Goal: Task Accomplishment & Management: Complete application form

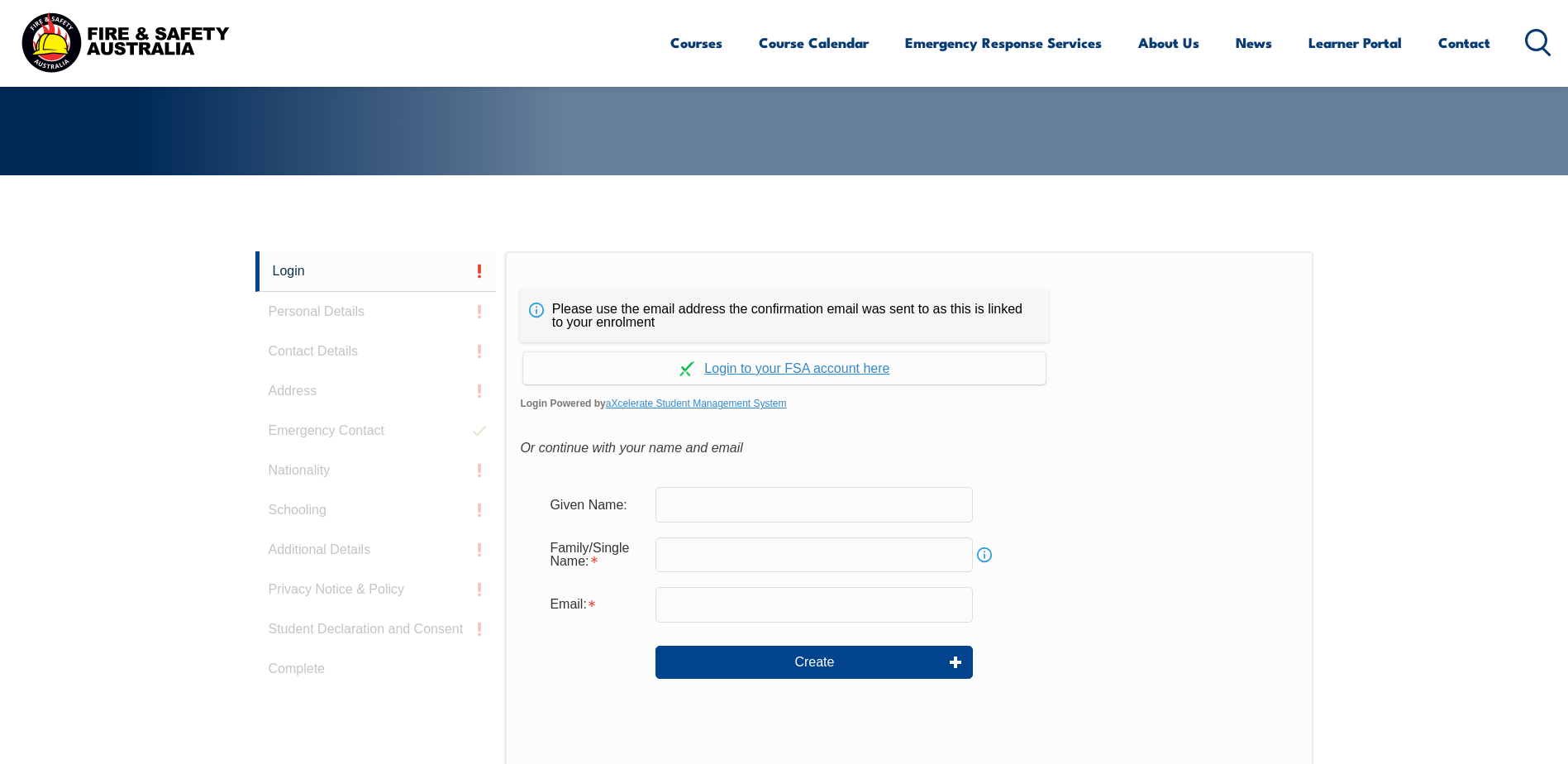
scroll to position [335, 0]
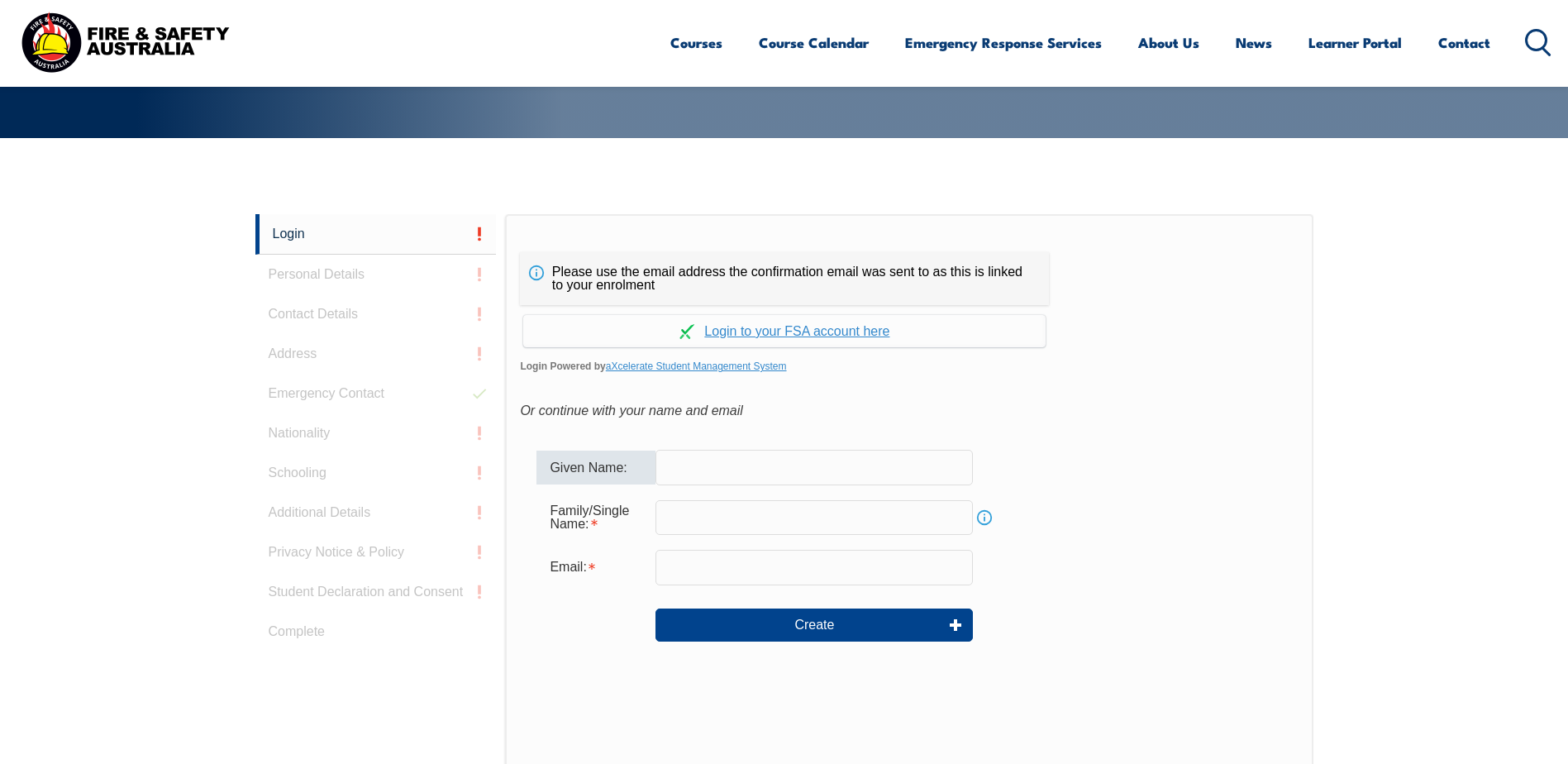
click at [680, 468] on input "text" at bounding box center [814, 467] width 317 height 35
type input "[PERSON_NAME]"
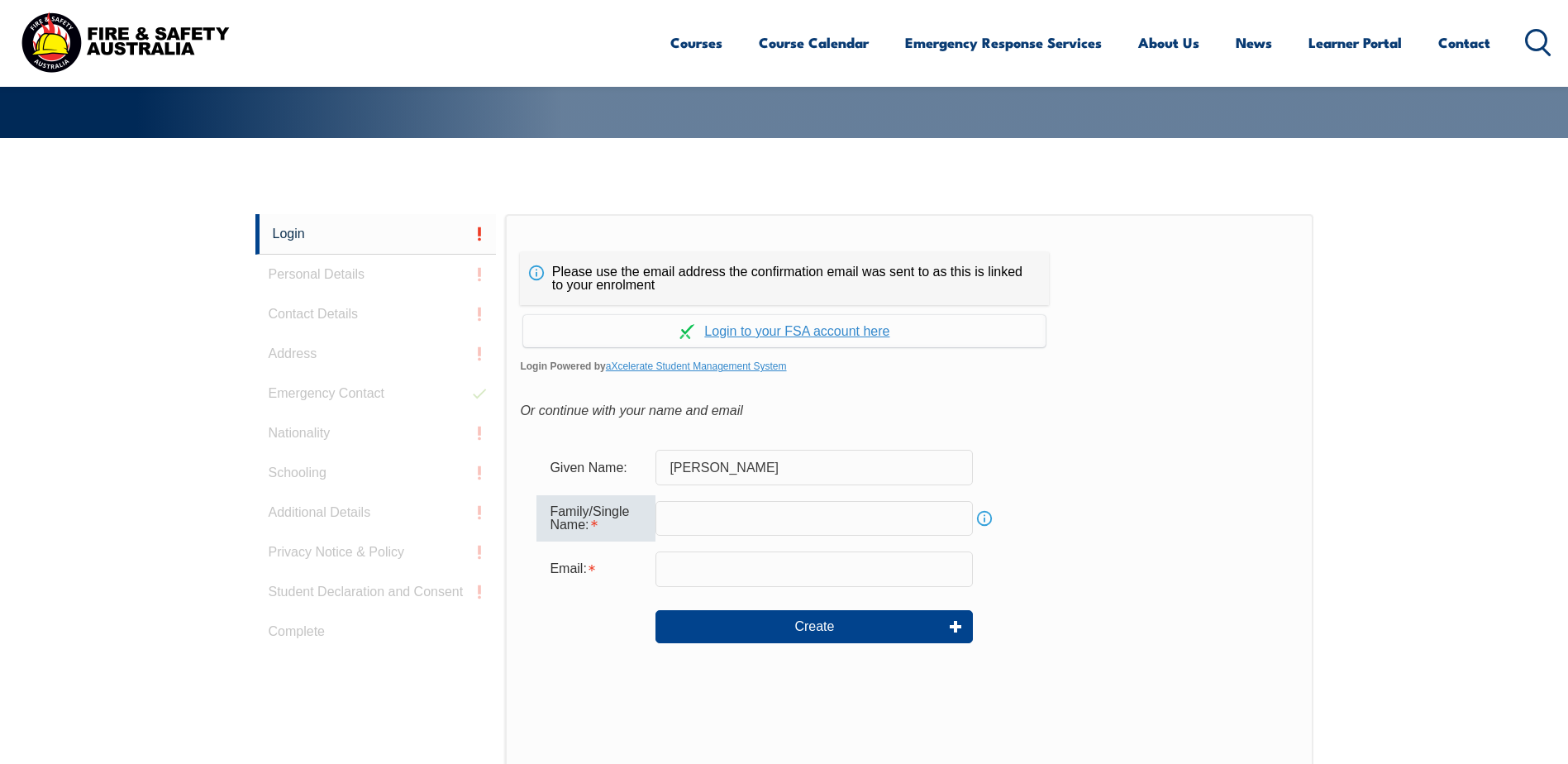
click at [668, 521] on input "text" at bounding box center [814, 518] width 317 height 35
type input "[PERSON_NAME]"
click at [681, 555] on input "email" at bounding box center [814, 569] width 317 height 35
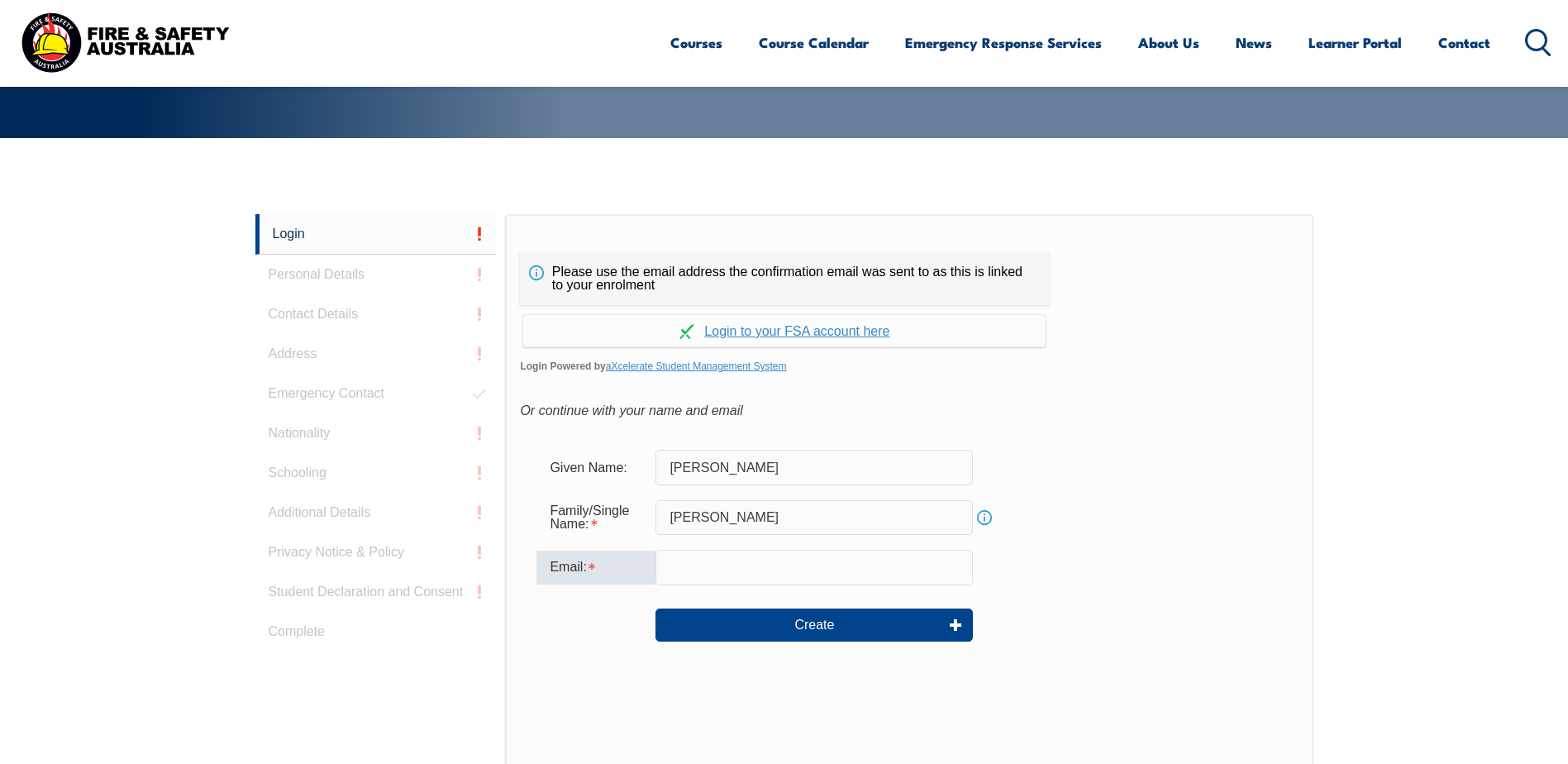
type input "ruth.cepriano-hall@rmit.edu.au"
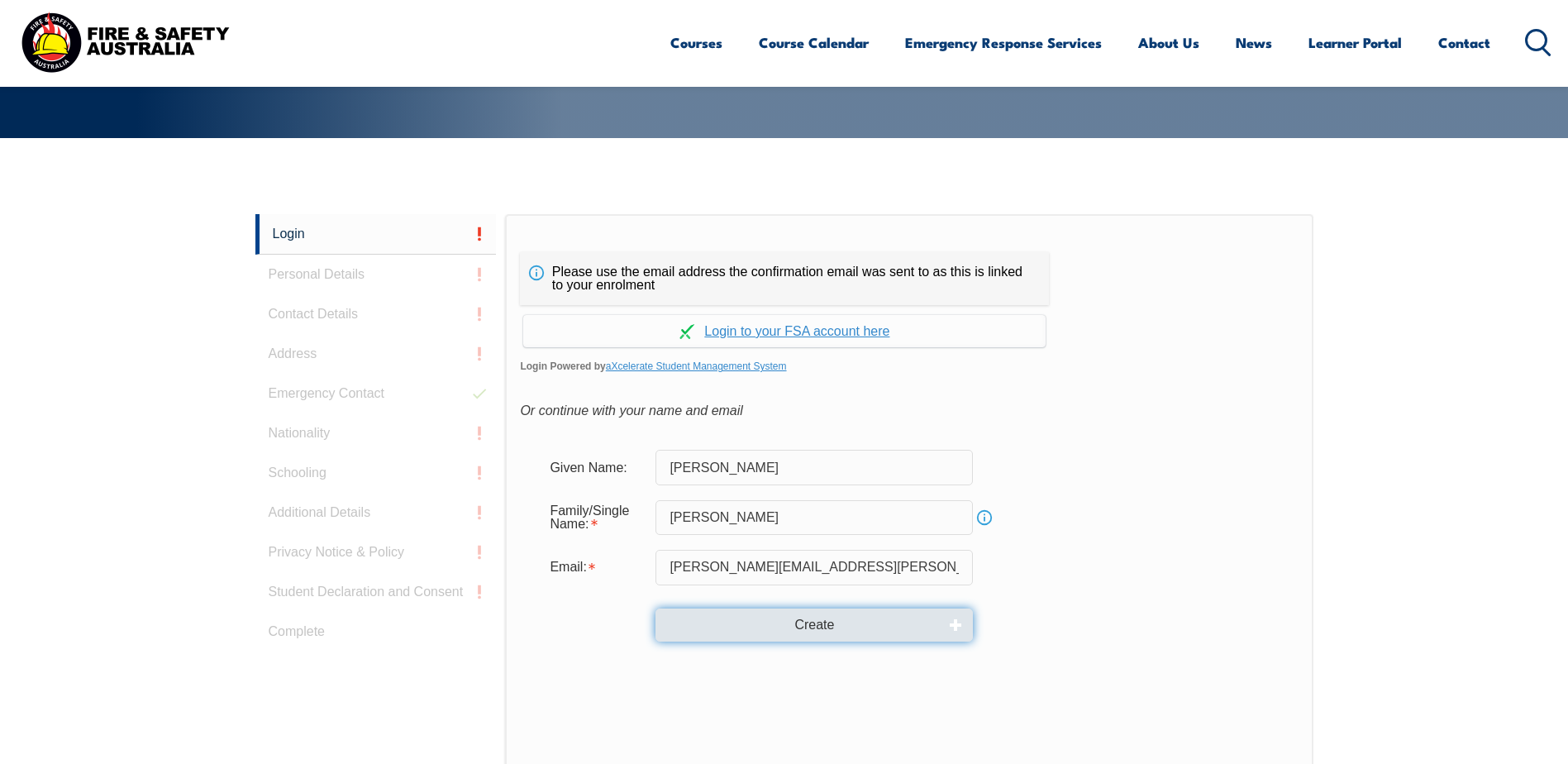
click at [818, 623] on button "Create" at bounding box center [814, 625] width 317 height 33
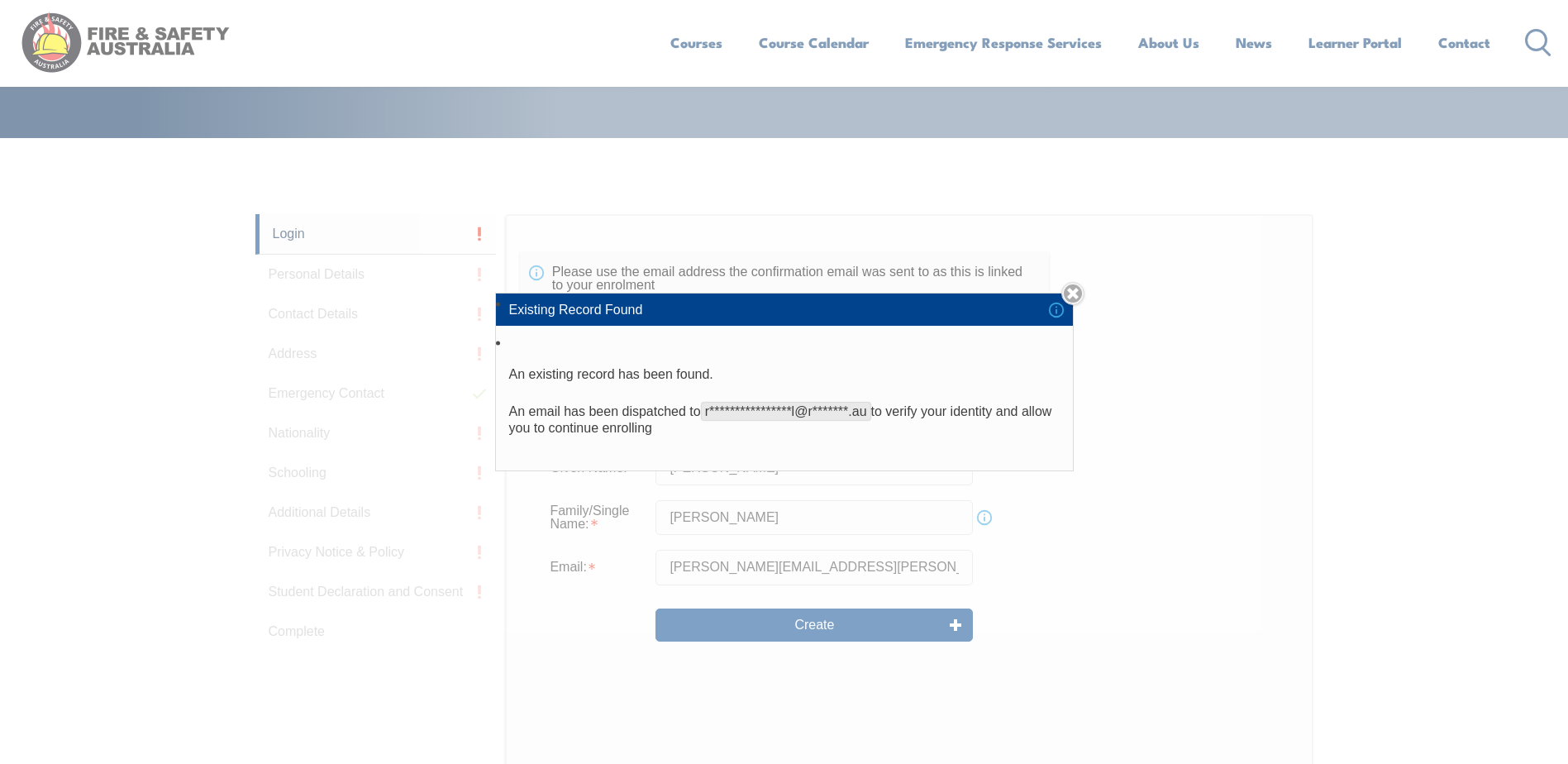
click at [845, 625] on div "**********" at bounding box center [784, 382] width 1568 height 764
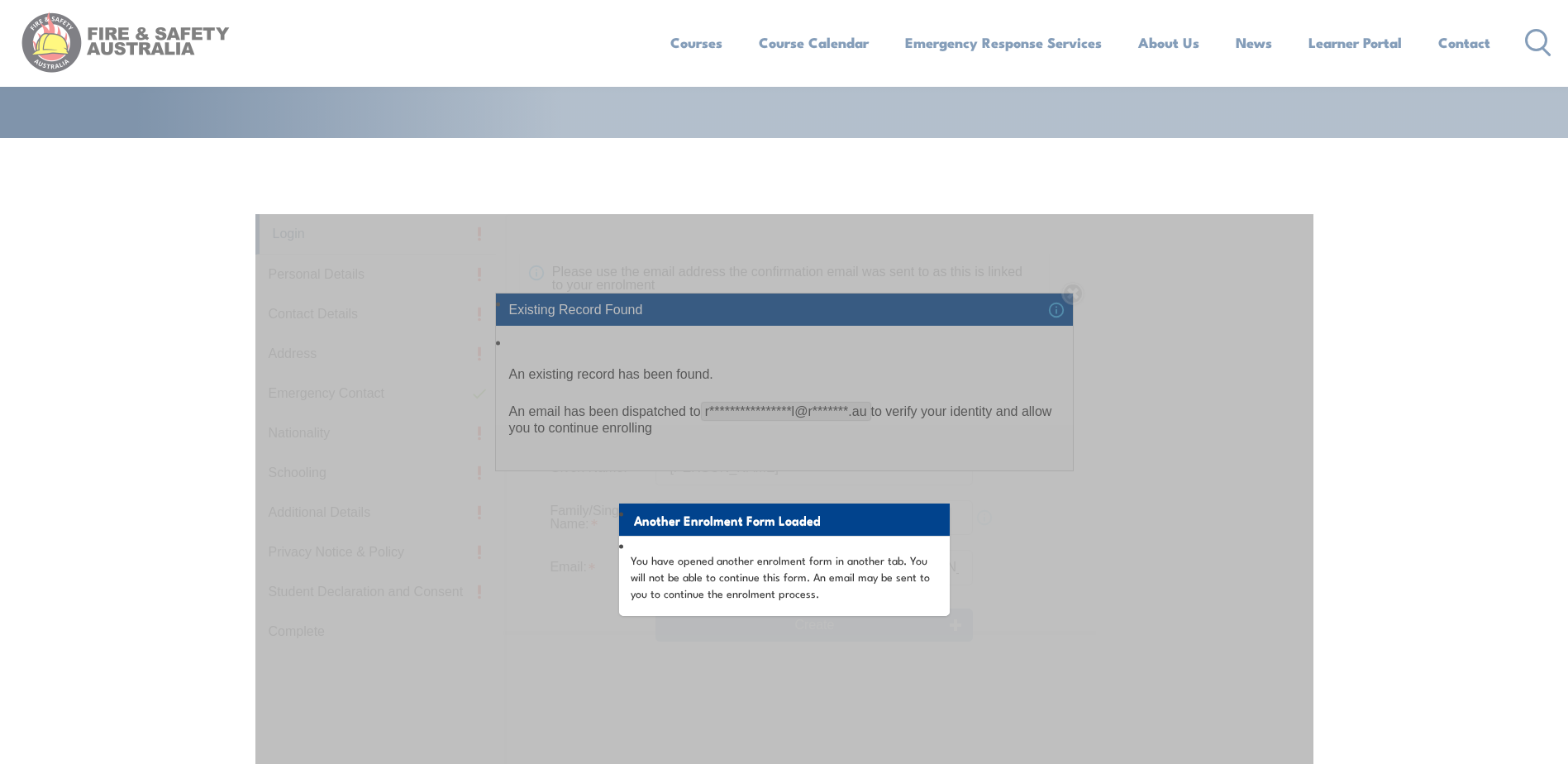
click at [917, 598] on p "You have opened another enrolment form in another tab. You will not be able to …" at bounding box center [784, 576] width 308 height 49
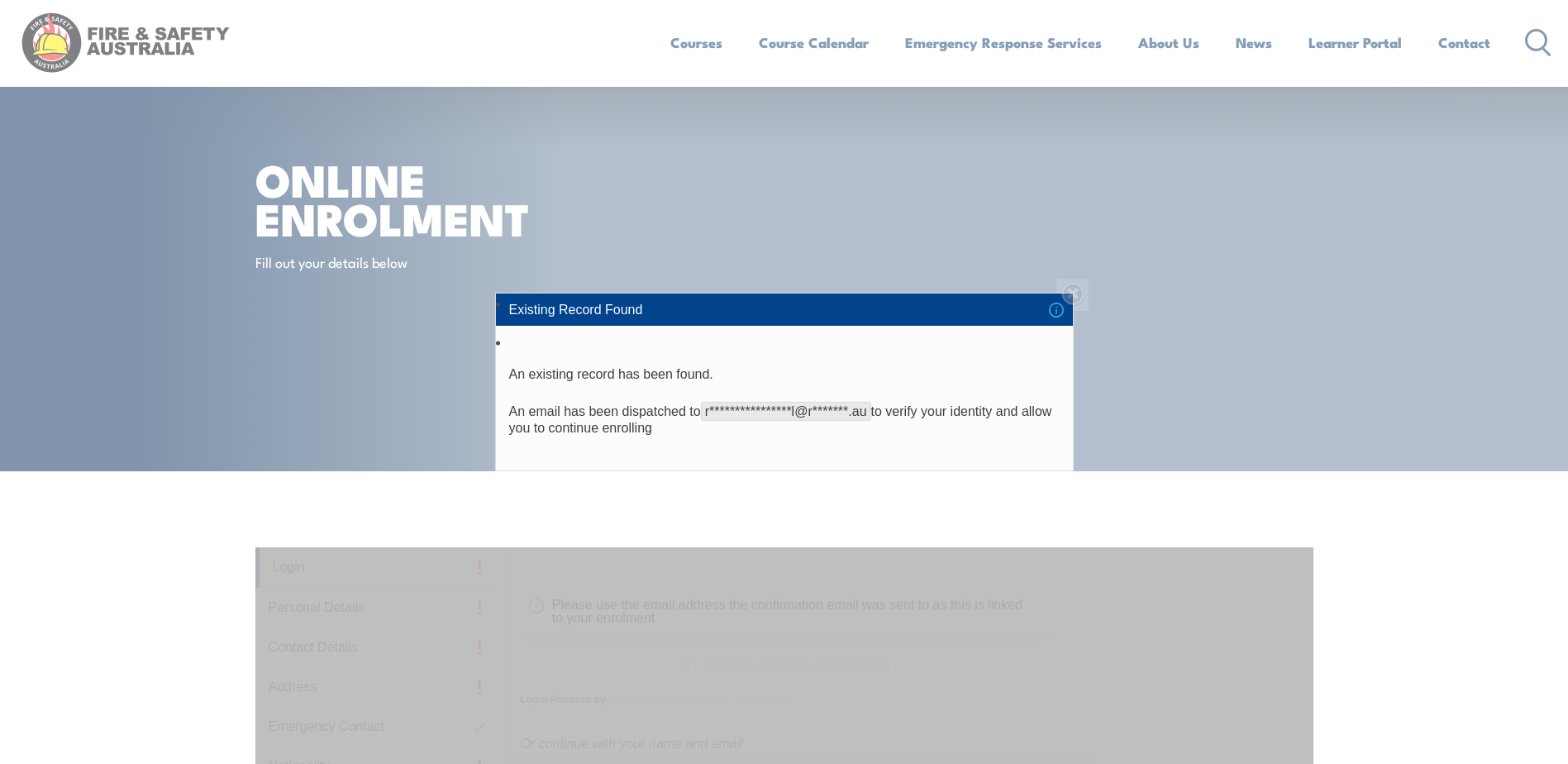
scroll to position [0, 0]
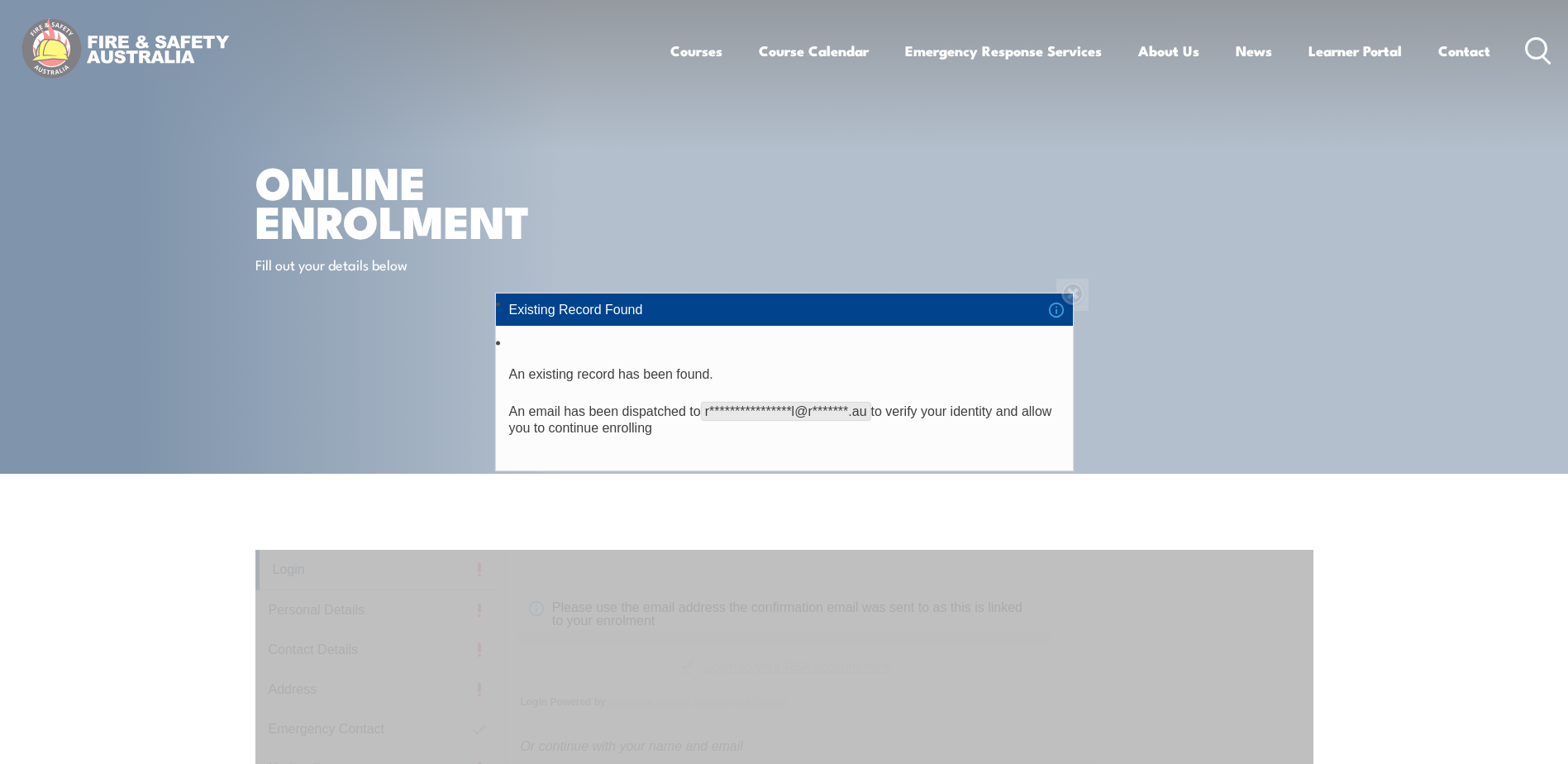
click at [1080, 298] on div "**********" at bounding box center [784, 382] width 1568 height 764
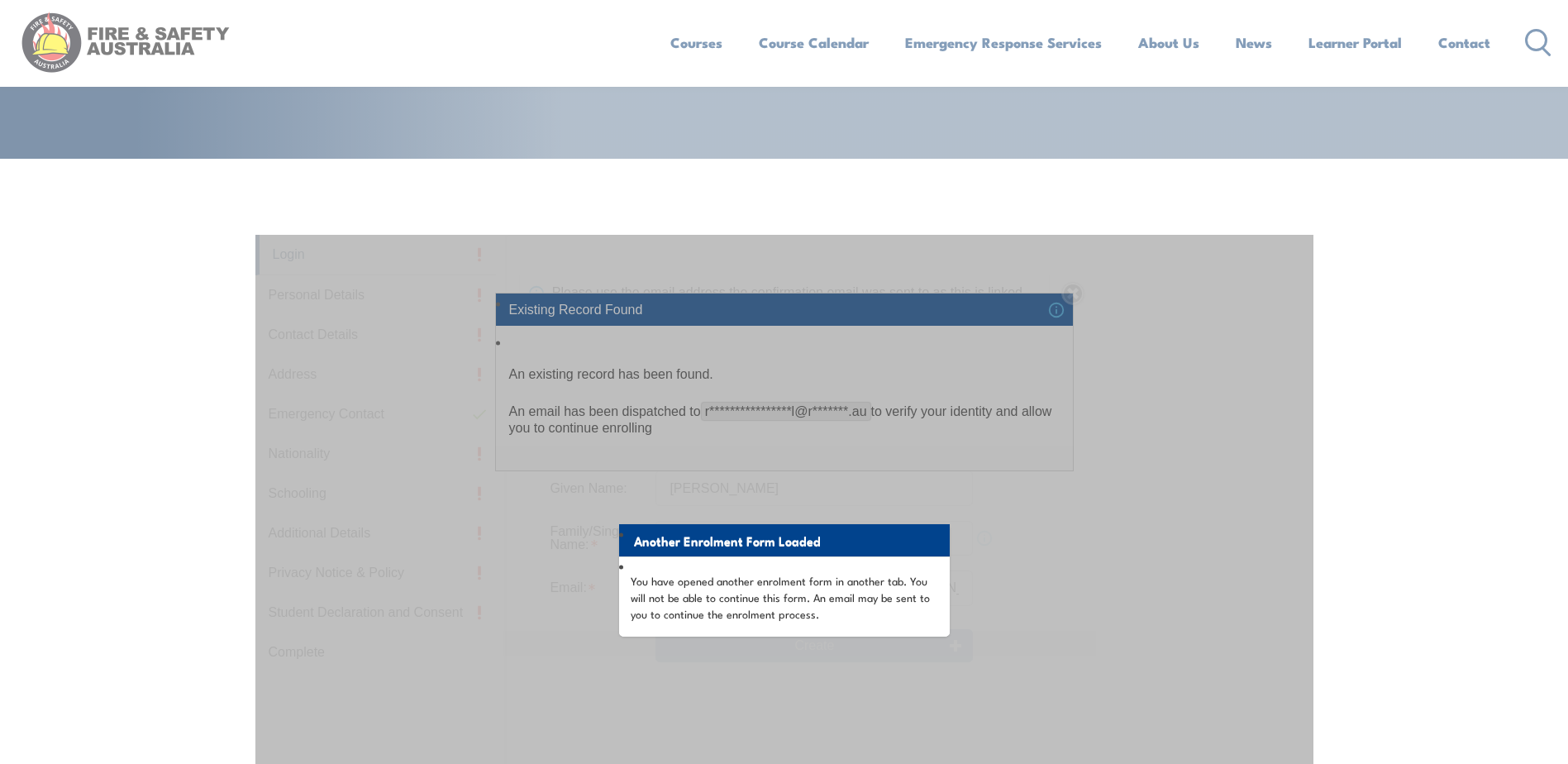
scroll to position [248, 0]
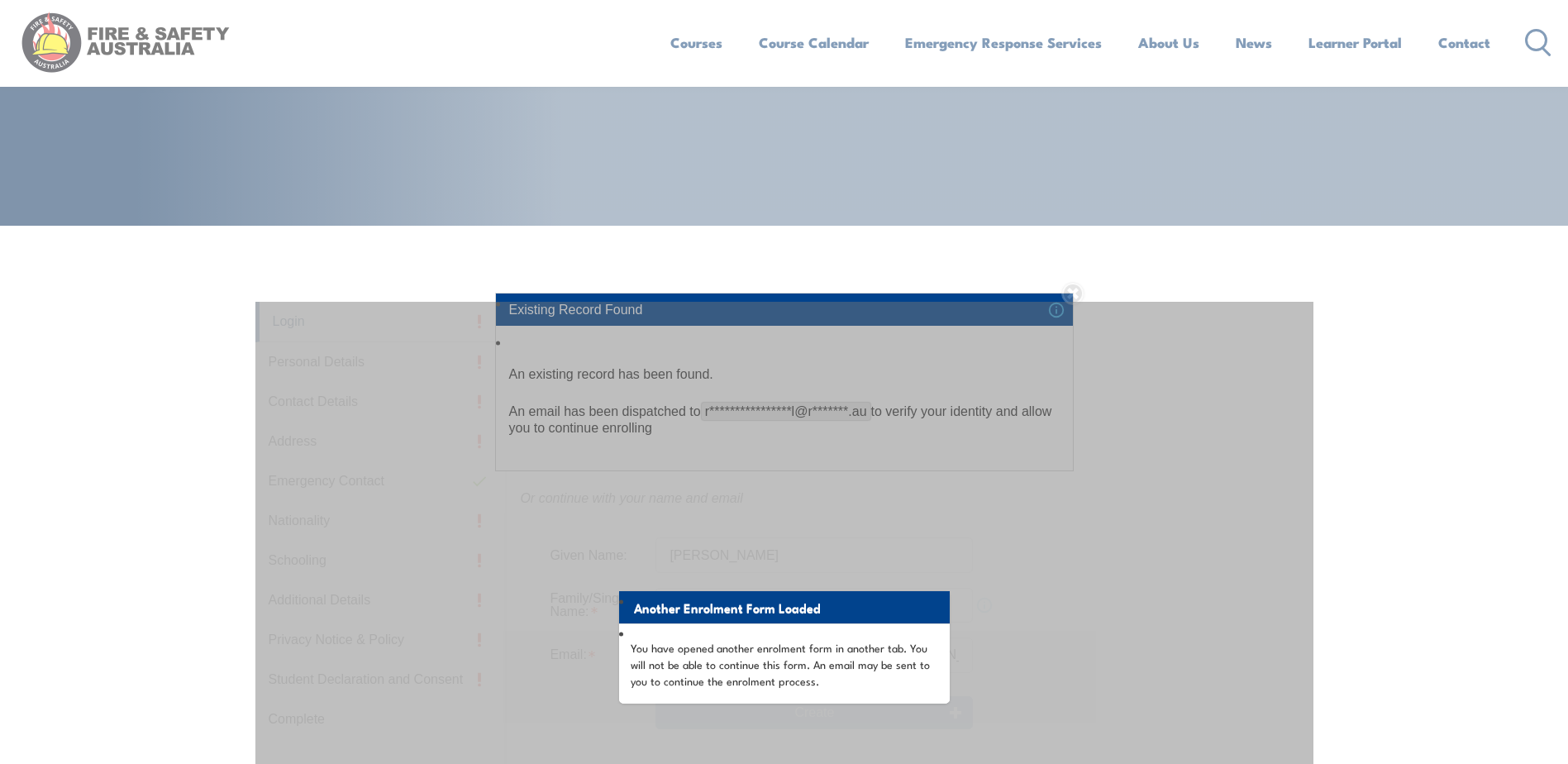
click at [1473, 503] on div "**********" at bounding box center [784, 382] width 1568 height 764
click at [1073, 296] on li "Existing Record Found" at bounding box center [784, 309] width 577 height 31
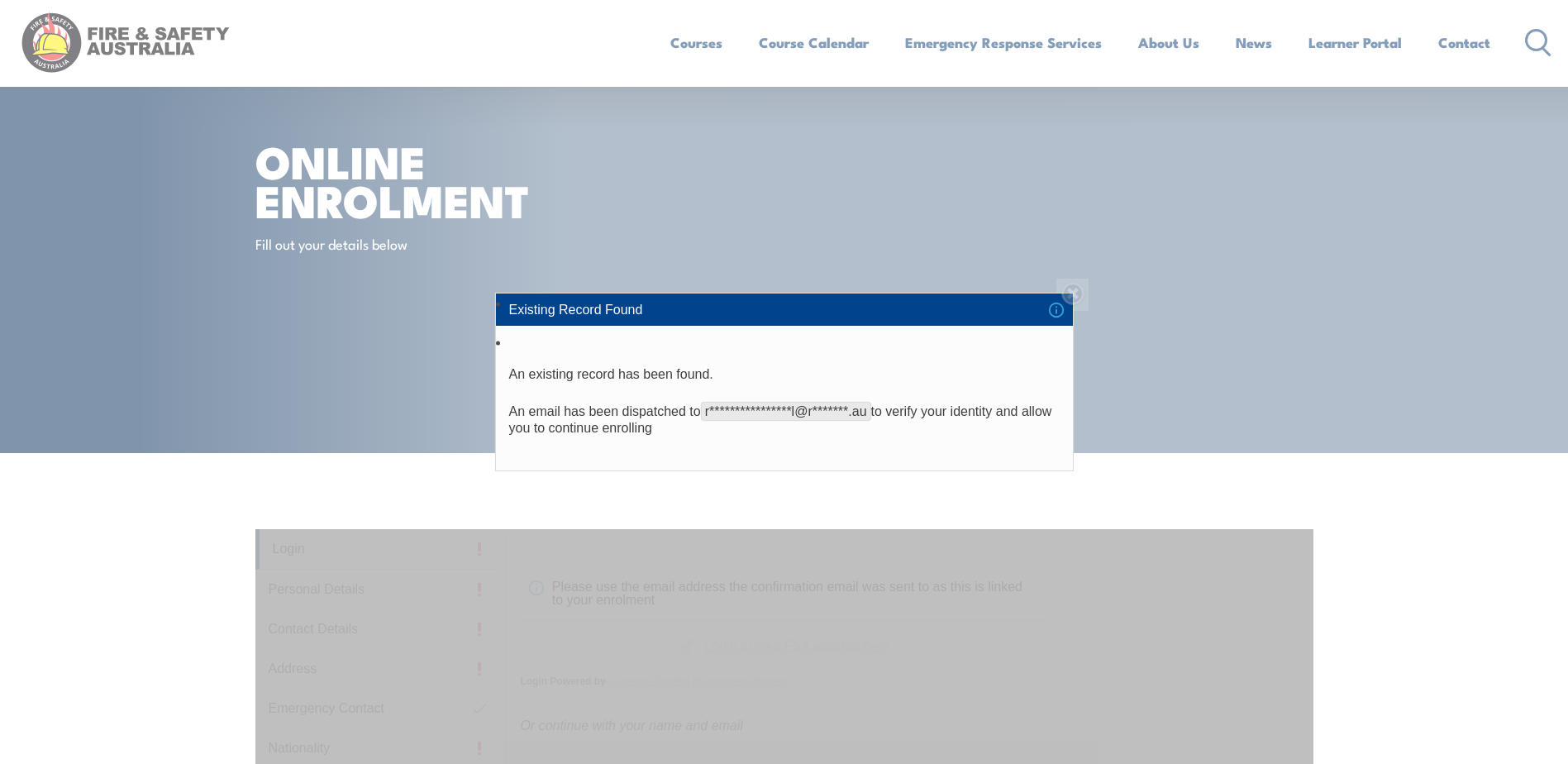
scroll to position [0, 0]
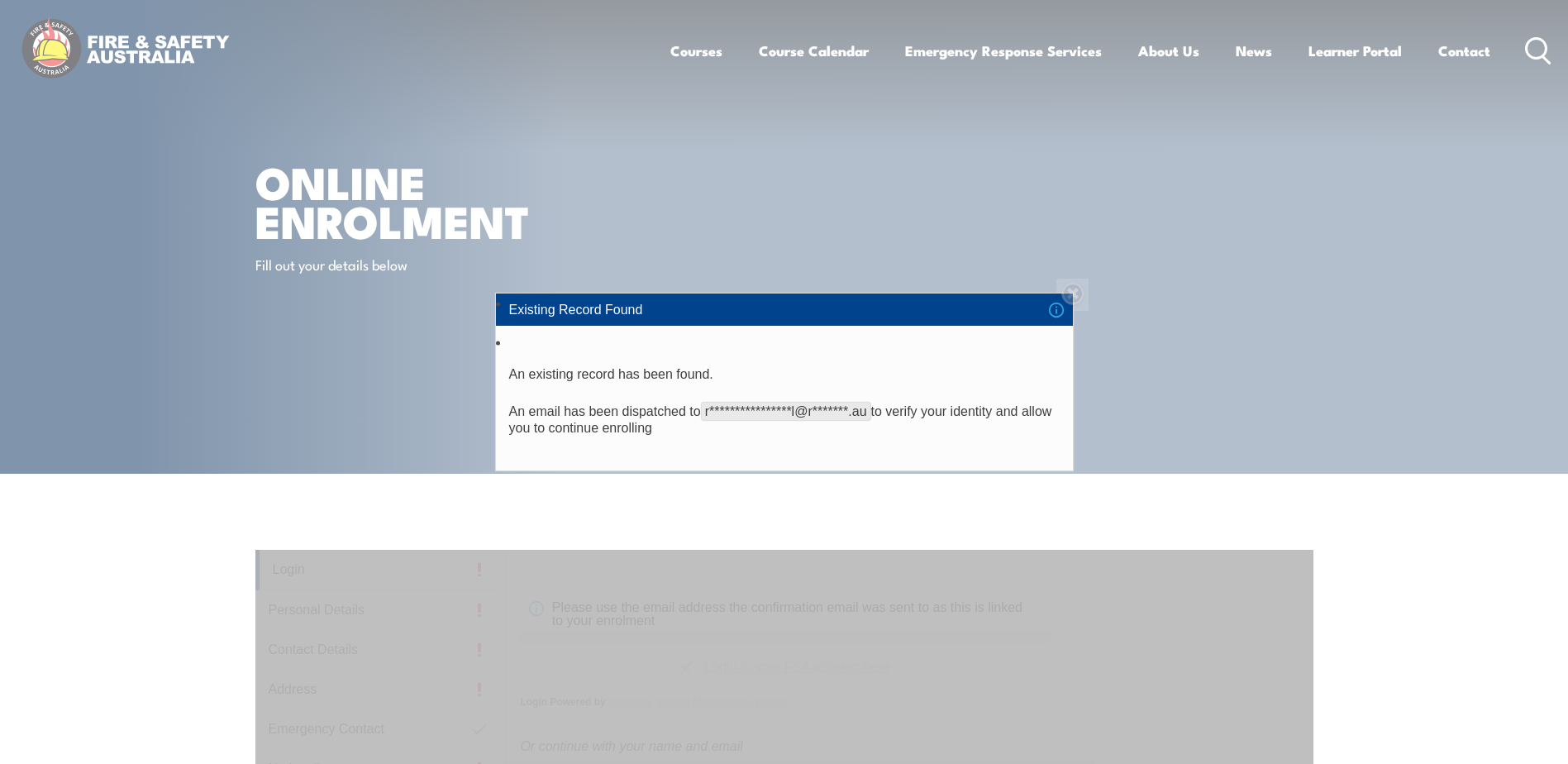
click at [696, 55] on div "**********" at bounding box center [784, 382] width 1568 height 764
click at [1073, 297] on li "Existing Record Found" at bounding box center [784, 309] width 577 height 31
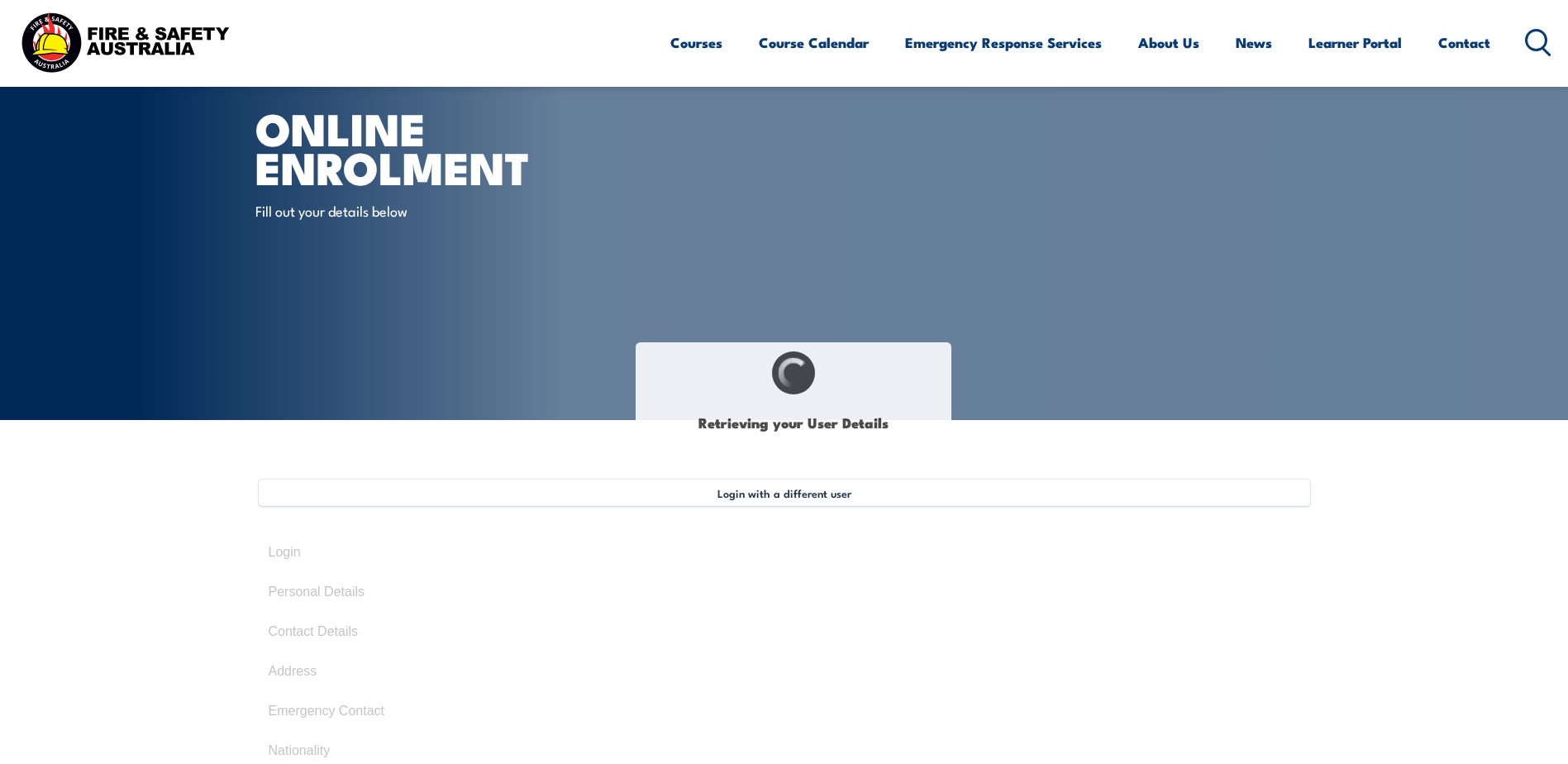
scroll to position [82, 0]
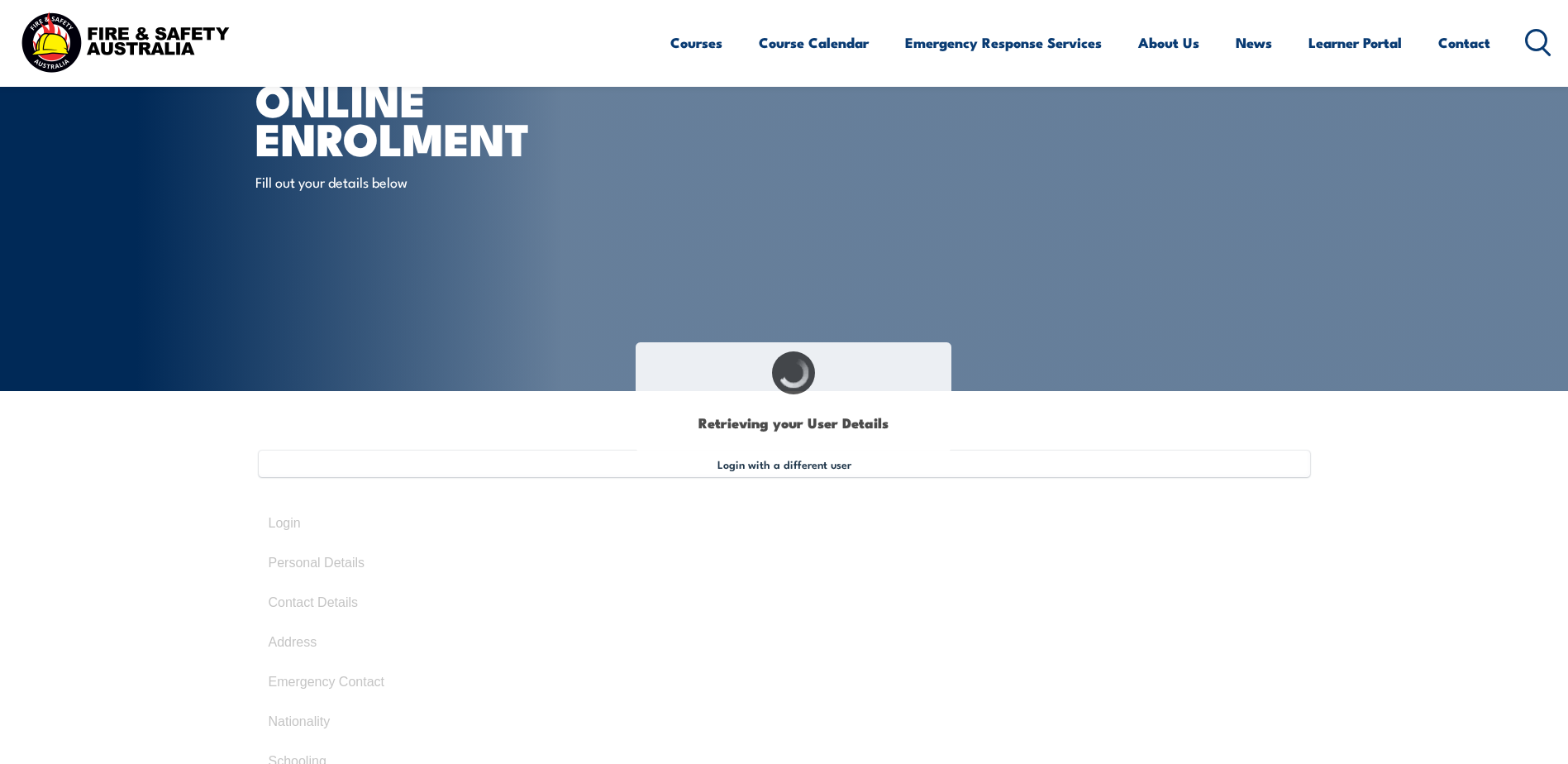
type input "Ruth"
type input "Cepriano-Hall"
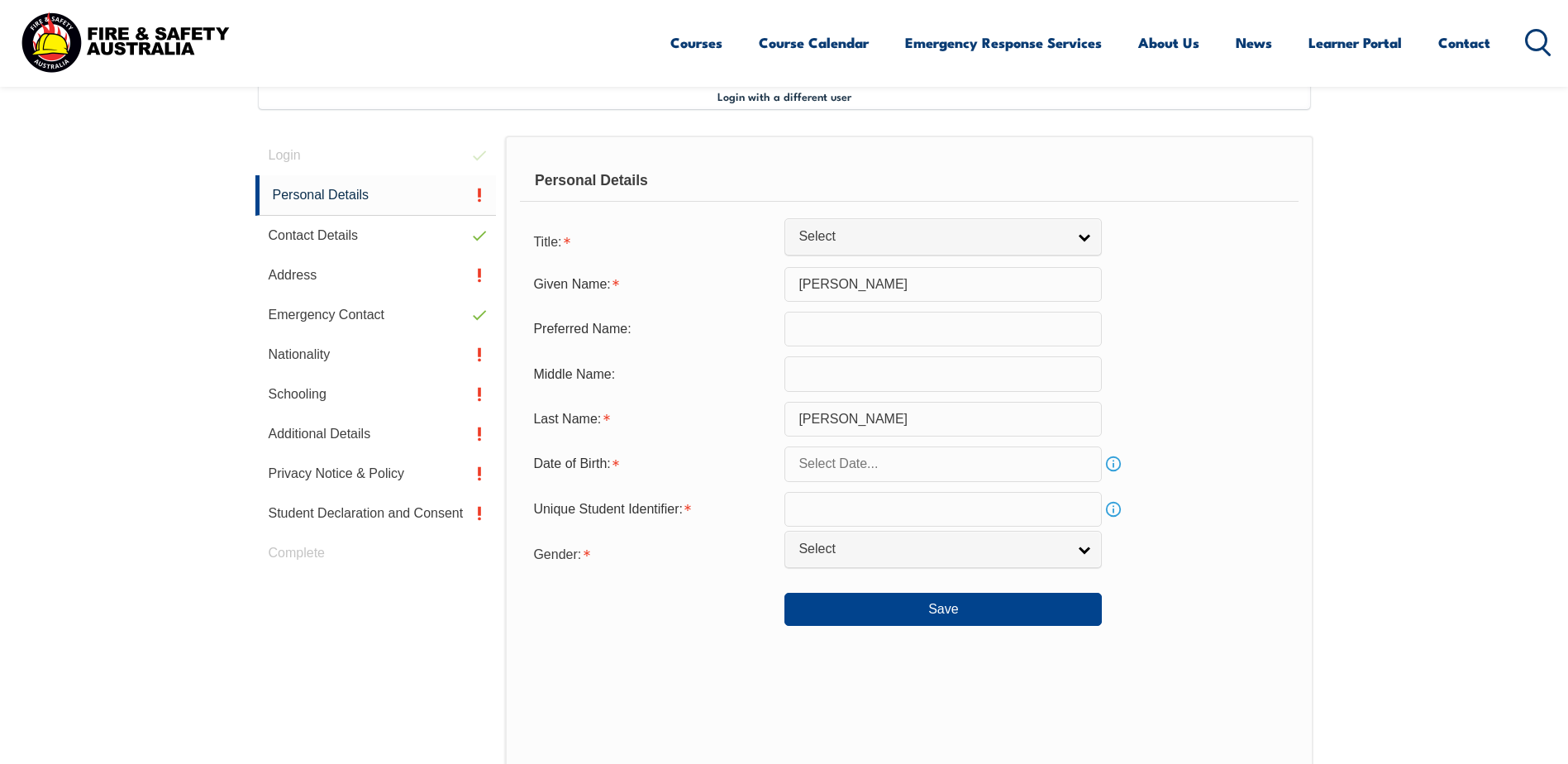
scroll to position [393, 0]
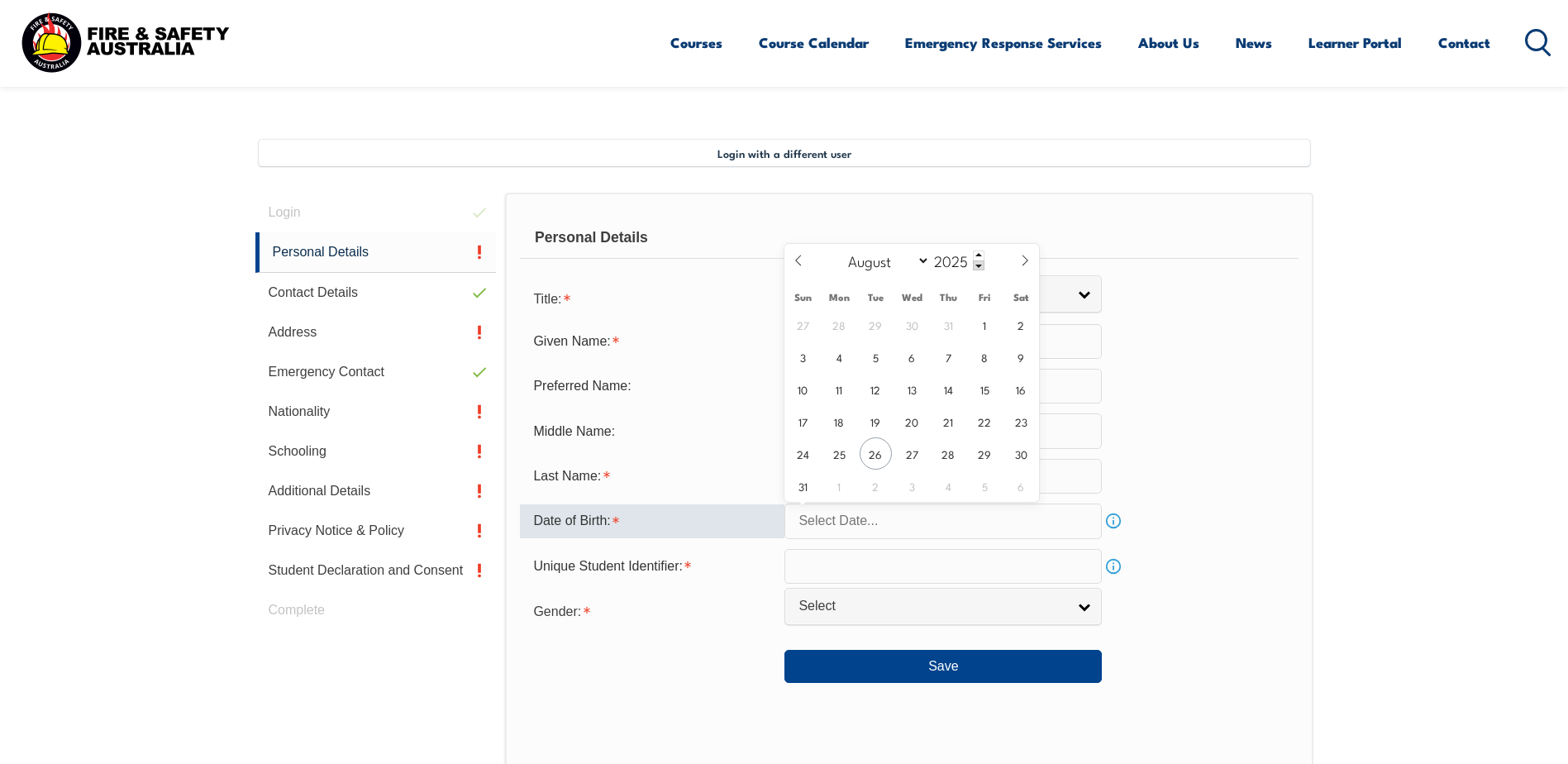
click at [990, 518] on input "text" at bounding box center [943, 520] width 317 height 35
click at [800, 257] on icon at bounding box center [798, 260] width 12 height 12
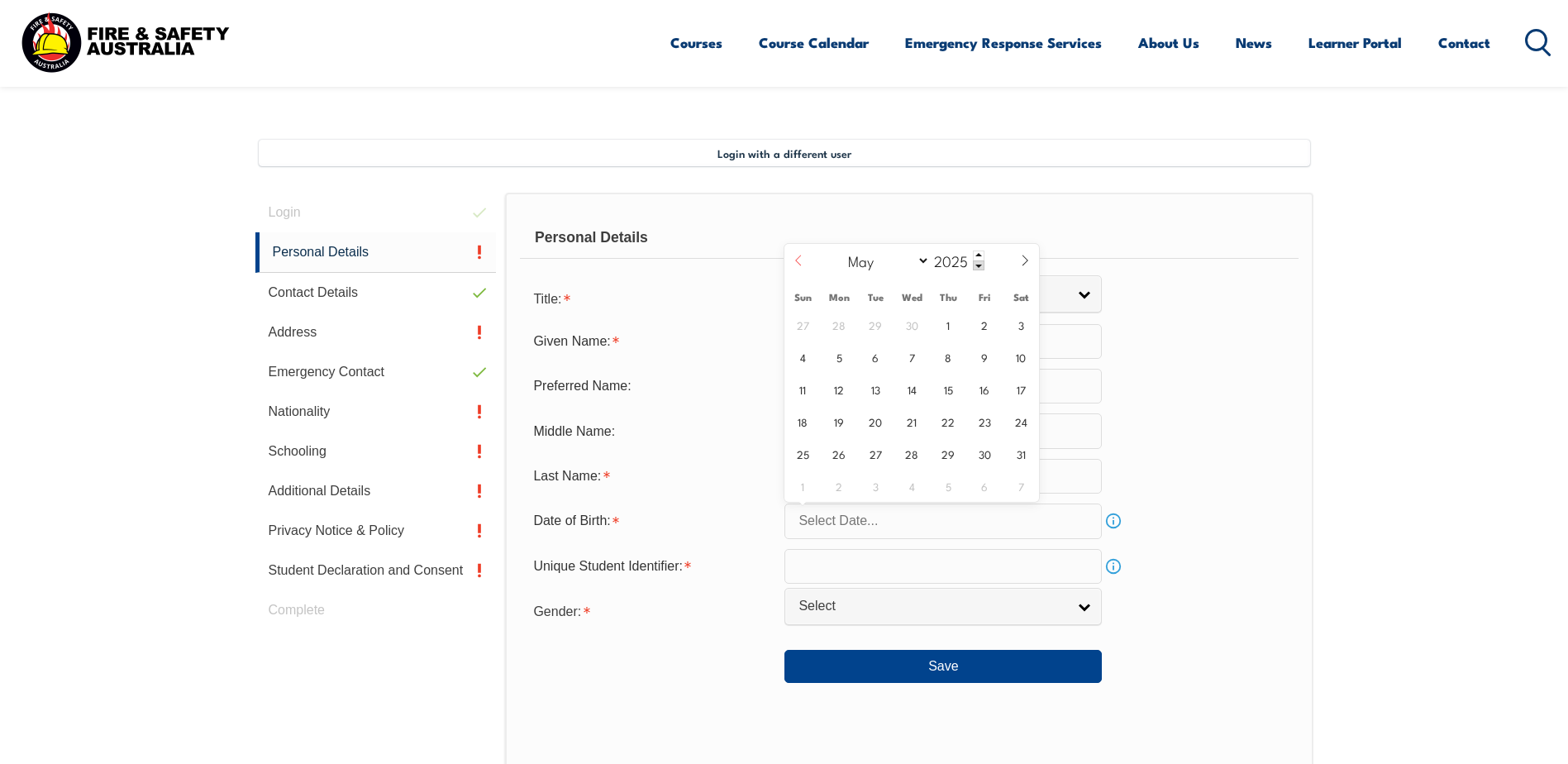
select select "3"
click at [798, 362] on span "6" at bounding box center [803, 356] width 32 height 32
type input "April 6, 2025"
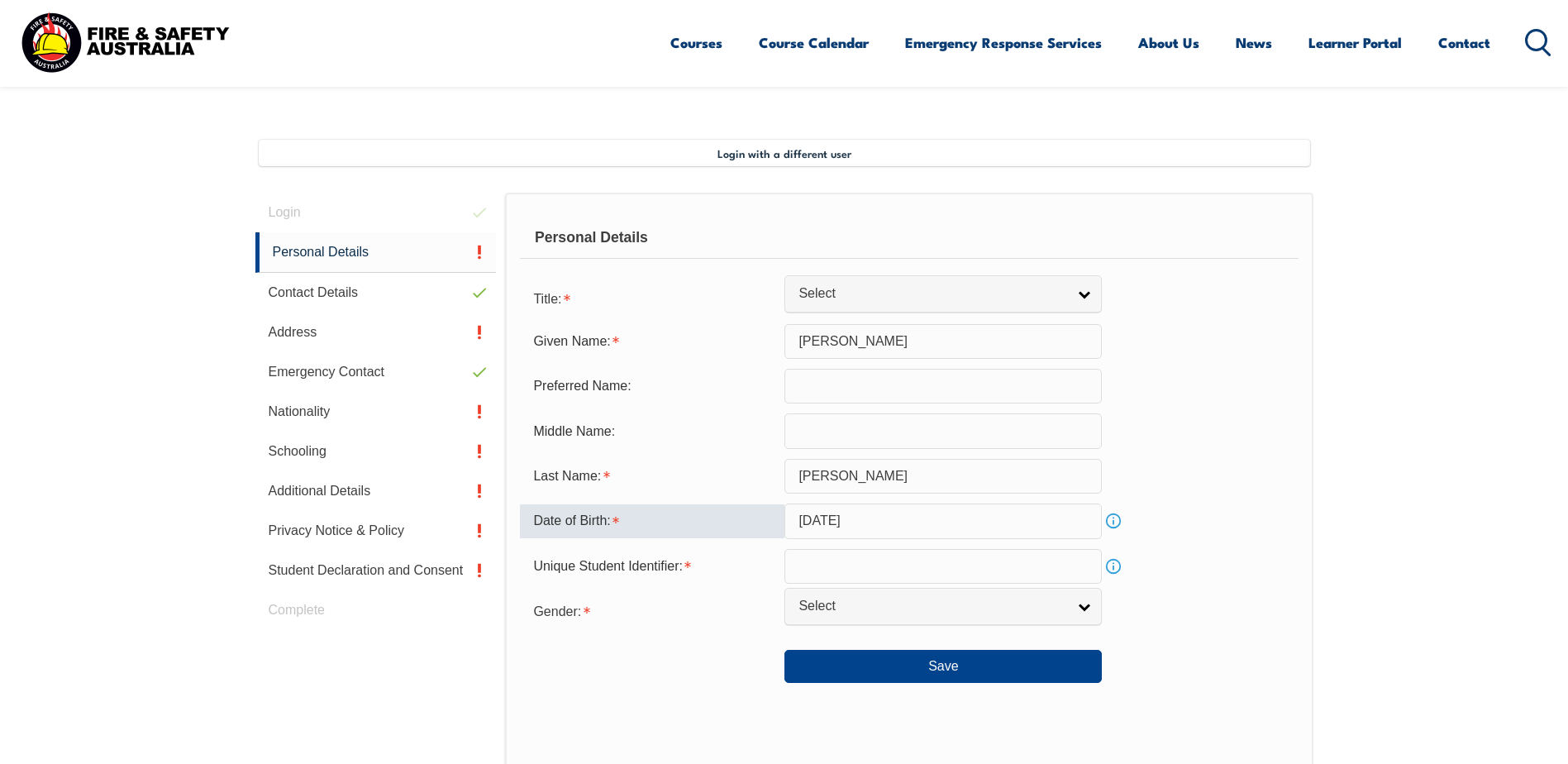
click at [895, 516] on input "April 6, 2025" at bounding box center [943, 520] width 317 height 35
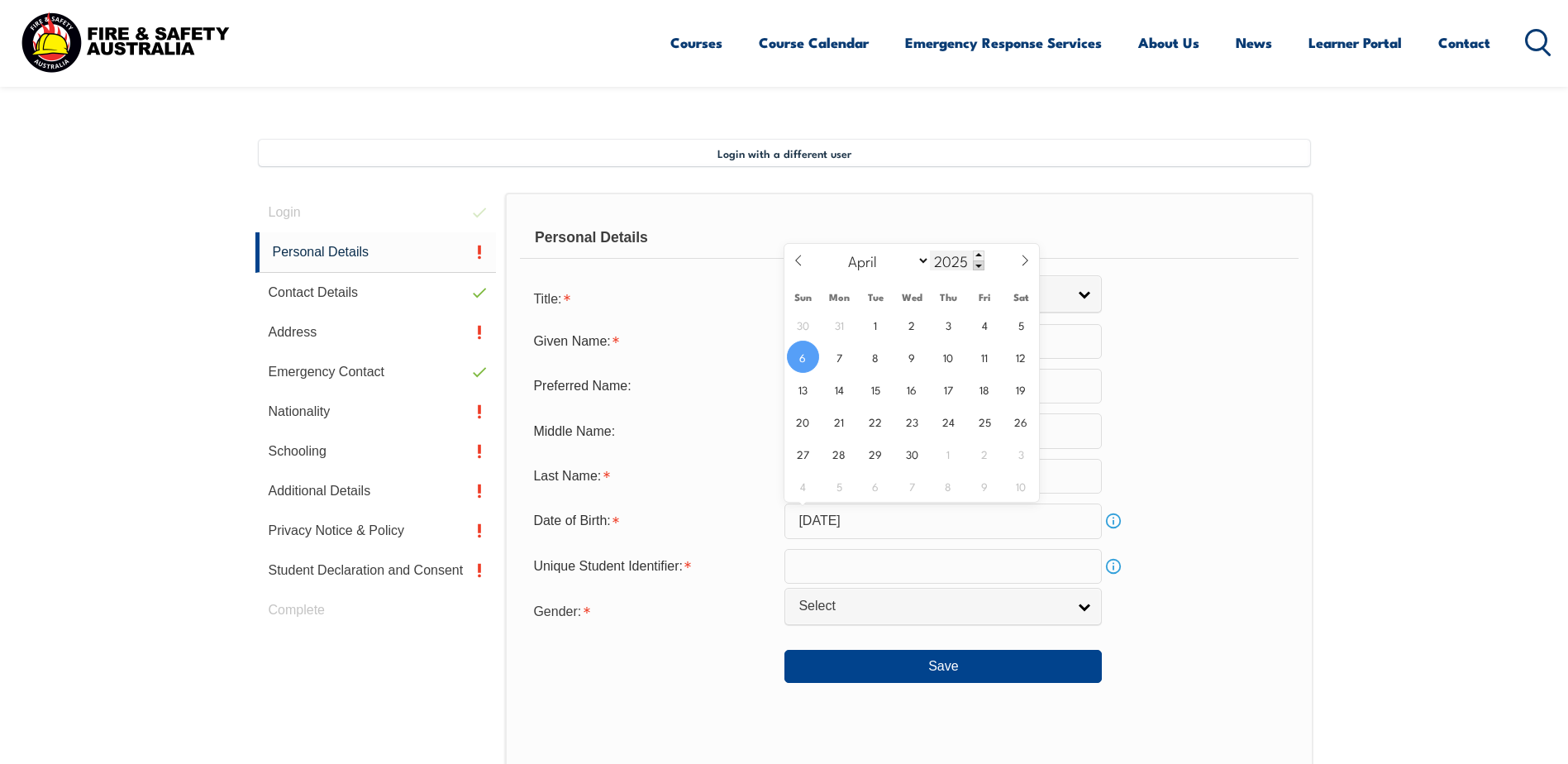
click at [979, 265] on span at bounding box center [979, 265] width 12 height 10
click at [983, 267] on span at bounding box center [979, 265] width 12 height 10
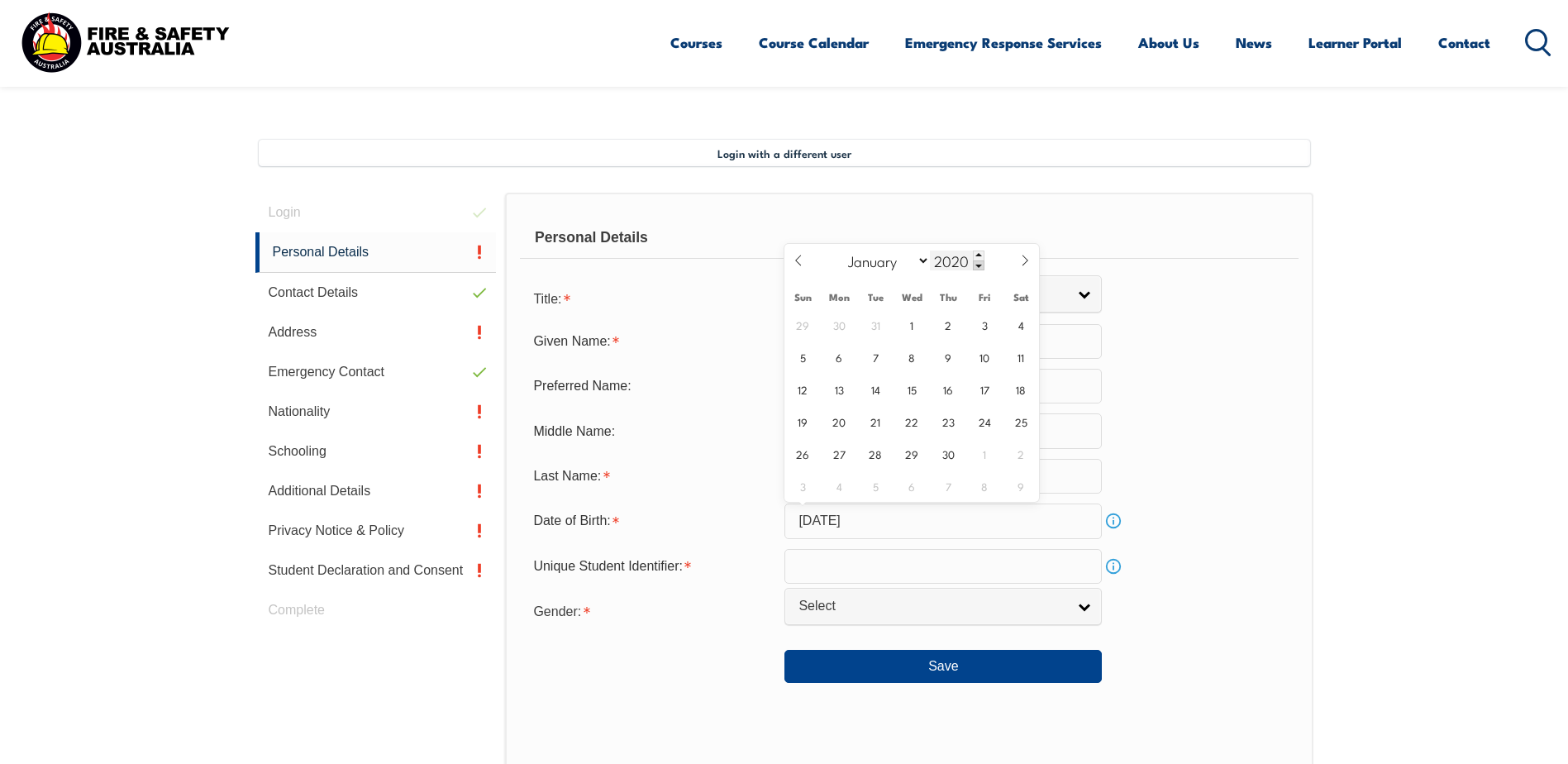
click at [983, 267] on span at bounding box center [979, 265] width 12 height 10
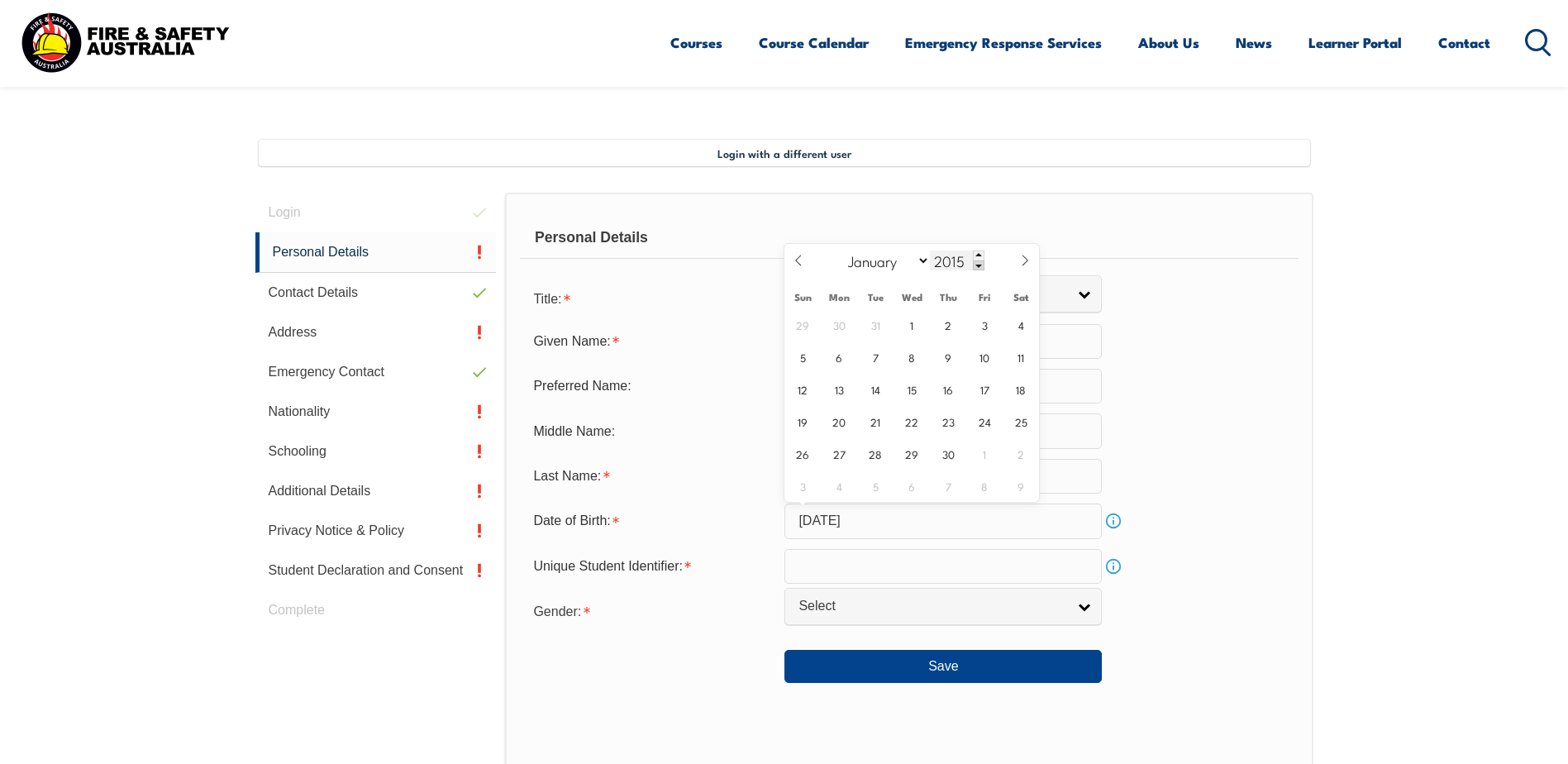
click at [983, 267] on span at bounding box center [979, 265] width 12 height 10
drag, startPoint x: 983, startPoint y: 267, endPoint x: 971, endPoint y: 268, distance: 12.0
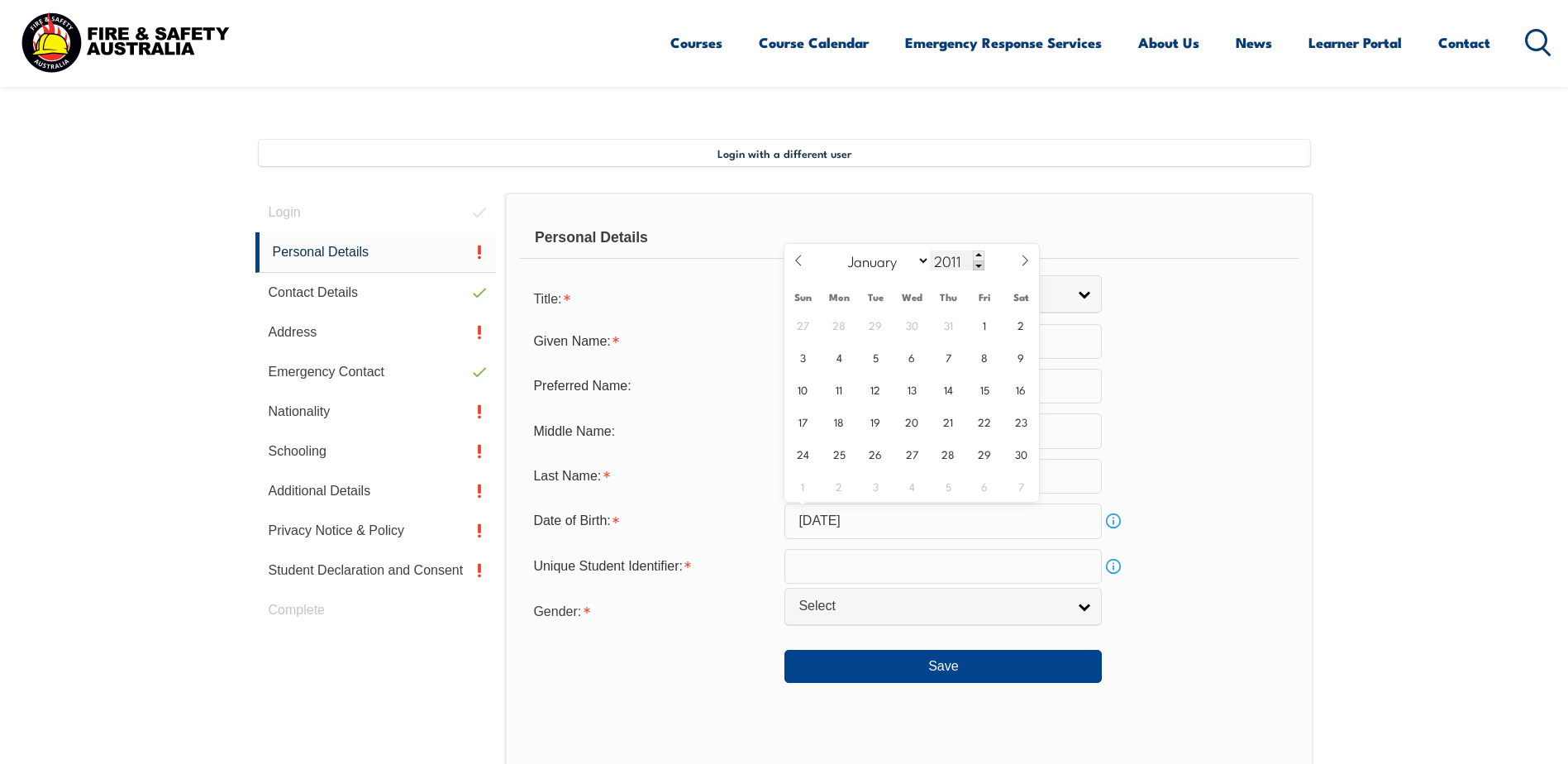
click at [978, 268] on span at bounding box center [979, 265] width 12 height 10
click at [979, 267] on span at bounding box center [979, 265] width 12 height 10
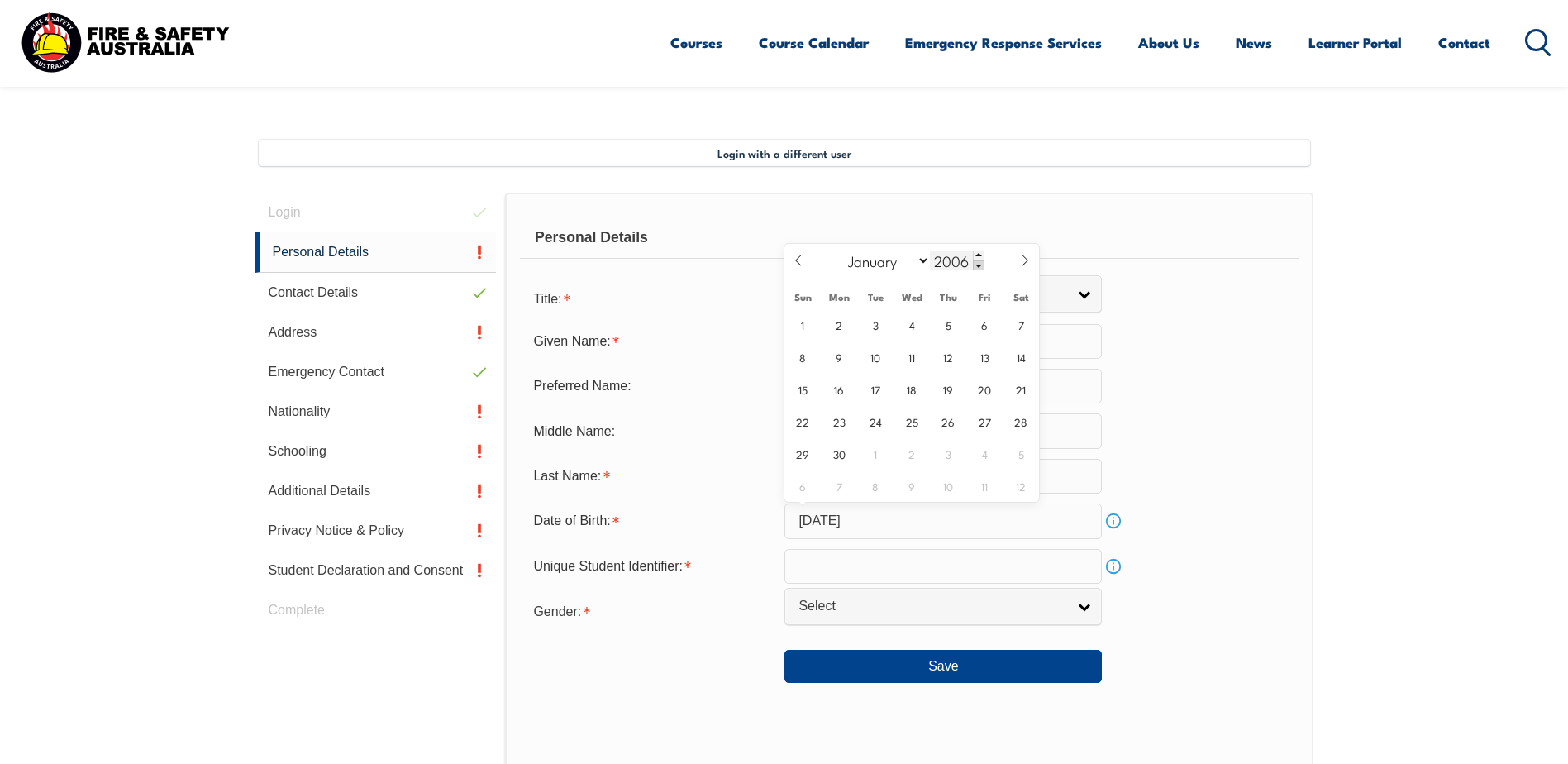
click at [979, 267] on span at bounding box center [979, 265] width 12 height 10
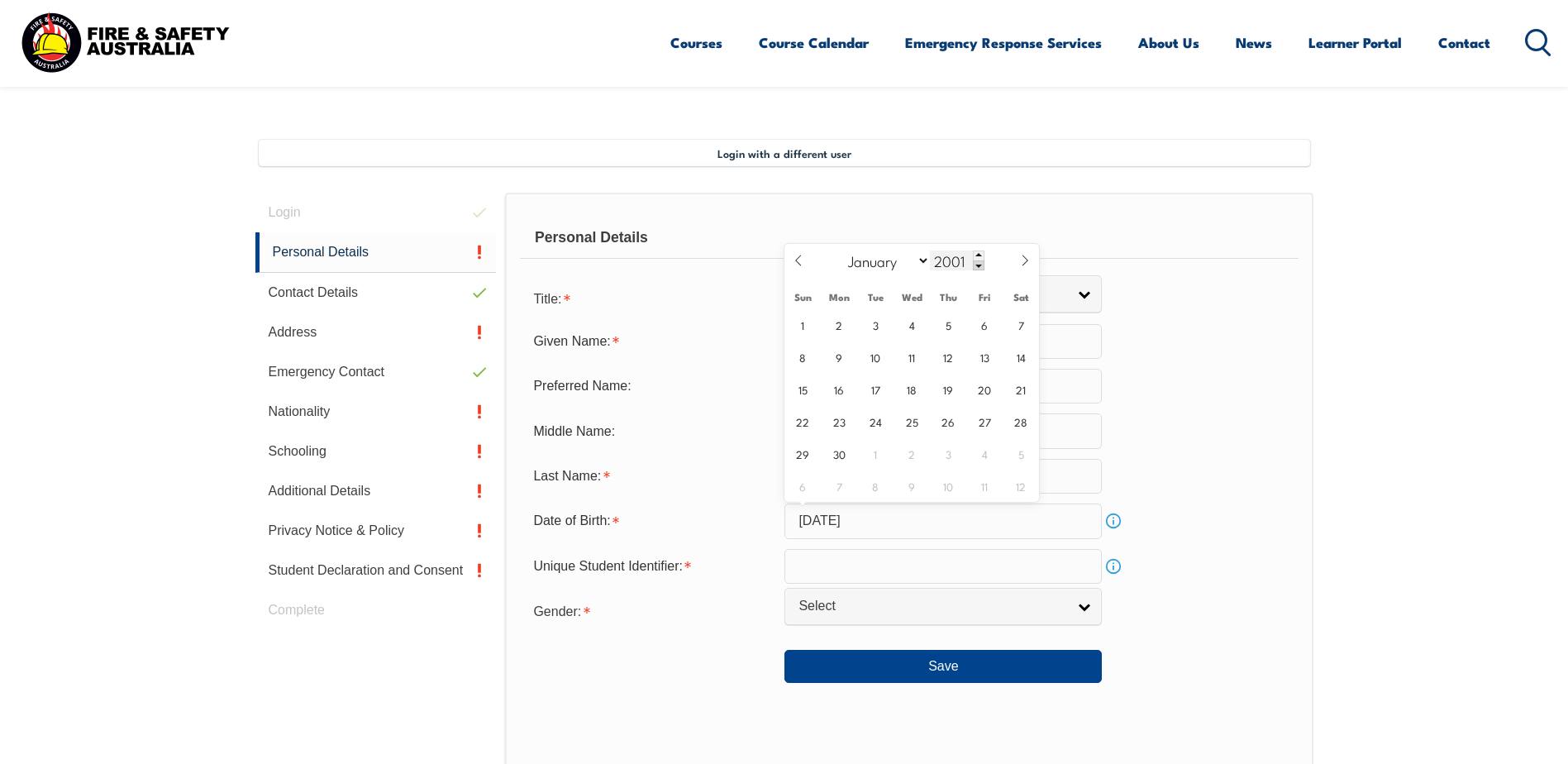
click at [979, 267] on span at bounding box center [979, 265] width 12 height 10
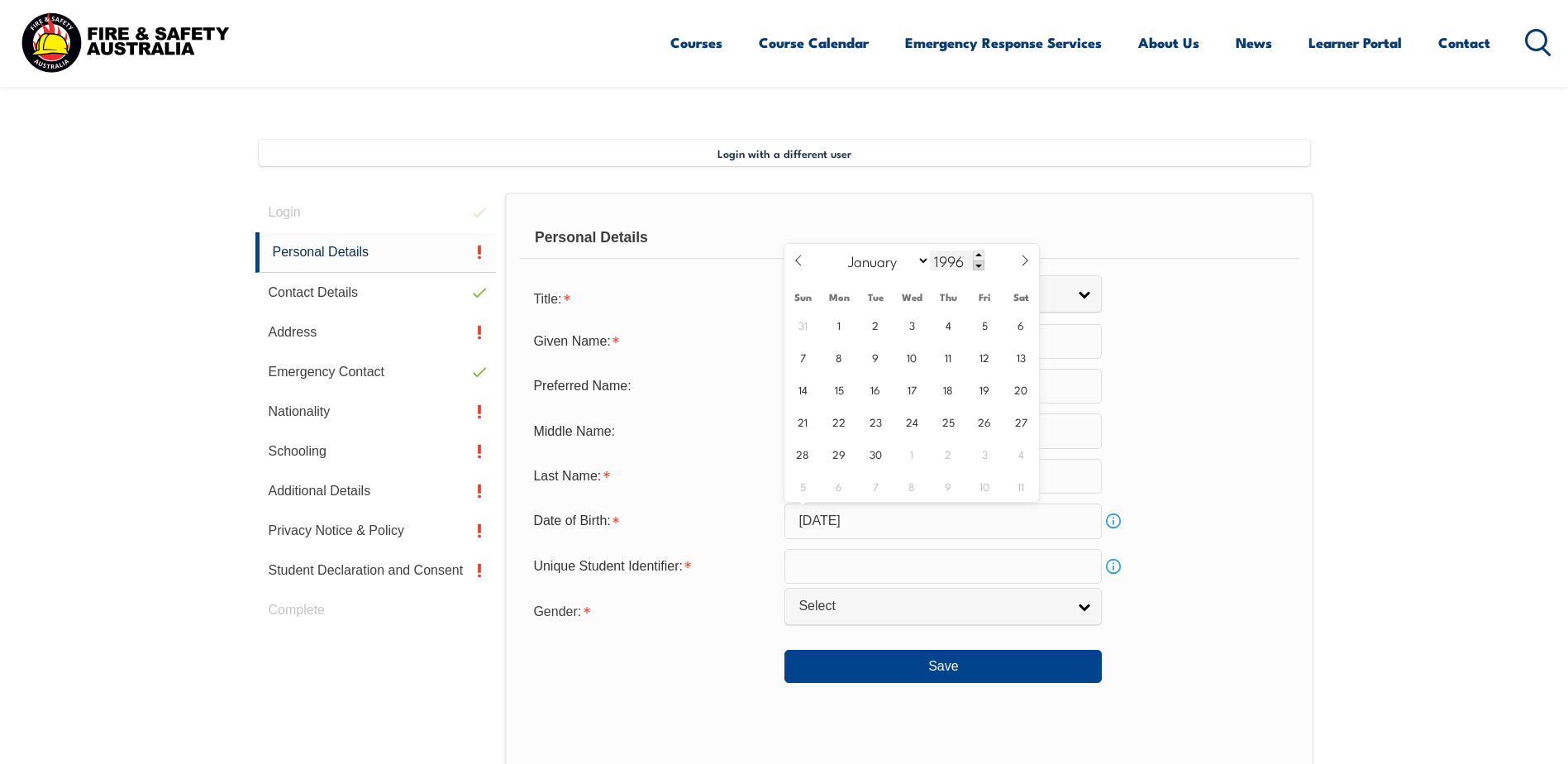
click at [979, 267] on span at bounding box center [979, 265] width 12 height 10
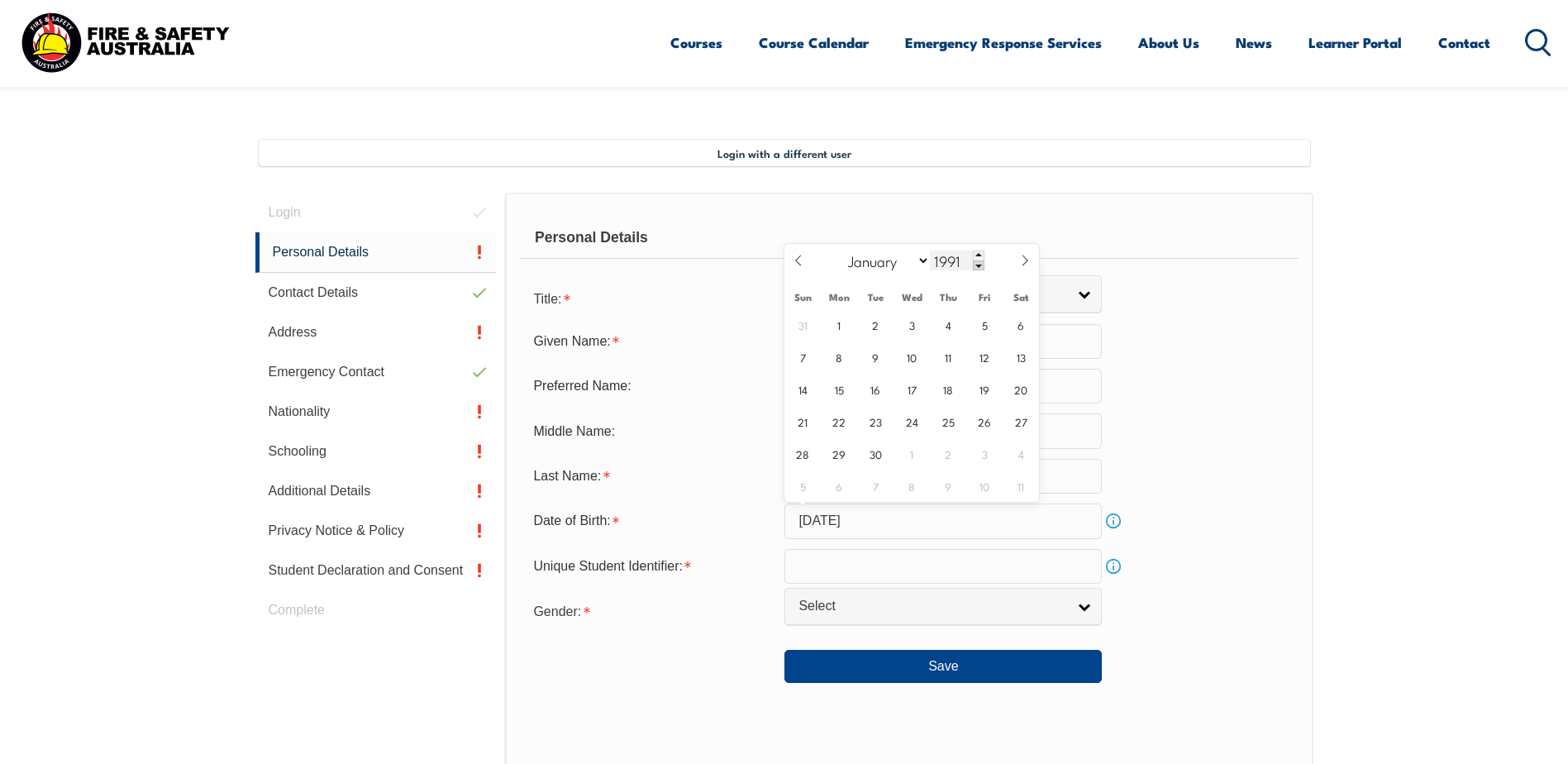
click at [979, 267] on span at bounding box center [979, 265] width 12 height 10
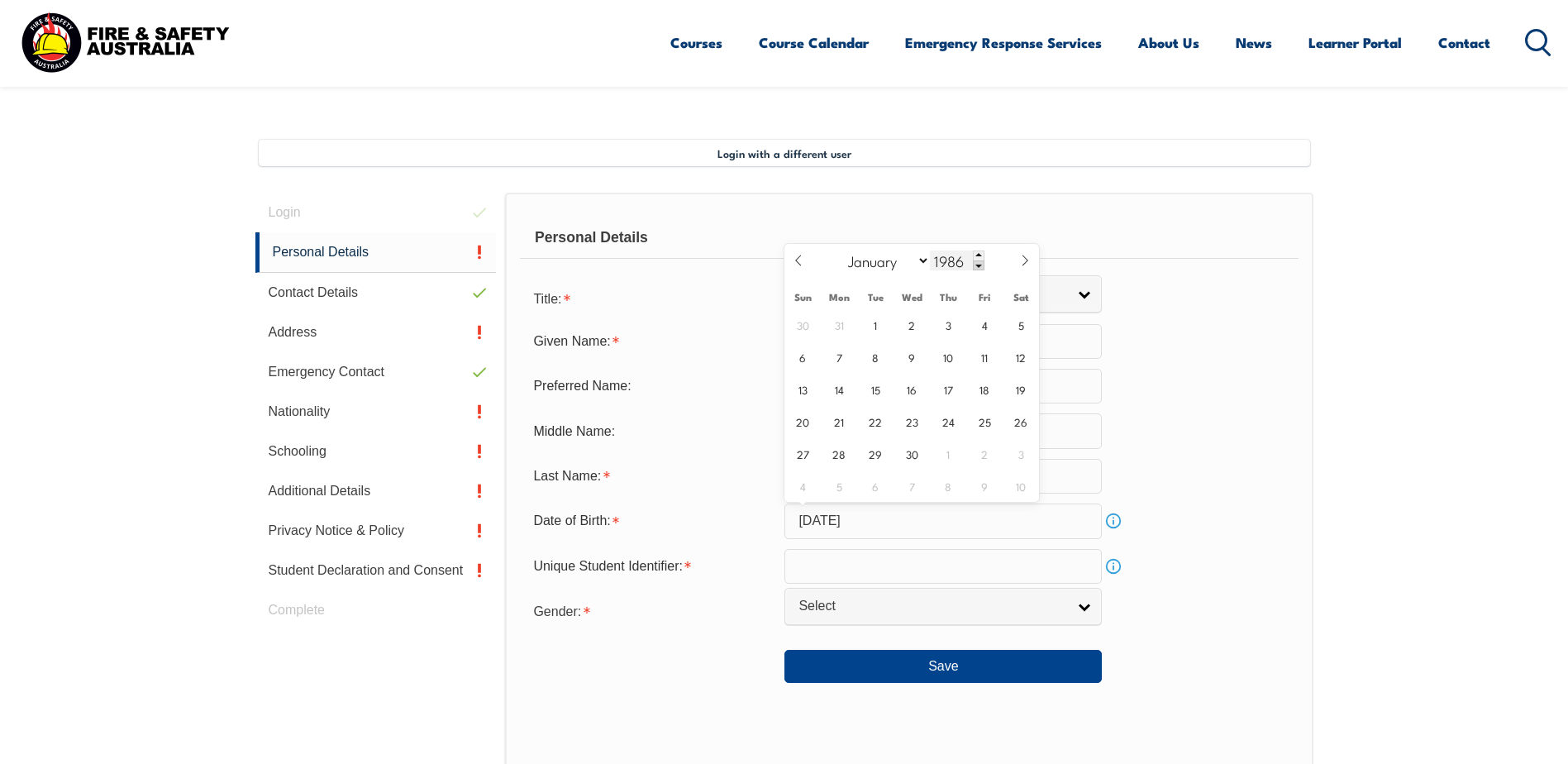
click at [979, 267] on span at bounding box center [979, 265] width 12 height 10
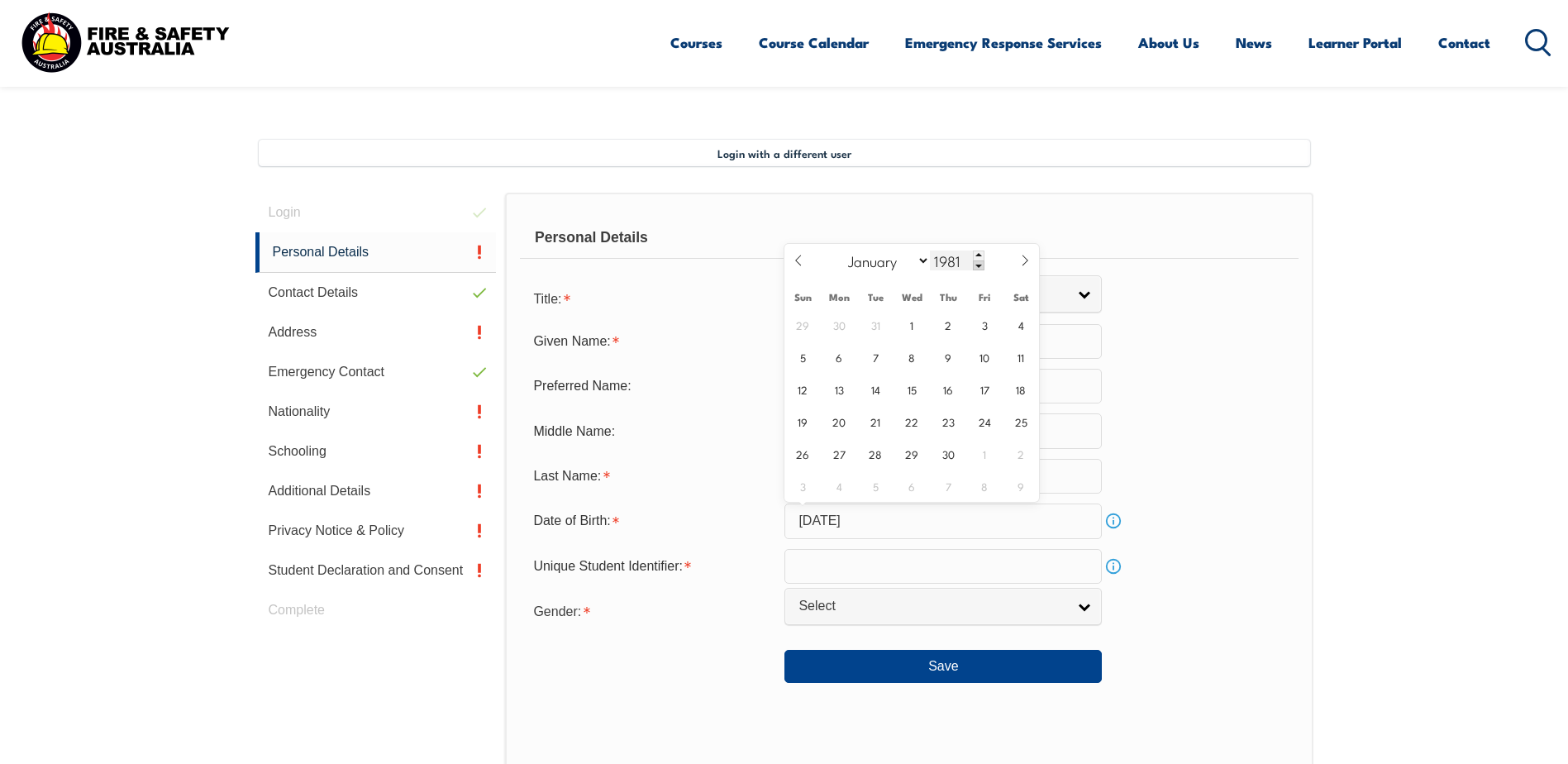
click at [979, 267] on span at bounding box center [979, 265] width 12 height 10
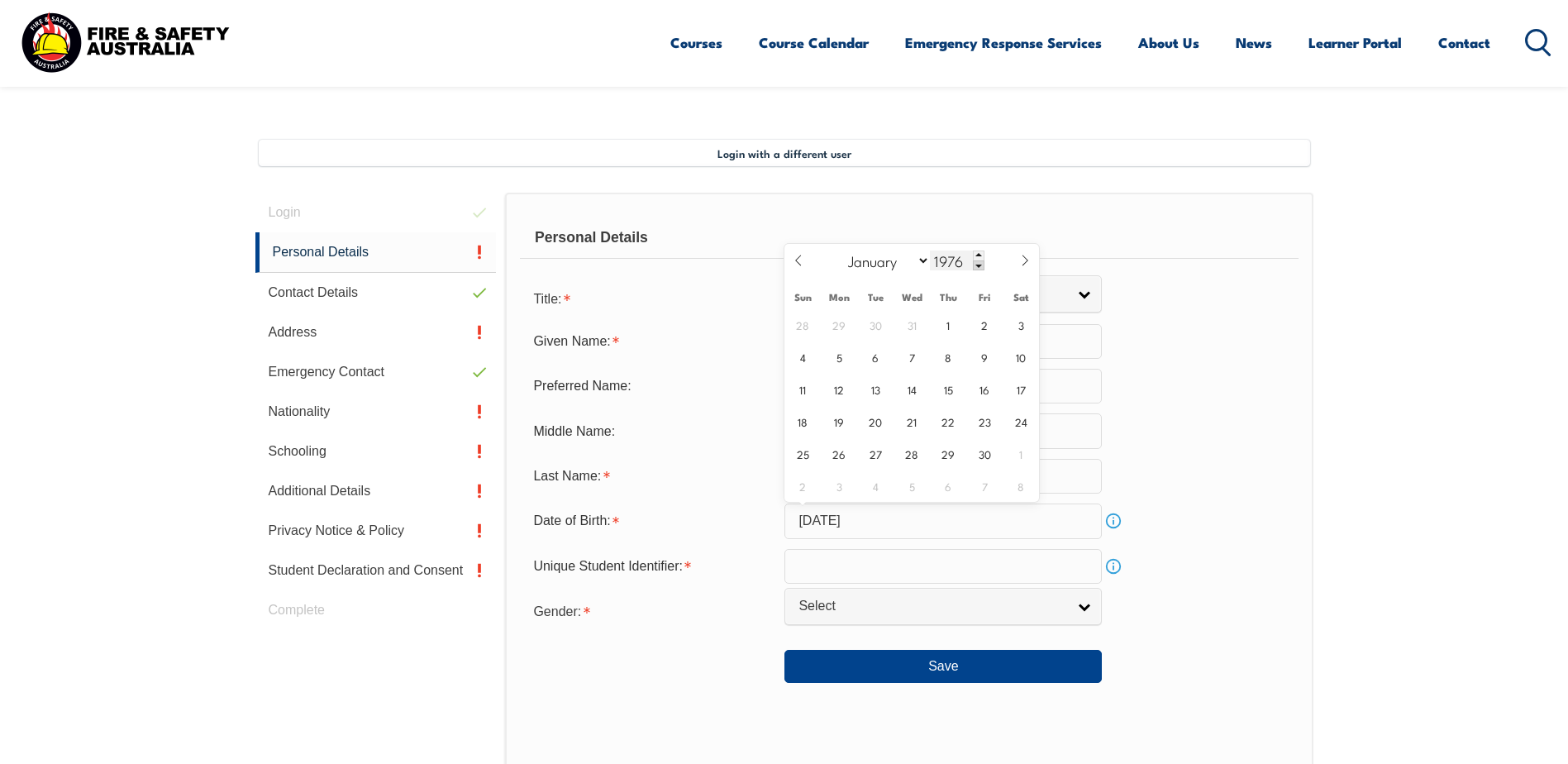
click at [979, 267] on span at bounding box center [979, 265] width 12 height 10
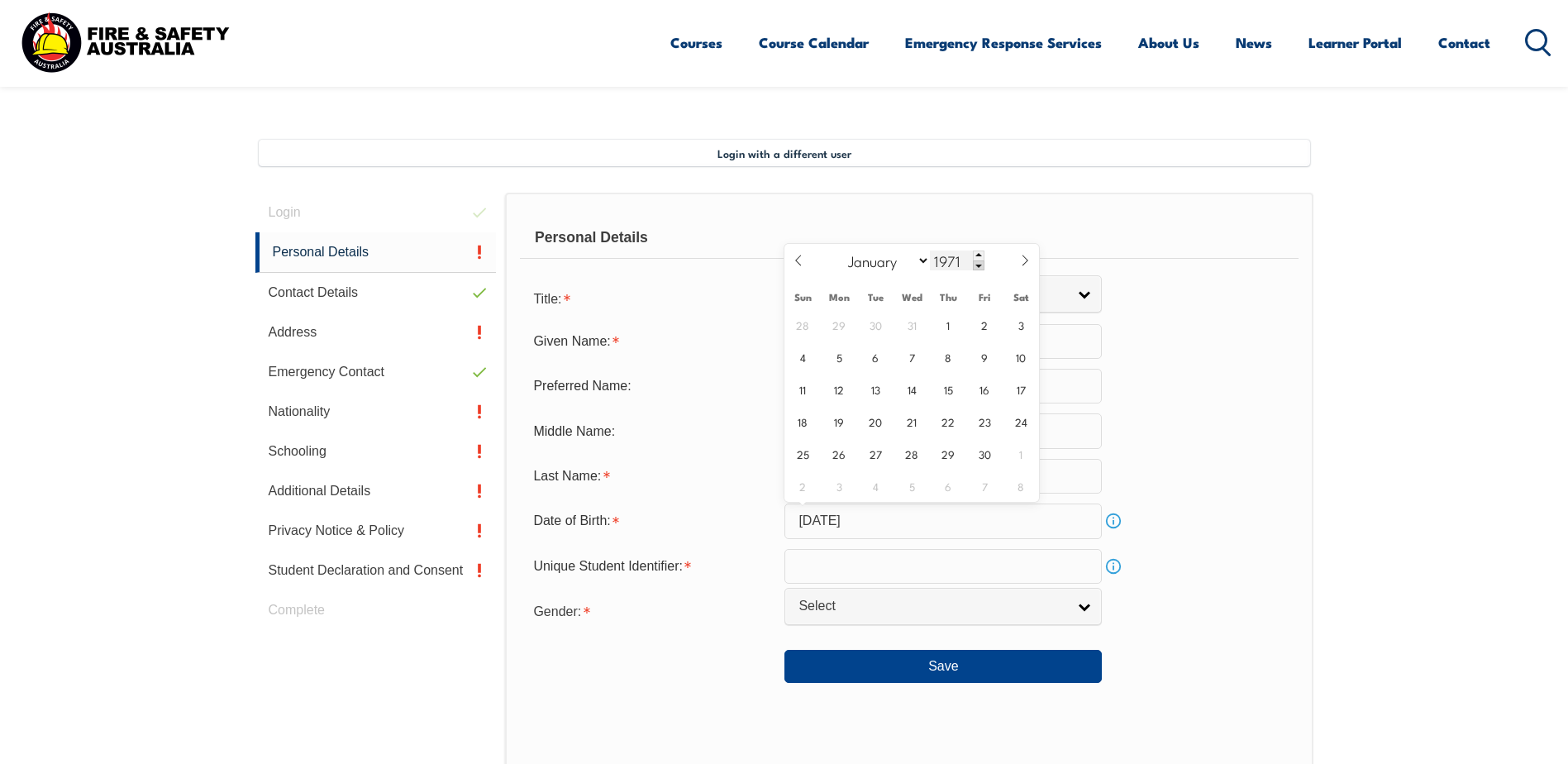
click at [979, 267] on span at bounding box center [979, 265] width 12 height 10
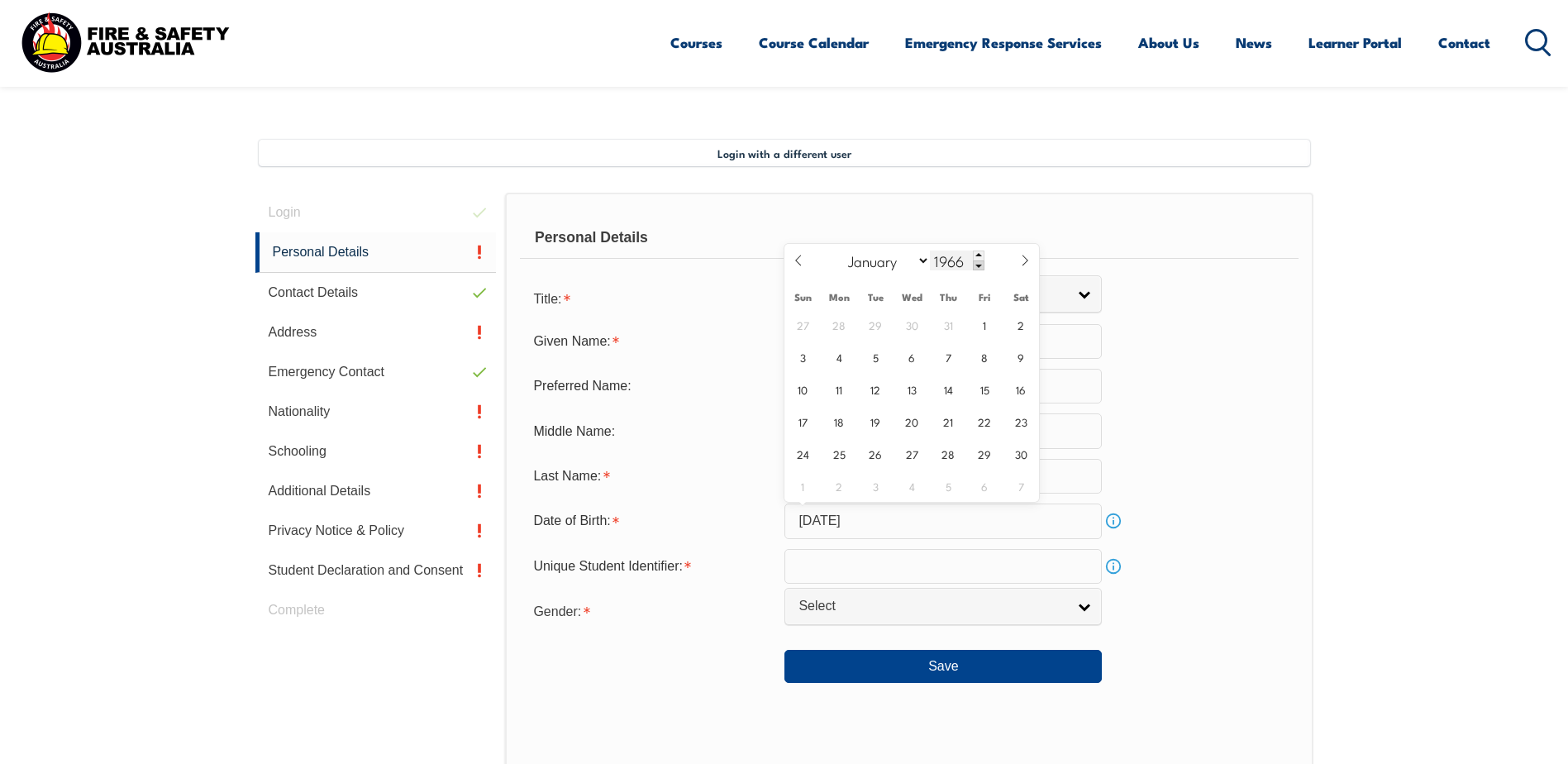
click at [979, 267] on span at bounding box center [979, 265] width 12 height 10
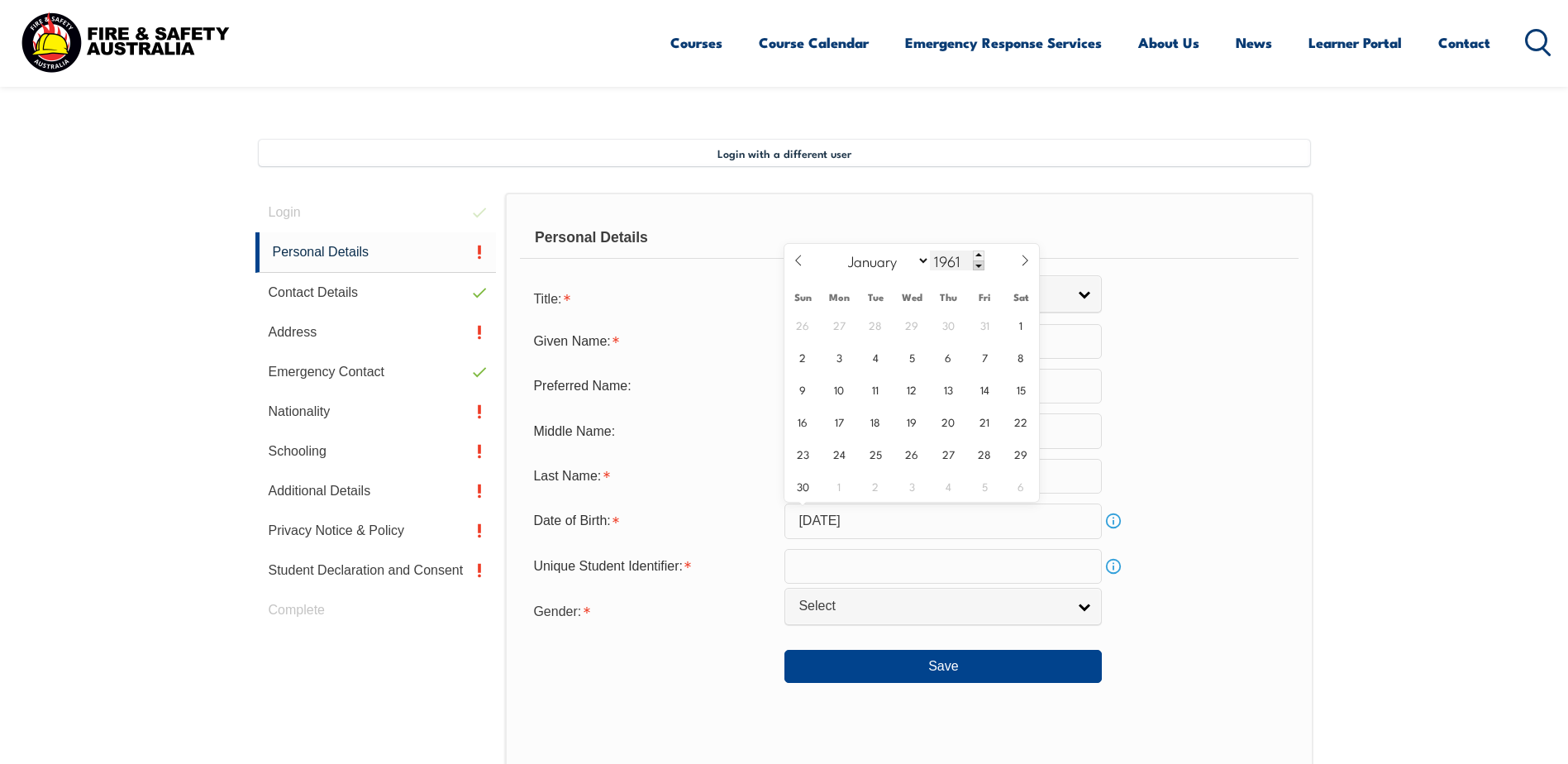
click at [979, 267] on span at bounding box center [979, 265] width 12 height 10
type input "1960"
click at [915, 360] on span "6" at bounding box center [912, 356] width 32 height 32
type input "April 6, 1960"
click at [1113, 562] on link "Info" at bounding box center [1113, 565] width 23 height 23
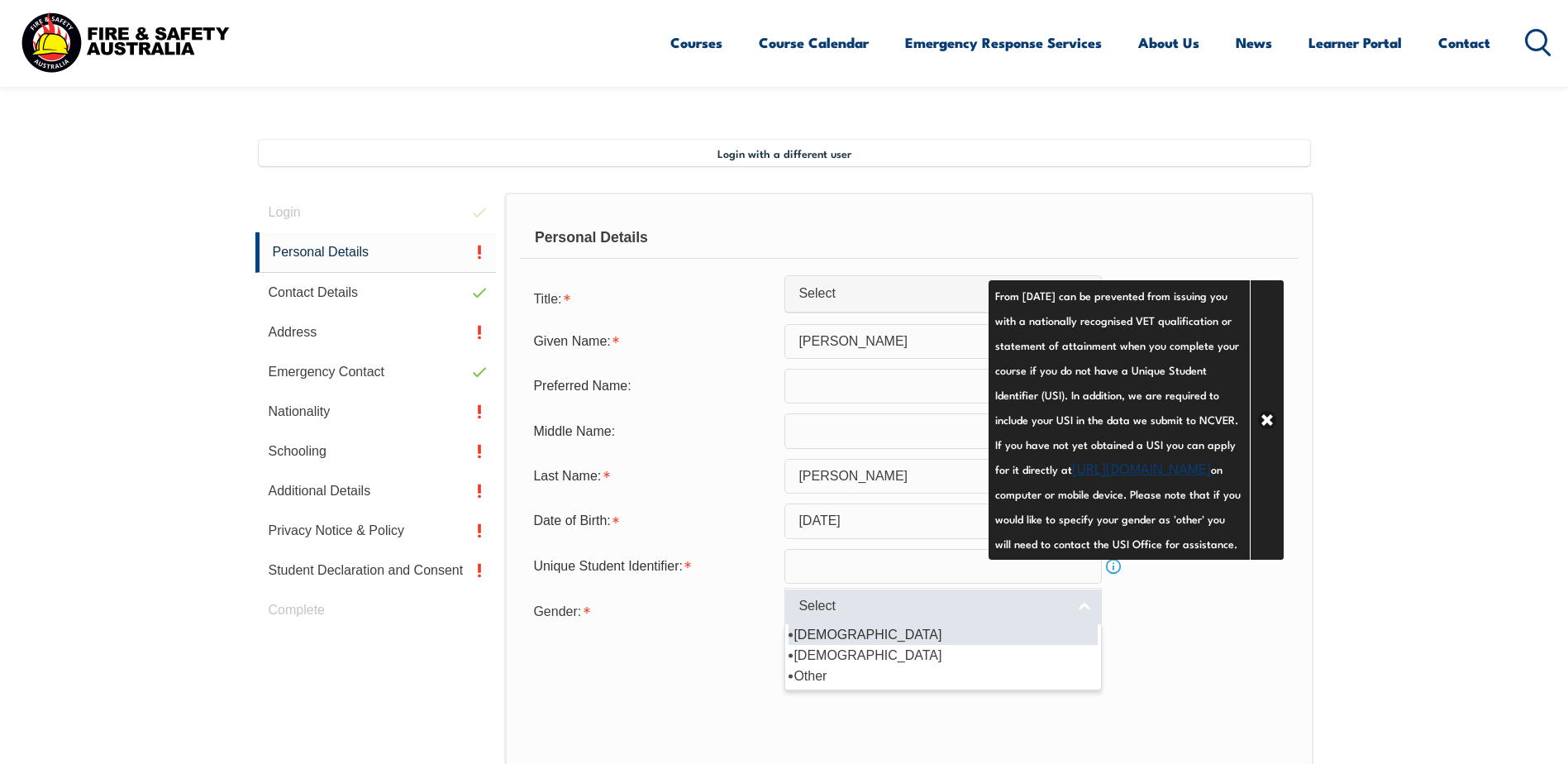
click at [872, 605] on span "Select" at bounding box center [933, 606] width 268 height 17
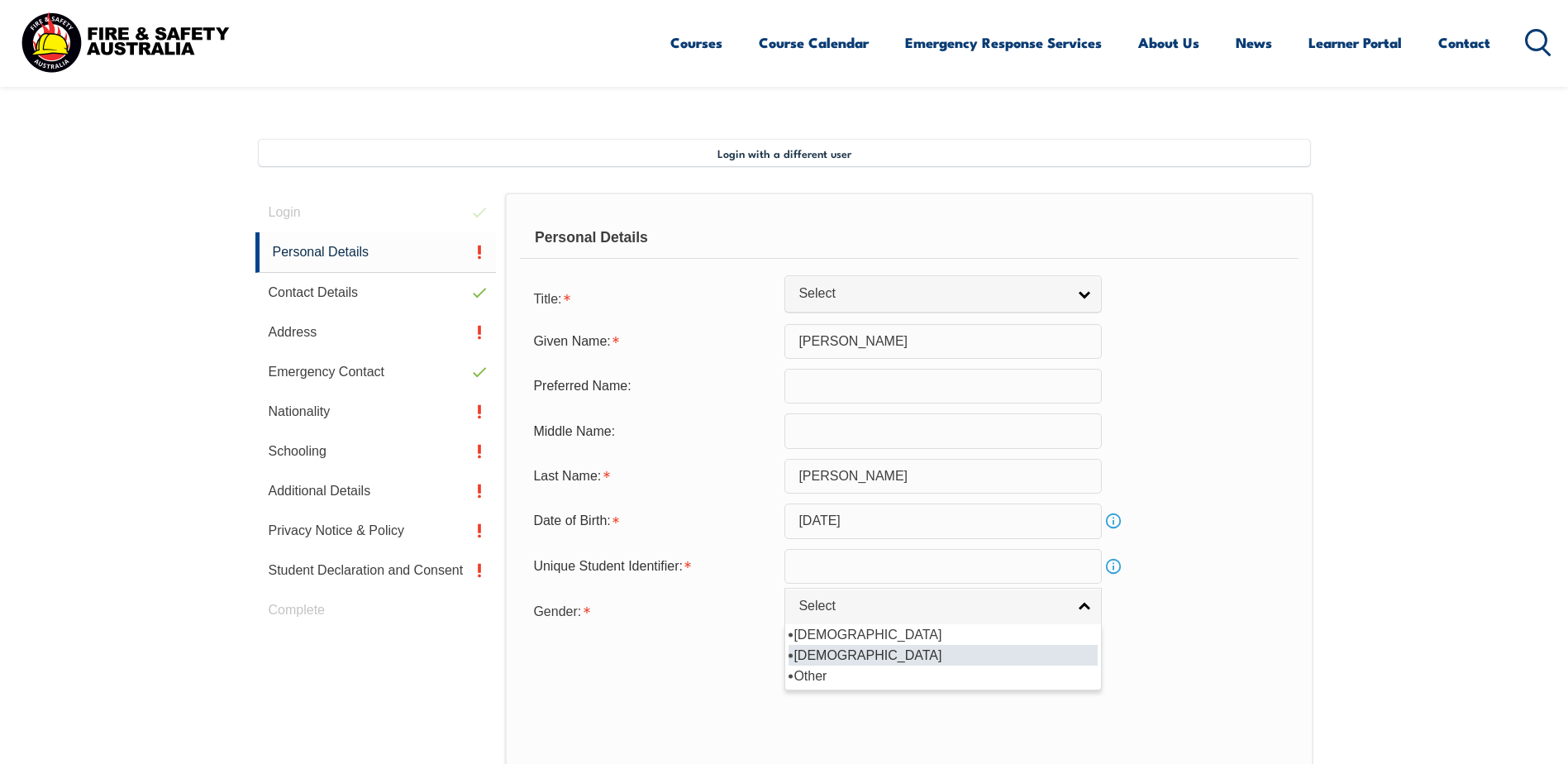
click at [854, 656] on li "Female" at bounding box center [943, 655] width 309 height 21
select select "F"
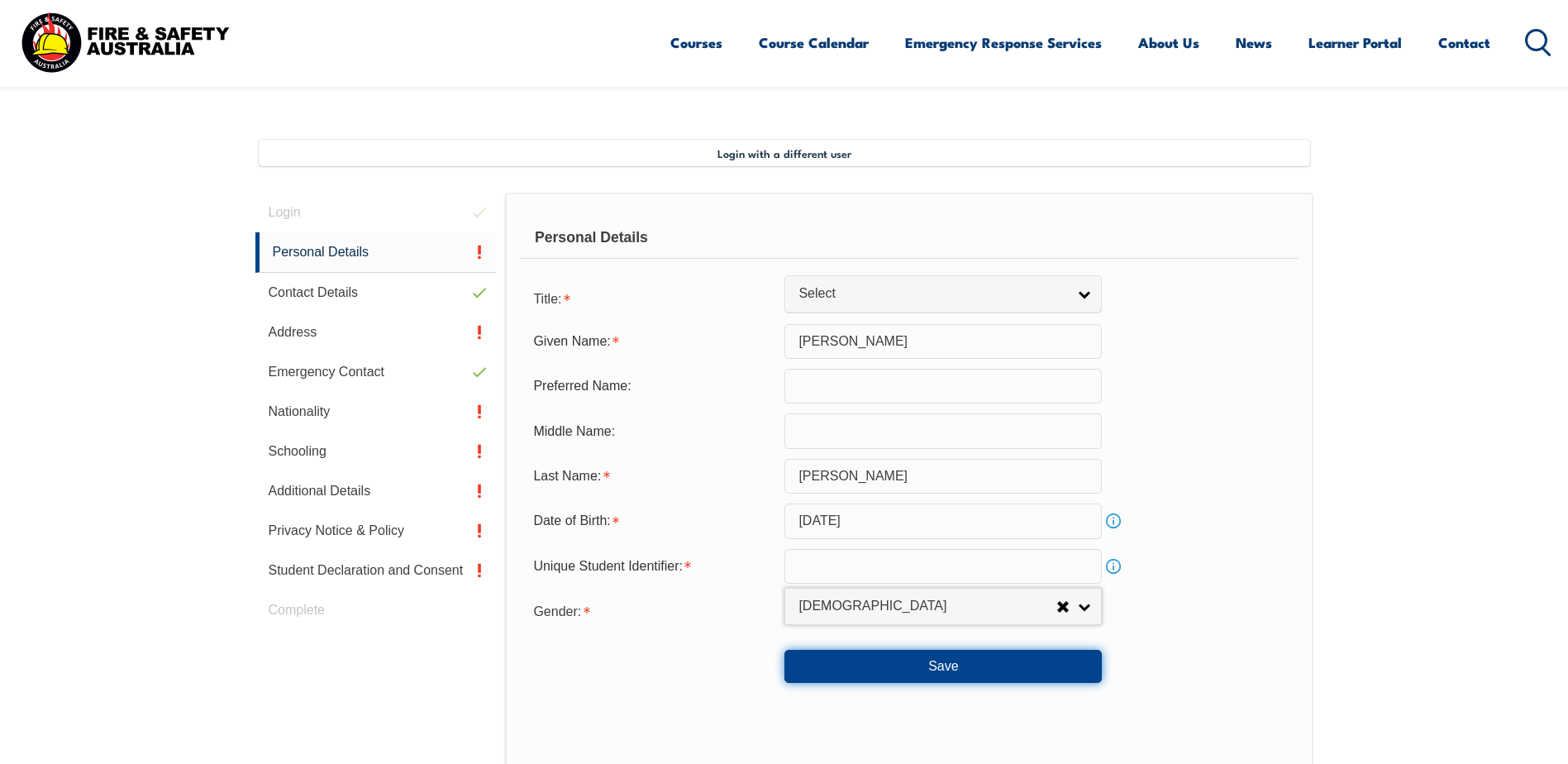
click at [951, 668] on button "Save" at bounding box center [943, 666] width 317 height 33
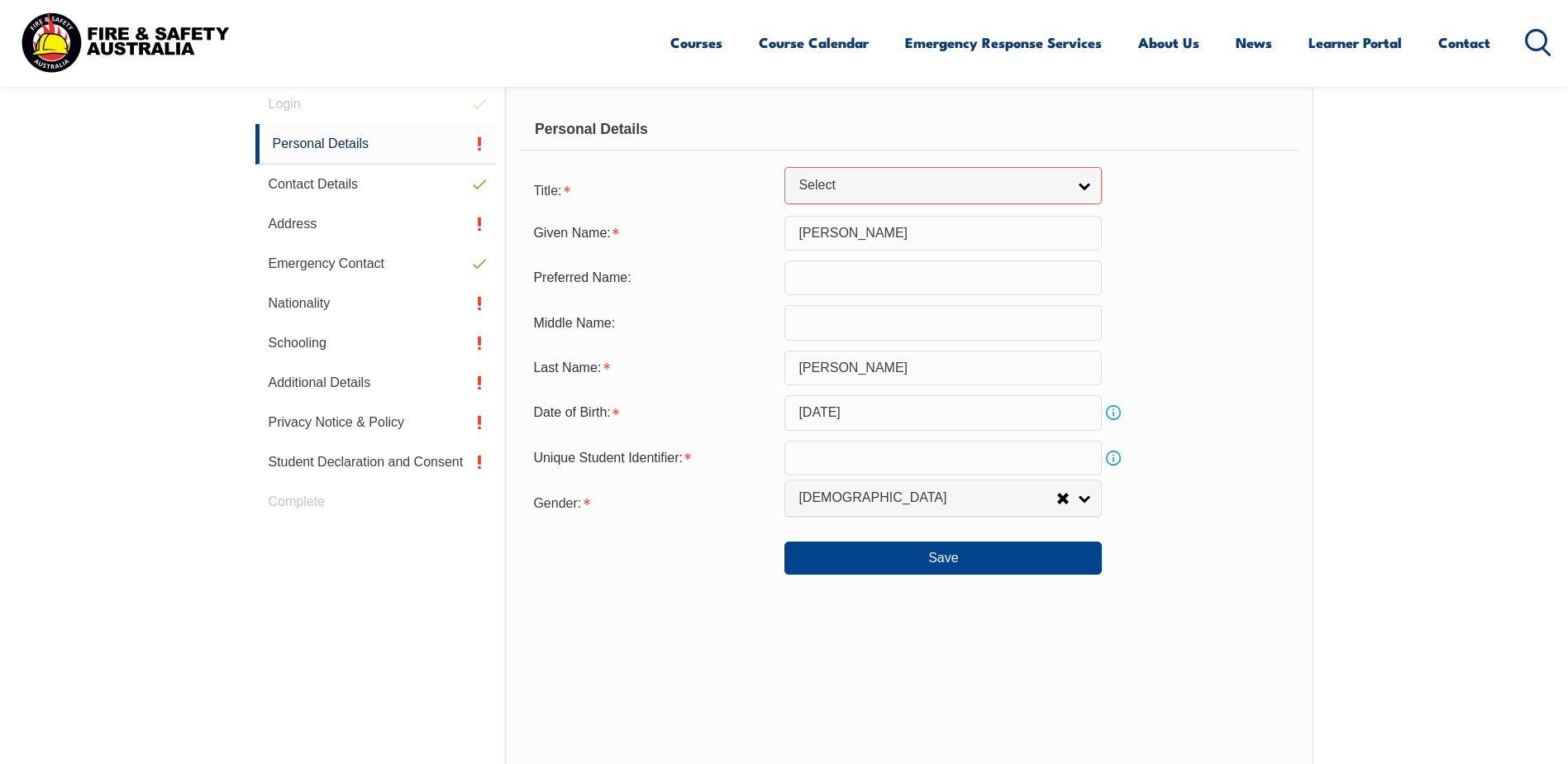
scroll to position [419, 0]
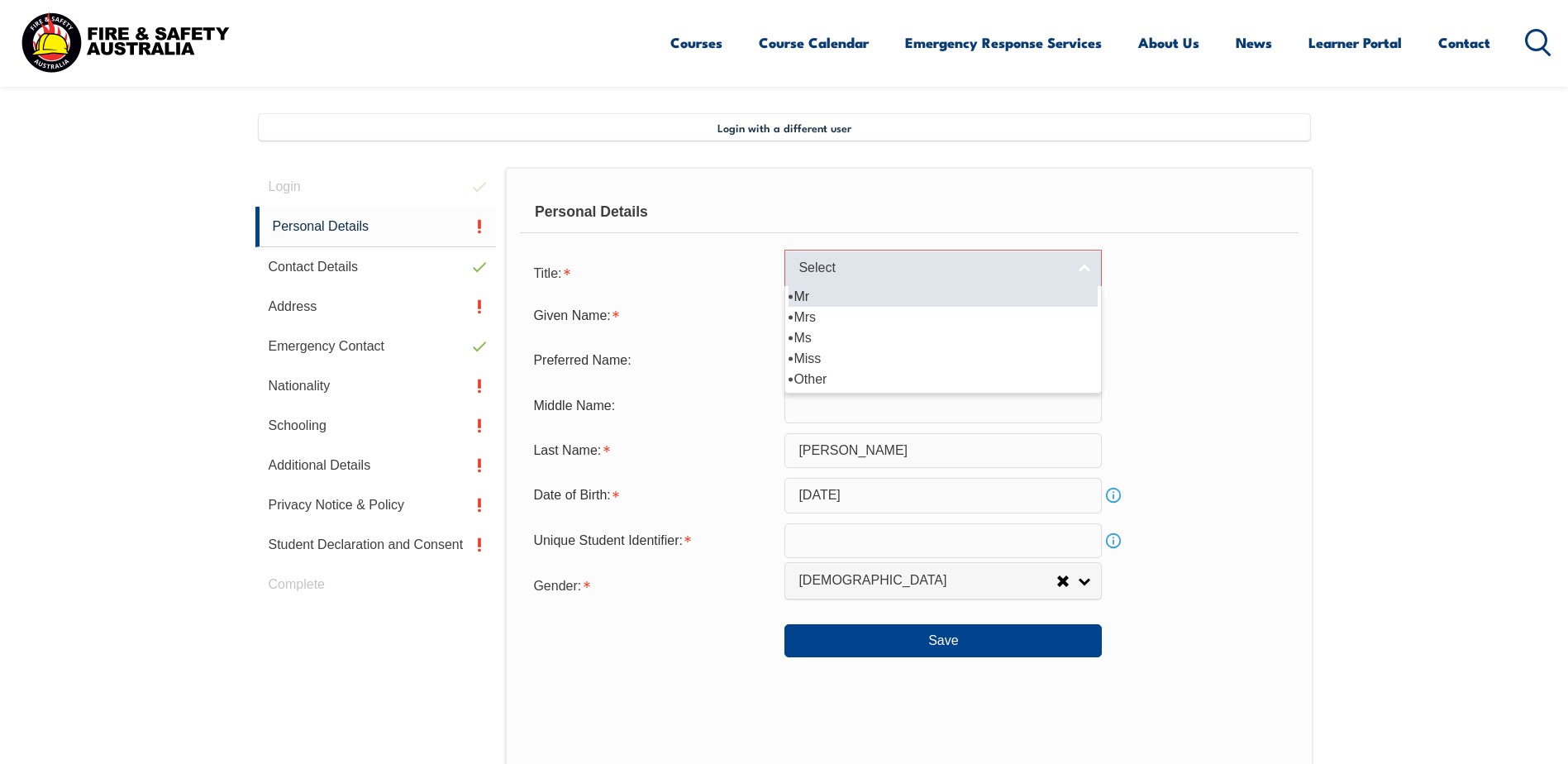
click at [1088, 269] on link "Select" at bounding box center [943, 267] width 317 height 38
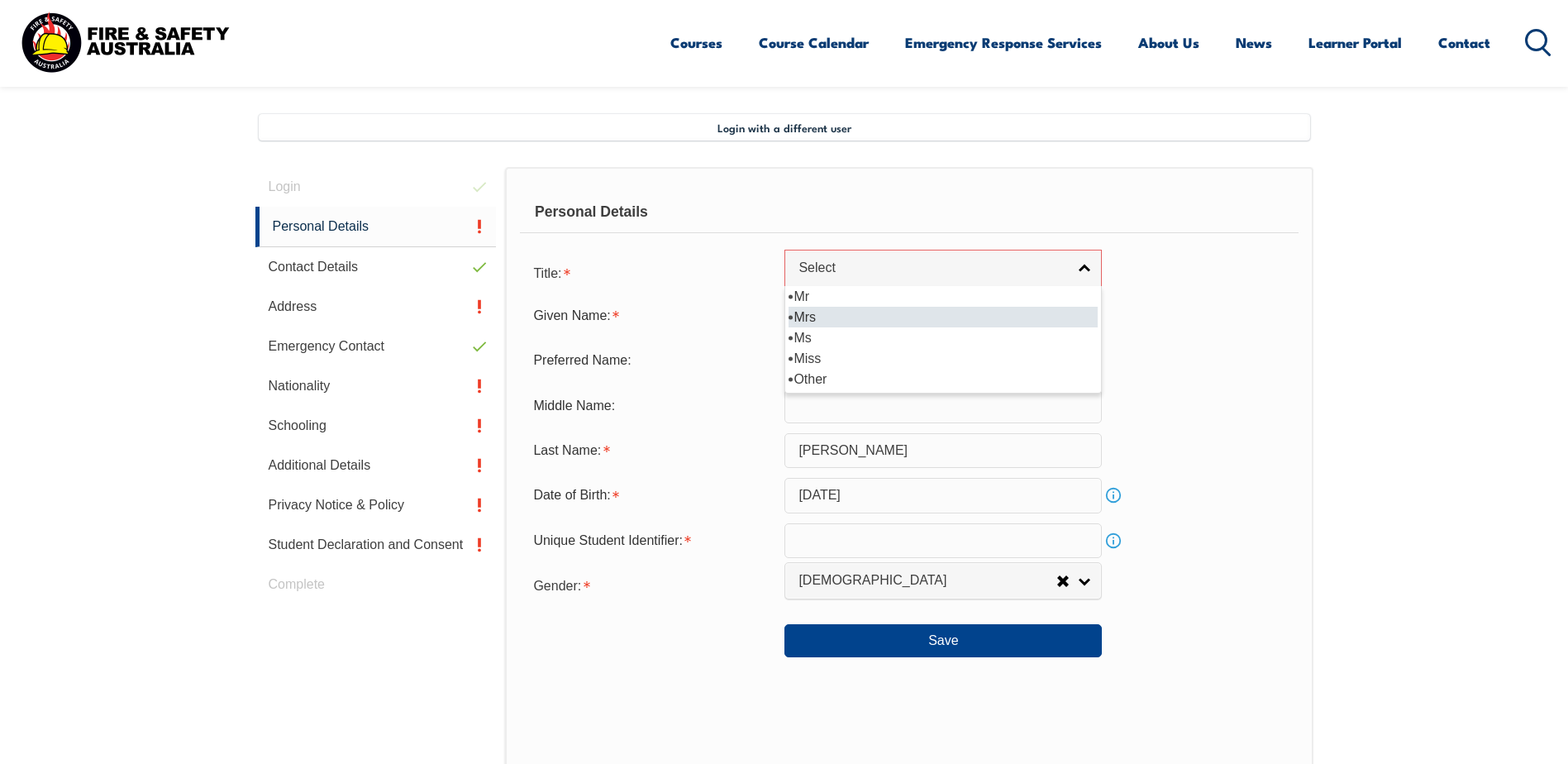
click at [851, 310] on li "Mrs" at bounding box center [943, 317] width 309 height 21
select select "Mrs"
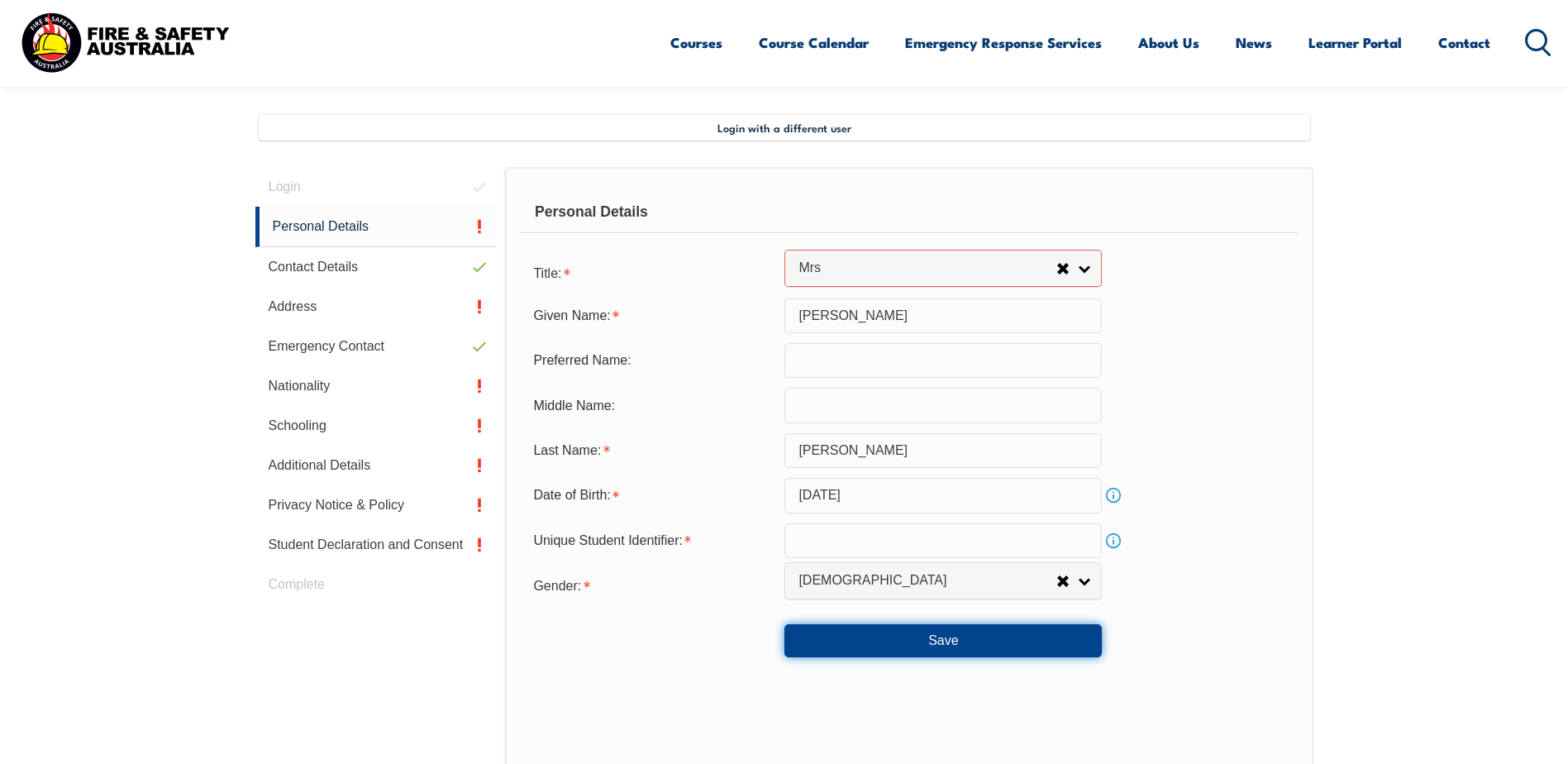
click at [940, 638] on button "Save" at bounding box center [943, 640] width 317 height 33
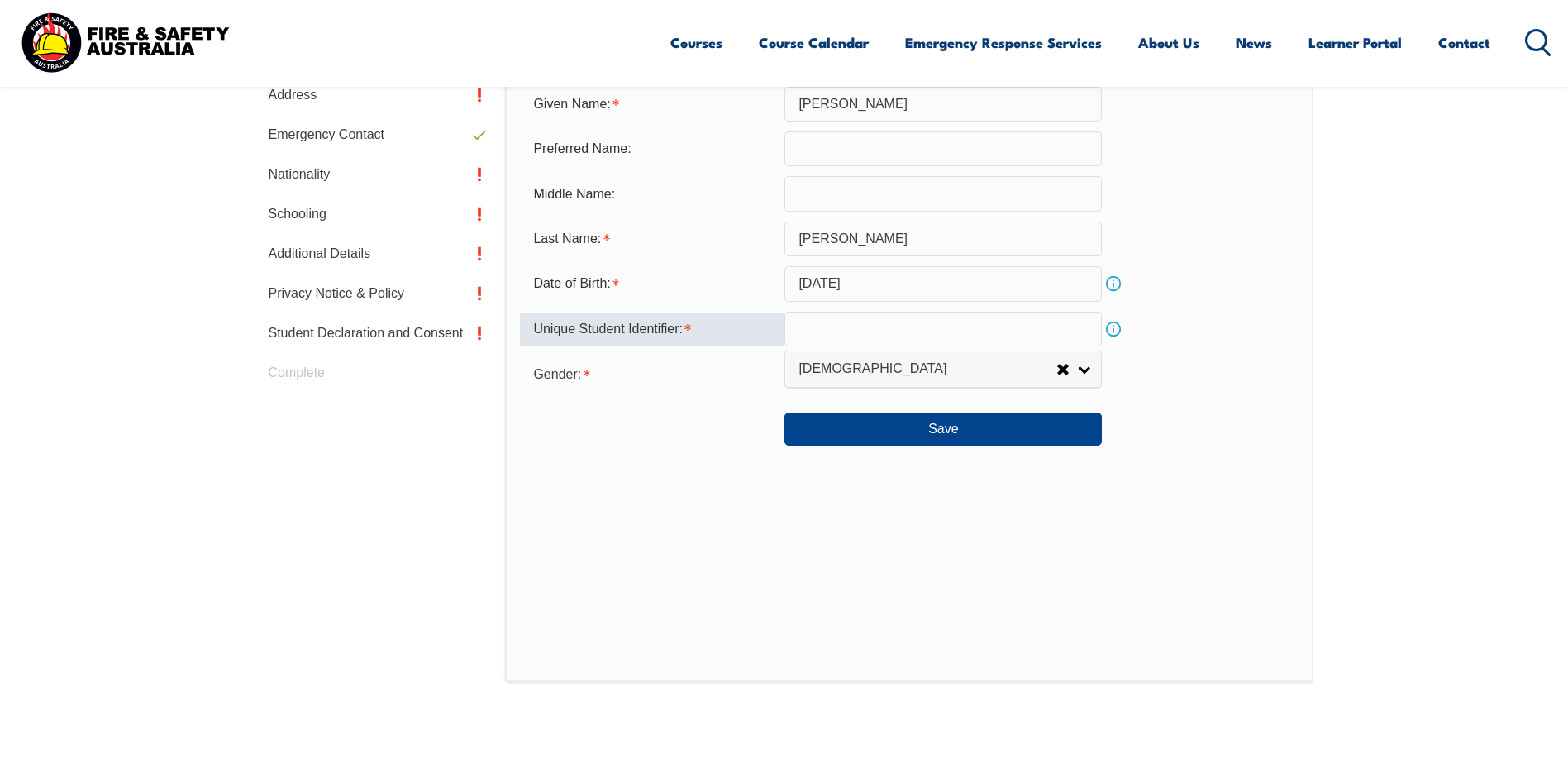
scroll to position [612, 0]
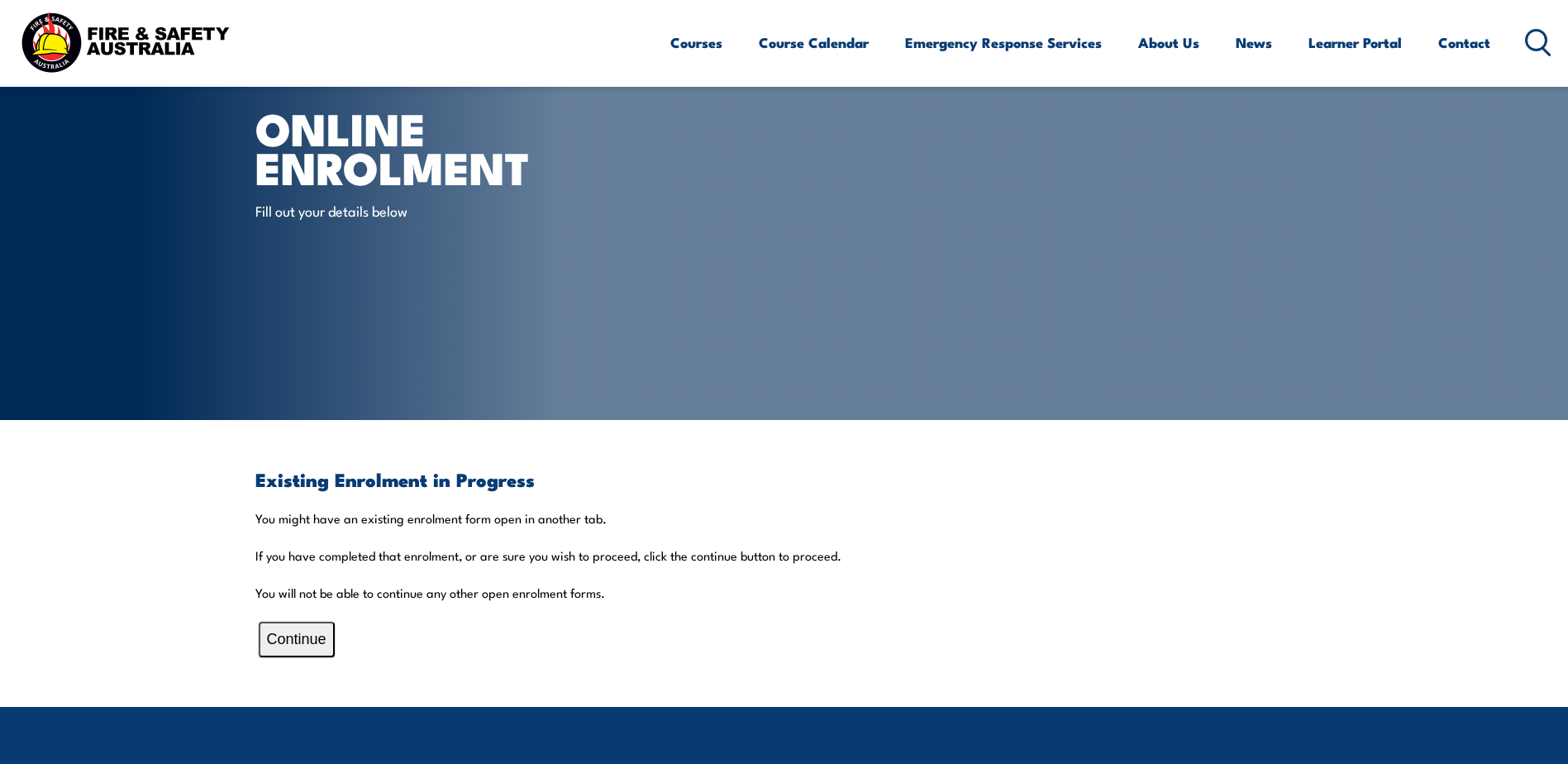
scroll to position [82, 0]
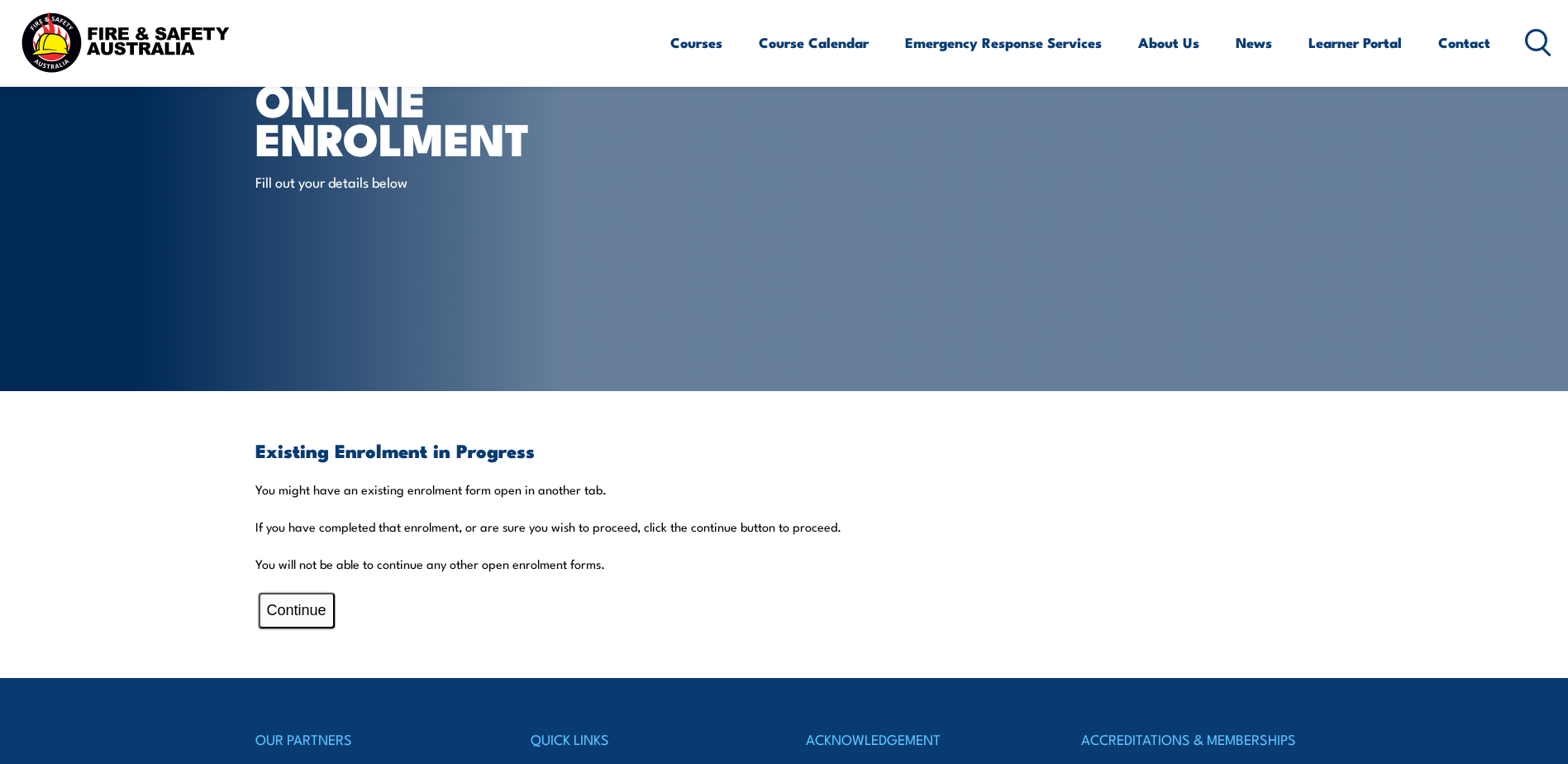
click at [283, 603] on button "Continue" at bounding box center [296, 610] width 76 height 36
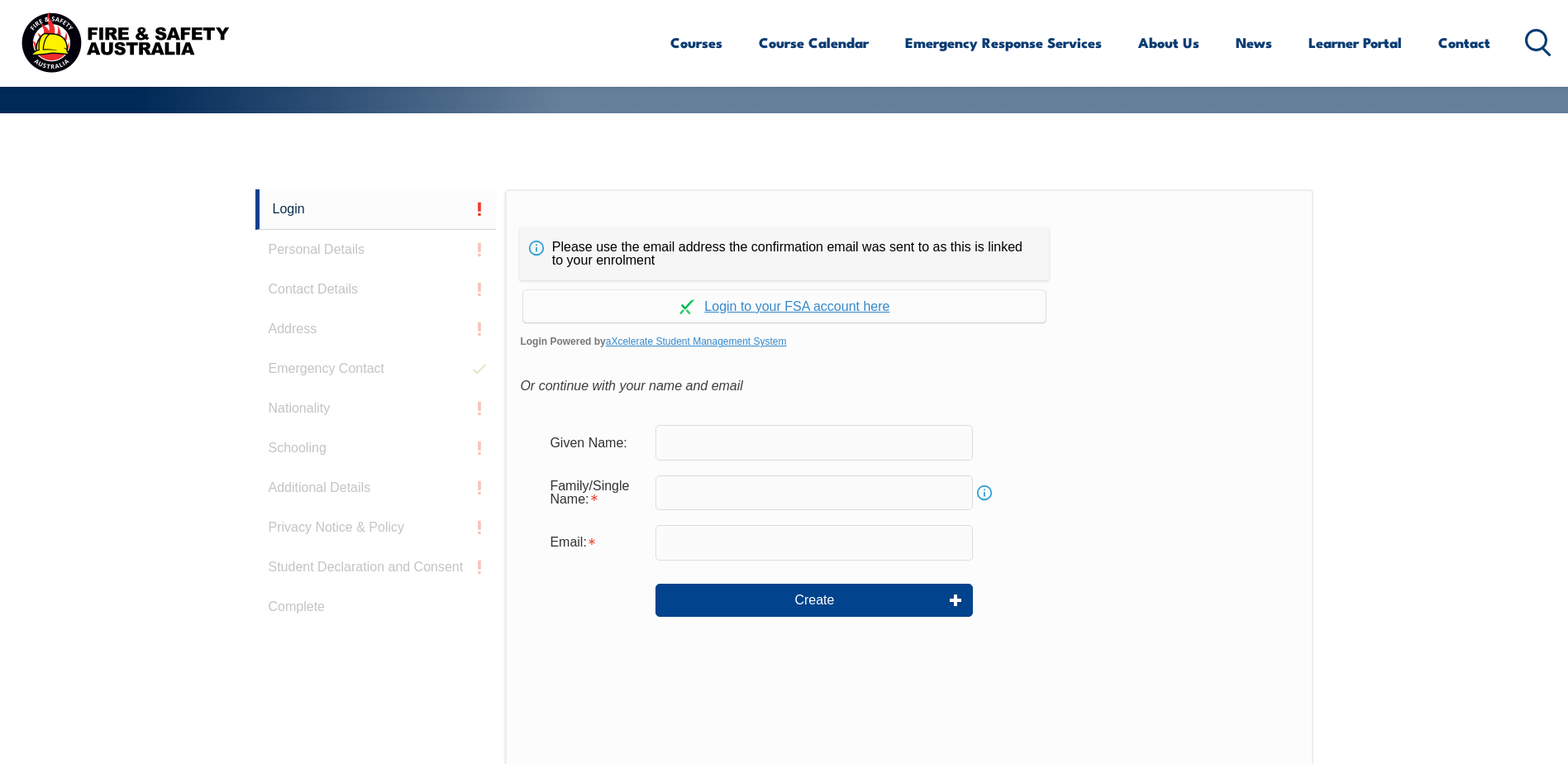
scroll to position [441, 0]
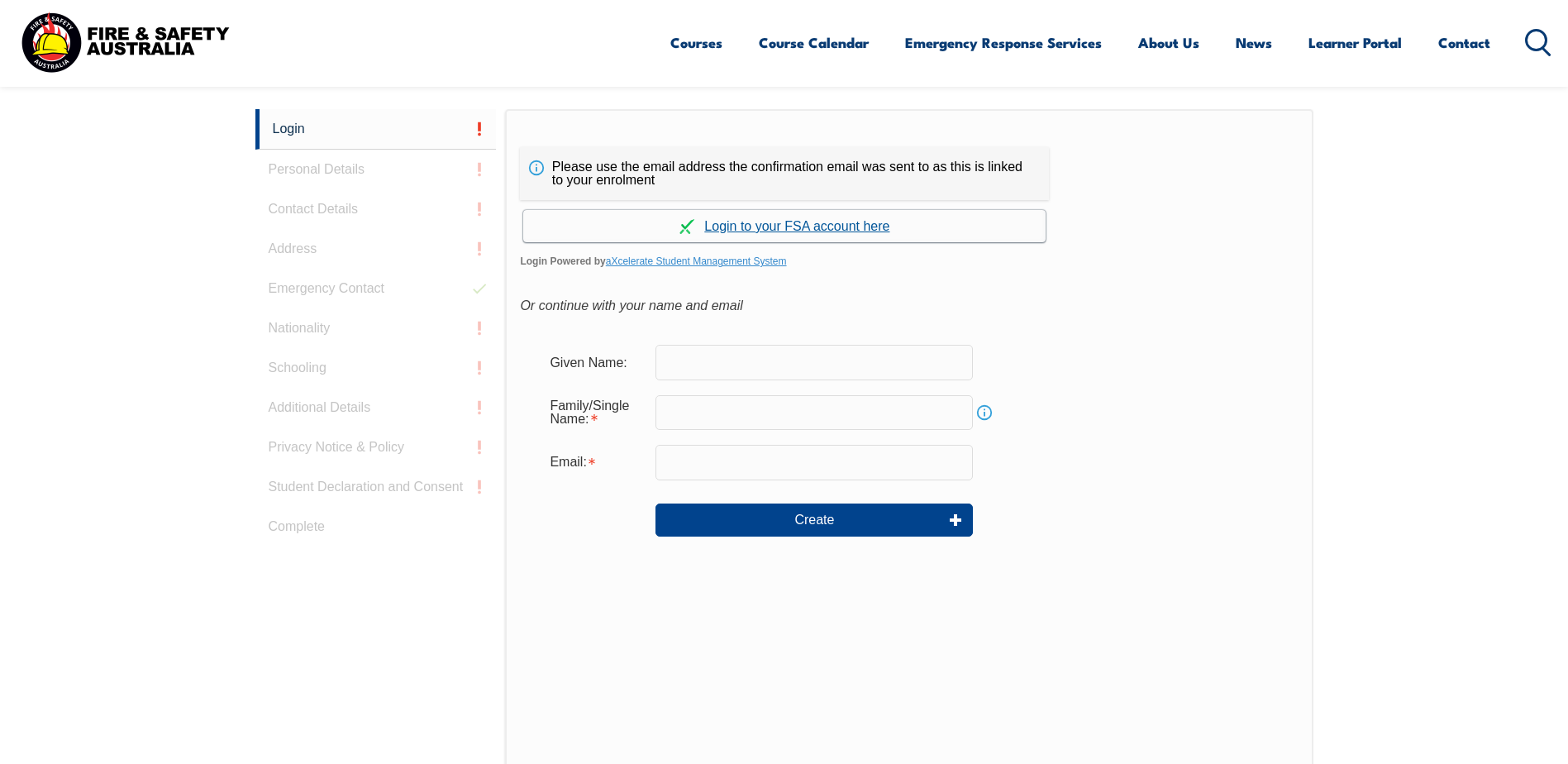
click at [861, 224] on link "Continue with aXcelerate" at bounding box center [784, 225] width 522 height 32
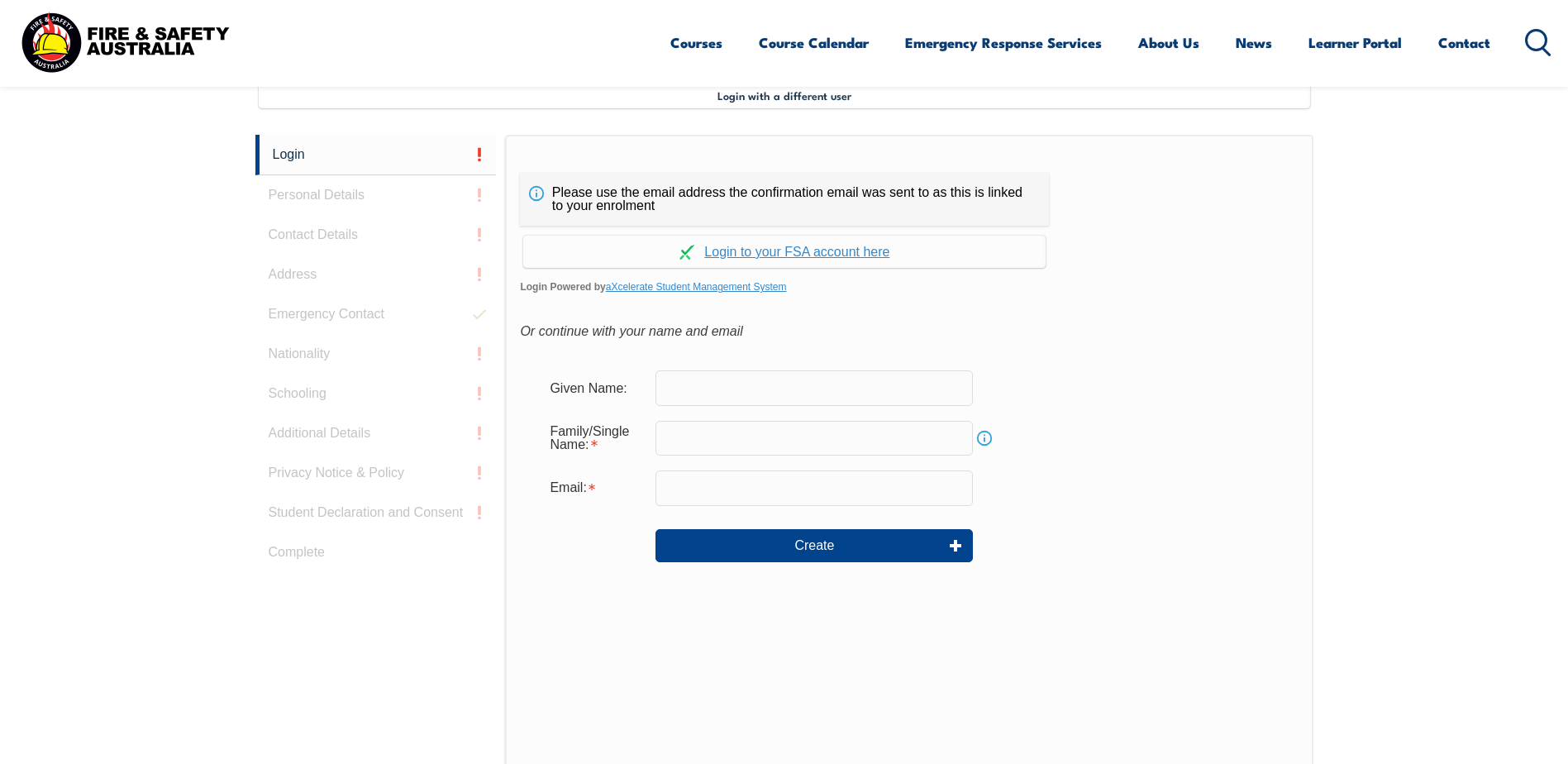
scroll to position [501, 0]
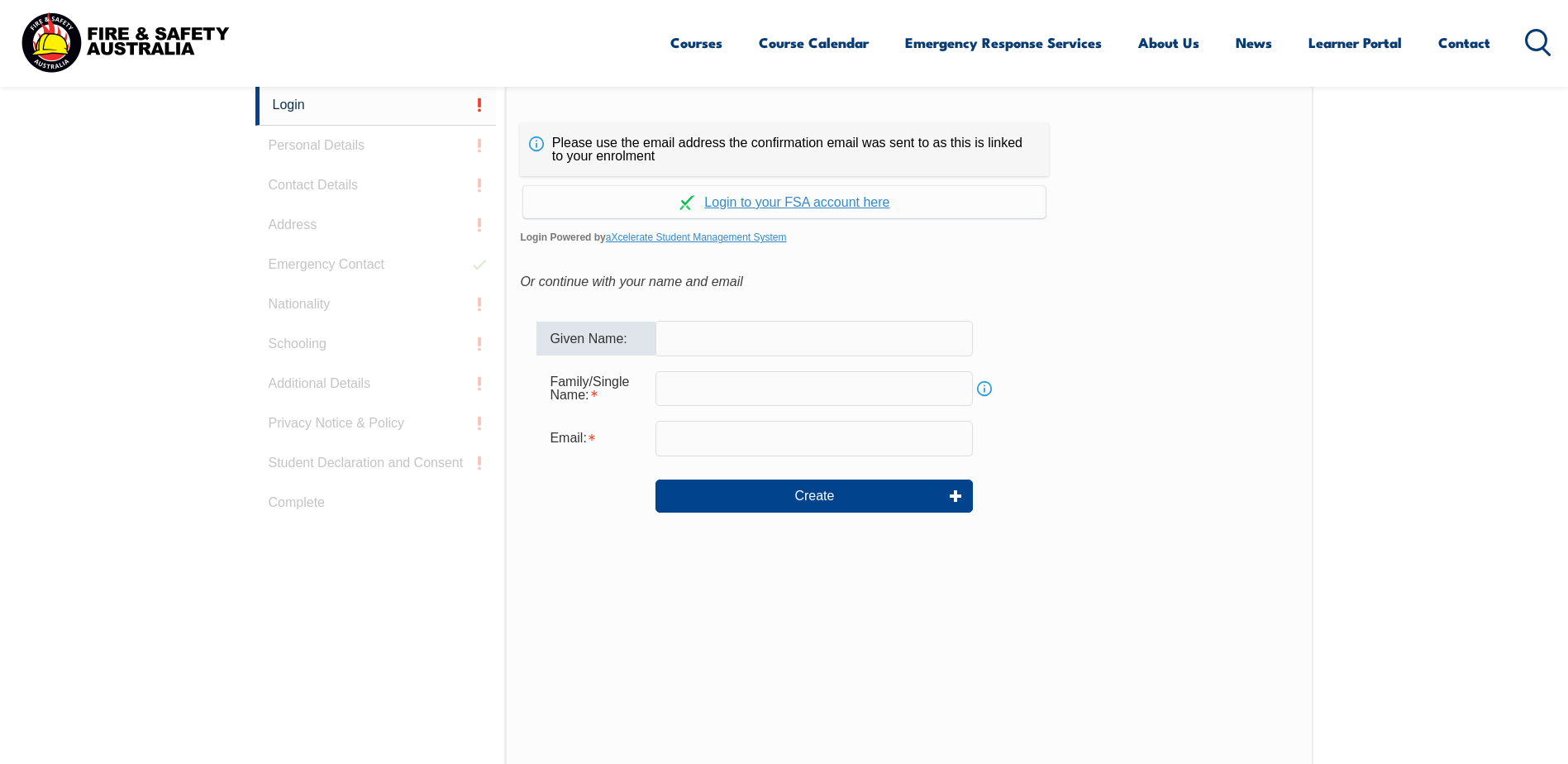
click at [692, 333] on input "text" at bounding box center [814, 338] width 317 height 35
type input "[PERSON_NAME]"
type input "[PERSON_NAME][EMAIL_ADDRESS][PERSON_NAME][DOMAIN_NAME]"
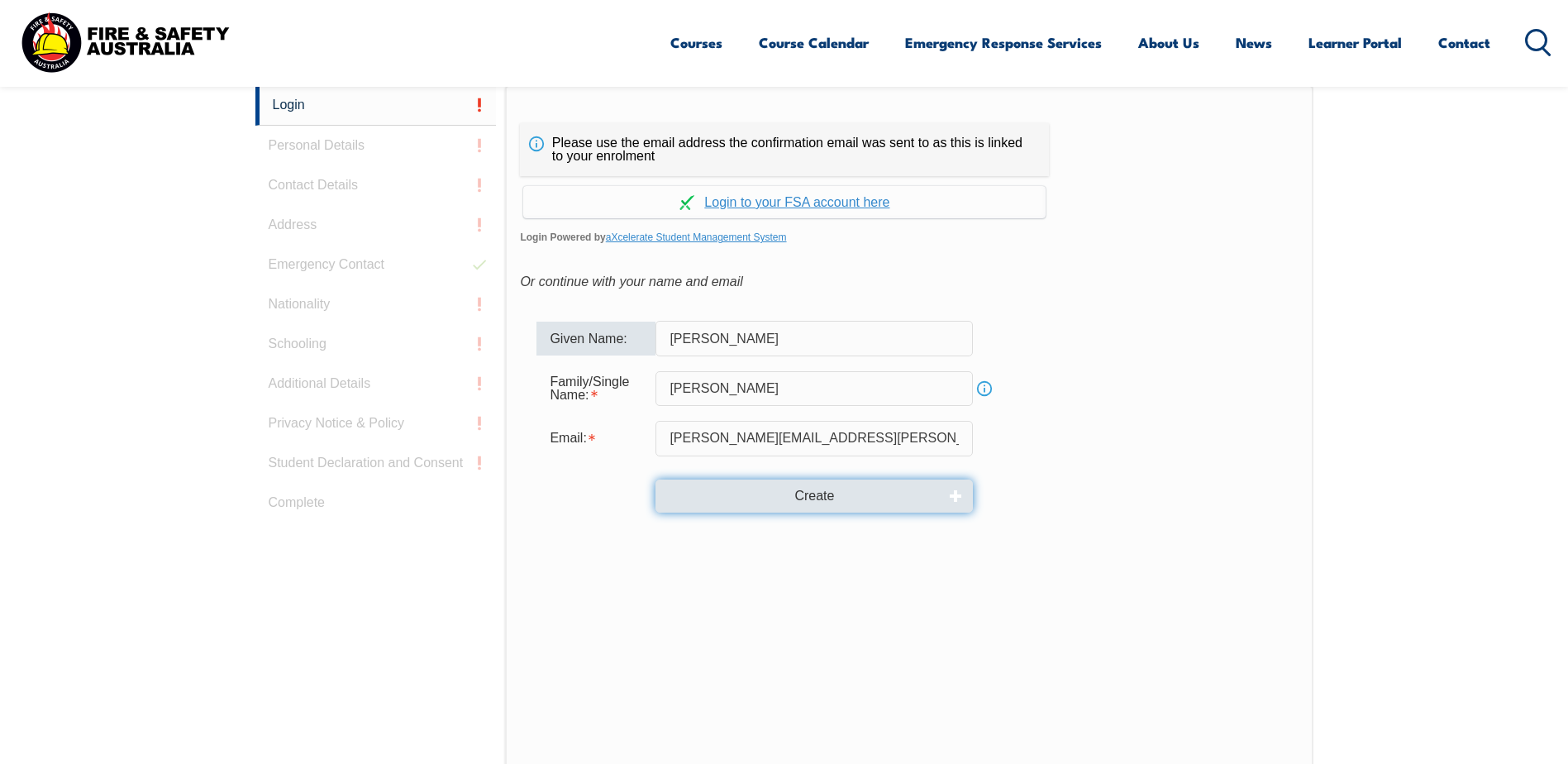
click at [817, 497] on button "Create" at bounding box center [814, 496] width 317 height 33
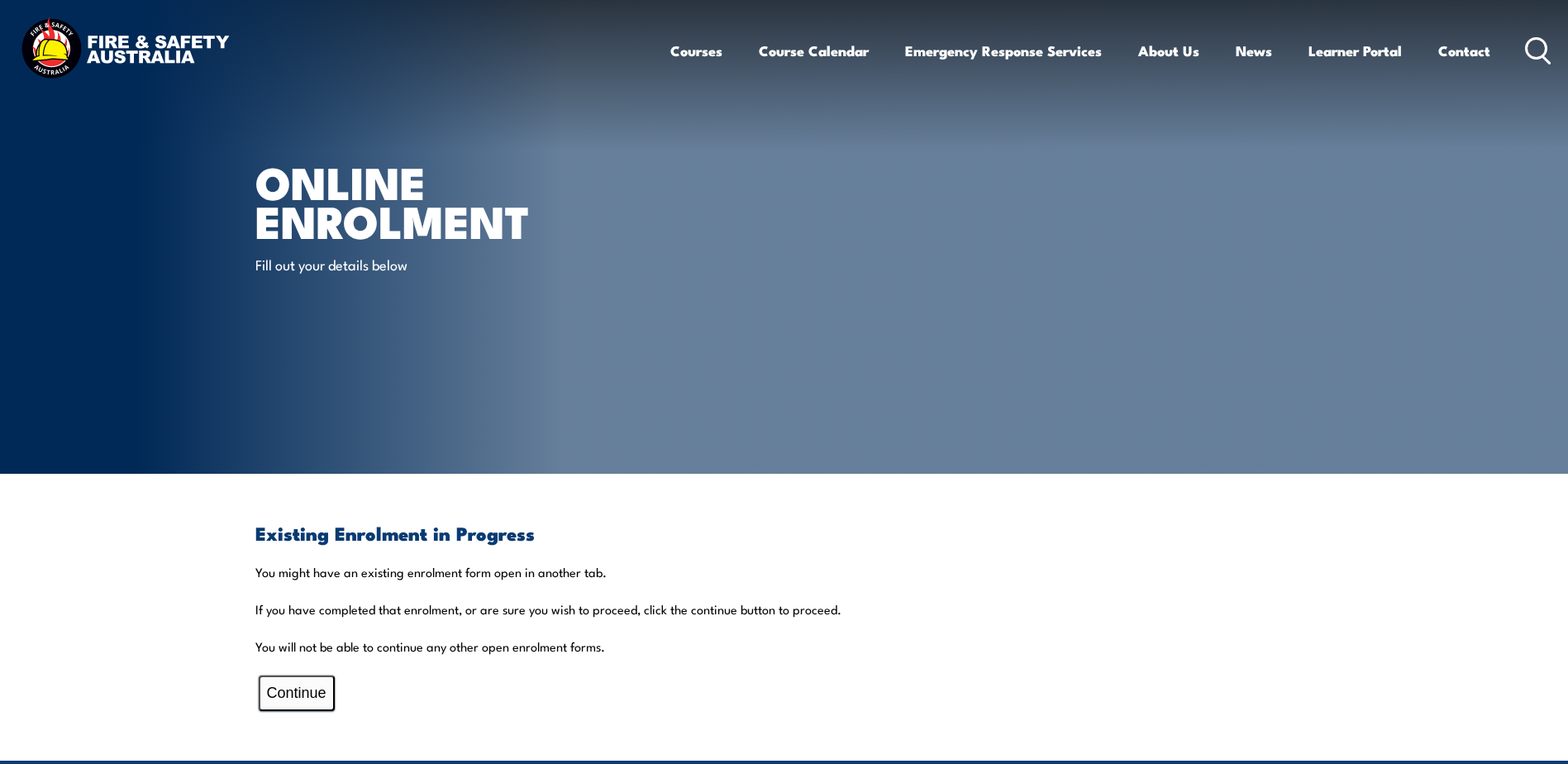
click at [311, 692] on button "Continue" at bounding box center [296, 693] width 76 height 36
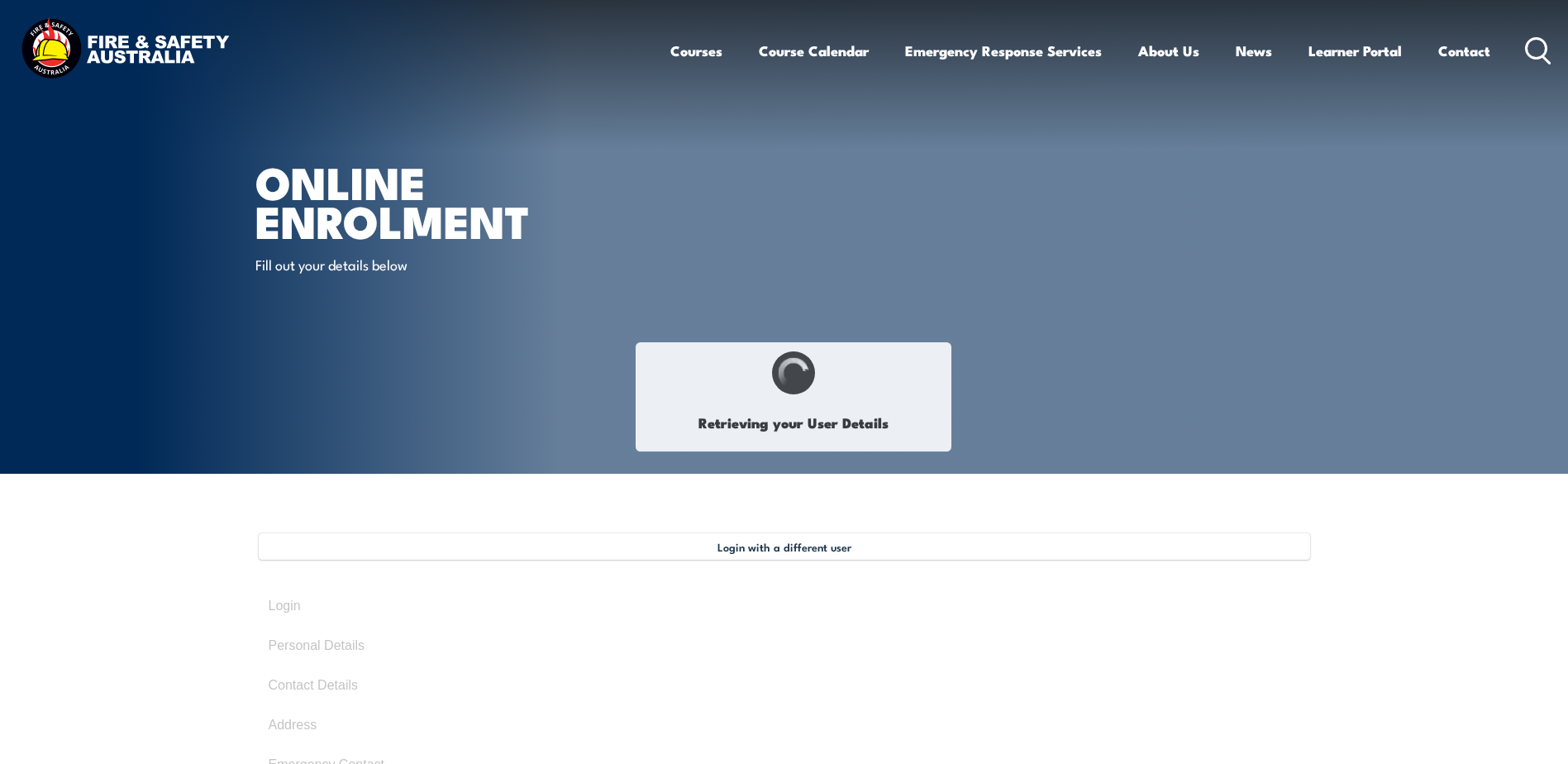
select select "Mrs"
type input "Ruth"
type input "Cepriano-Hall"
type input "April 6, 1960"
select select "F"
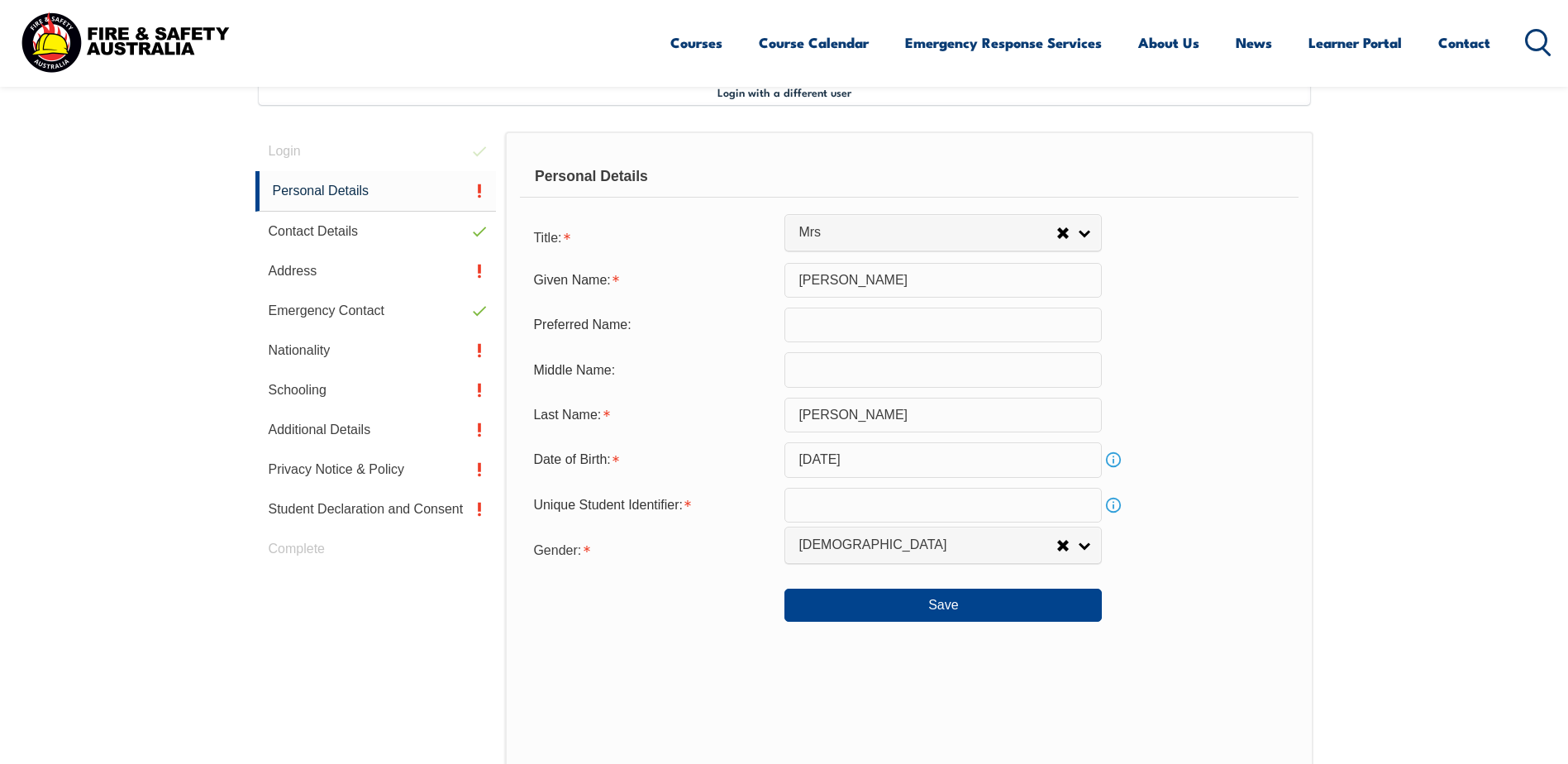
scroll to position [503, 0]
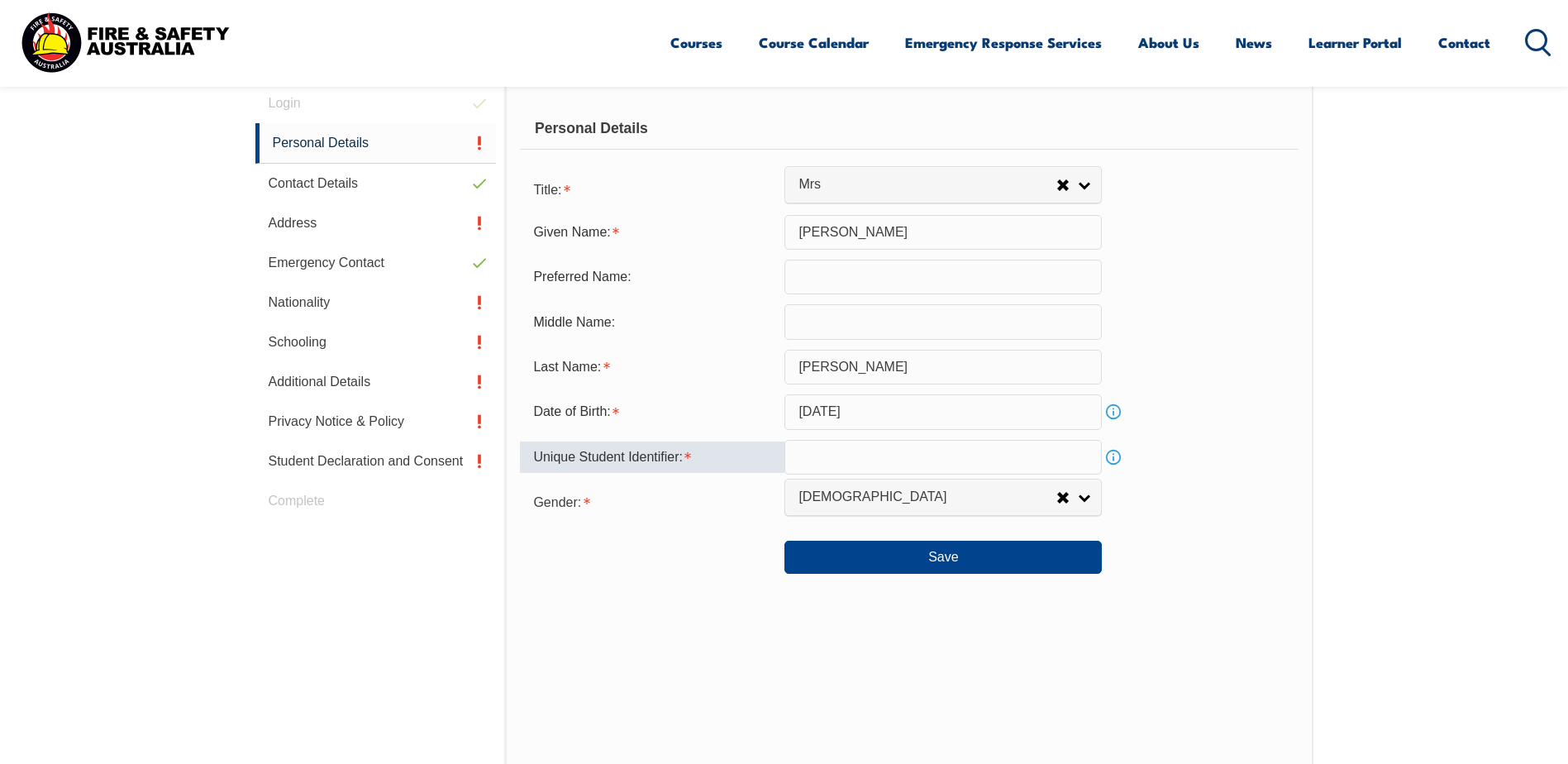
click at [652, 455] on div "Unique Student Identifier:" at bounding box center [652, 457] width 265 height 31
drag, startPoint x: 652, startPoint y: 455, endPoint x: 1417, endPoint y: 477, distance: 765.3
click at [1417, 477] on section "Login with a different user Login Personal Details Contact Details Address Emer…" at bounding box center [784, 481] width 1568 height 1020
click at [1117, 455] on link "Info" at bounding box center [1113, 456] width 23 height 23
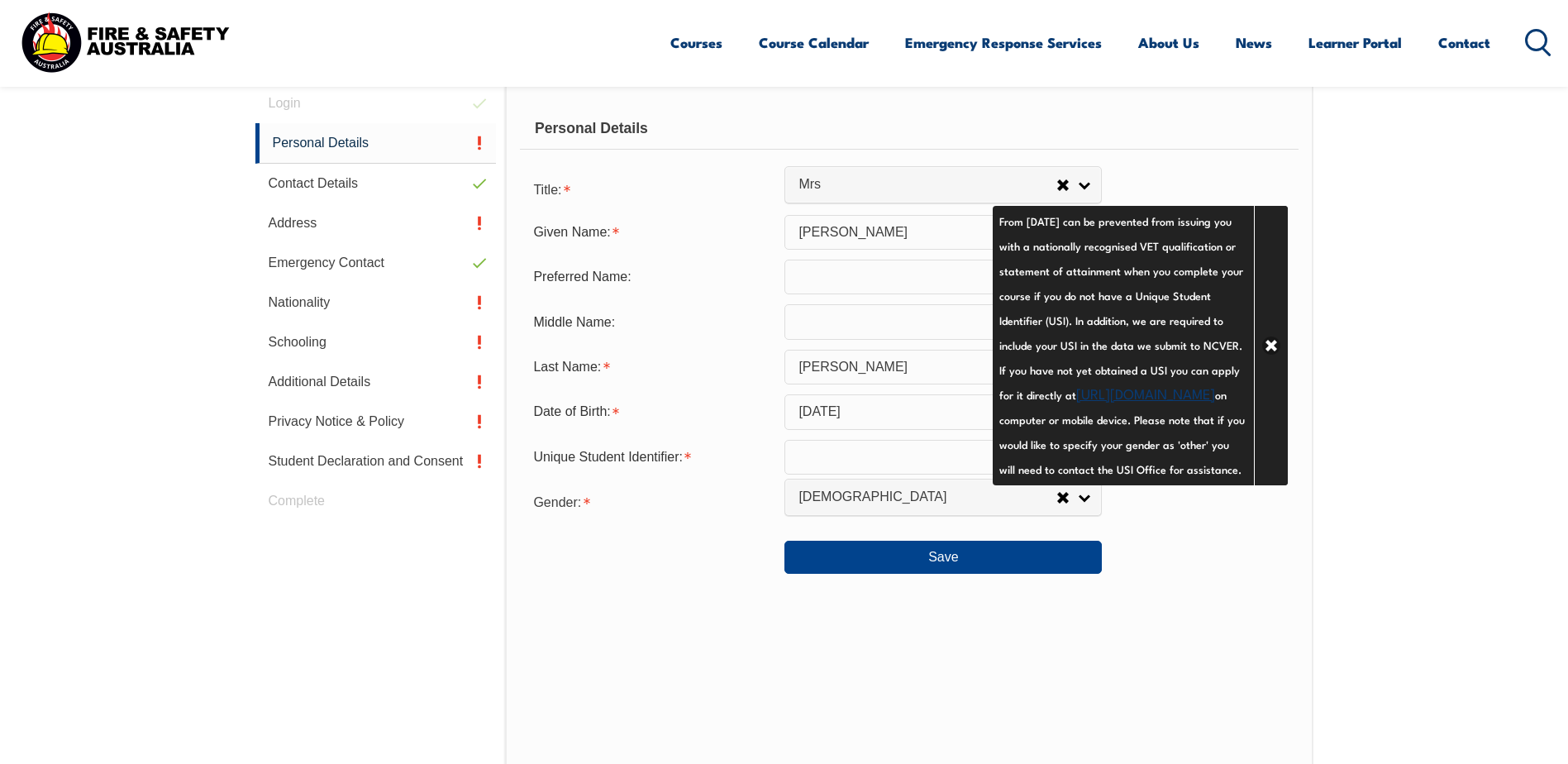
click at [1101, 402] on link "https://www.usi.gov.au/your-usi/create-usi" at bounding box center [1146, 393] width 139 height 20
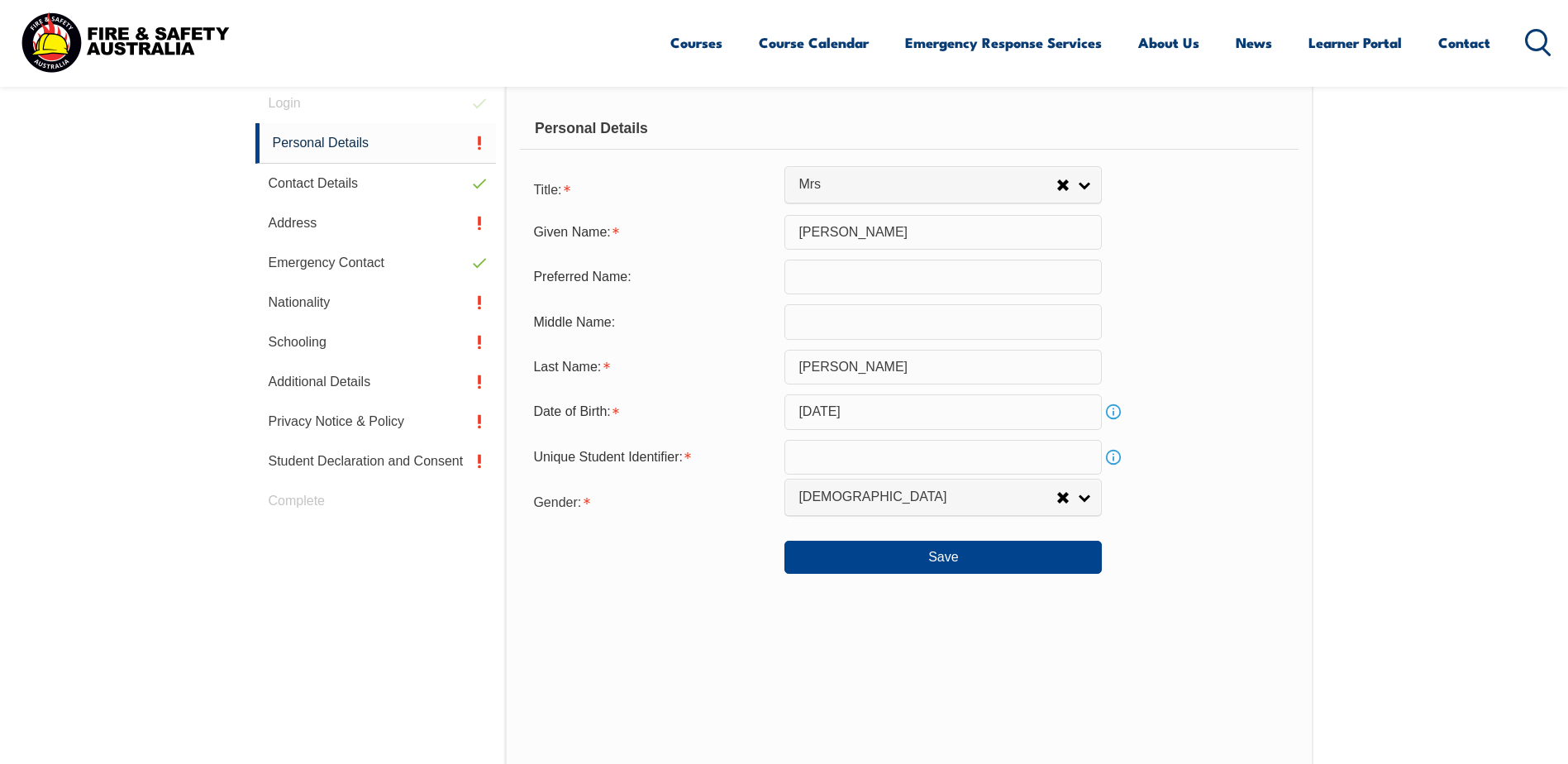
click at [808, 462] on input "text" at bounding box center [943, 457] width 317 height 35
paste input "9LENJ8F5R3"
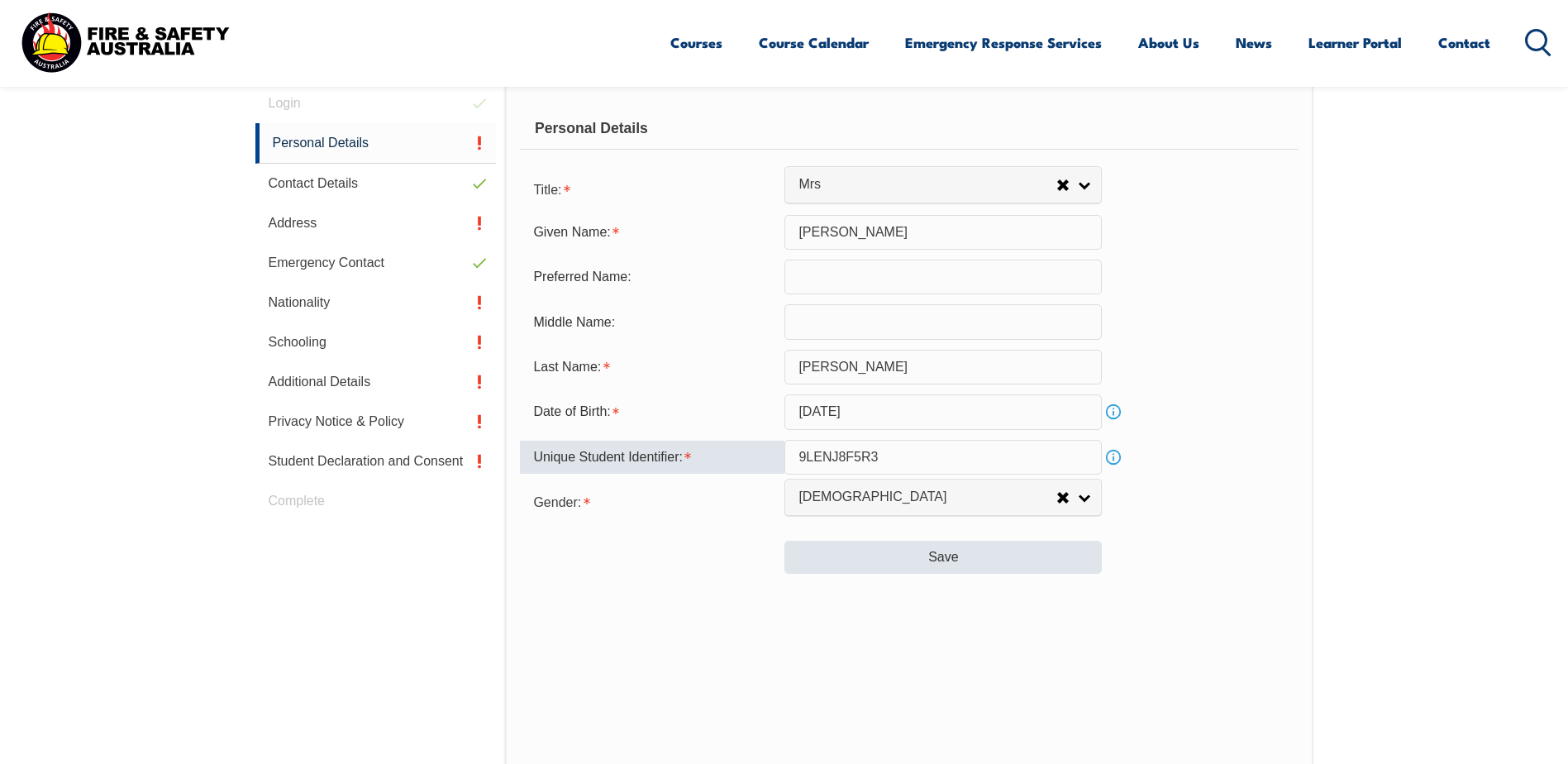
type input "9LENJ8F5R3"
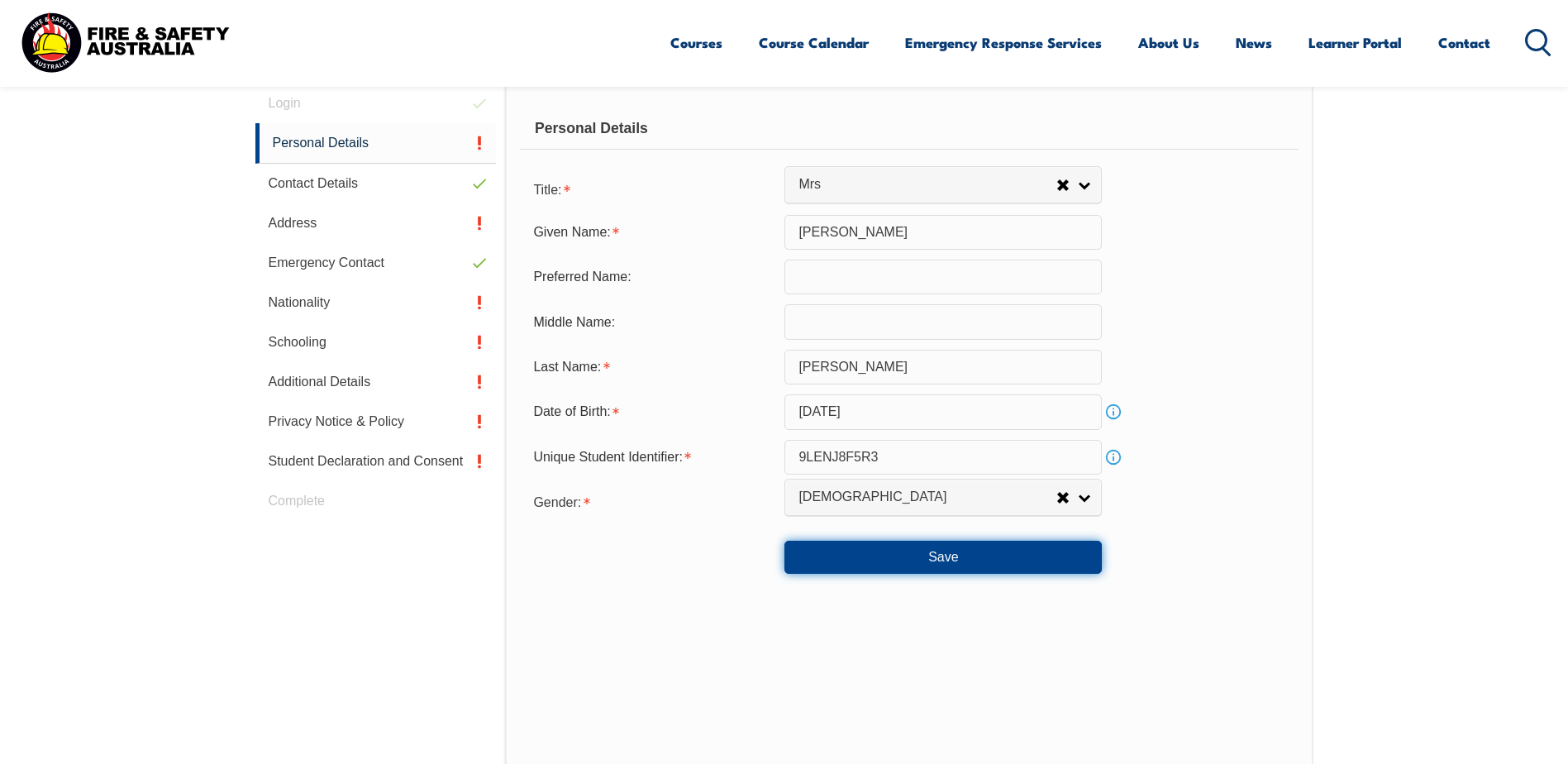
click at [948, 558] on button "Save" at bounding box center [943, 557] width 317 height 33
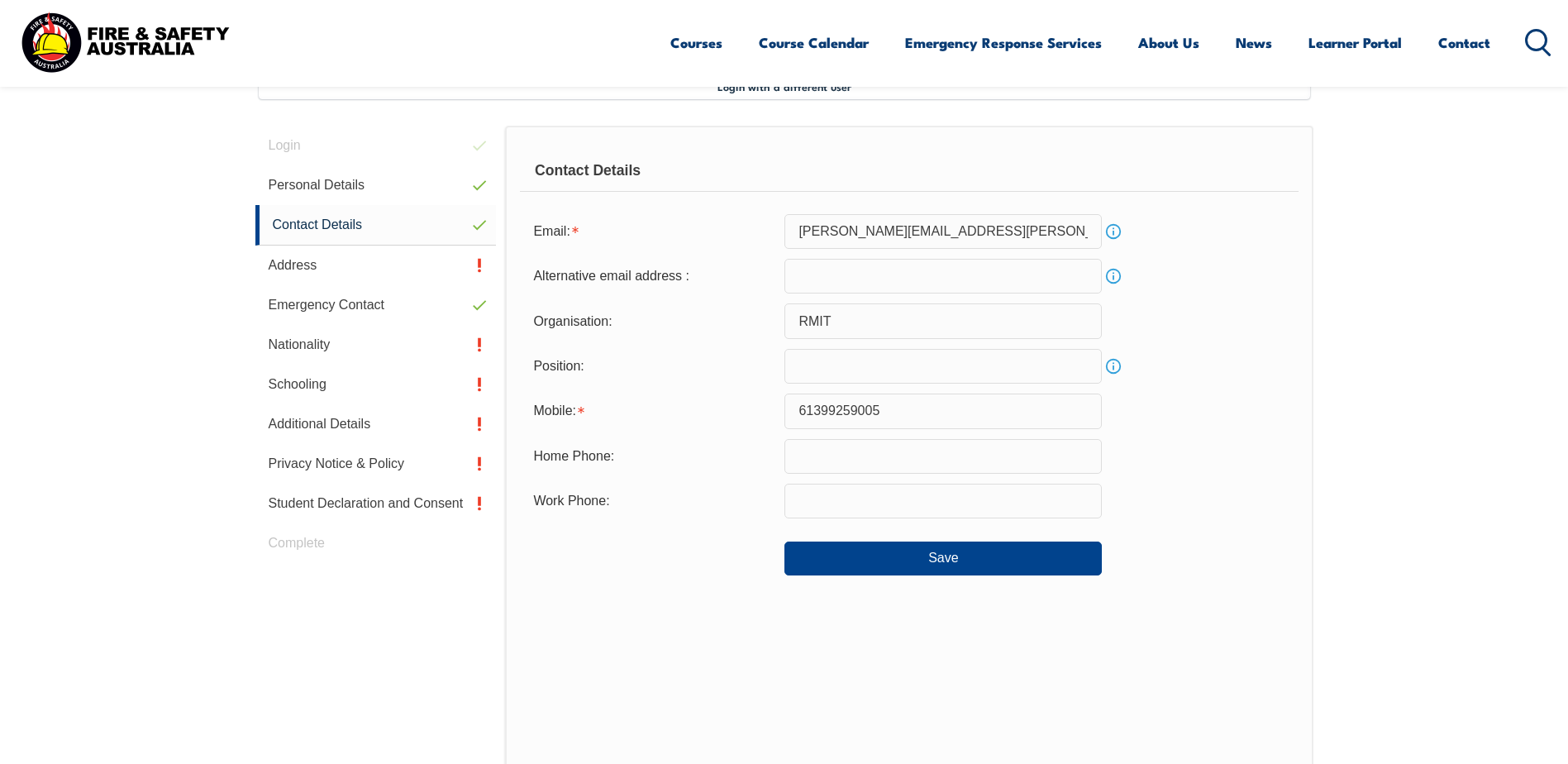
scroll to position [451, 0]
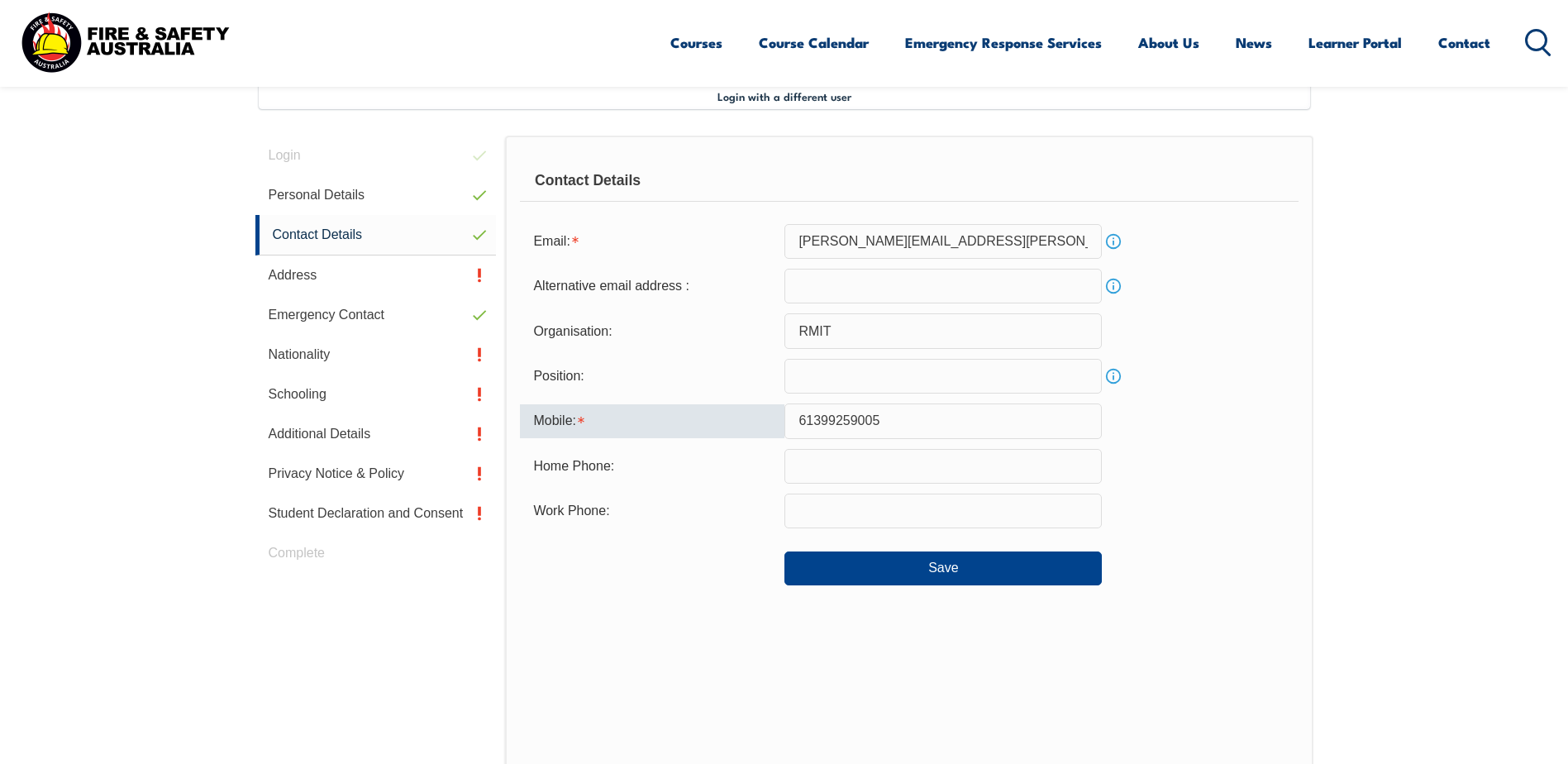
drag, startPoint x: 900, startPoint y: 415, endPoint x: 780, endPoint y: 415, distance: 120.0
click at [780, 415] on div "Mobile: 61399259005" at bounding box center [908, 420] width 778 height 35
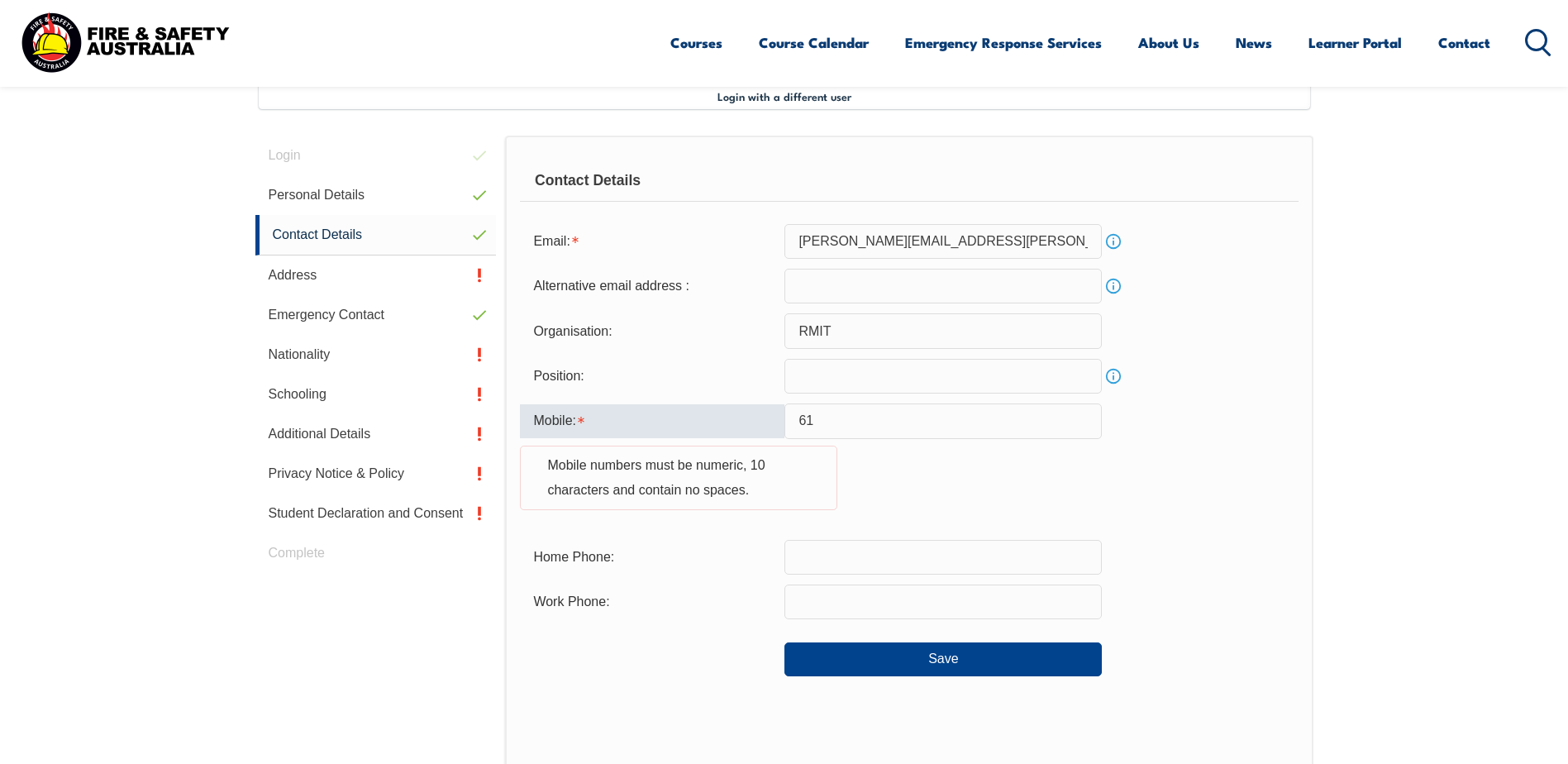
drag, startPoint x: 858, startPoint y: 417, endPoint x: 810, endPoint y: 420, distance: 48.1
click at [810, 420] on input "61" at bounding box center [943, 420] width 317 height 35
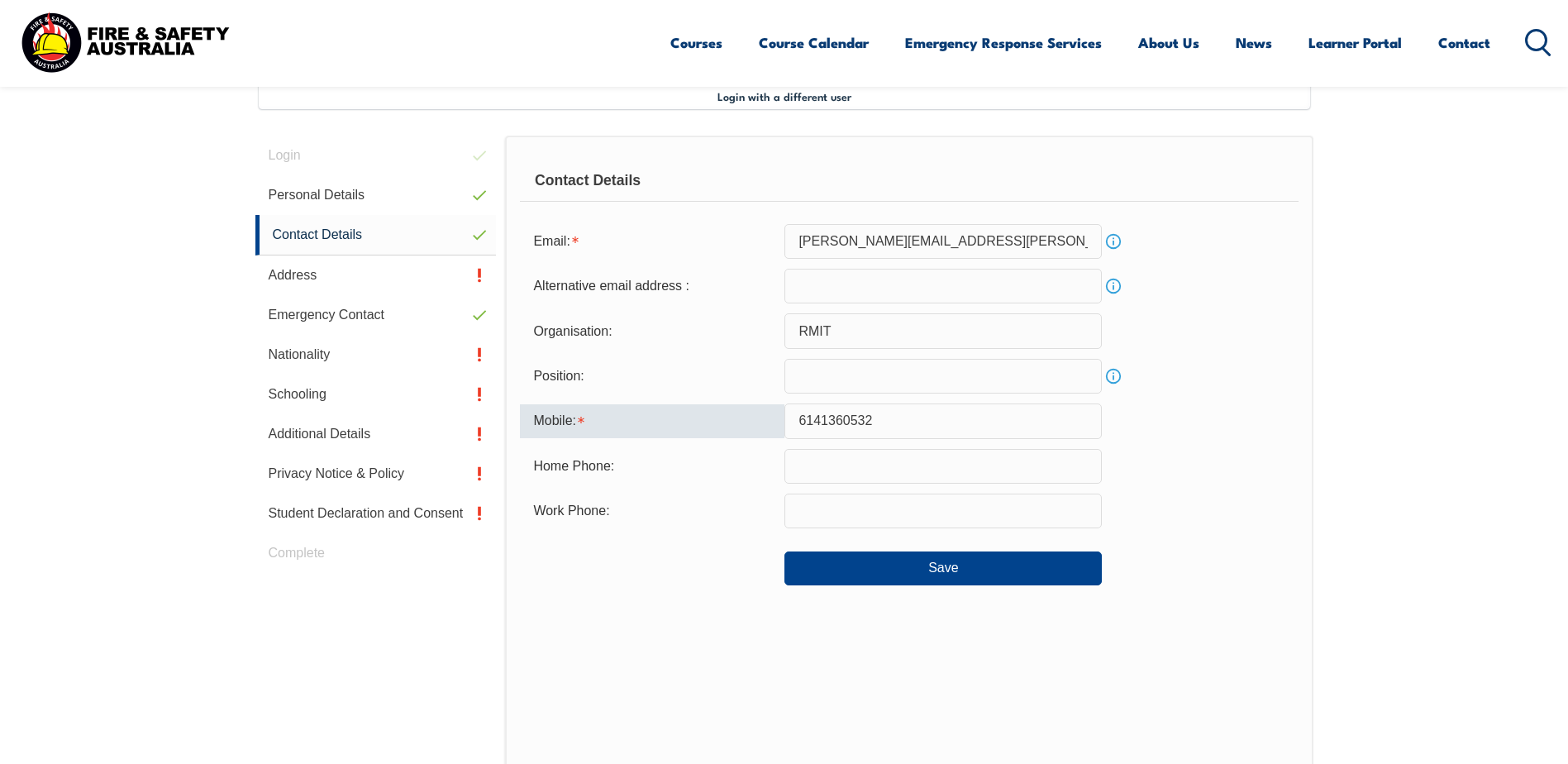
drag, startPoint x: 876, startPoint y: 421, endPoint x: 789, endPoint y: 419, distance: 87.0
click at [789, 419] on input "6141360532" at bounding box center [943, 420] width 317 height 35
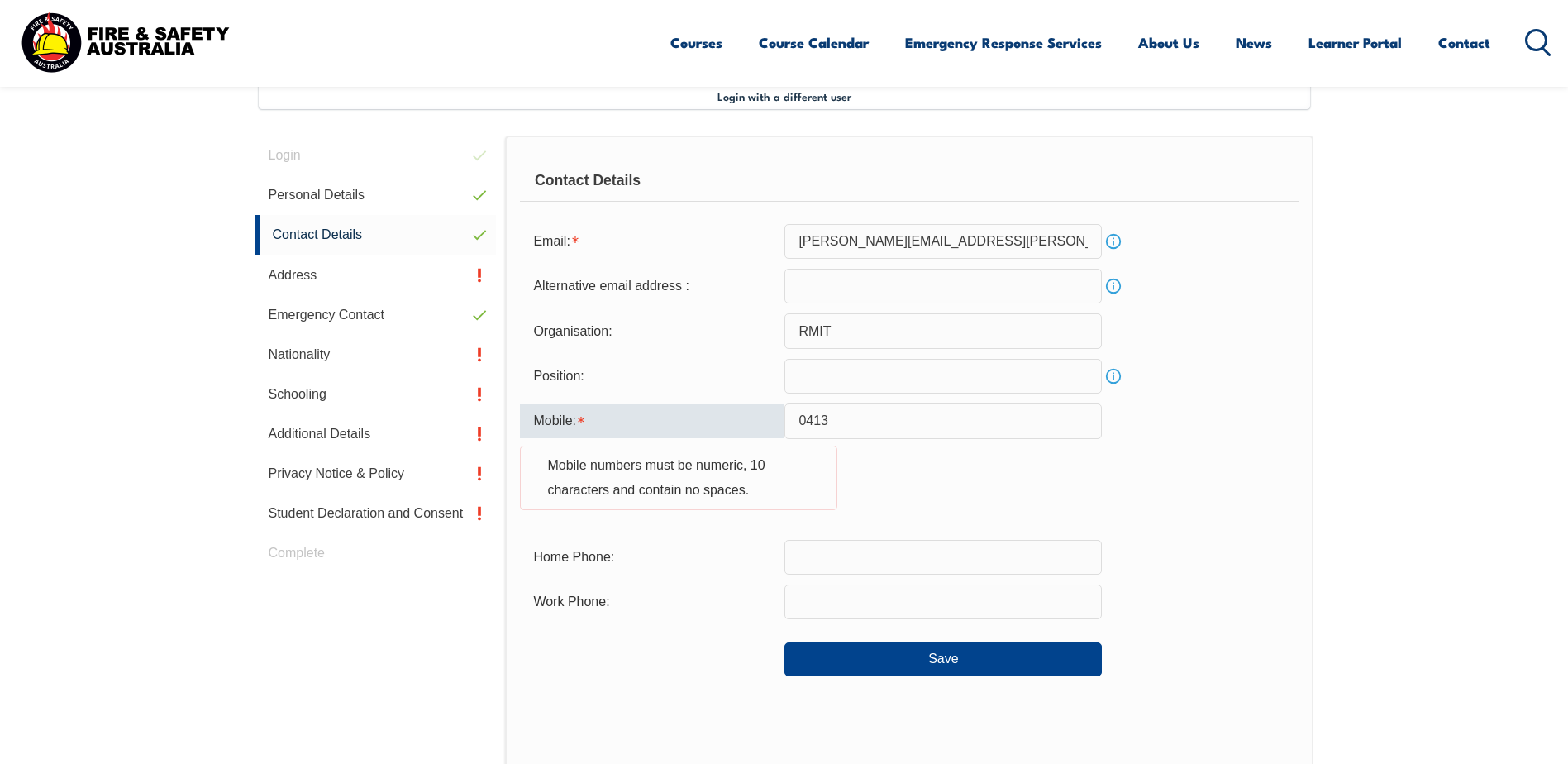
type input "0413605326"
type input "ruth.hall35@yahoo.com"
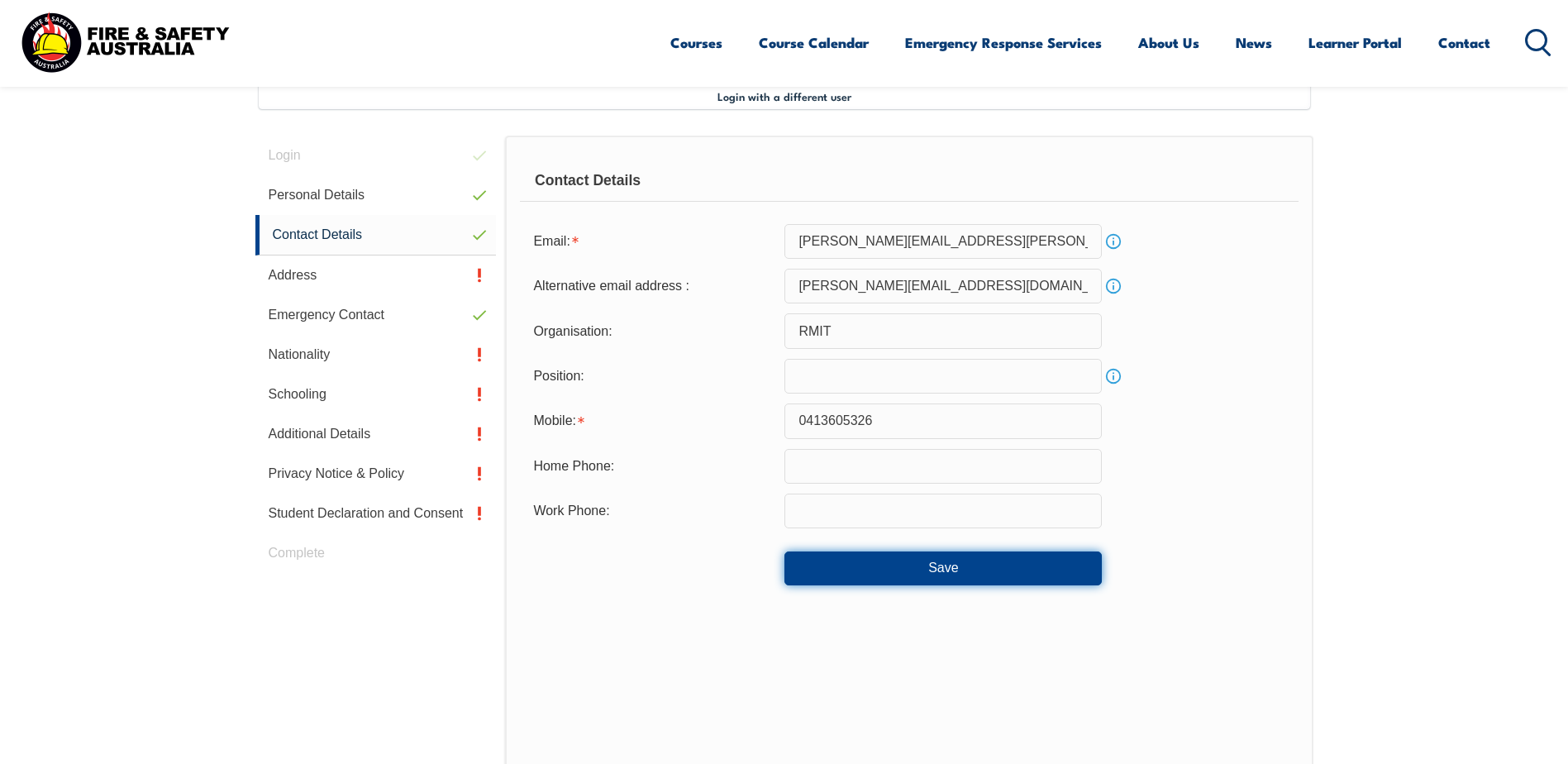
click at [943, 568] on button "Save" at bounding box center [943, 568] width 317 height 33
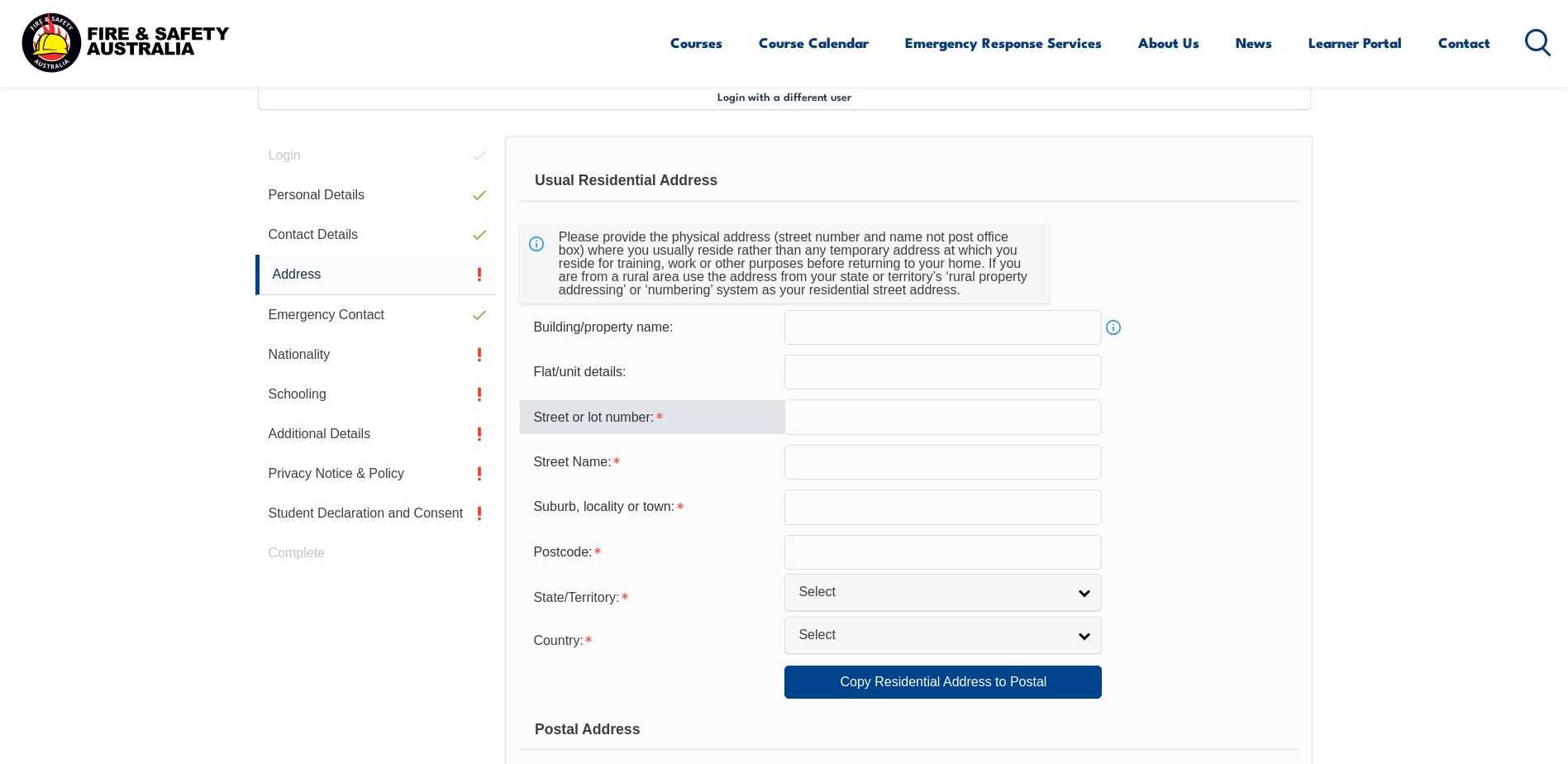
click at [839, 420] on input "text" at bounding box center [943, 417] width 317 height 35
type input "68 Collins Cres"
type input "Collins Crescent"
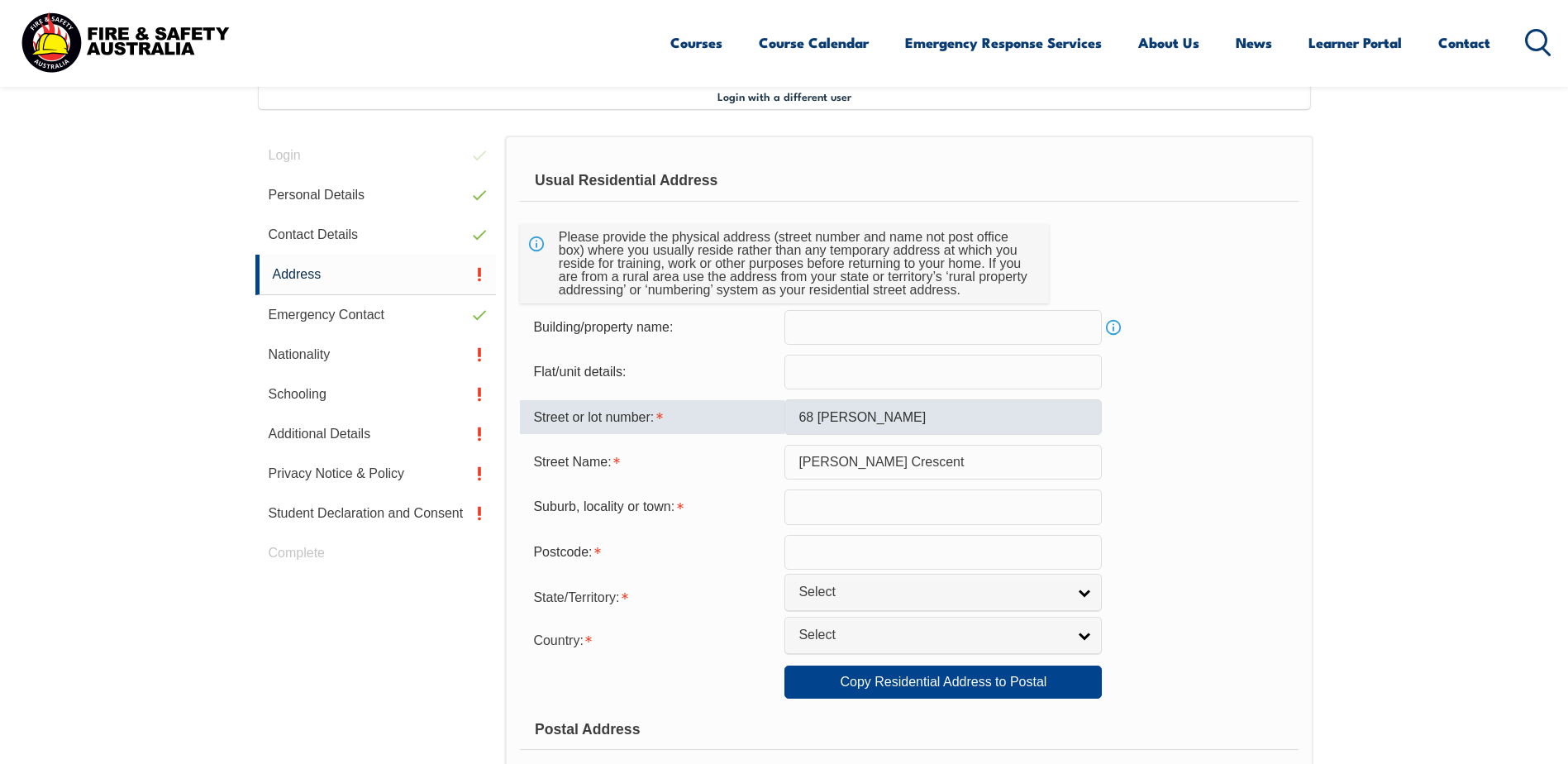
type input "BERWICK"
type input "3806"
select select "VIC"
select select "1101"
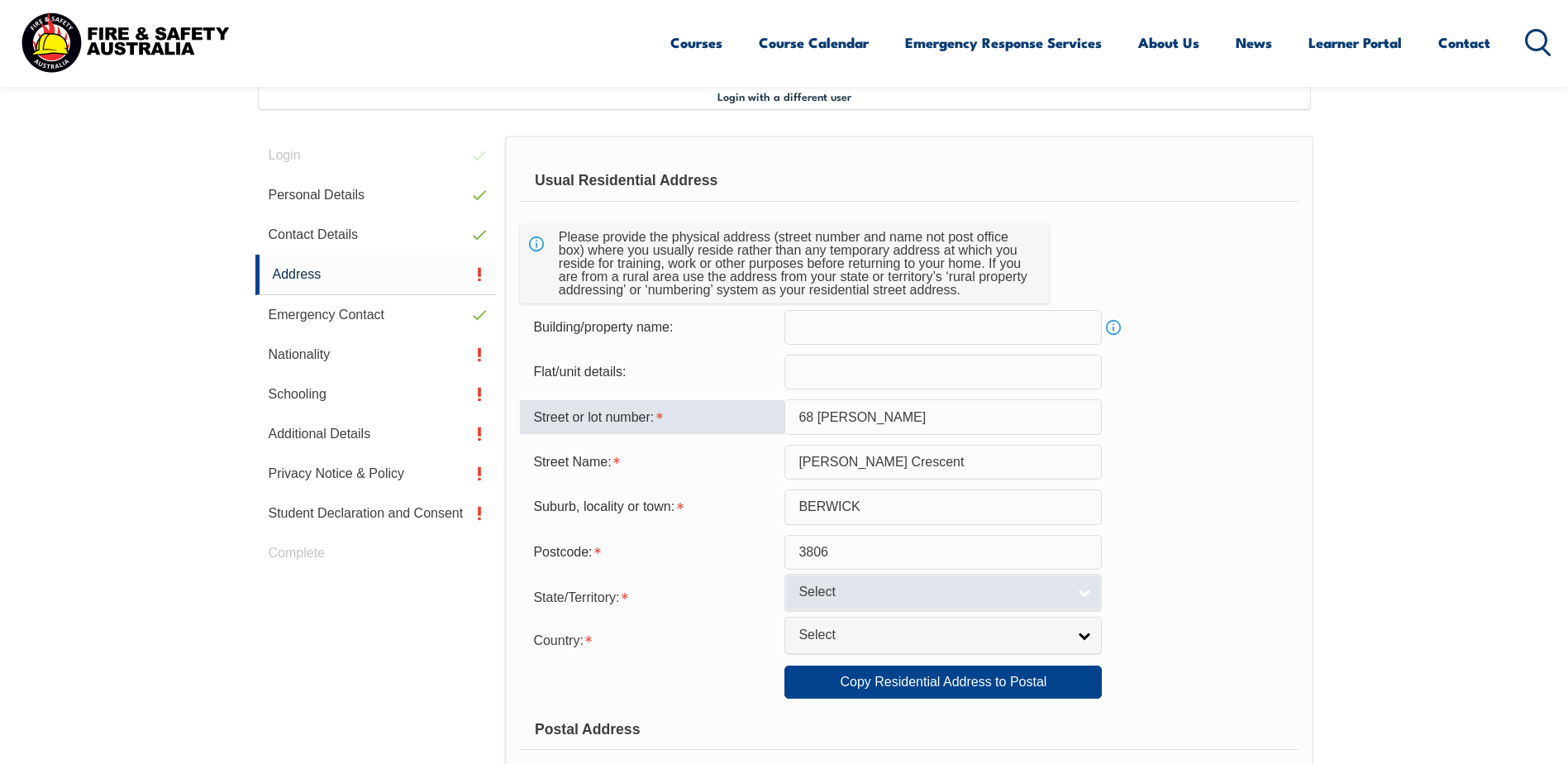
click at [1086, 593] on link "Select" at bounding box center [943, 592] width 317 height 38
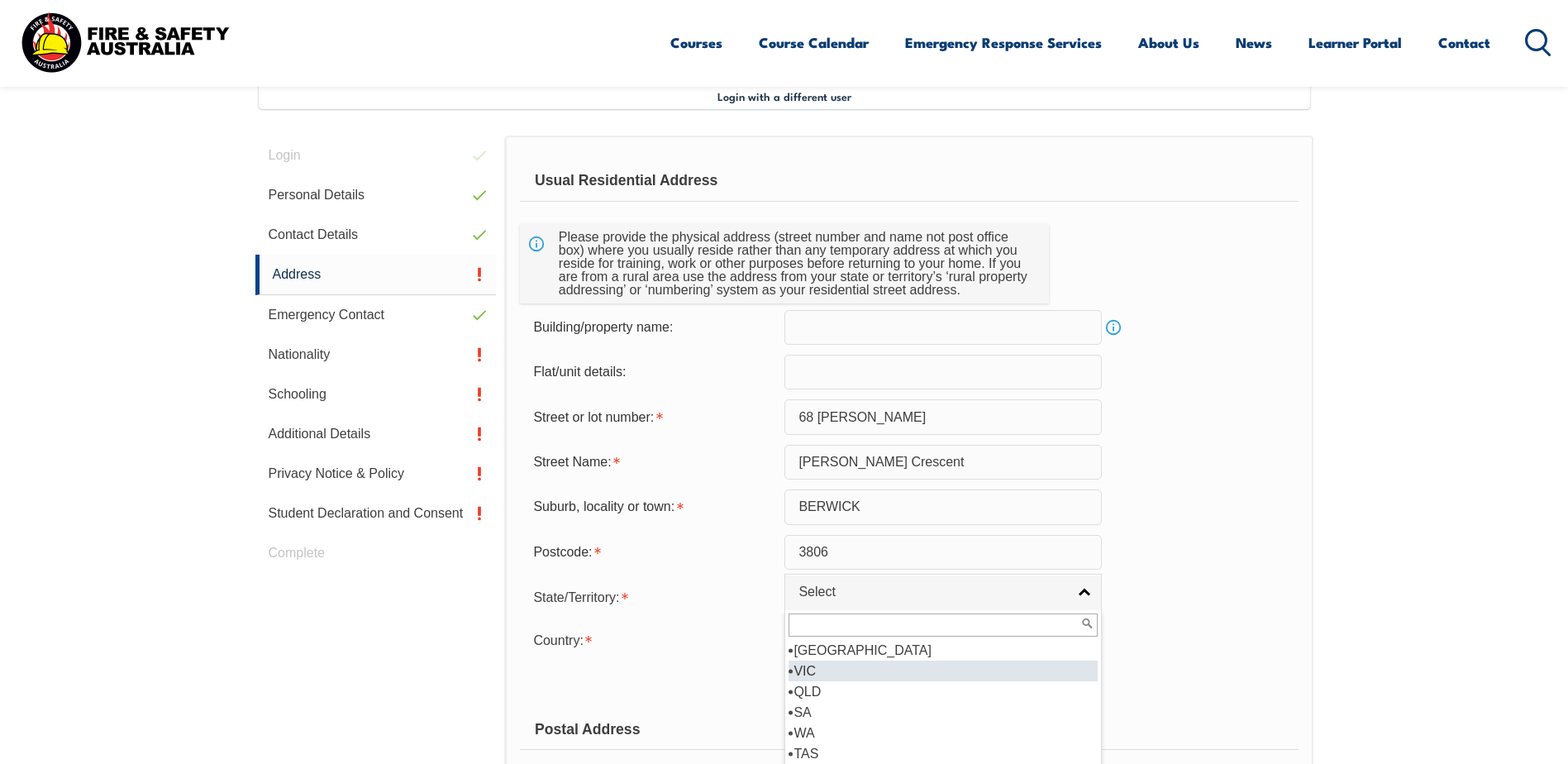
click at [825, 671] on li "VIC" at bounding box center [943, 671] width 309 height 21
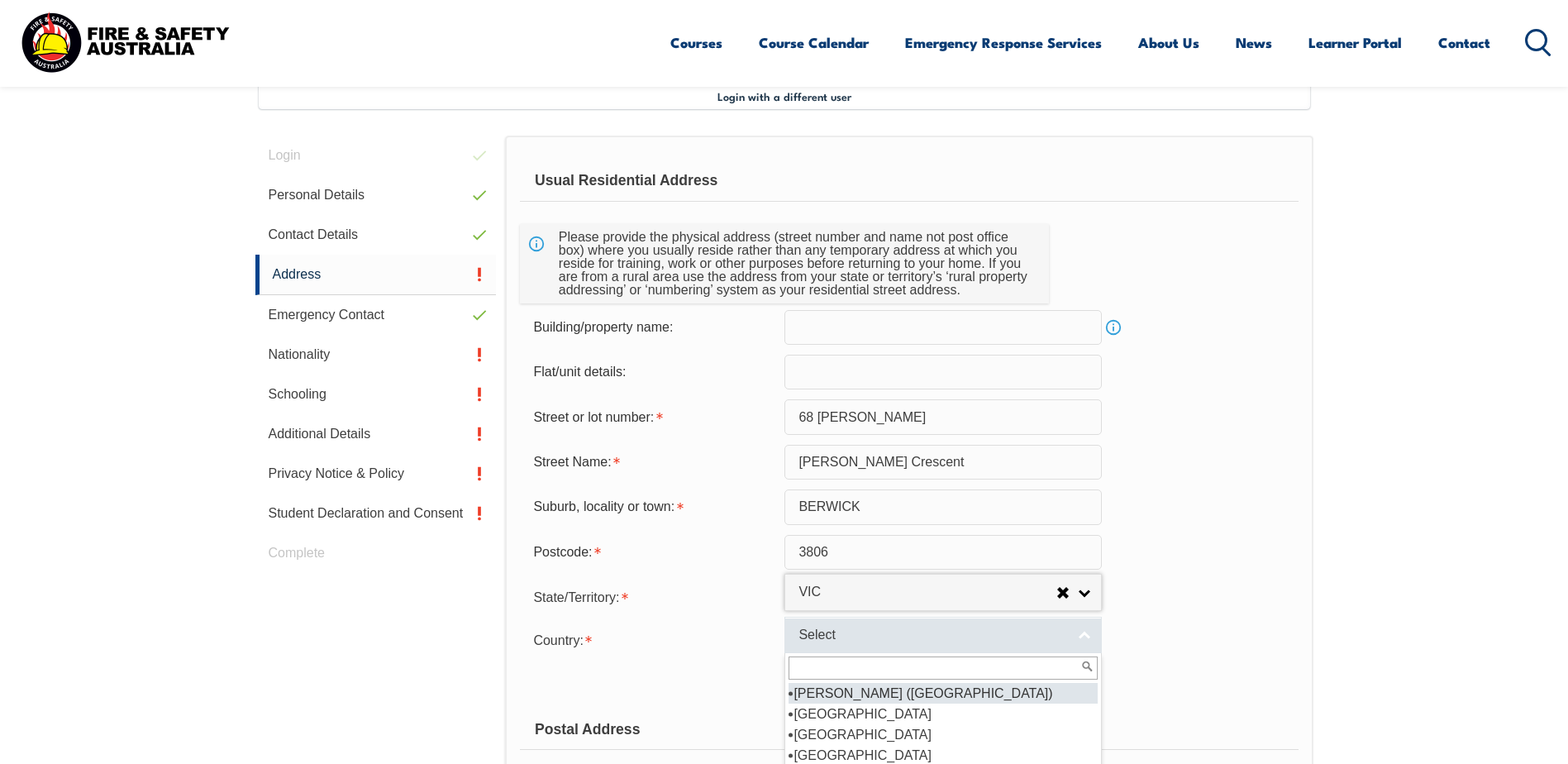
click at [1083, 631] on link "Select" at bounding box center [943, 635] width 317 height 38
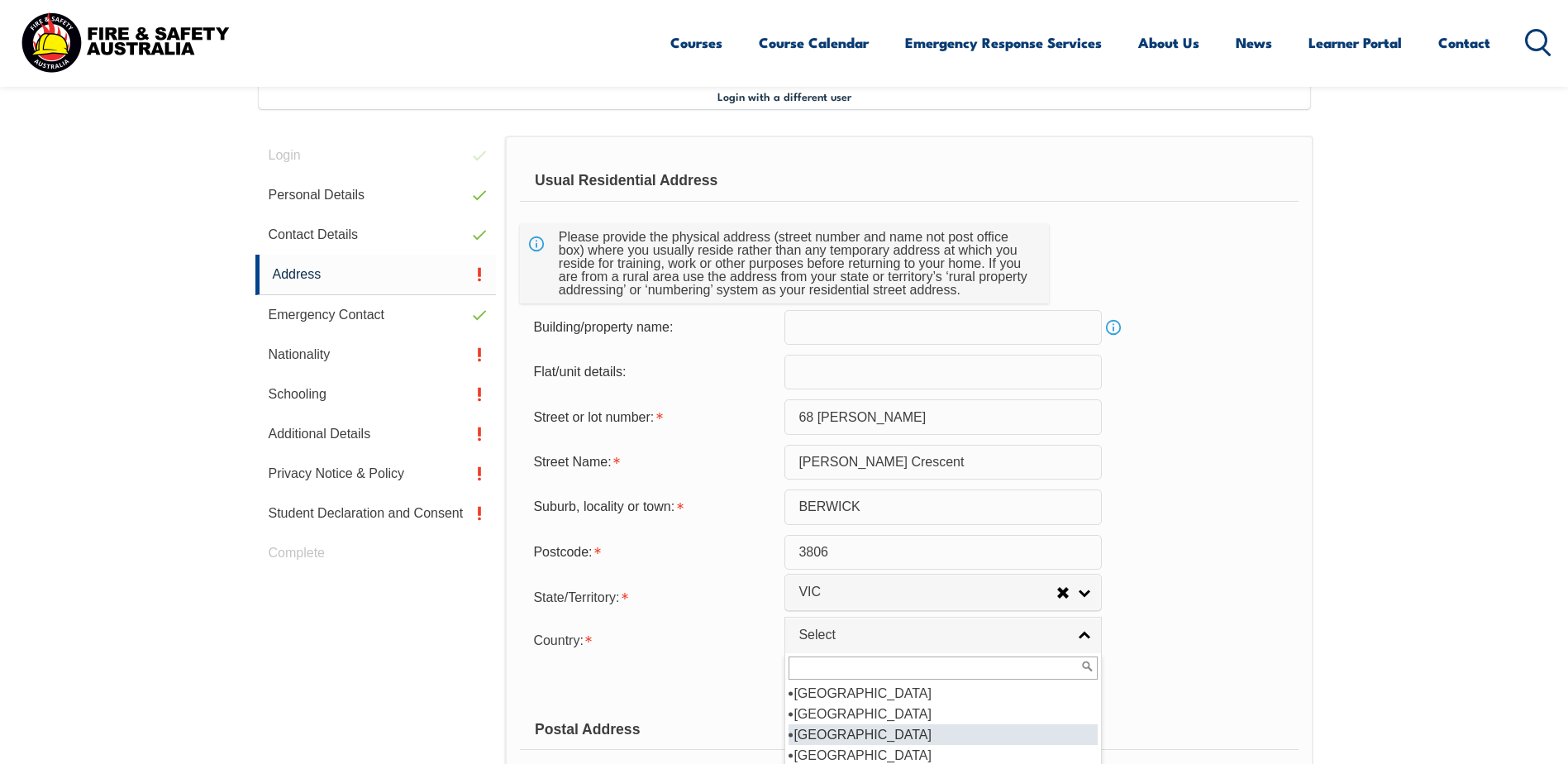
scroll to position [248, 0]
click at [841, 707] on li "Australia" at bounding box center [943, 714] width 309 height 21
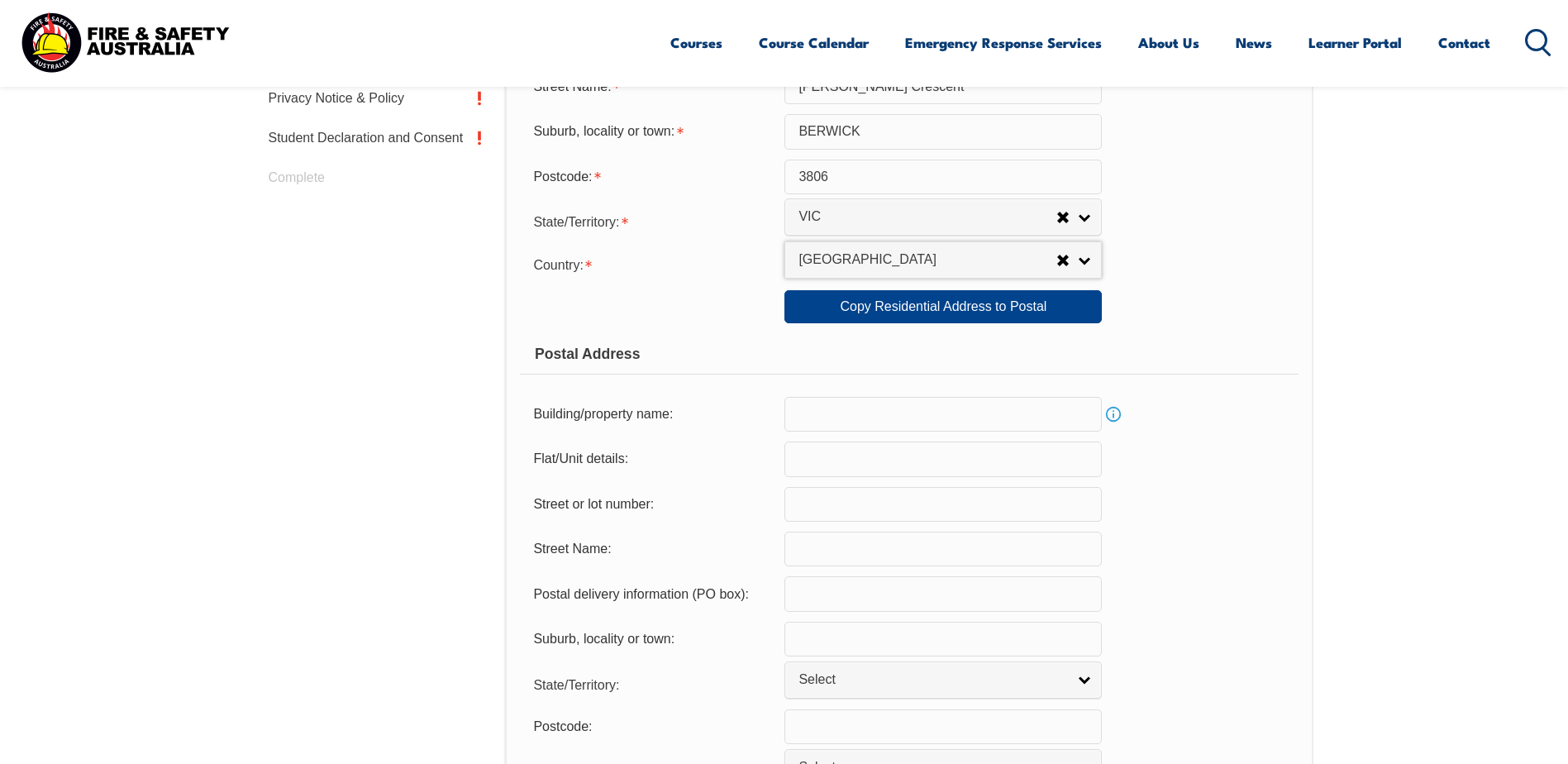
scroll to position [957, 0]
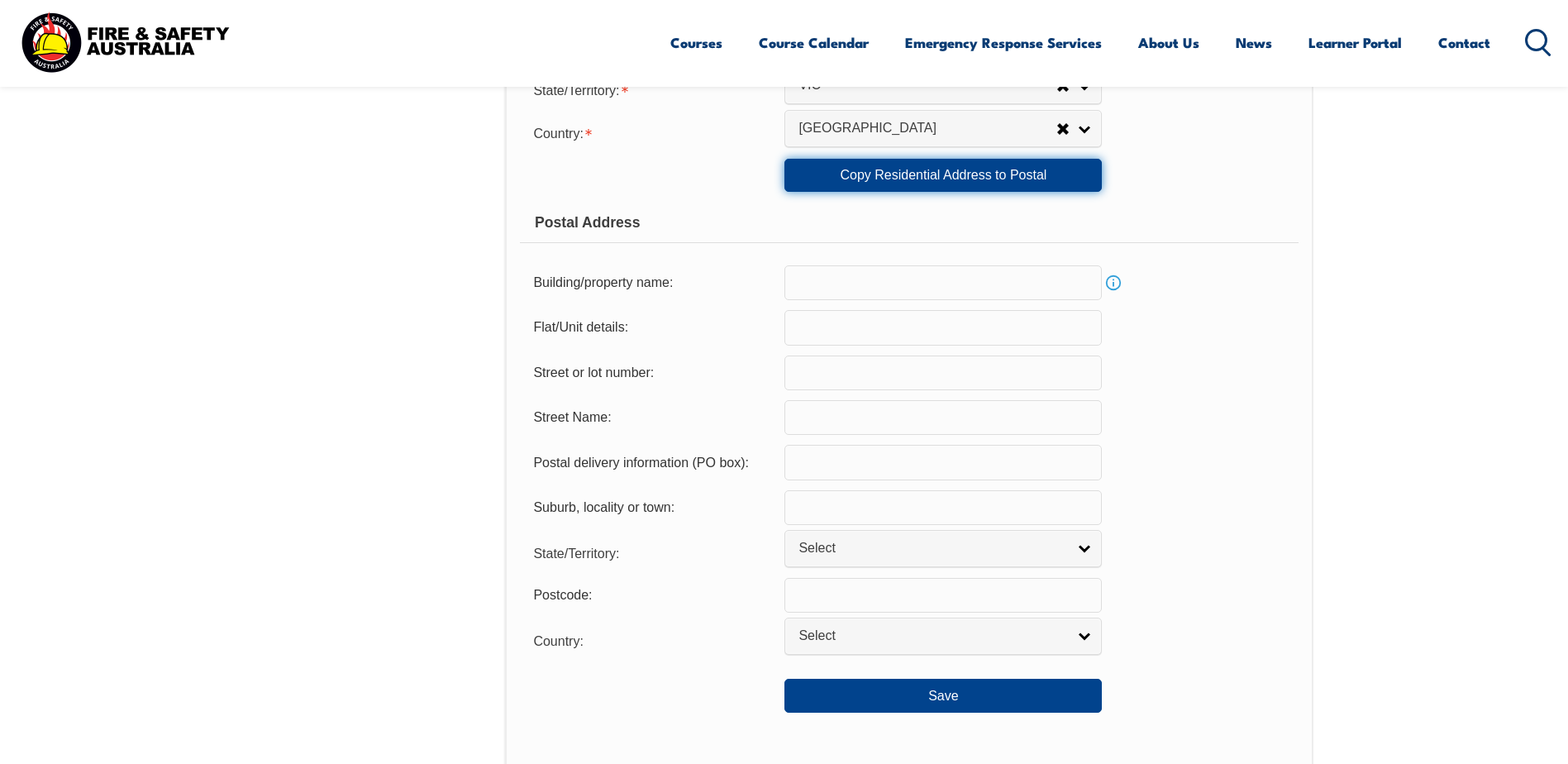
click at [934, 173] on link "Copy Residential Address to Postal" at bounding box center [943, 175] width 317 height 33
type input "68 Collins Cres"
type input "Collins Crescent"
type input "BERWICK"
select select "VIC"
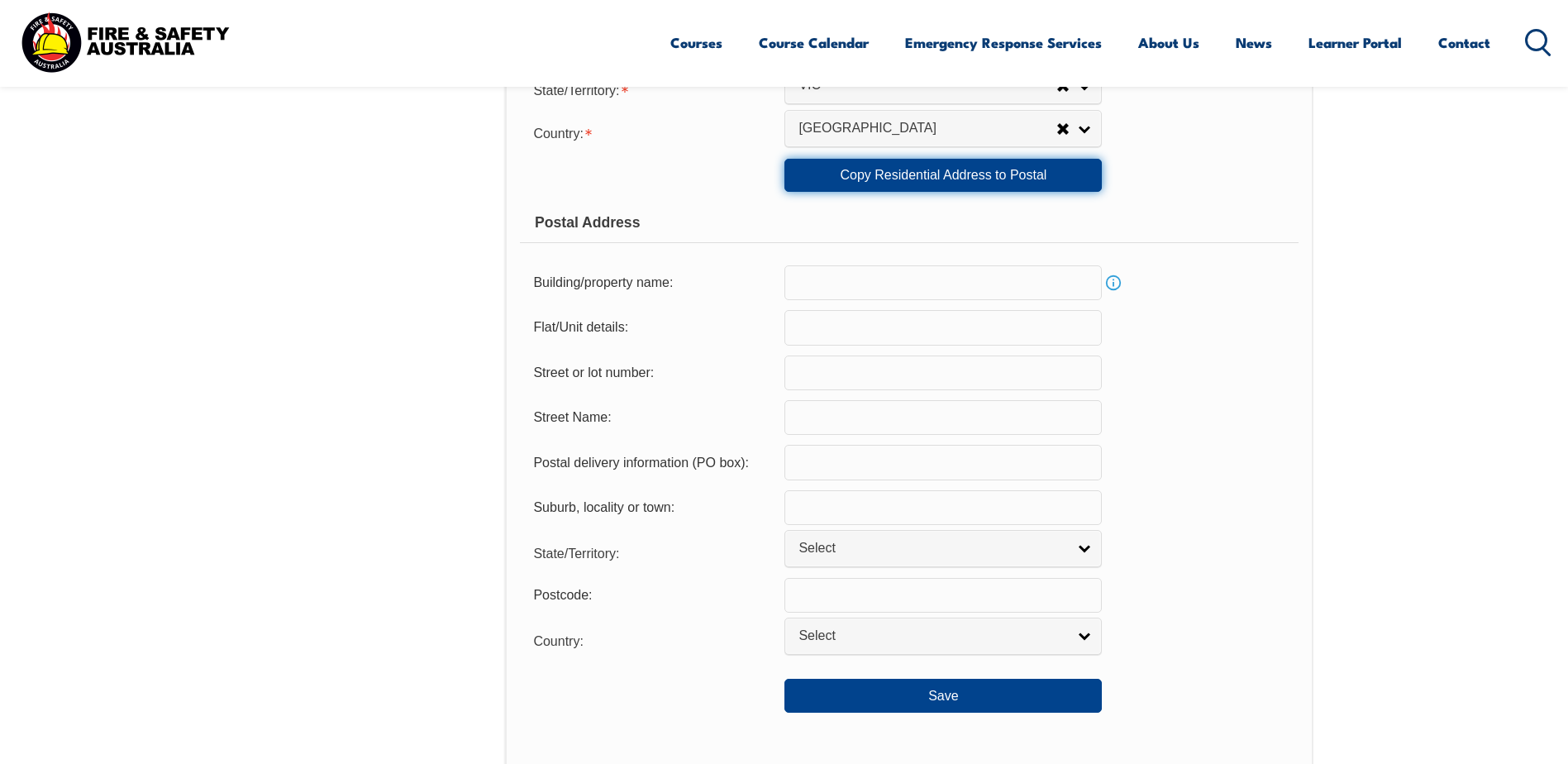
type input "3806"
select select "1101"
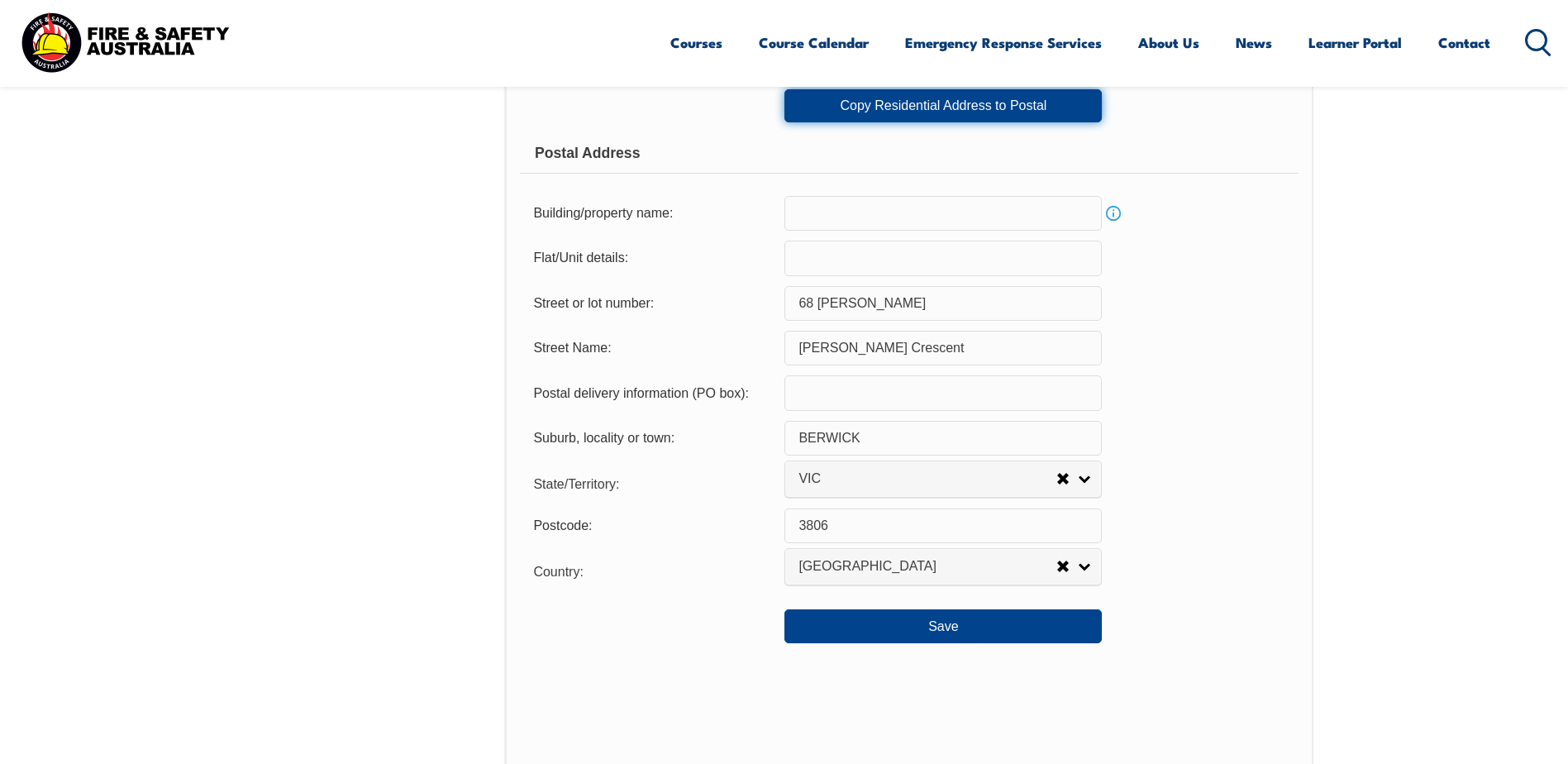
scroll to position [1122, 0]
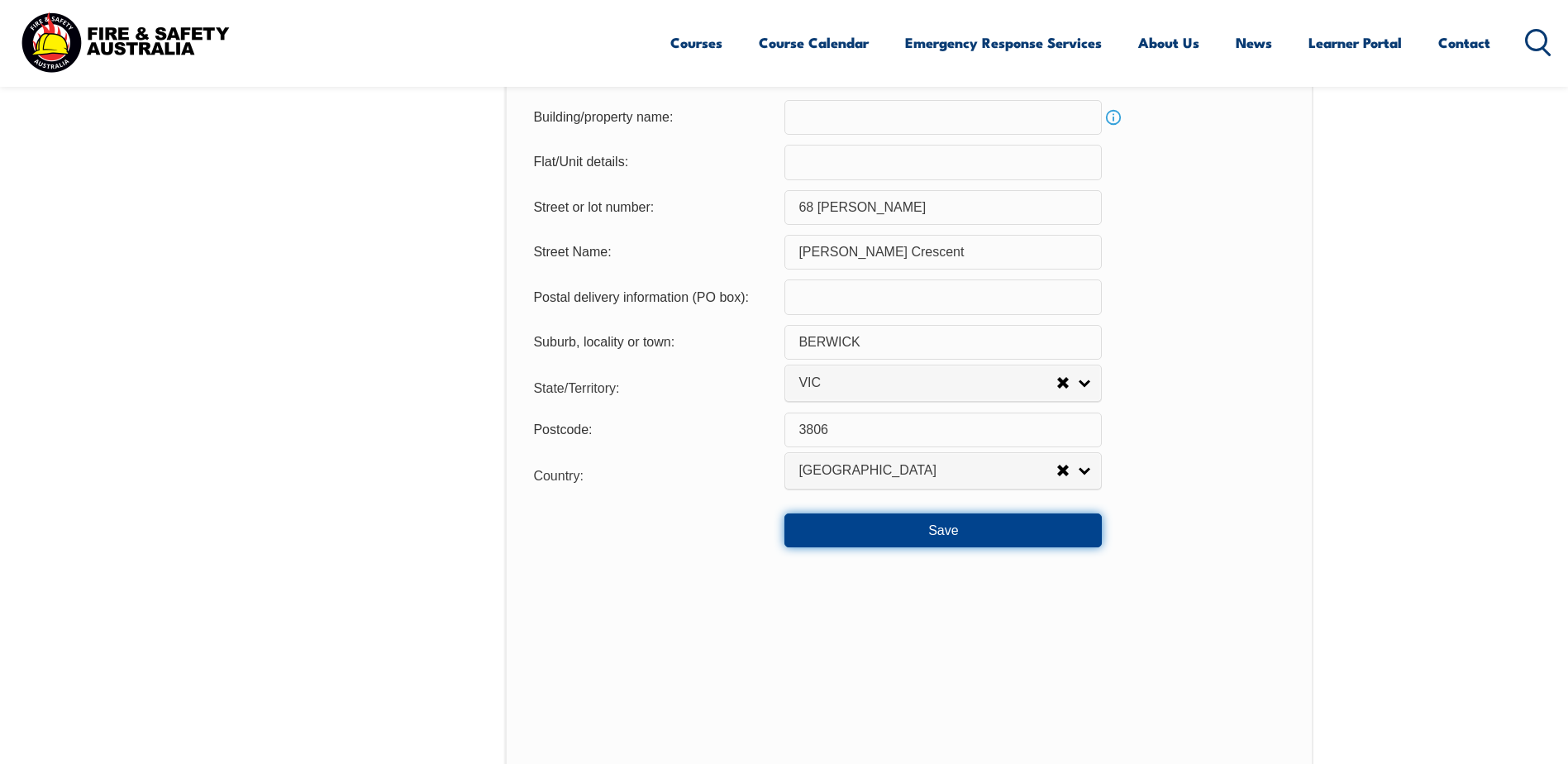
click at [951, 528] on button "Save" at bounding box center [943, 529] width 317 height 33
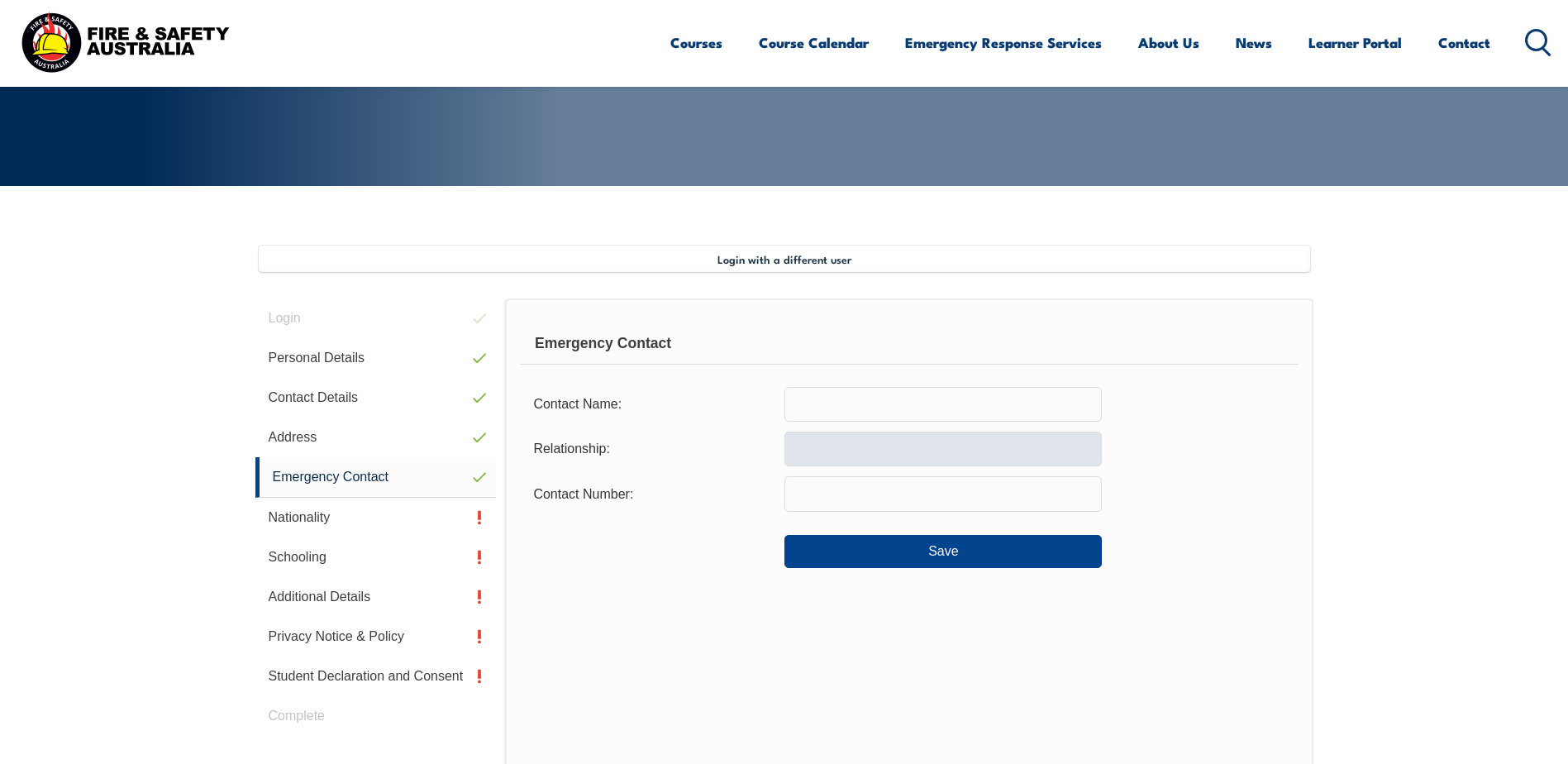
scroll to position [285, 0]
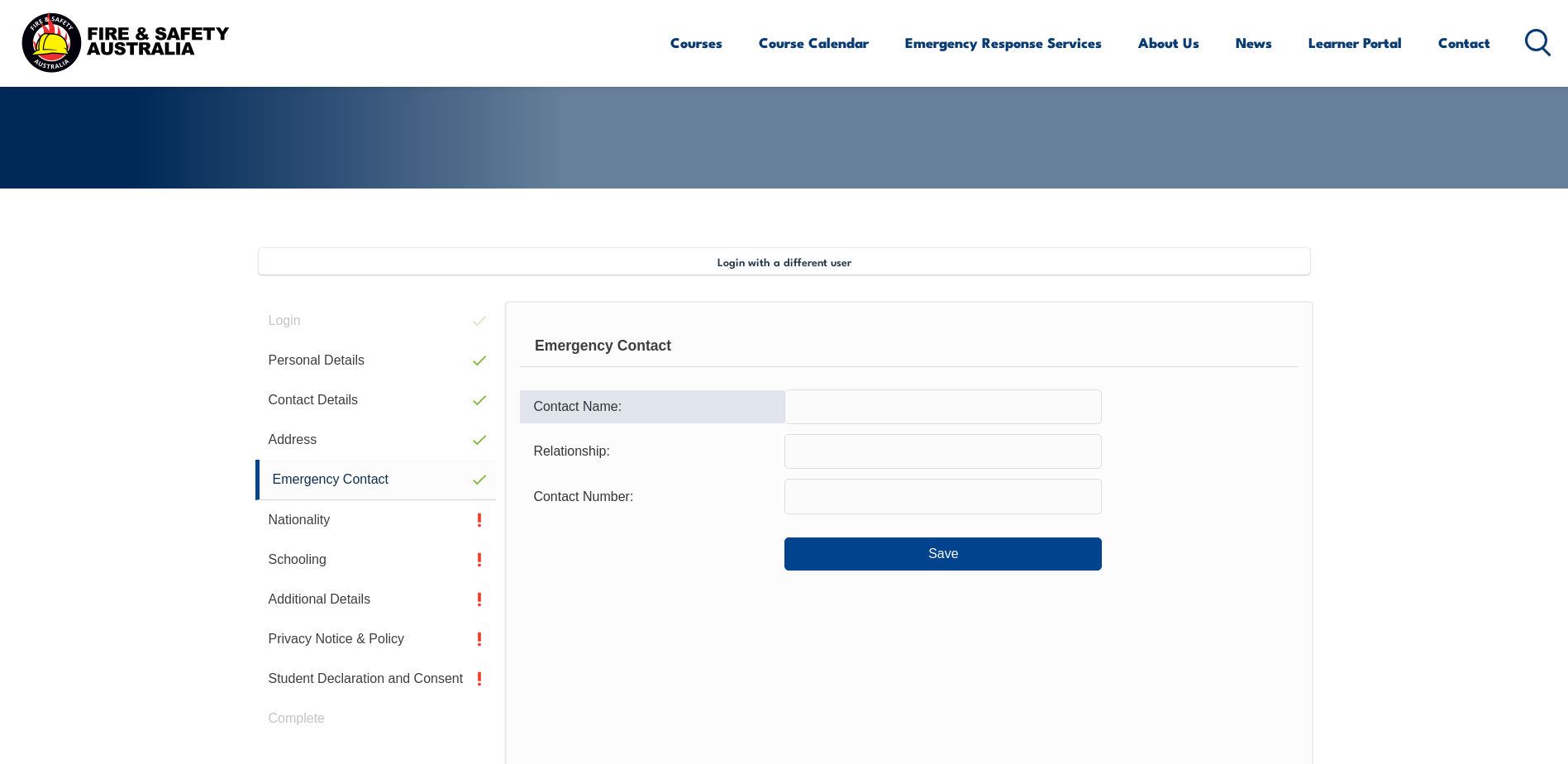
click at [825, 414] on input "text" at bounding box center [943, 407] width 317 height 35
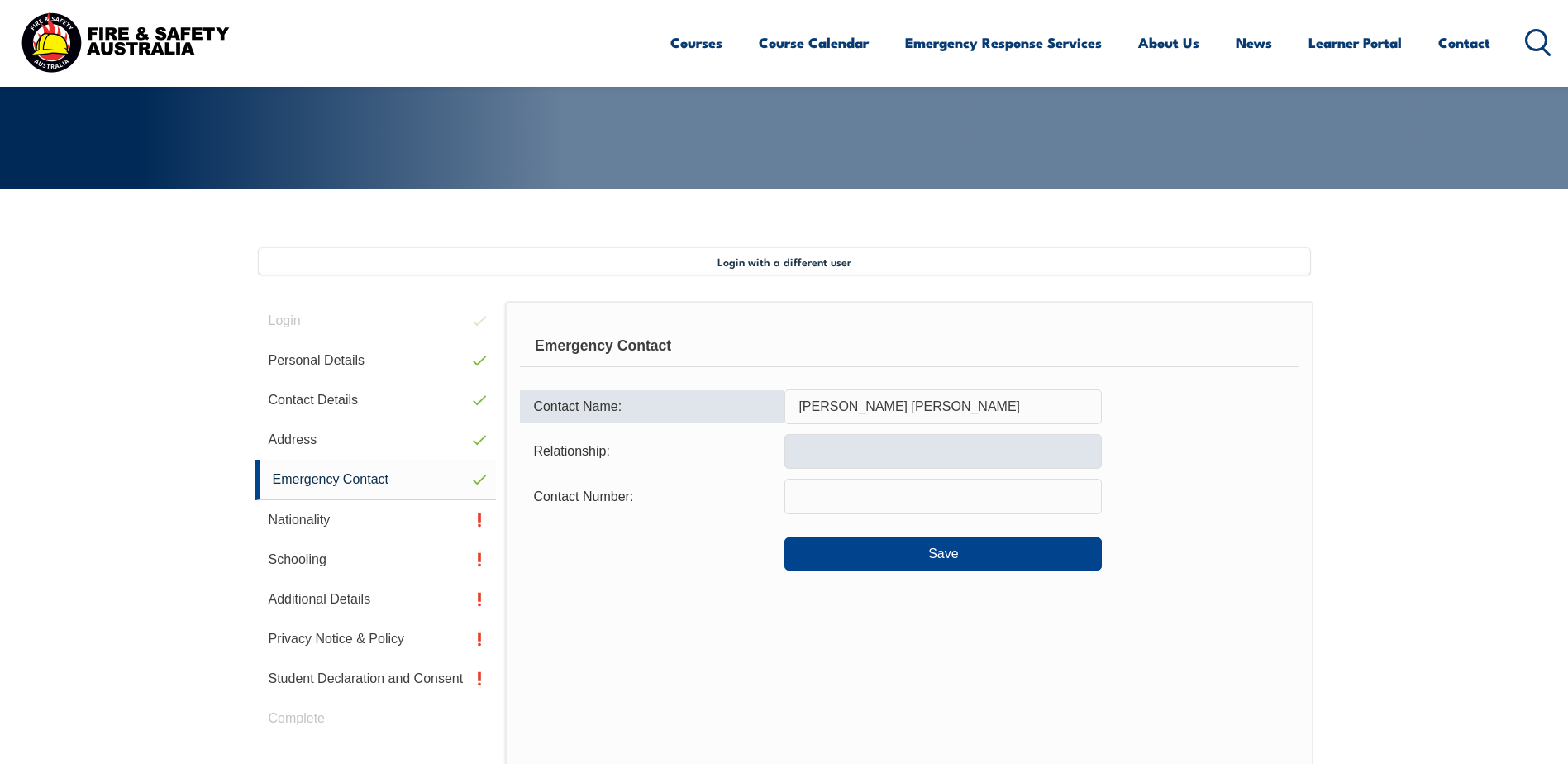
type input "Geoffrey Raymond Hall"
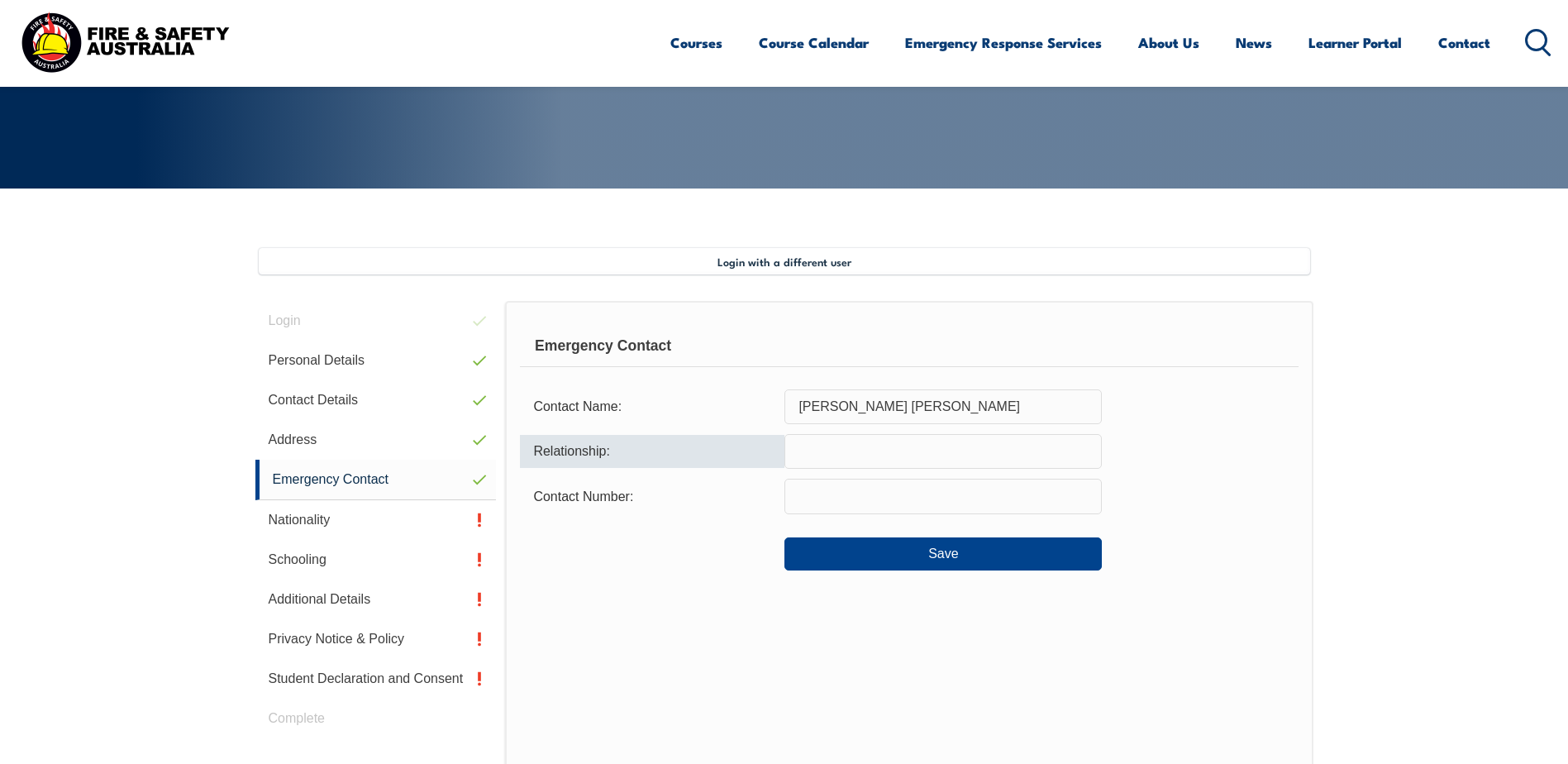
click at [883, 459] on input "text" at bounding box center [943, 452] width 317 height 35
type input "Husband"
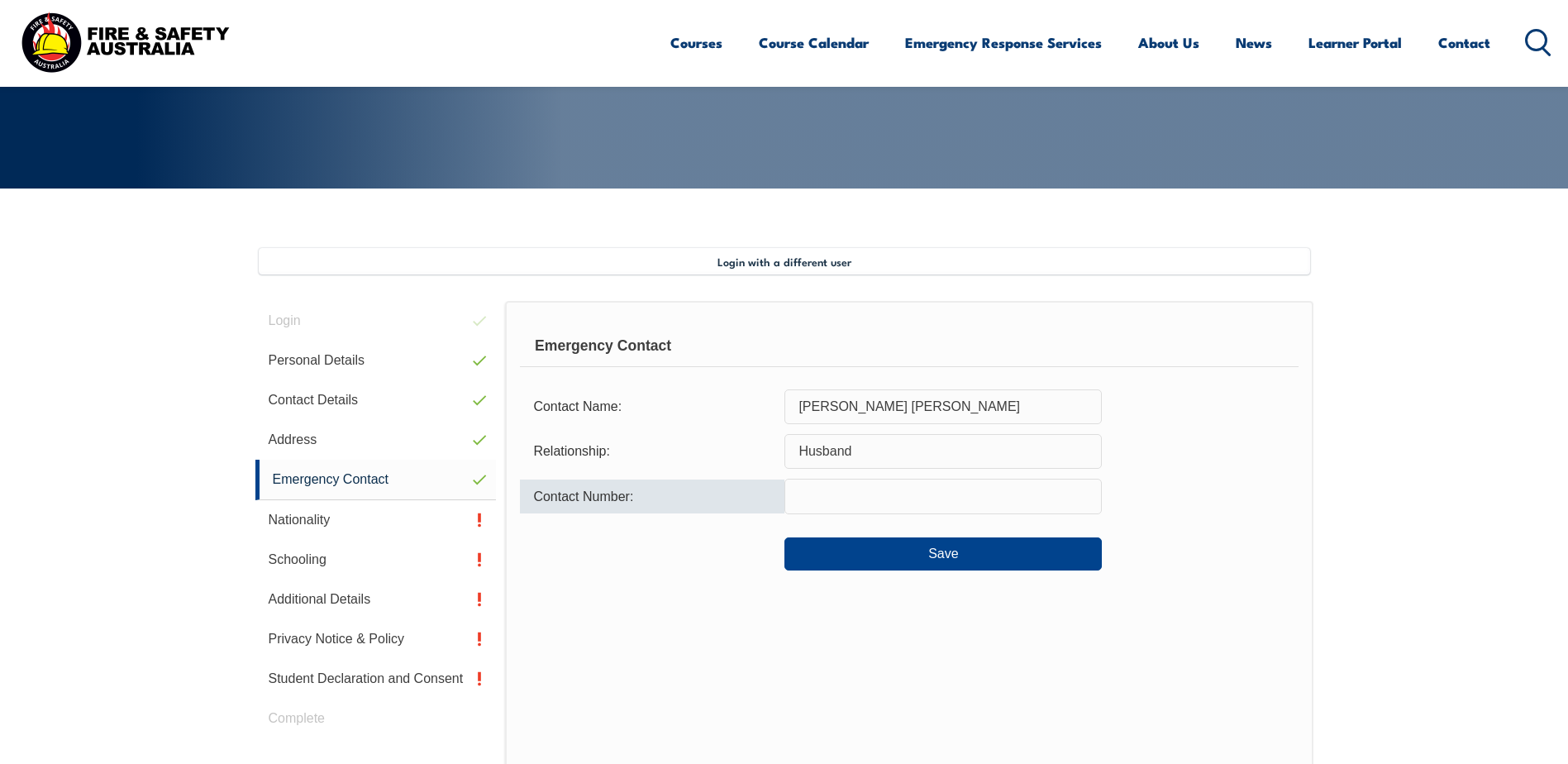
click at [843, 487] on input "text" at bounding box center [943, 496] width 317 height 35
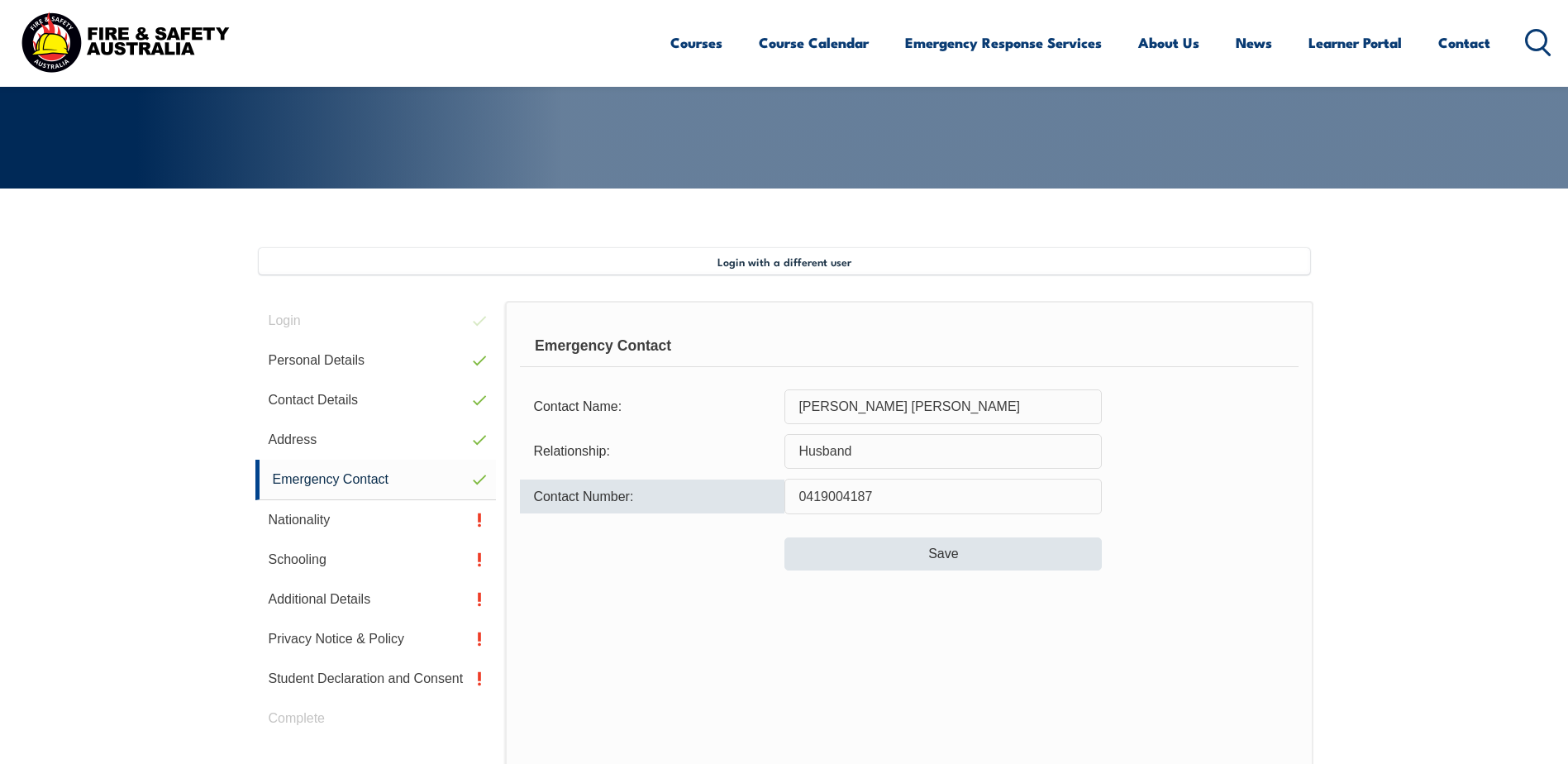
type input "0419004187"
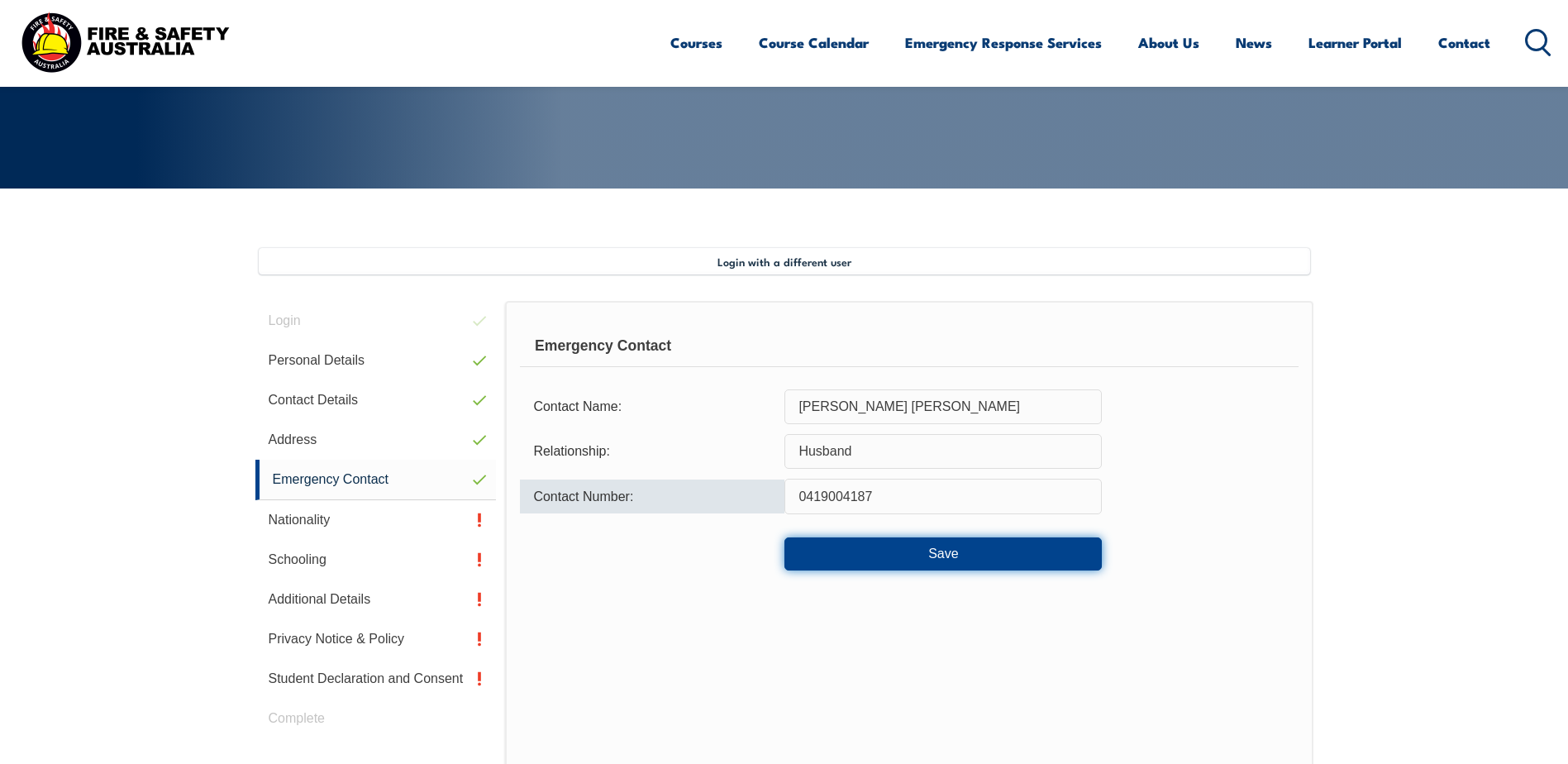
click at [942, 554] on button "Save" at bounding box center [943, 553] width 317 height 33
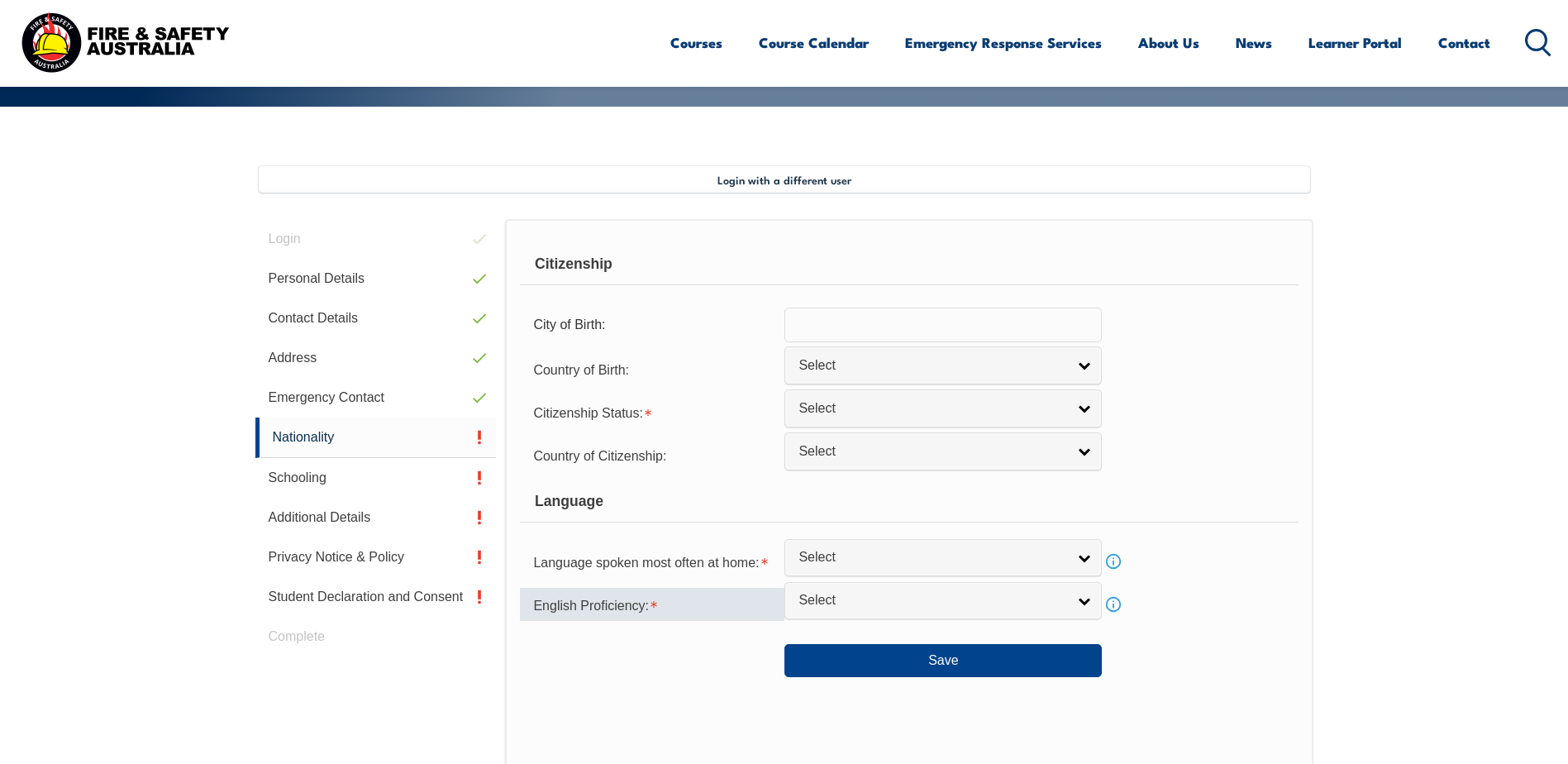
scroll to position [451, 0]
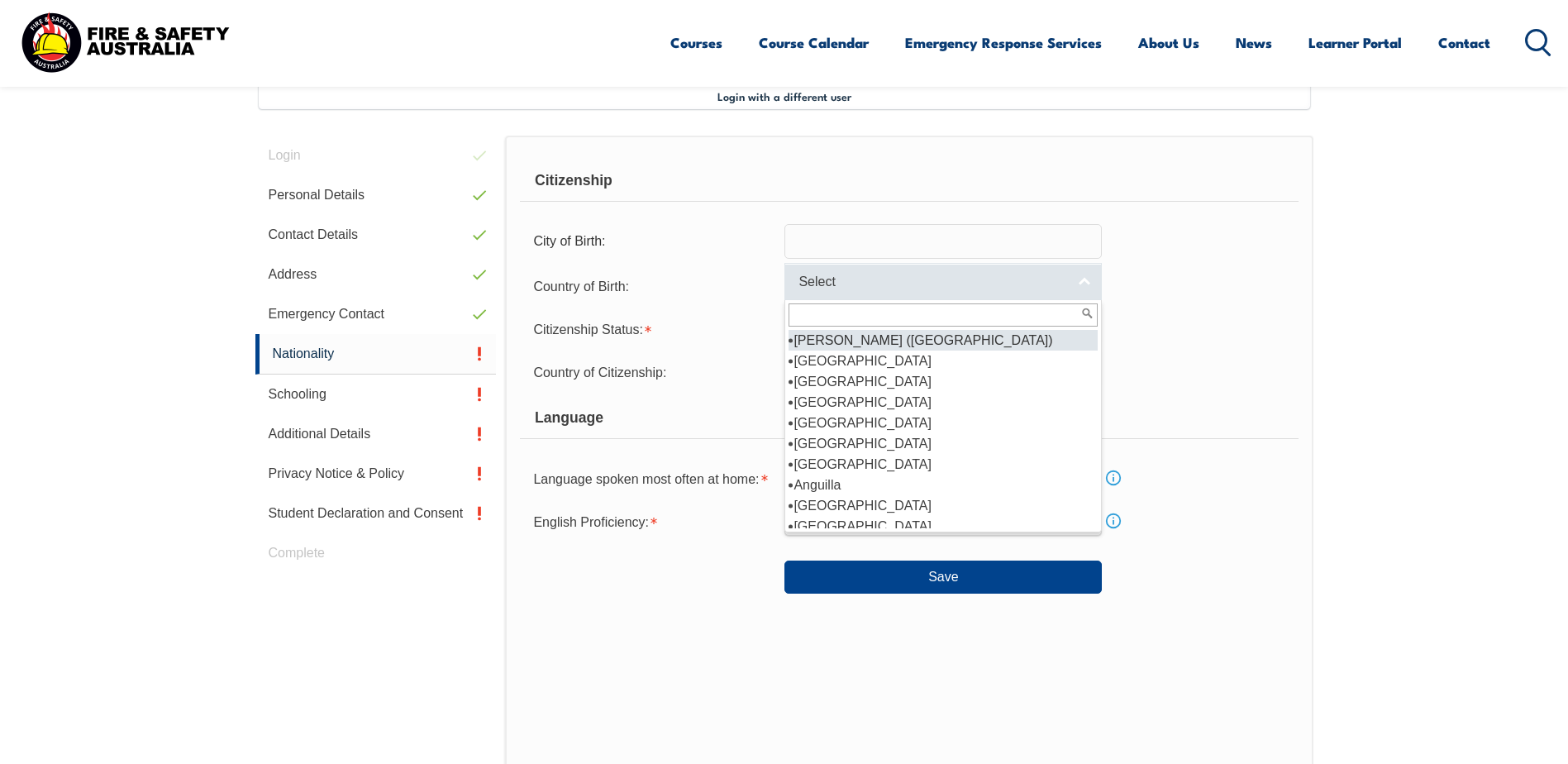
click at [1083, 281] on link "Select" at bounding box center [943, 281] width 317 height 38
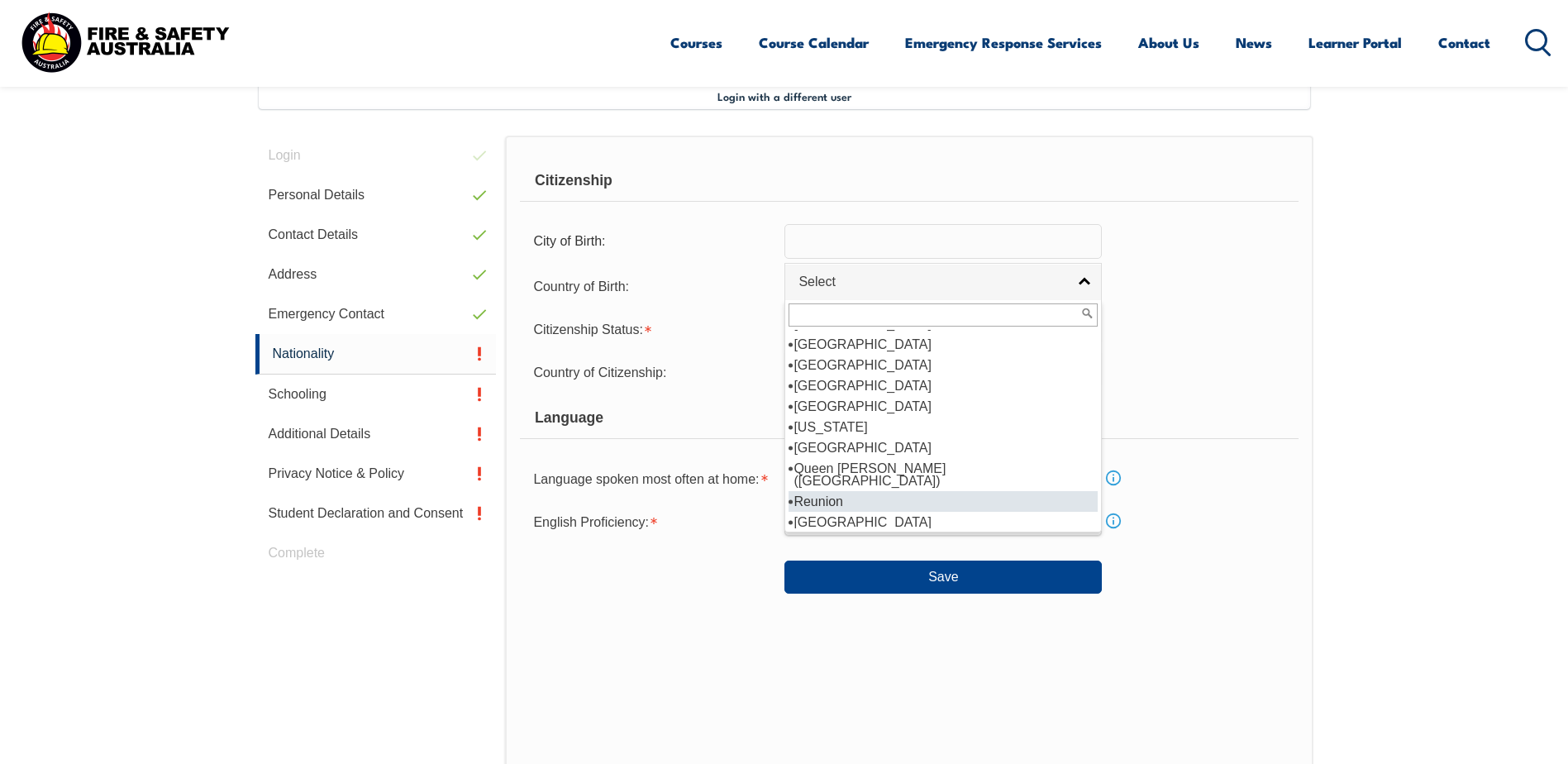
scroll to position [3553, 0]
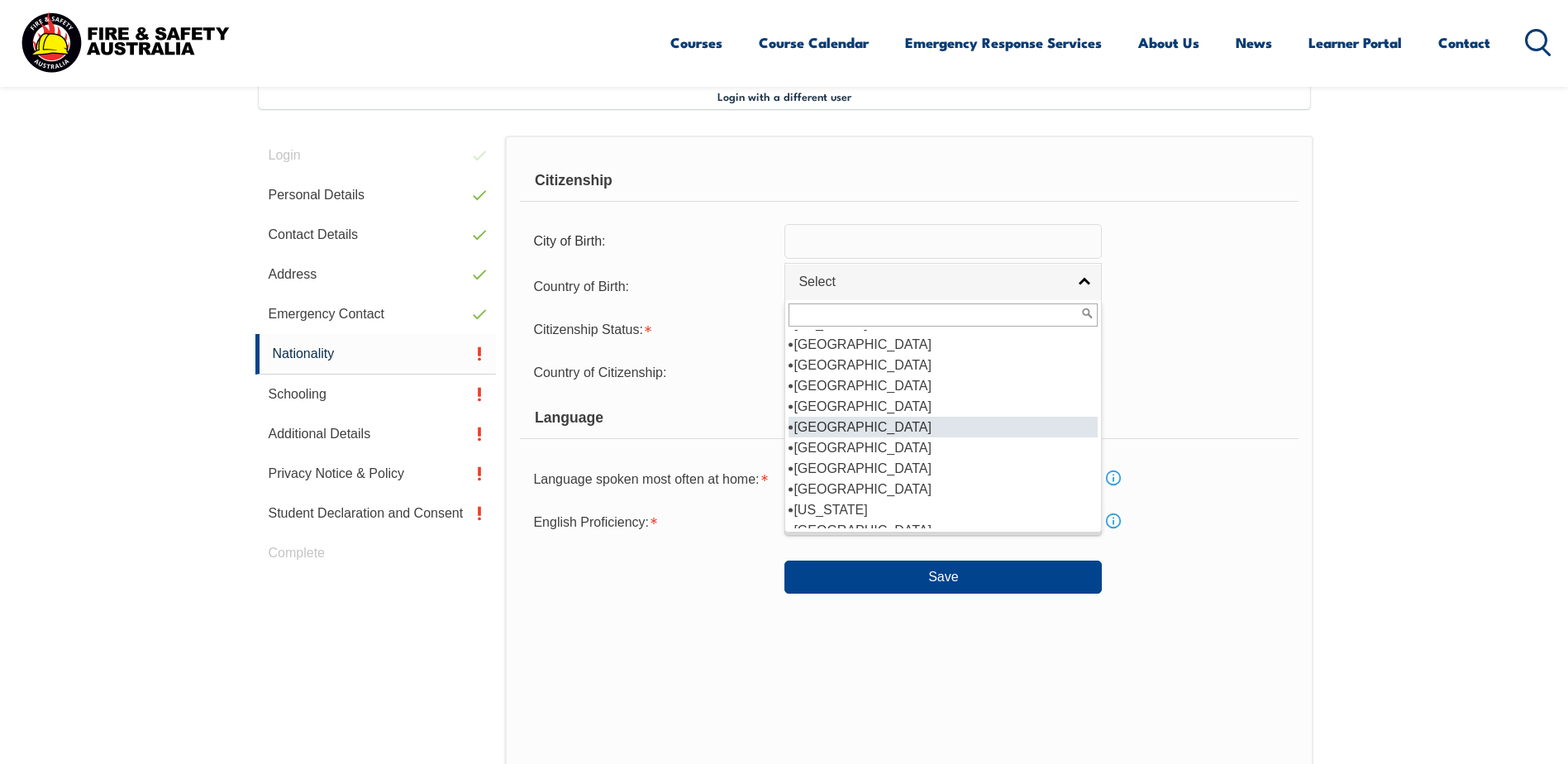
click at [846, 417] on li "Philippines" at bounding box center [943, 427] width 309 height 21
select select "5204"
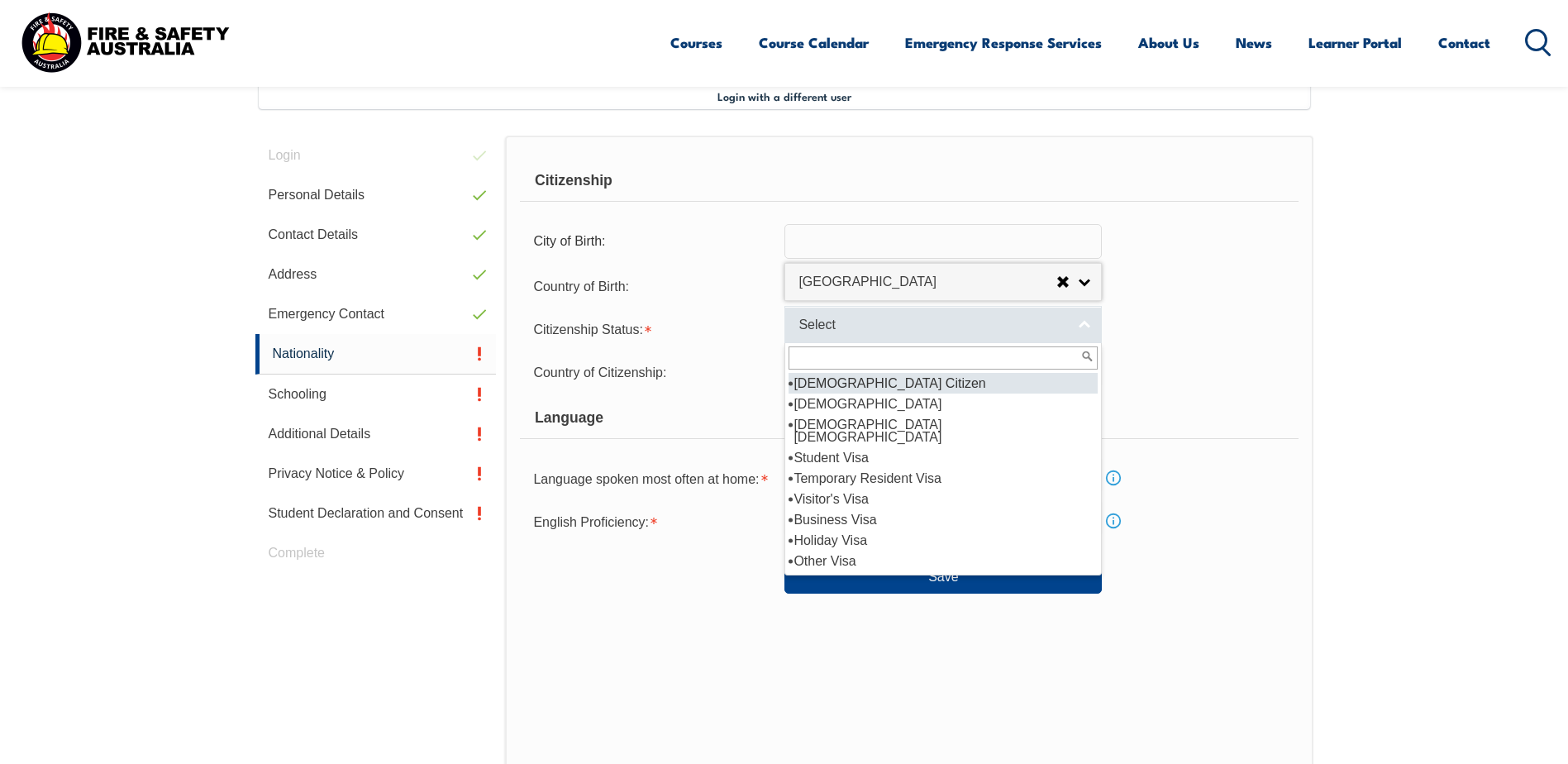
click at [1074, 323] on link "Select" at bounding box center [943, 324] width 317 height 38
click at [883, 380] on li "Australian Citizen" at bounding box center [943, 383] width 309 height 21
select select "1"
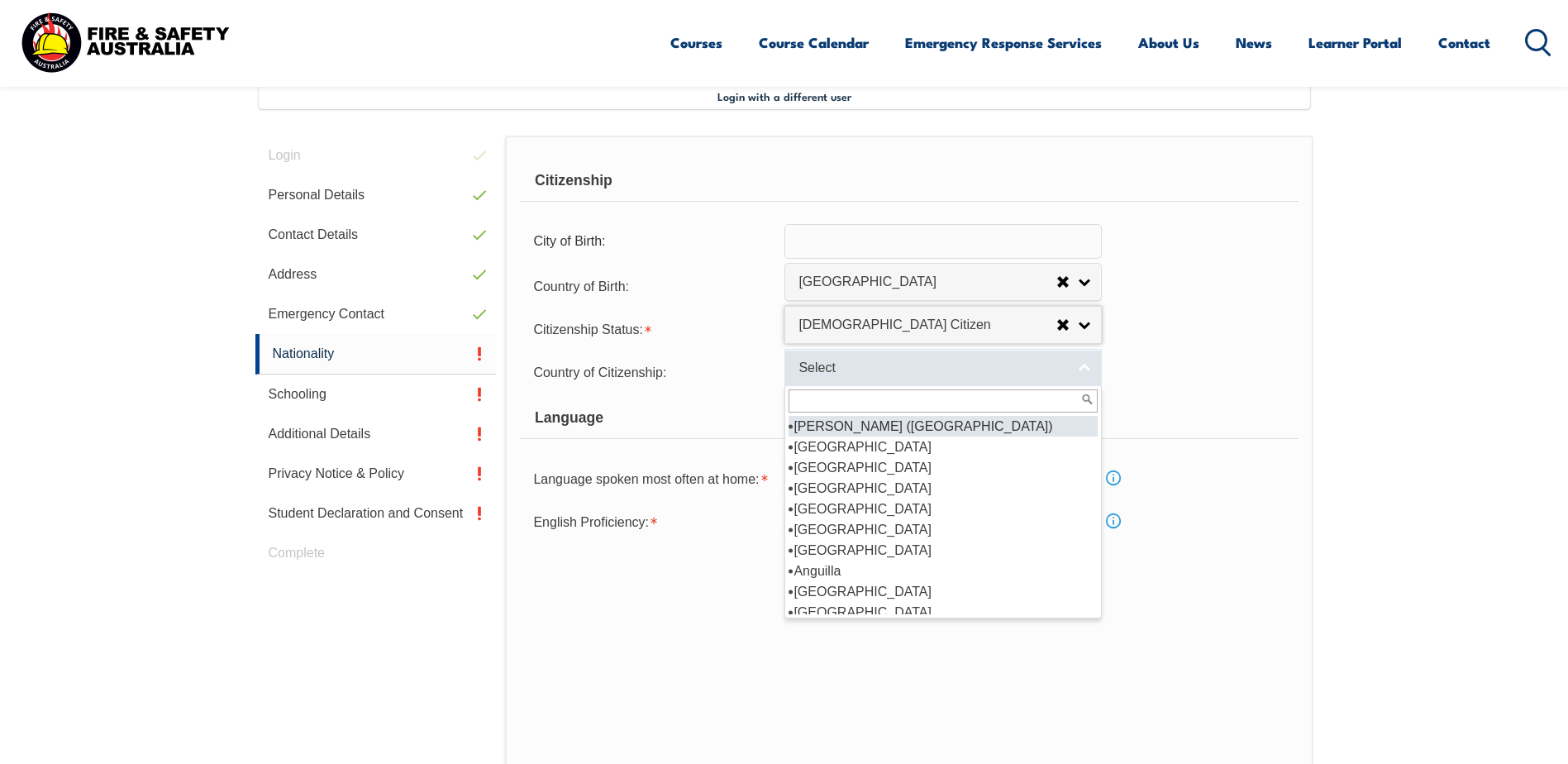
click at [1080, 365] on link "Select" at bounding box center [943, 367] width 317 height 38
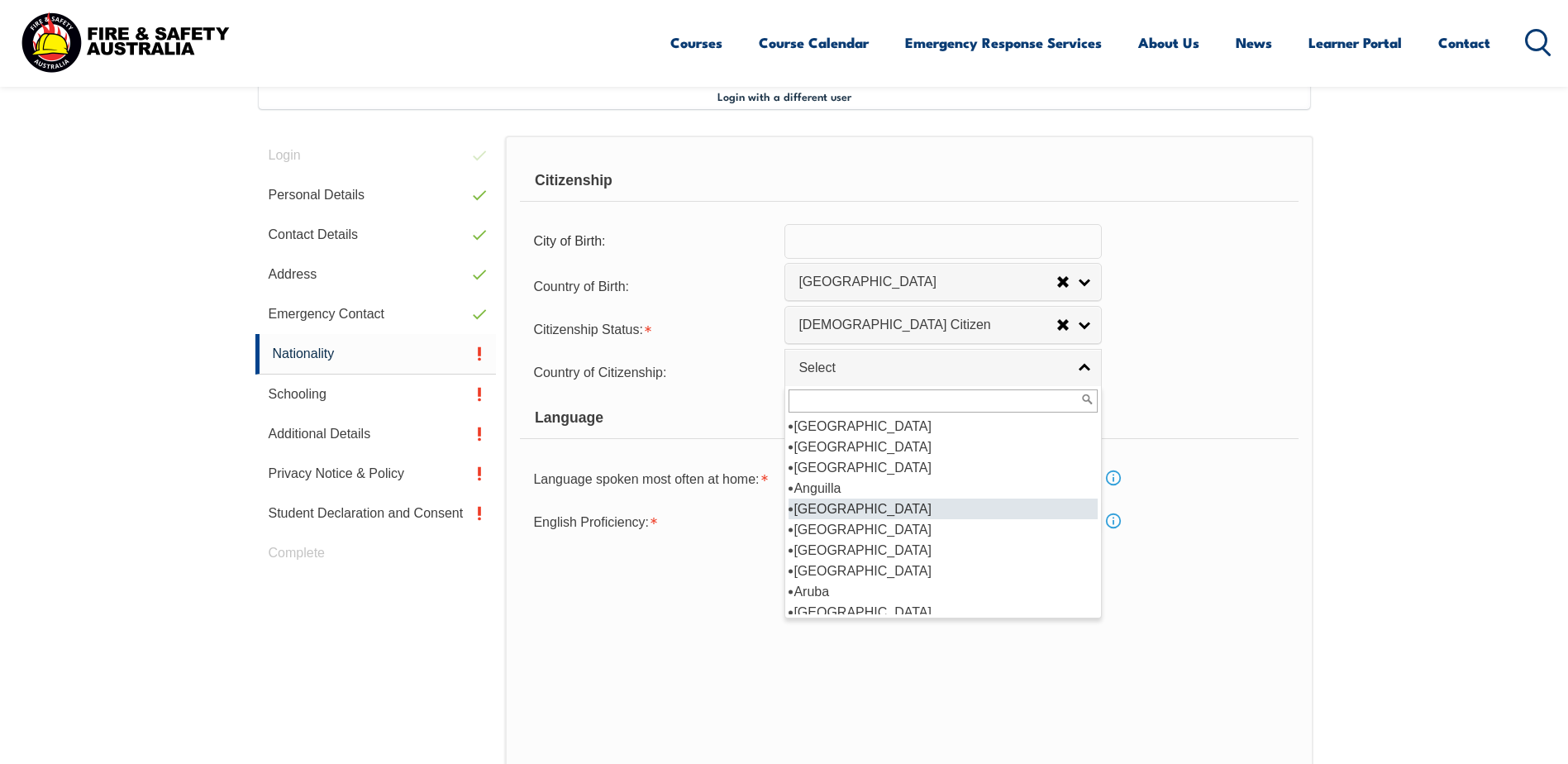
scroll to position [165, 0]
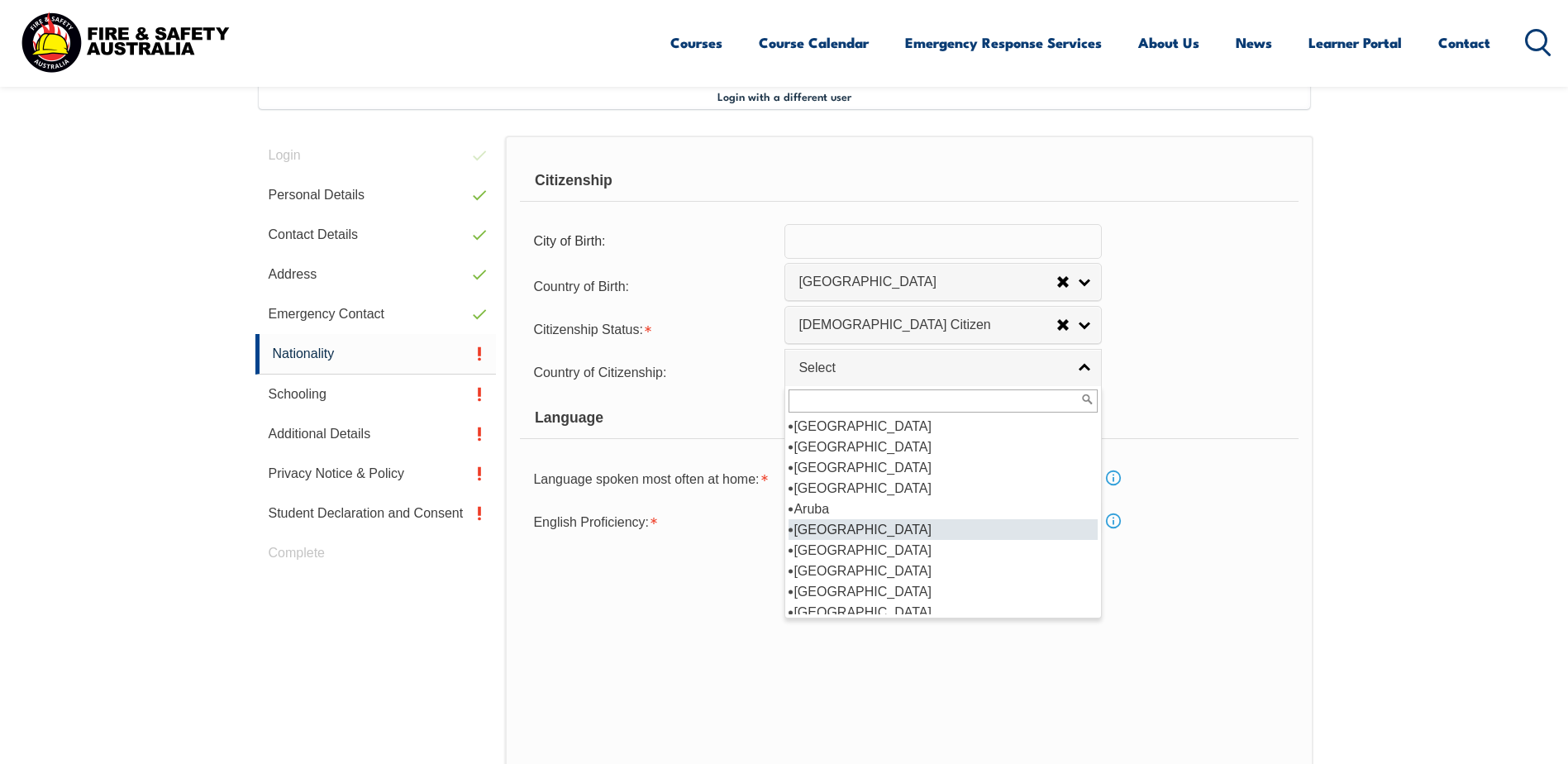
click at [852, 528] on li "Australia" at bounding box center [943, 529] width 309 height 21
select select "1101"
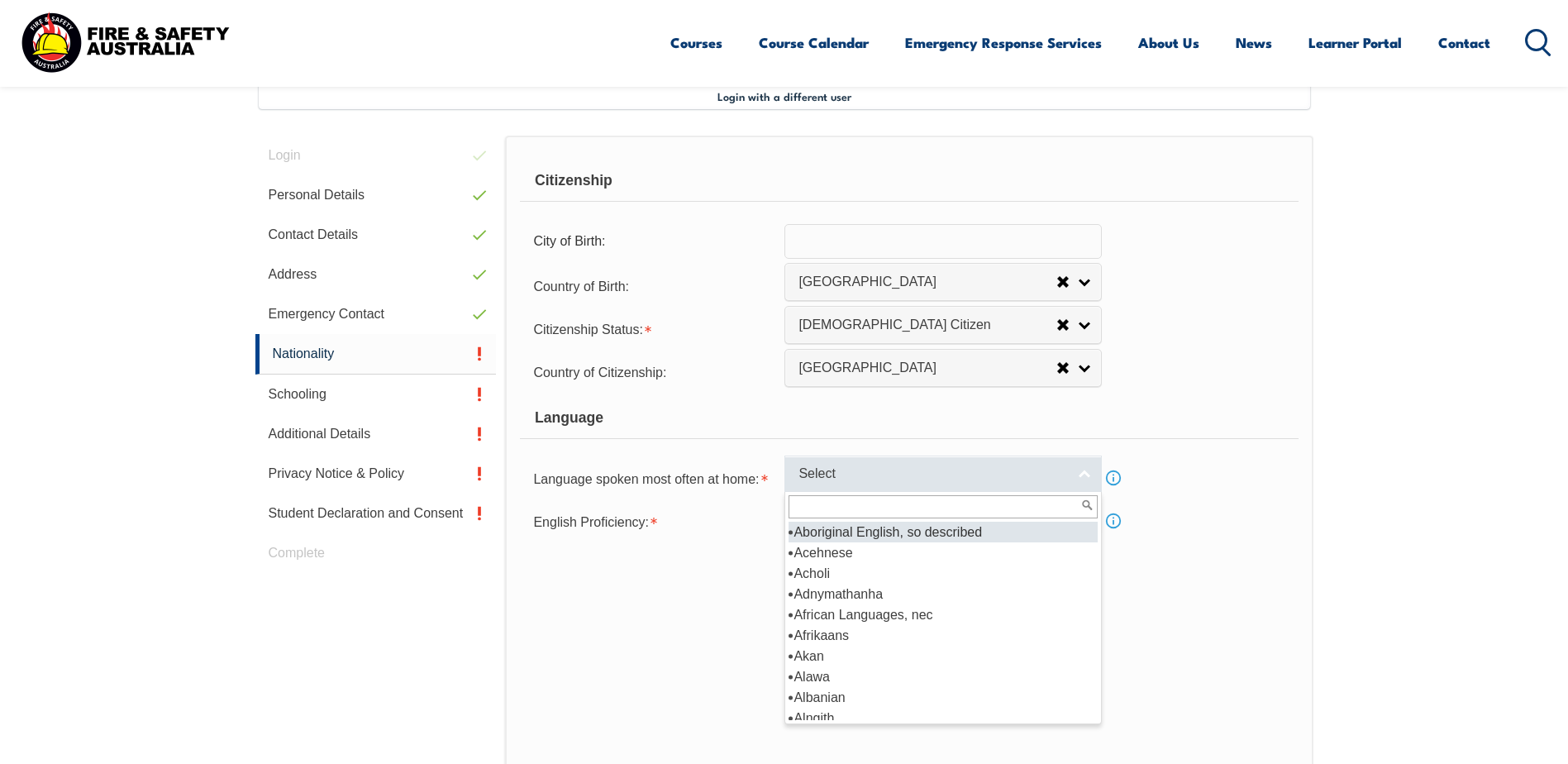
click at [1086, 477] on link "Select" at bounding box center [943, 474] width 317 height 38
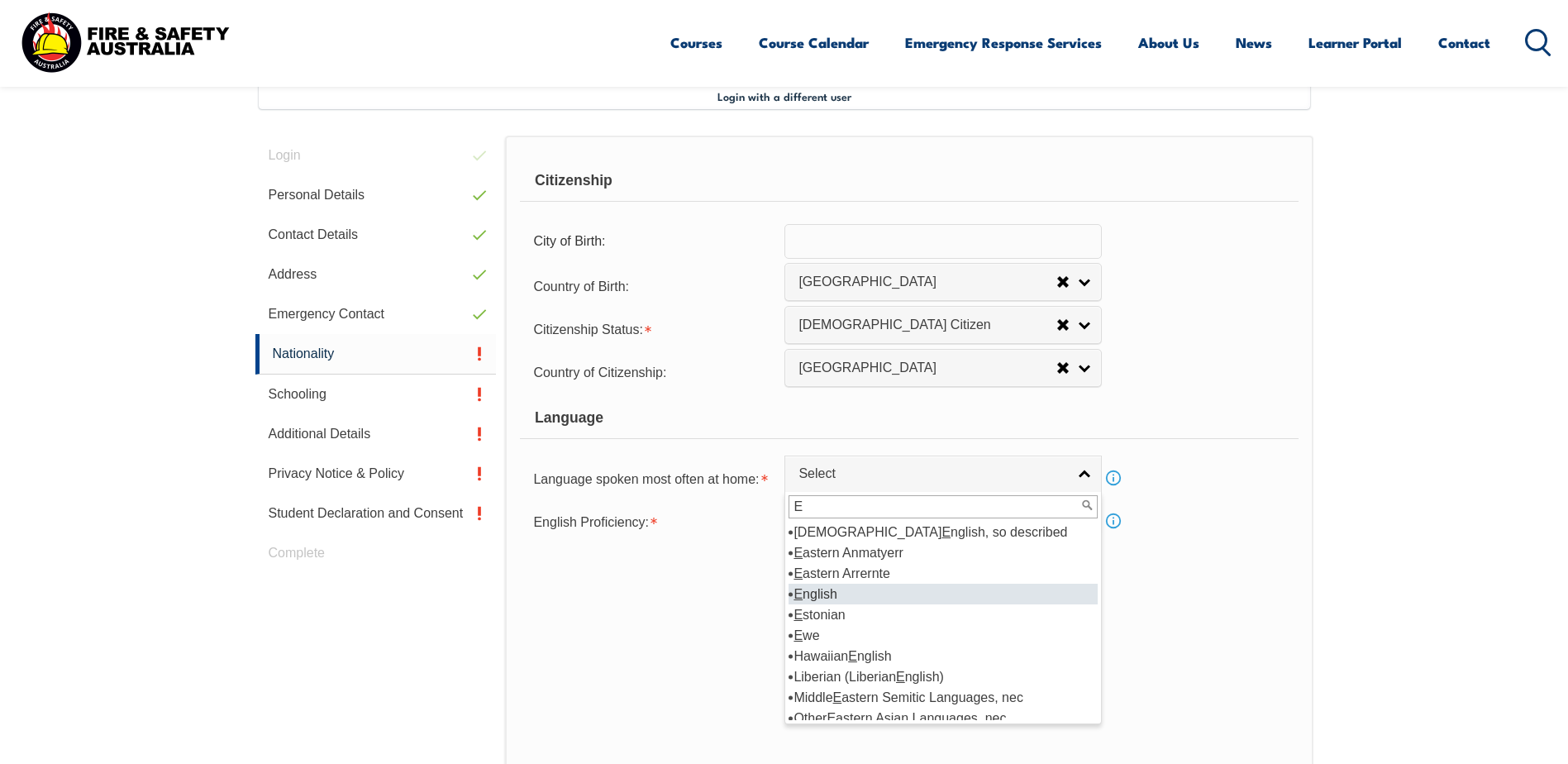
type input "E"
click at [860, 585] on li "E nglish" at bounding box center [943, 594] width 309 height 21
select select "1201"
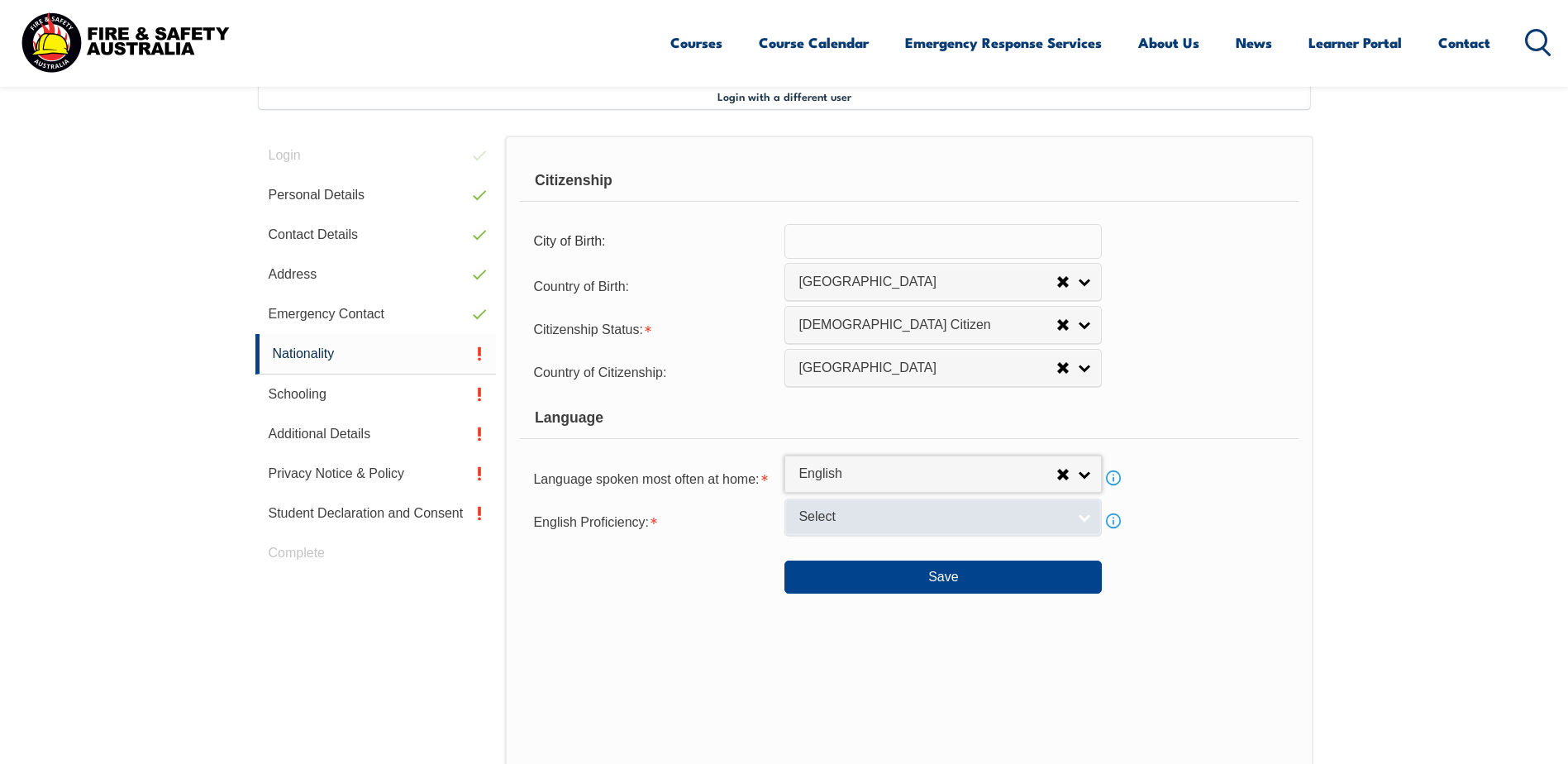
click at [1093, 511] on link "Select" at bounding box center [943, 517] width 317 height 38
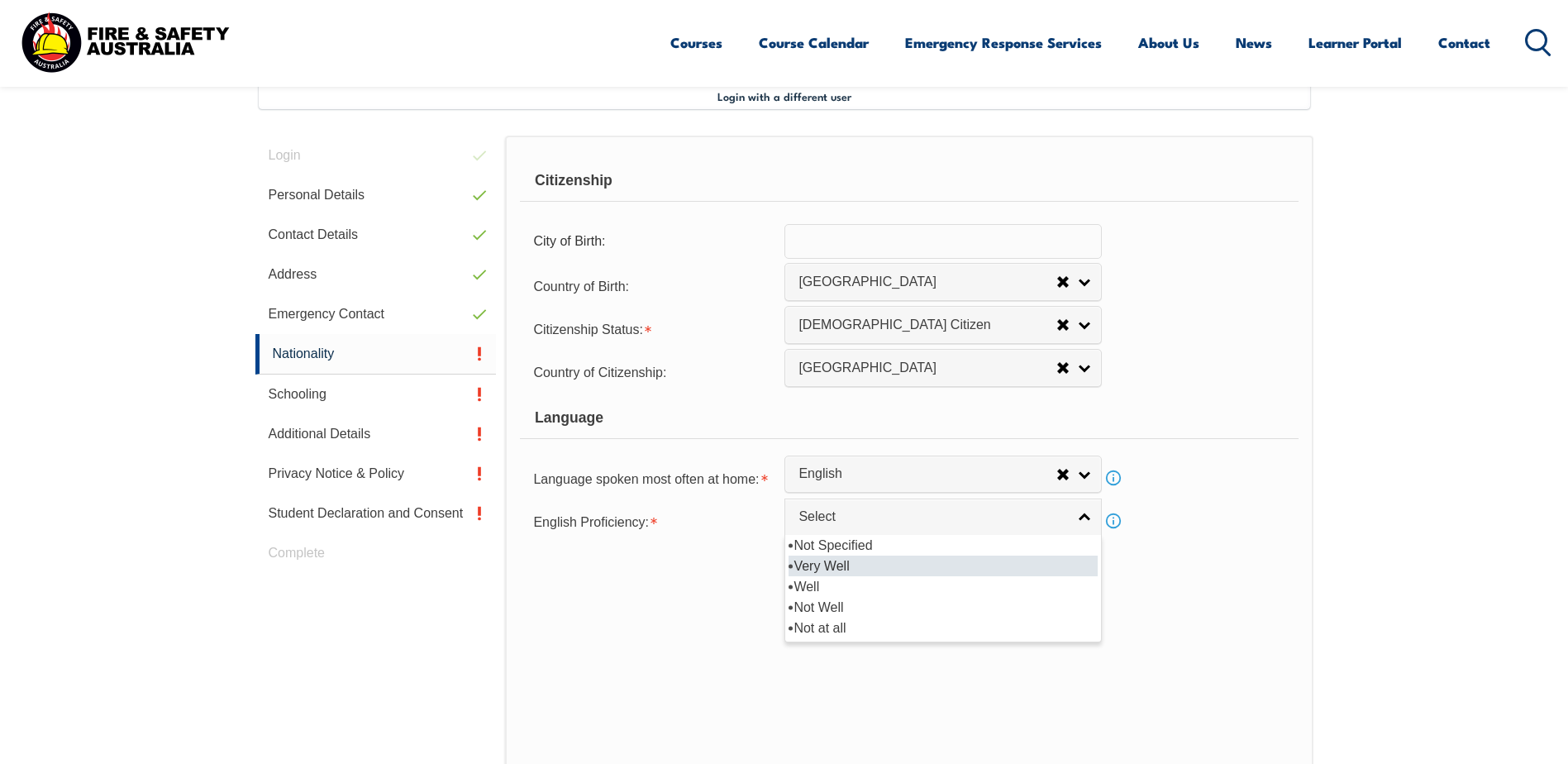
click at [858, 565] on li "Very Well" at bounding box center [943, 565] width 309 height 21
select select "1"
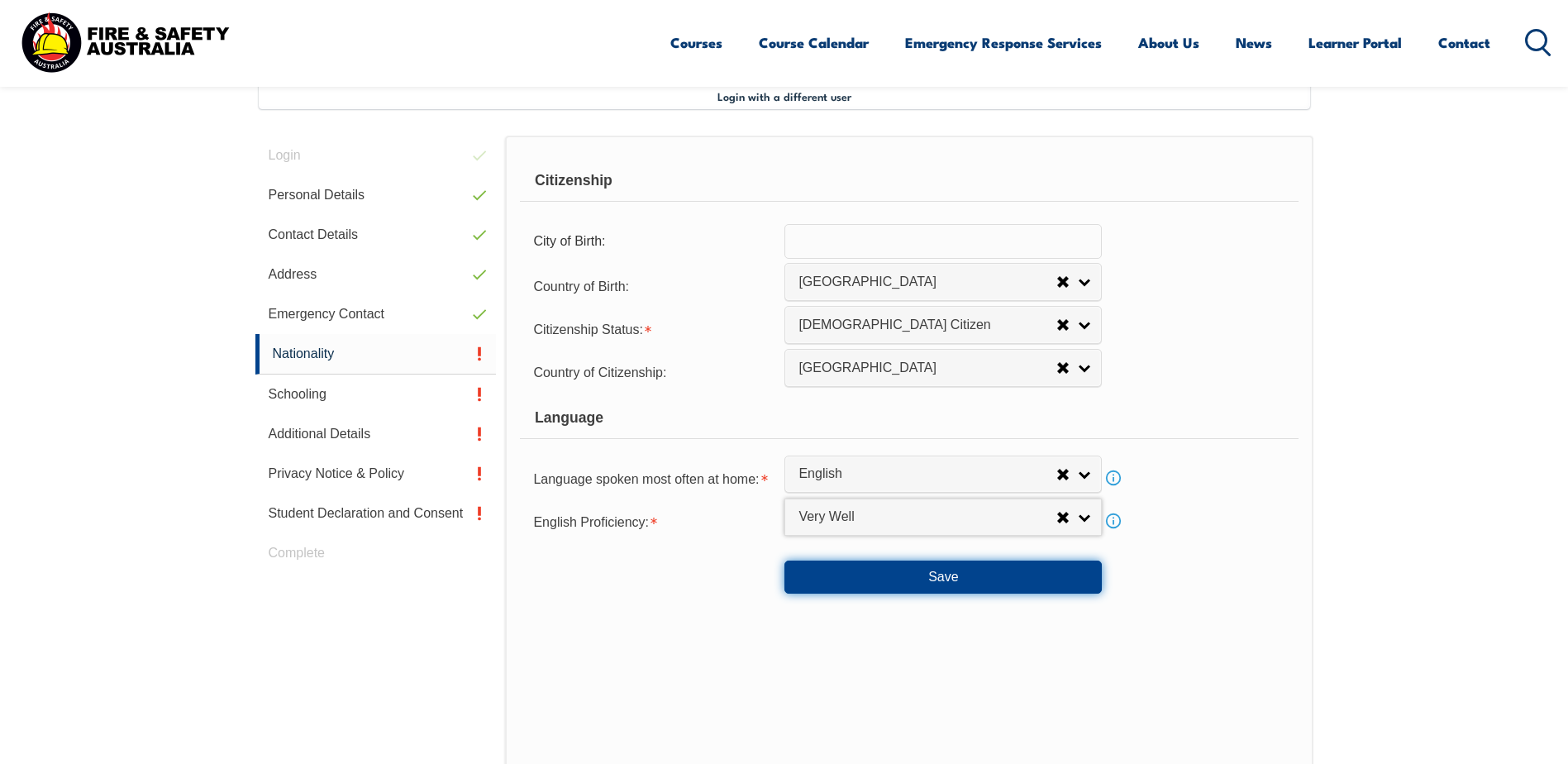
click at [956, 579] on button "Save" at bounding box center [943, 577] width 317 height 33
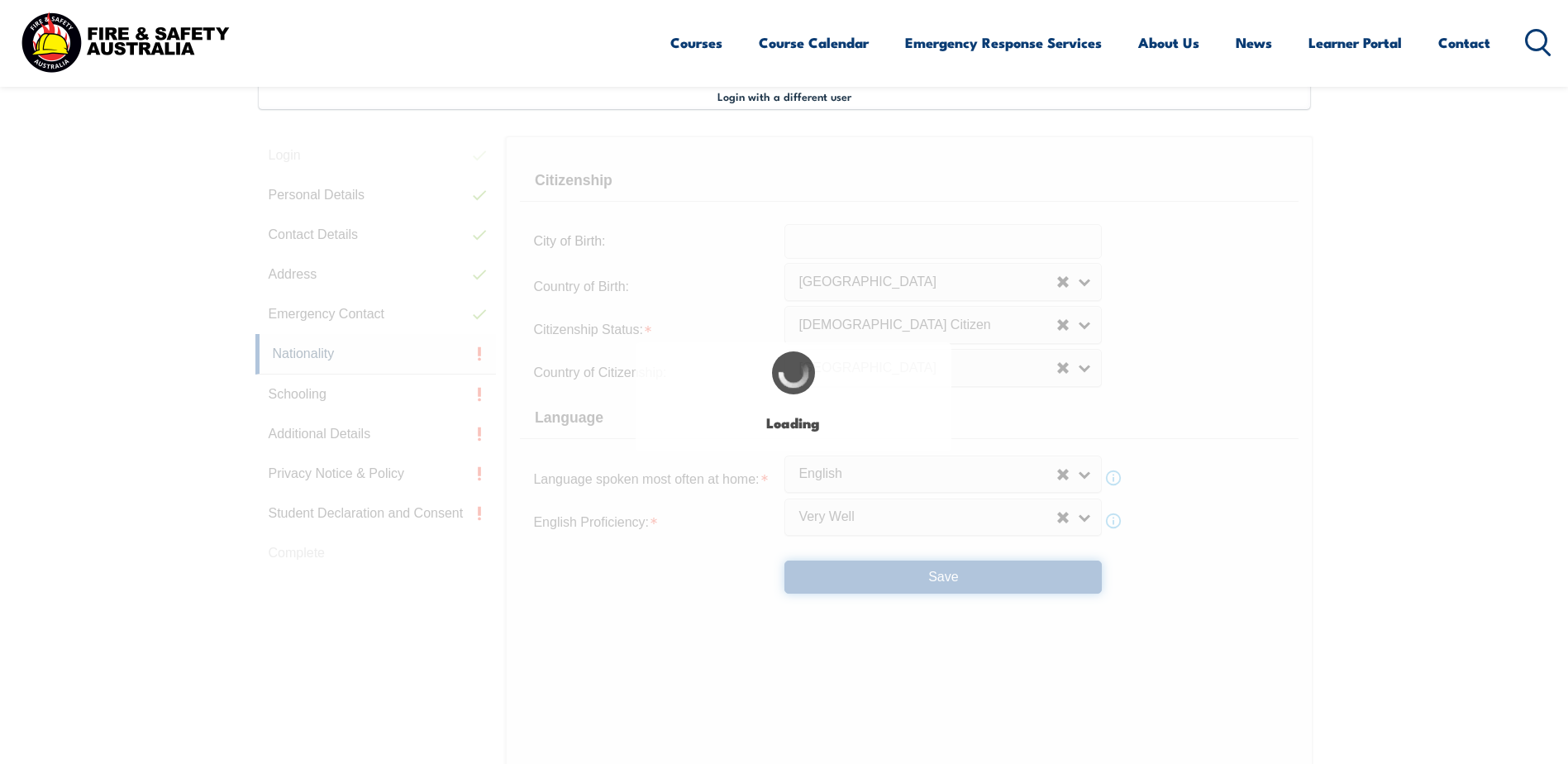
scroll to position [0, 0]
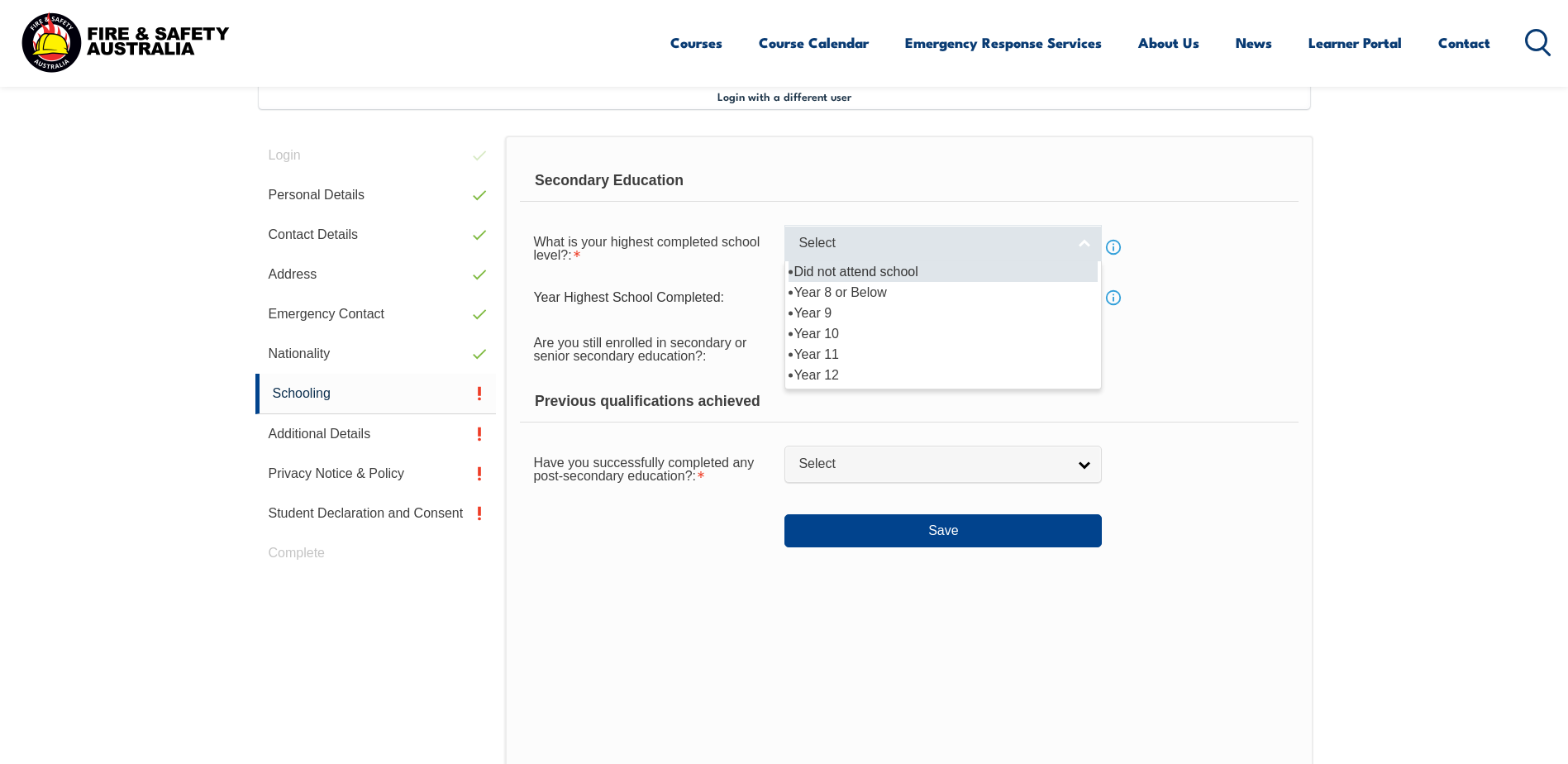
click at [1077, 242] on link "Select" at bounding box center [943, 243] width 317 height 38
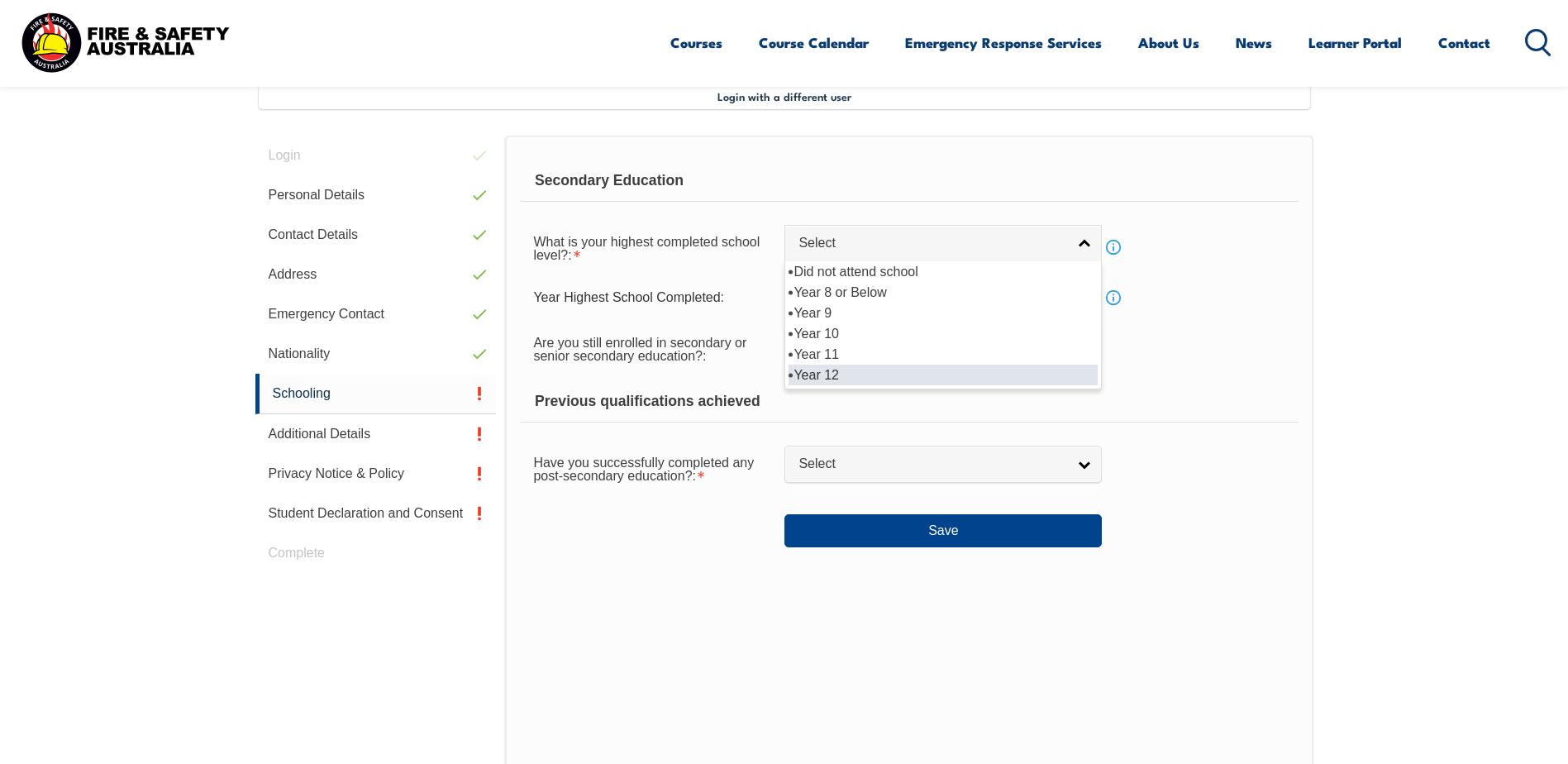
click at [847, 374] on li "Year 12" at bounding box center [943, 375] width 309 height 21
select select "12"
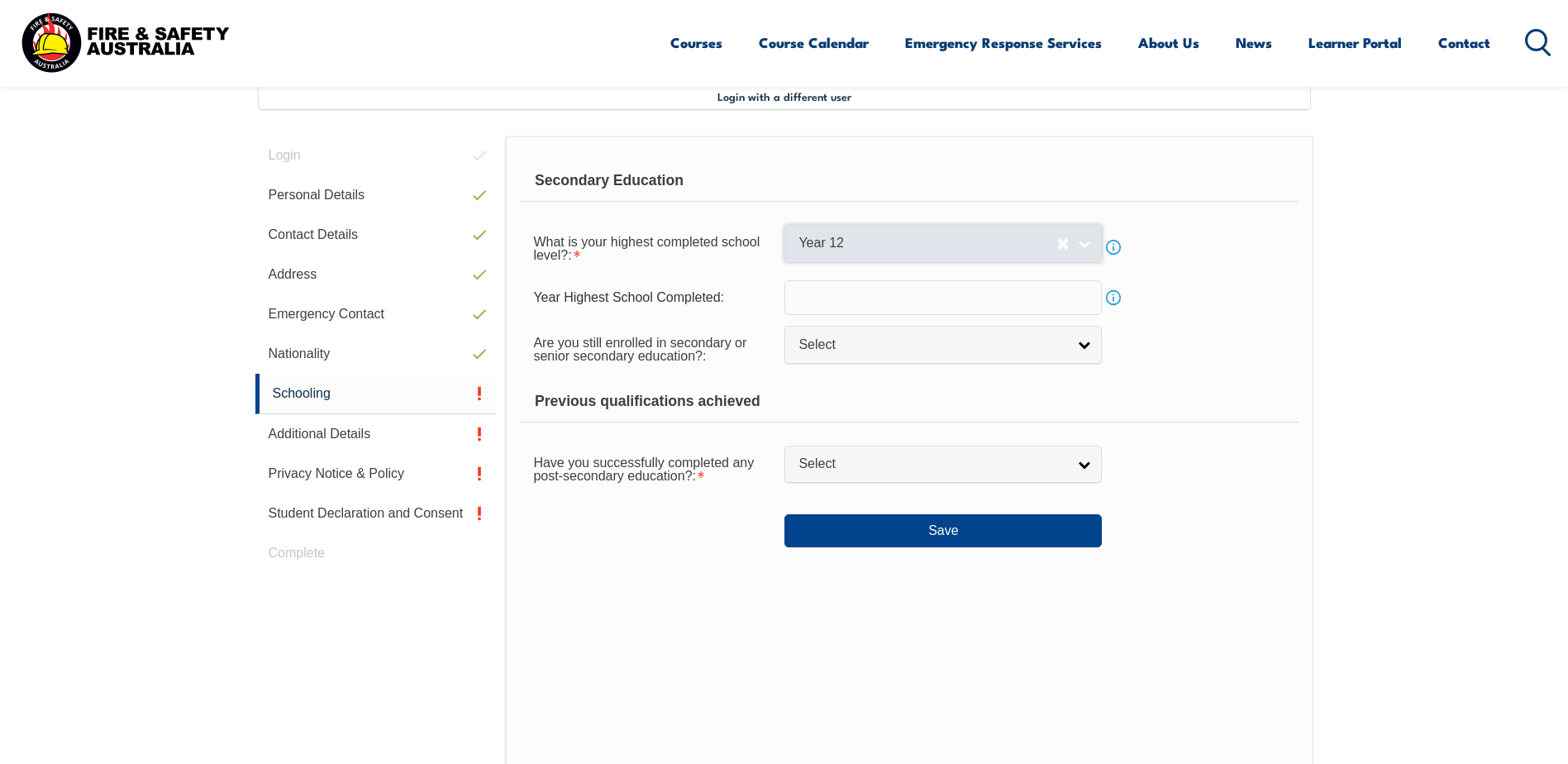
click at [1085, 242] on link "Year 12" at bounding box center [943, 243] width 317 height 38
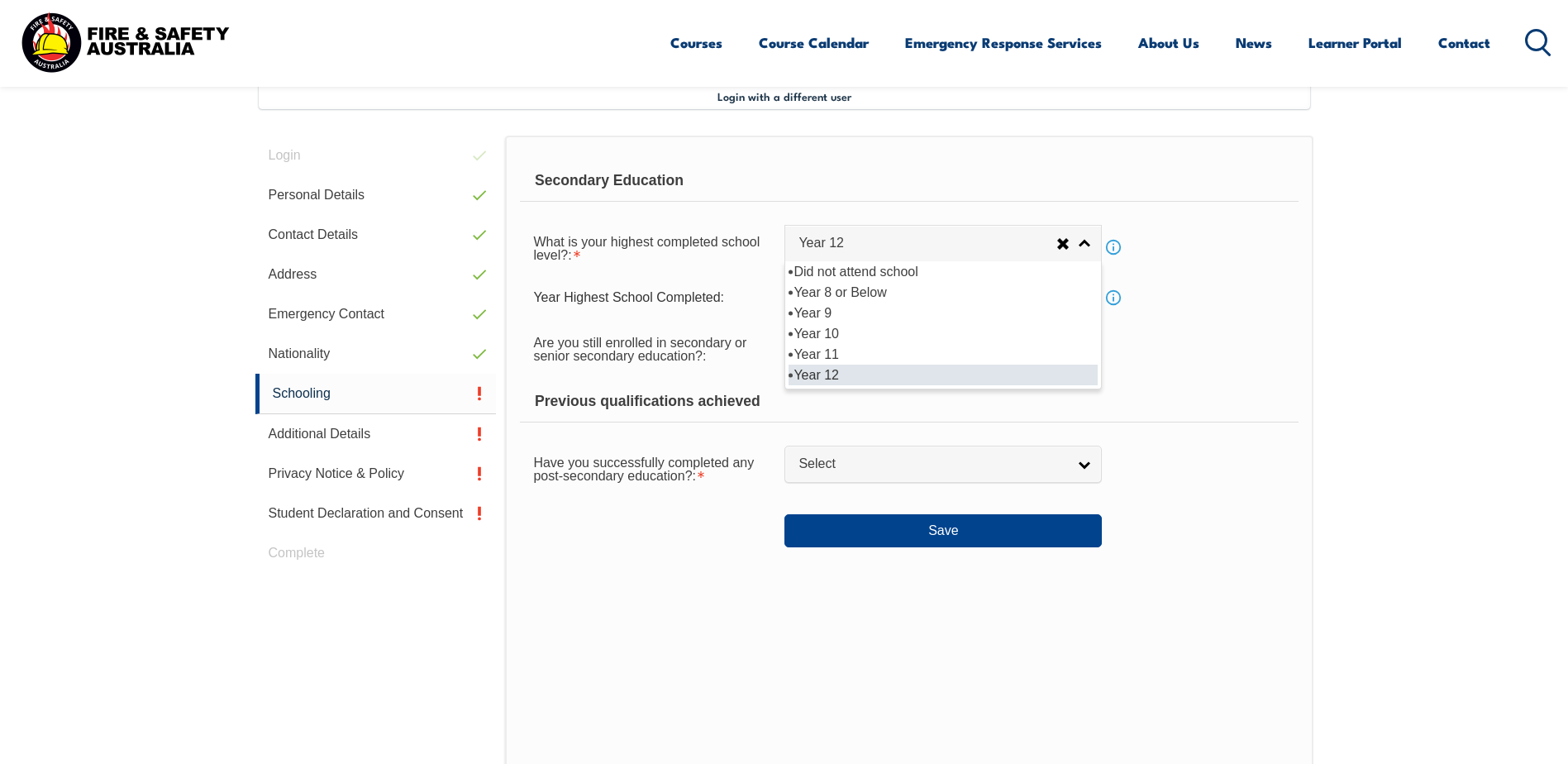
click at [891, 378] on li "Year 12" at bounding box center [943, 375] width 309 height 21
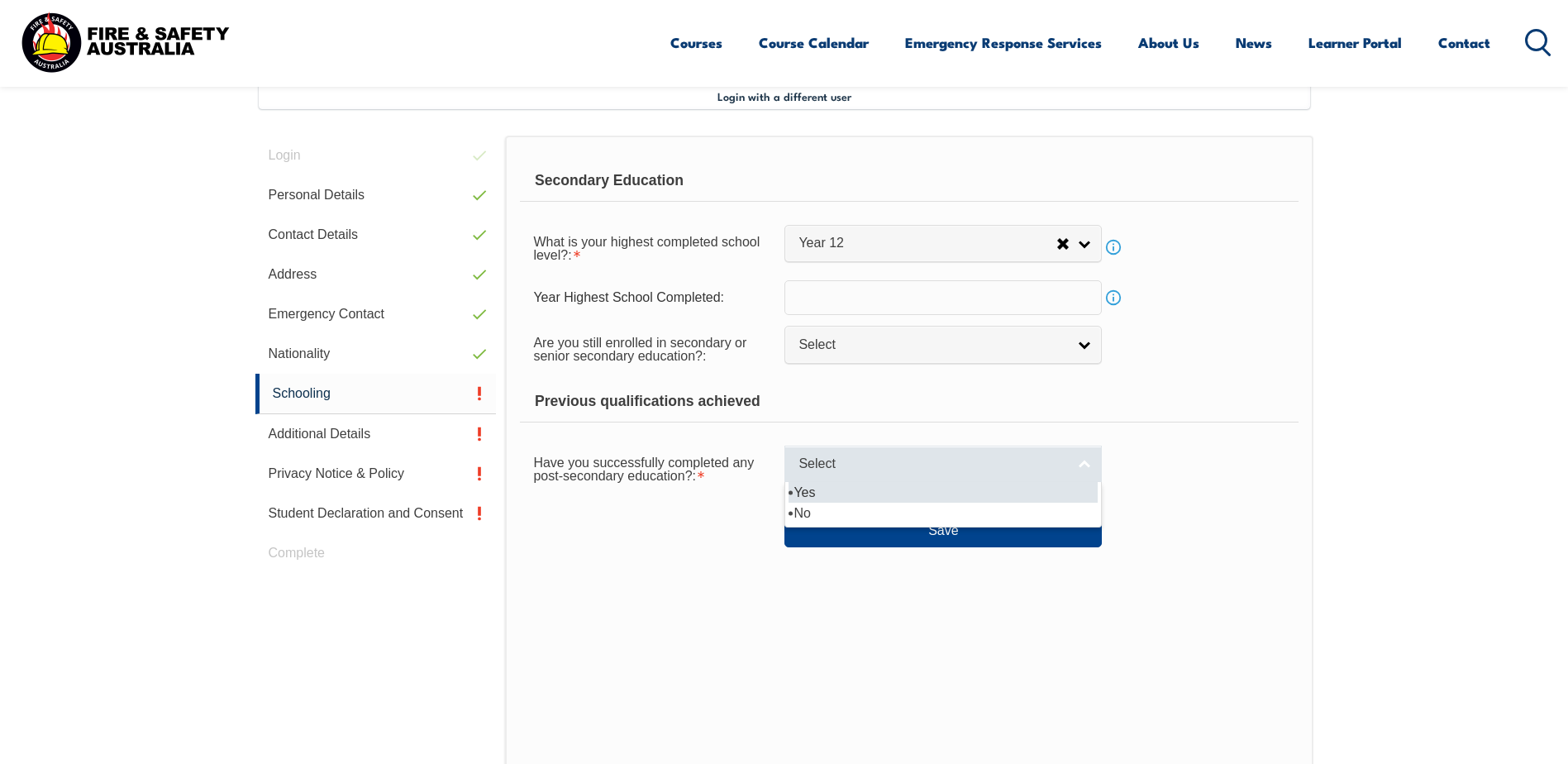
click at [1093, 462] on link "Select" at bounding box center [943, 464] width 317 height 38
click at [872, 486] on li "Yes" at bounding box center [943, 492] width 309 height 21
select select "true"
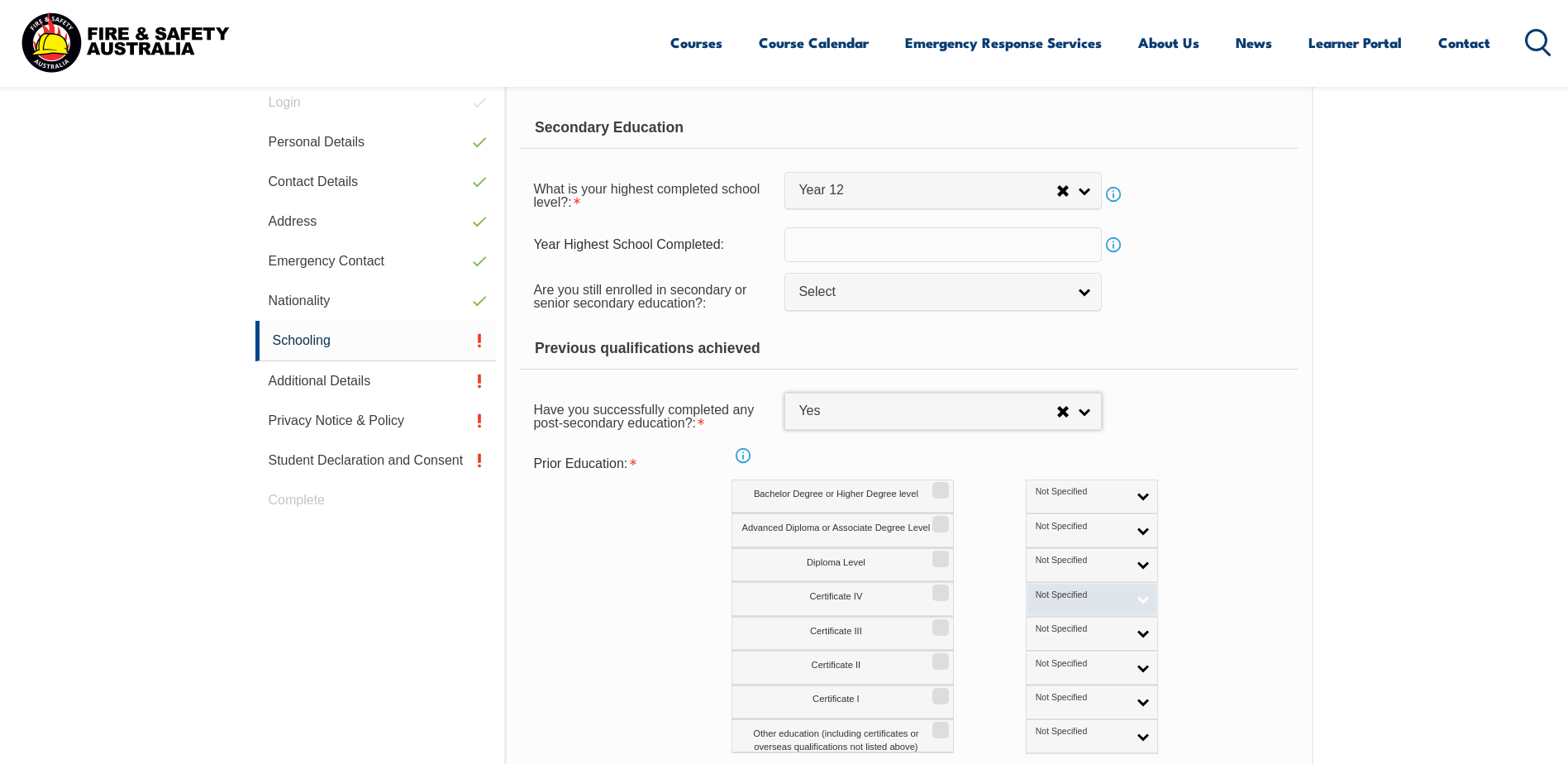
scroll to position [533, 0]
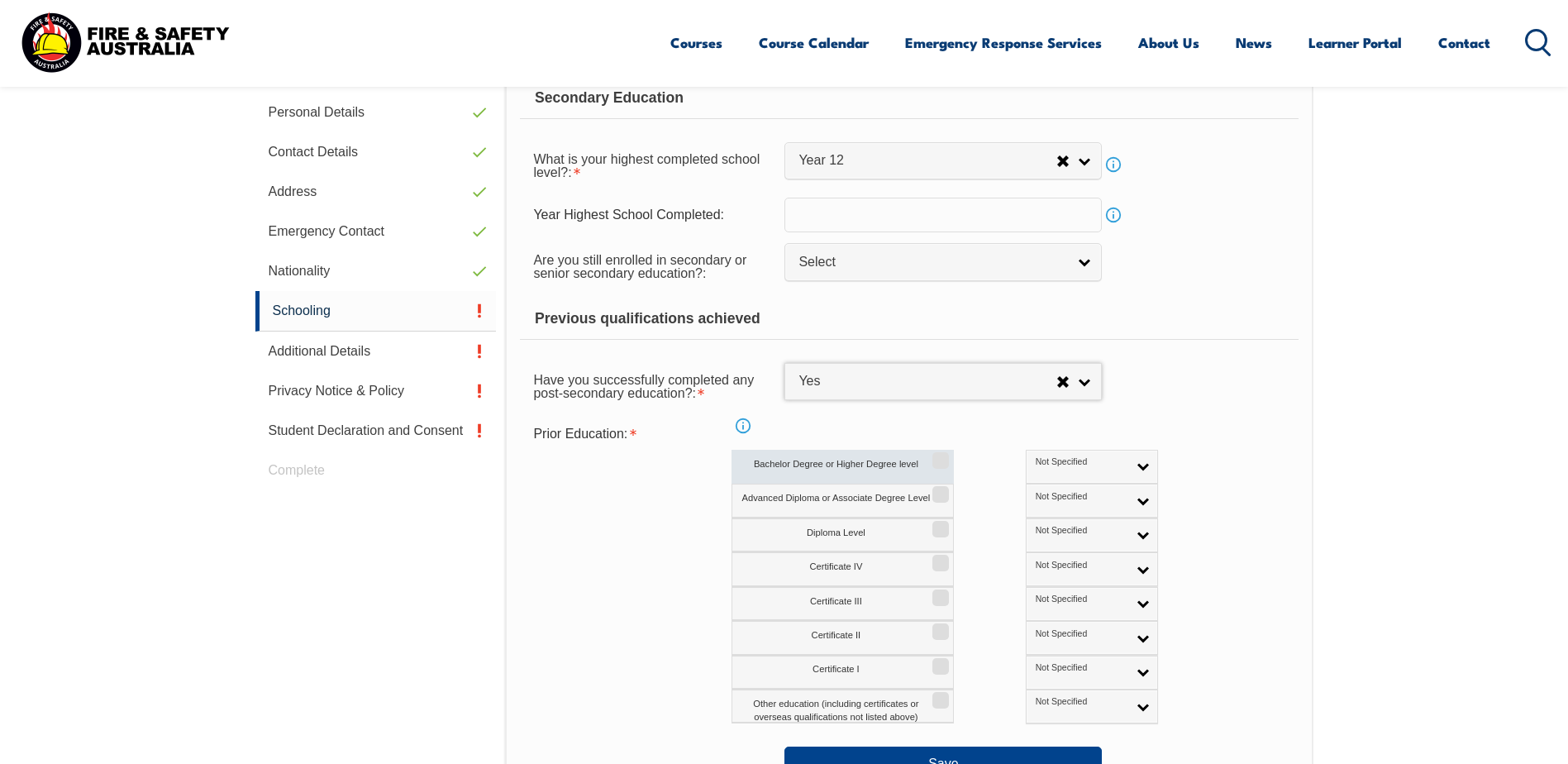
click at [859, 468] on label "Bachelor Degree or Higher Degree level" at bounding box center [842, 466] width 223 height 34
click at [934, 455] on input "Bachelor Degree or Higher Degree level" at bounding box center [938, 454] width 10 height 2
click at [847, 457] on label "Bachelor Degree or Higher Degree level" at bounding box center [842, 466] width 223 height 34
click at [934, 455] on input "Bachelor Degree or Higher Degree level" at bounding box center [938, 454] width 10 height 2
click at [893, 461] on label "Bachelor Degree or Higher Degree level" at bounding box center [842, 466] width 223 height 34
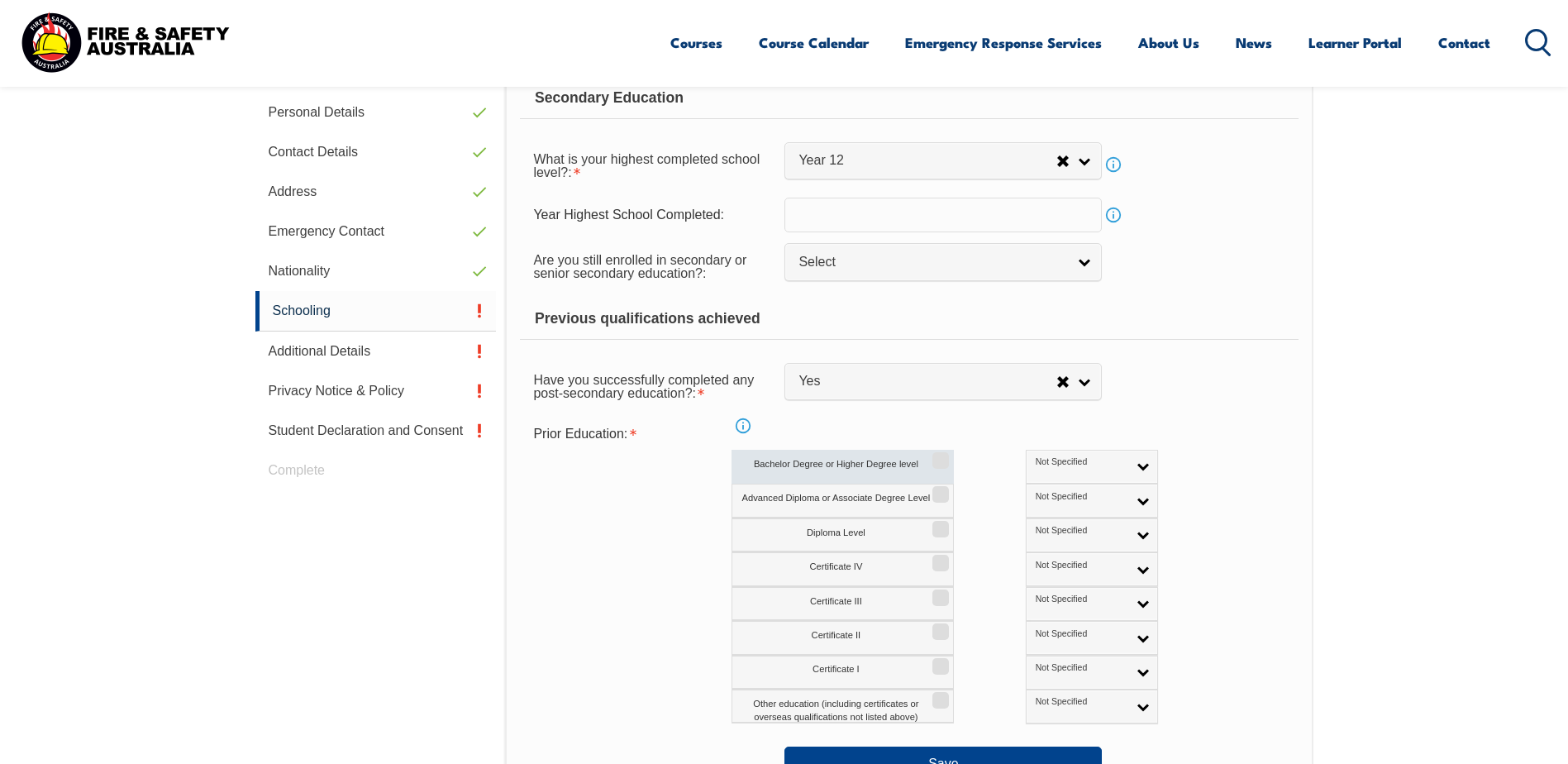
click at [934, 455] on input "Bachelor Degree or Higher Degree level" at bounding box center [938, 454] width 10 height 2
click at [893, 461] on label "Bachelor Degree or Higher Degree level" at bounding box center [842, 466] width 223 height 34
click at [934, 455] on input "Bachelor Degree or Higher Degree level" at bounding box center [938, 454] width 10 height 2
click at [935, 455] on input "Bachelor Degree or Higher Degree level" at bounding box center [938, 454] width 10 height 2
checkbox input "true"
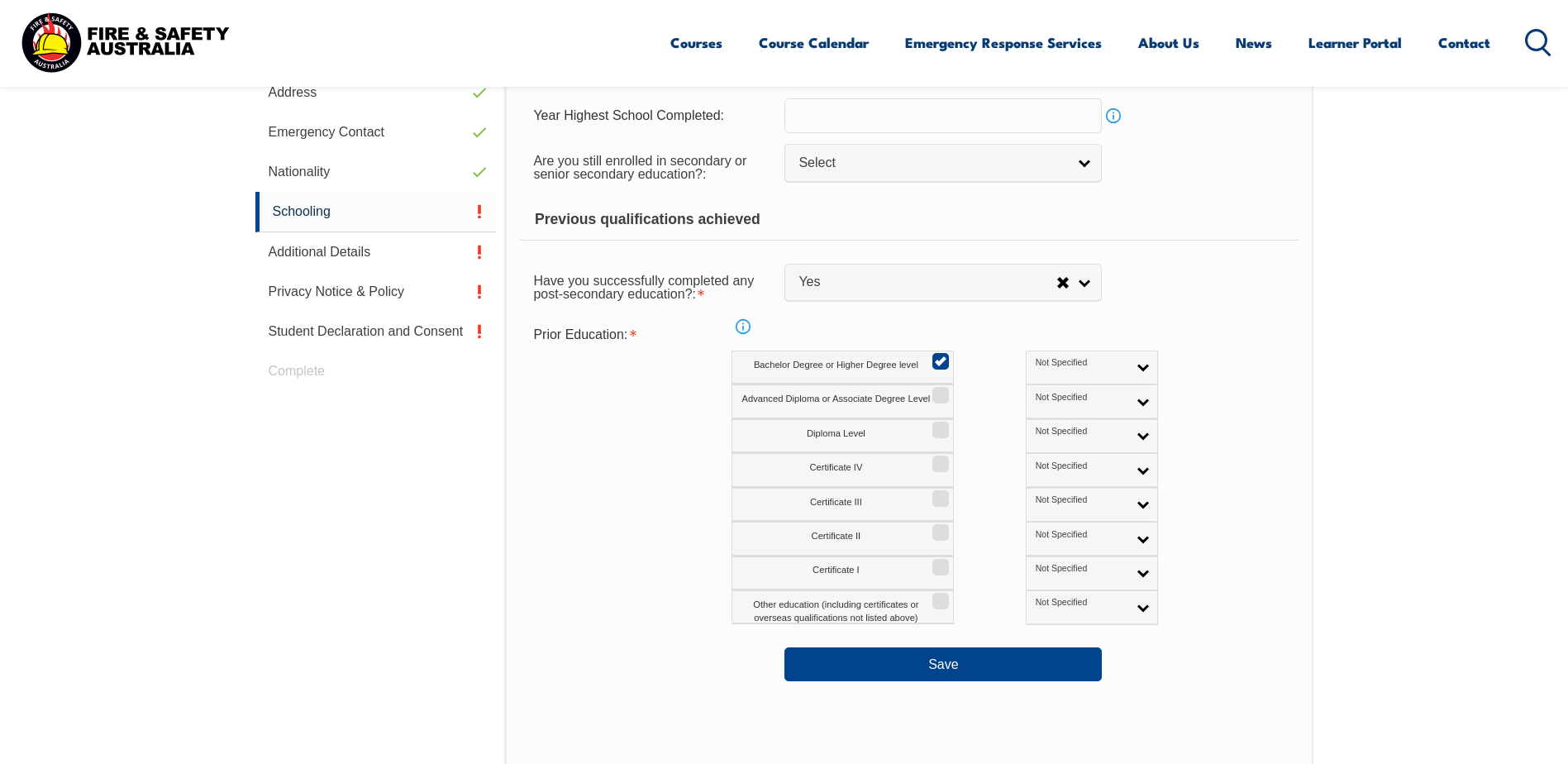
scroll to position [616, 0]
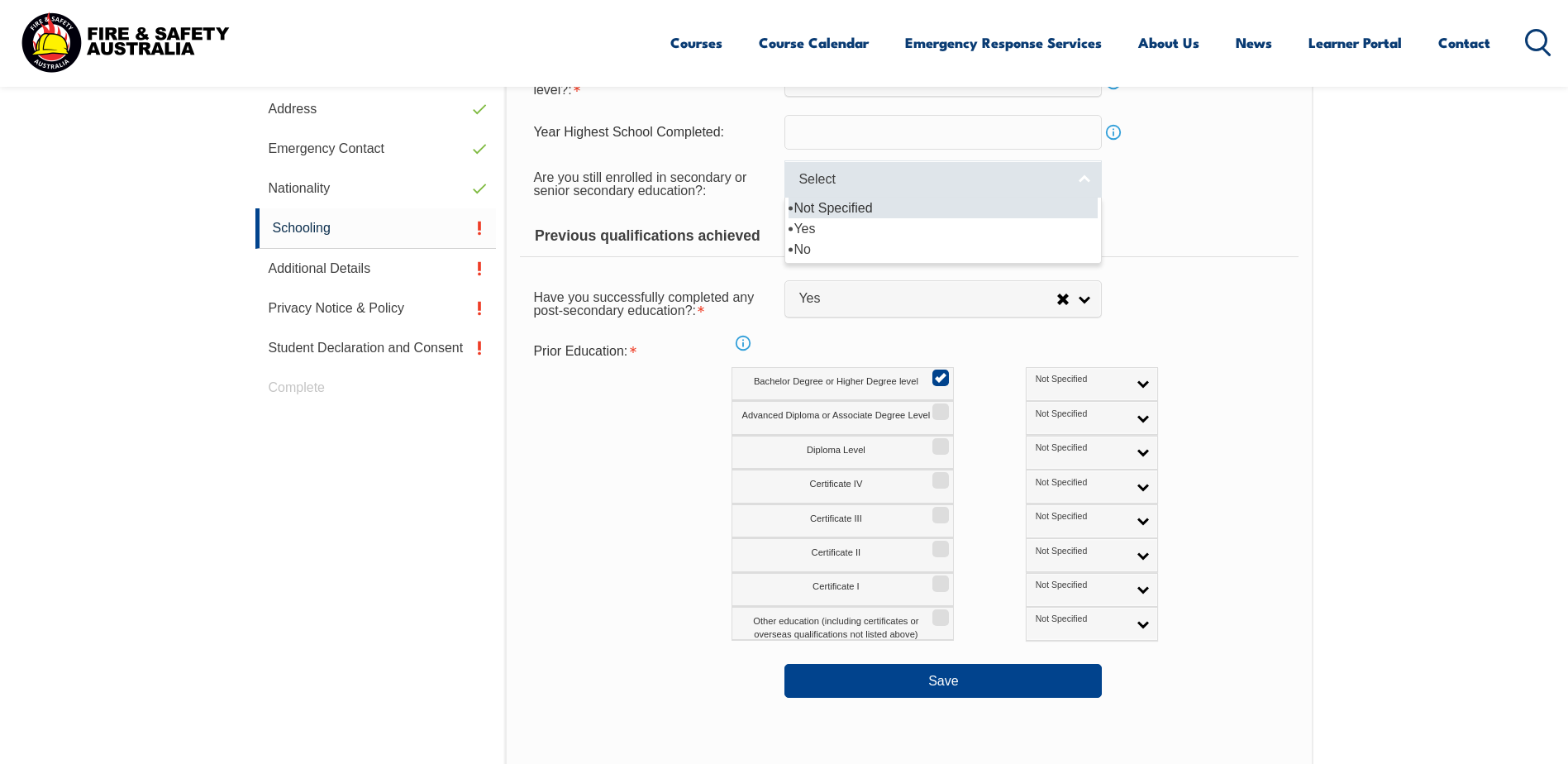
click at [1078, 187] on link "Select" at bounding box center [943, 179] width 317 height 38
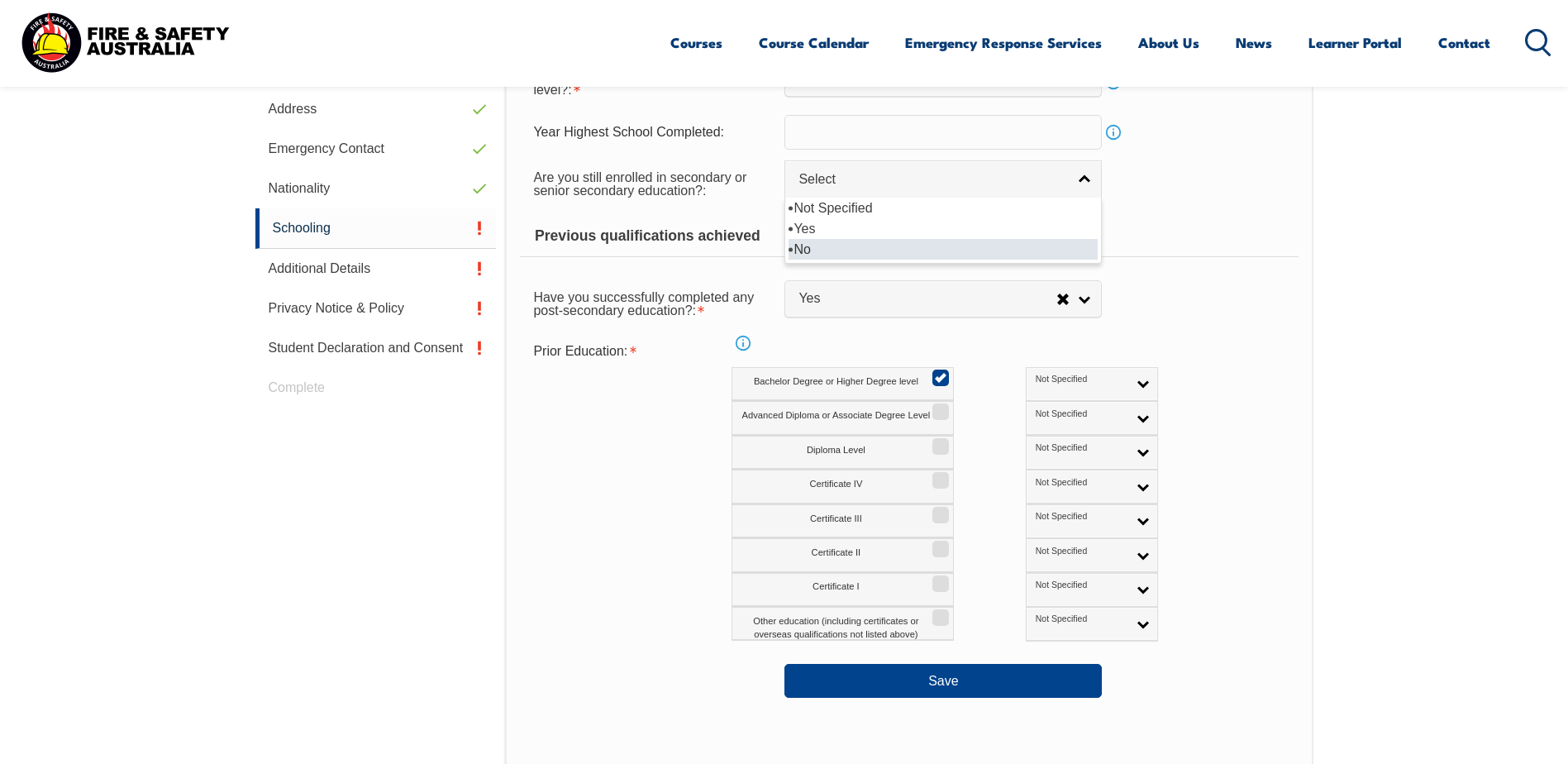
click at [875, 251] on li "No" at bounding box center [943, 249] width 309 height 21
select select "false"
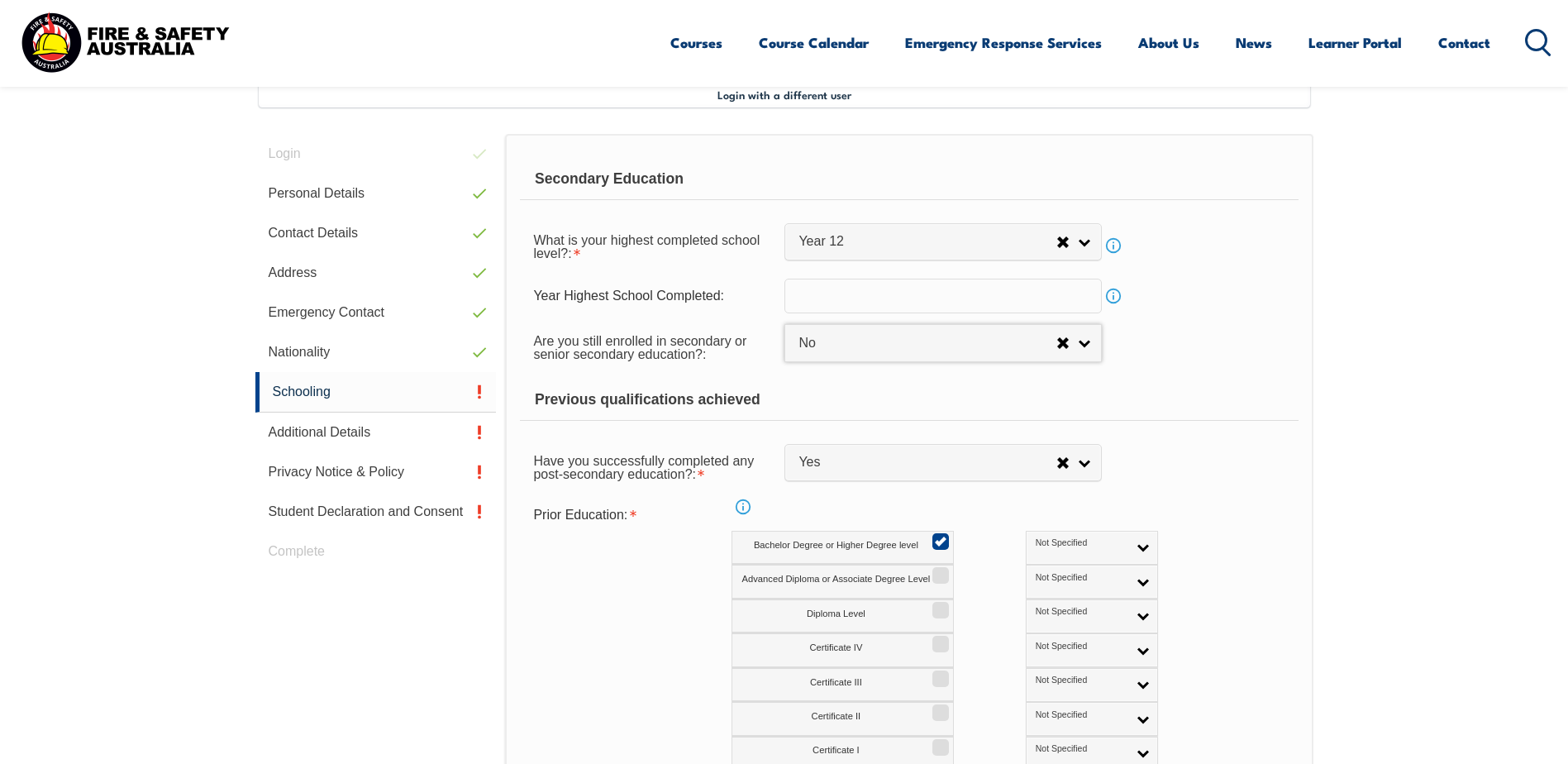
scroll to position [451, 0]
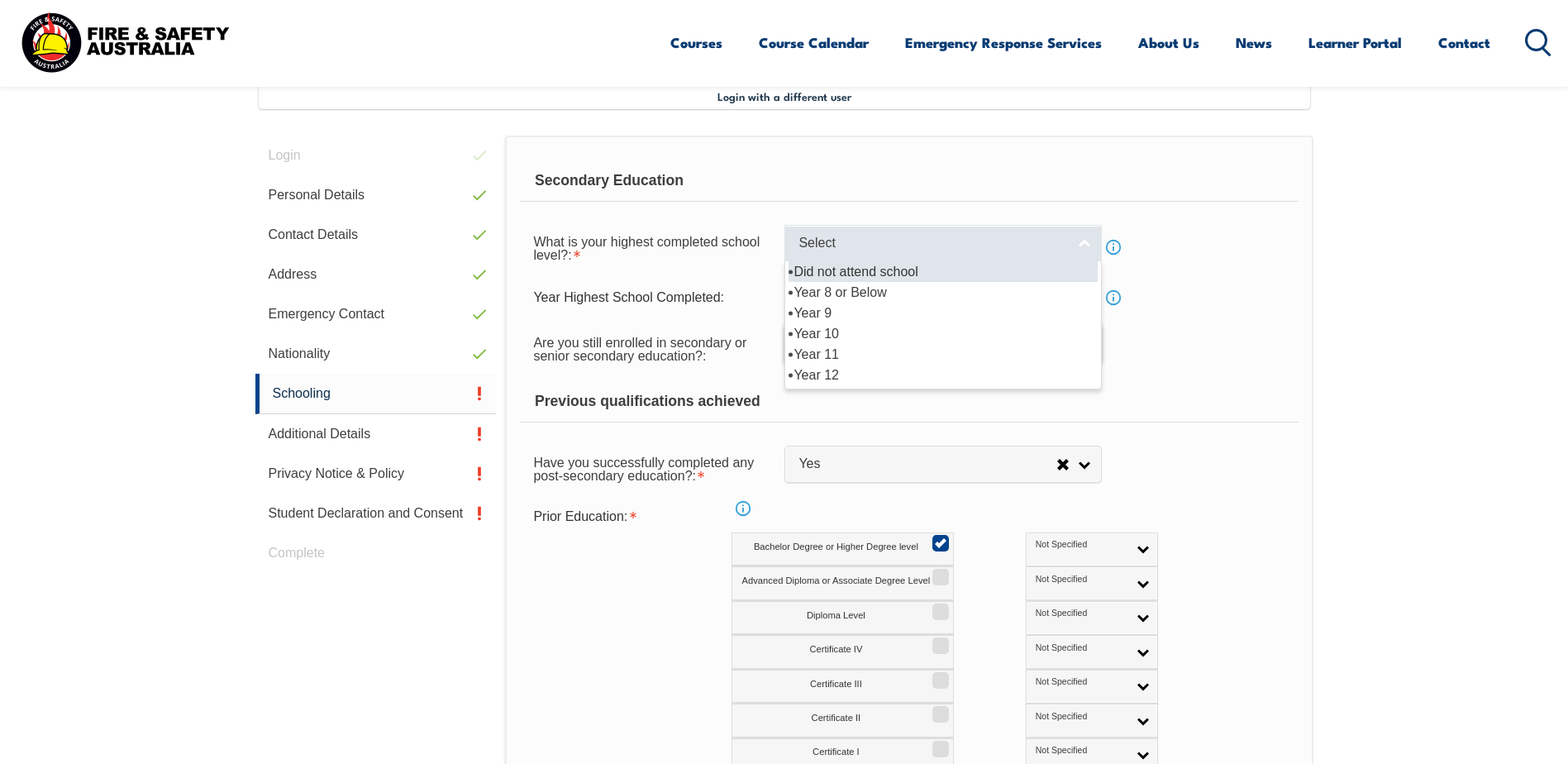
click at [1080, 244] on link "Select" at bounding box center [943, 243] width 317 height 38
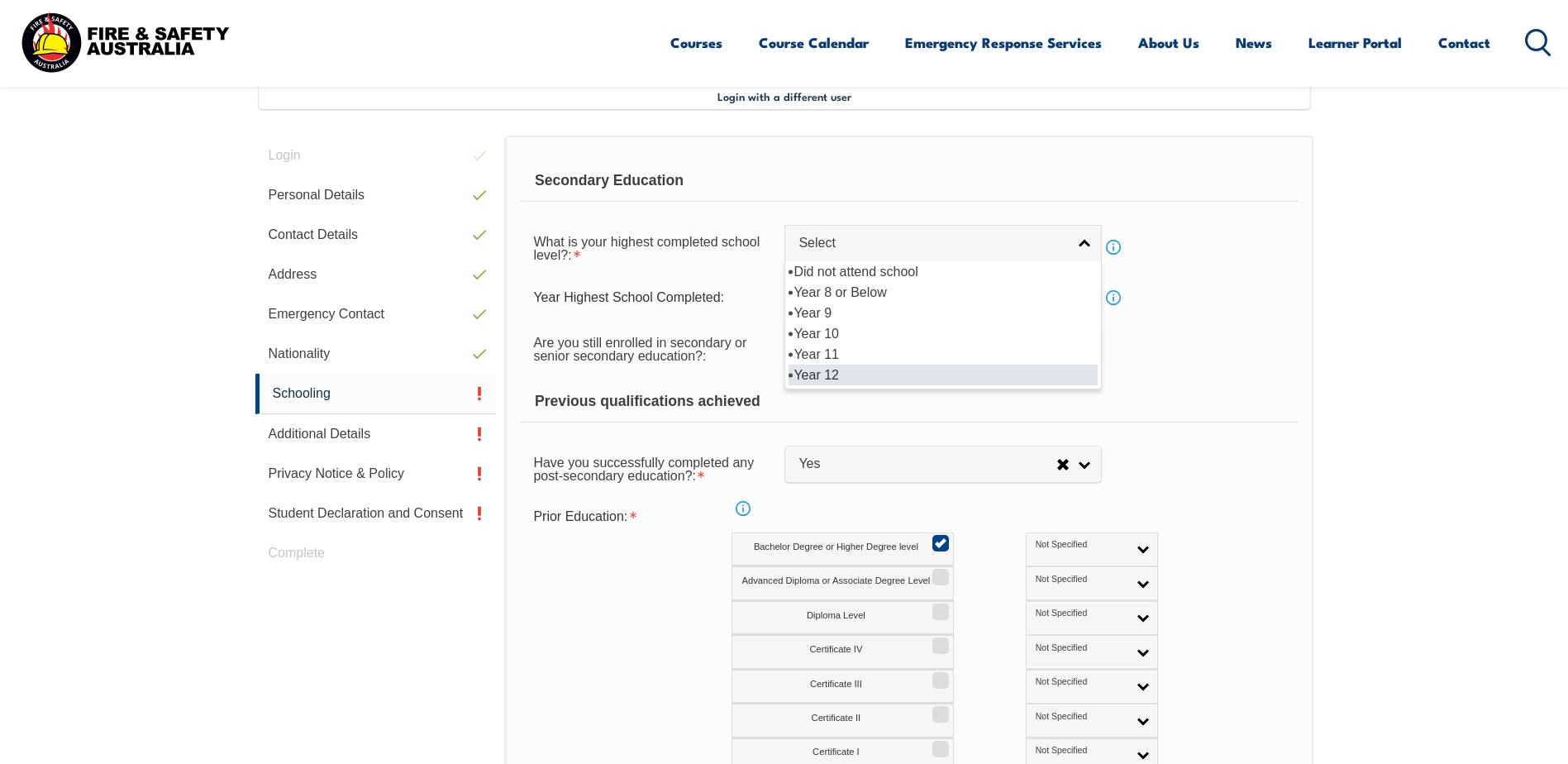
click at [822, 377] on li "Year 12" at bounding box center [943, 375] width 309 height 21
select select "12"
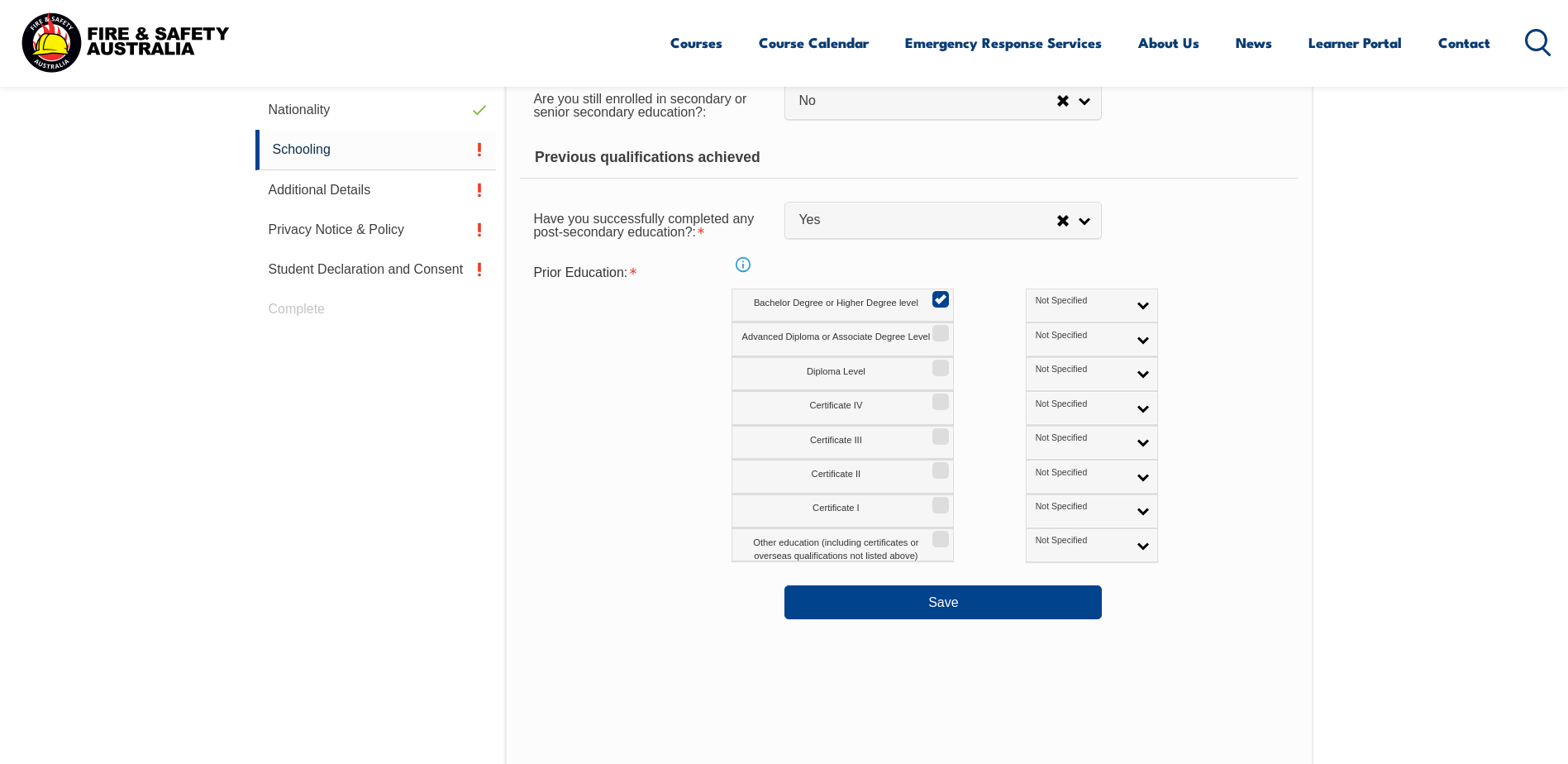
scroll to position [698, 0]
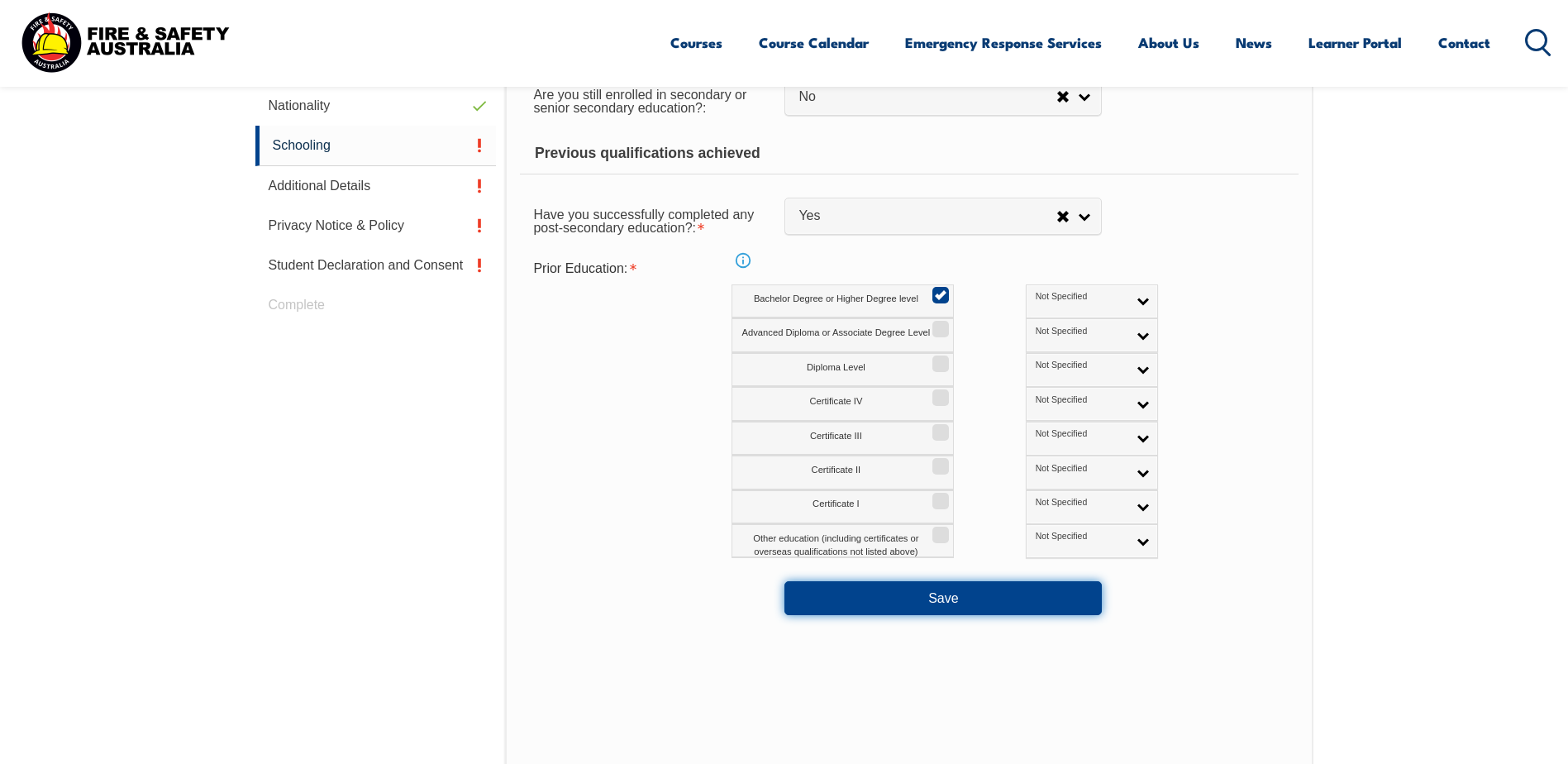
click at [953, 598] on button "Save" at bounding box center [943, 597] width 317 height 33
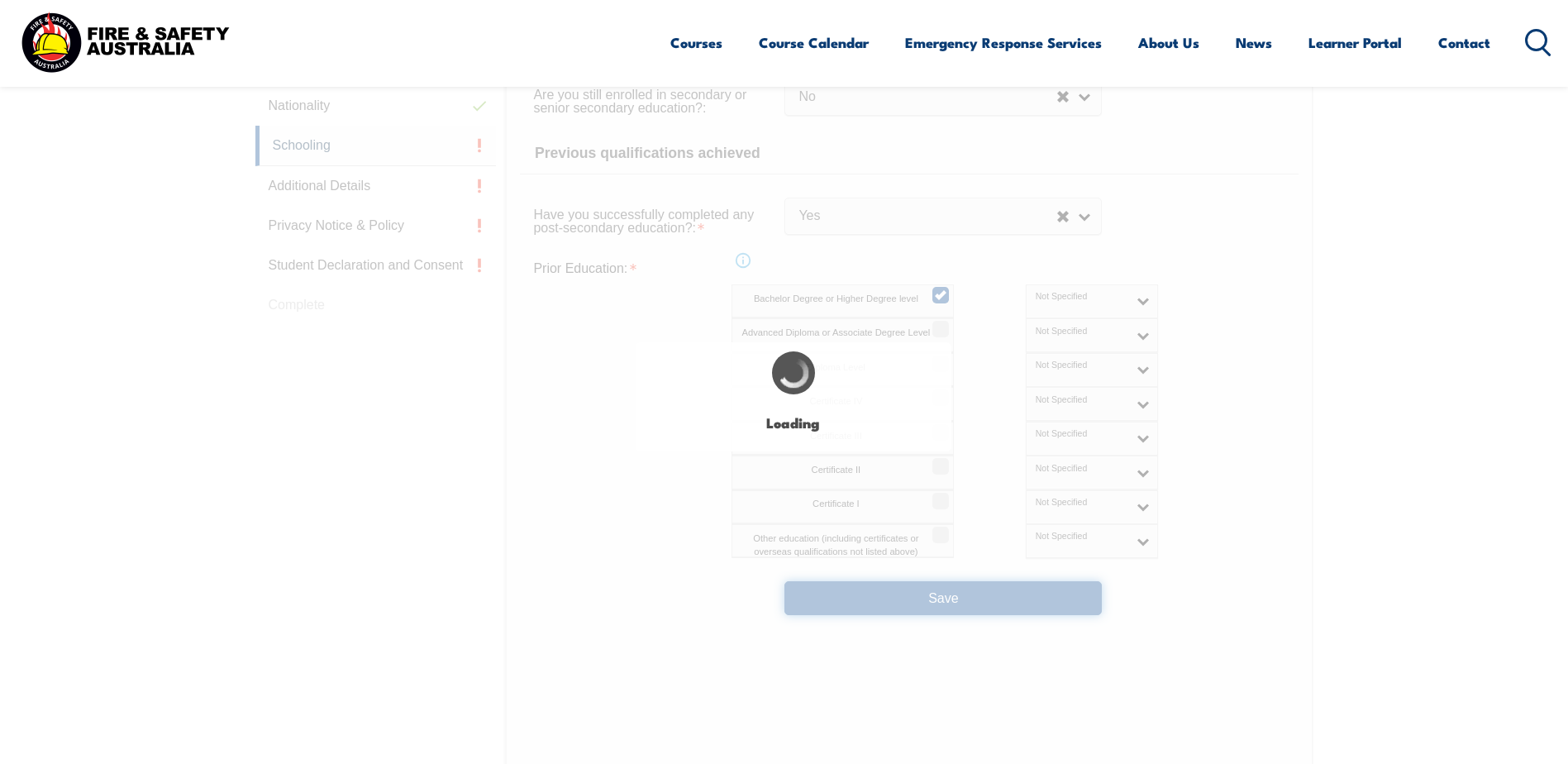
select select "false"
select select "true"
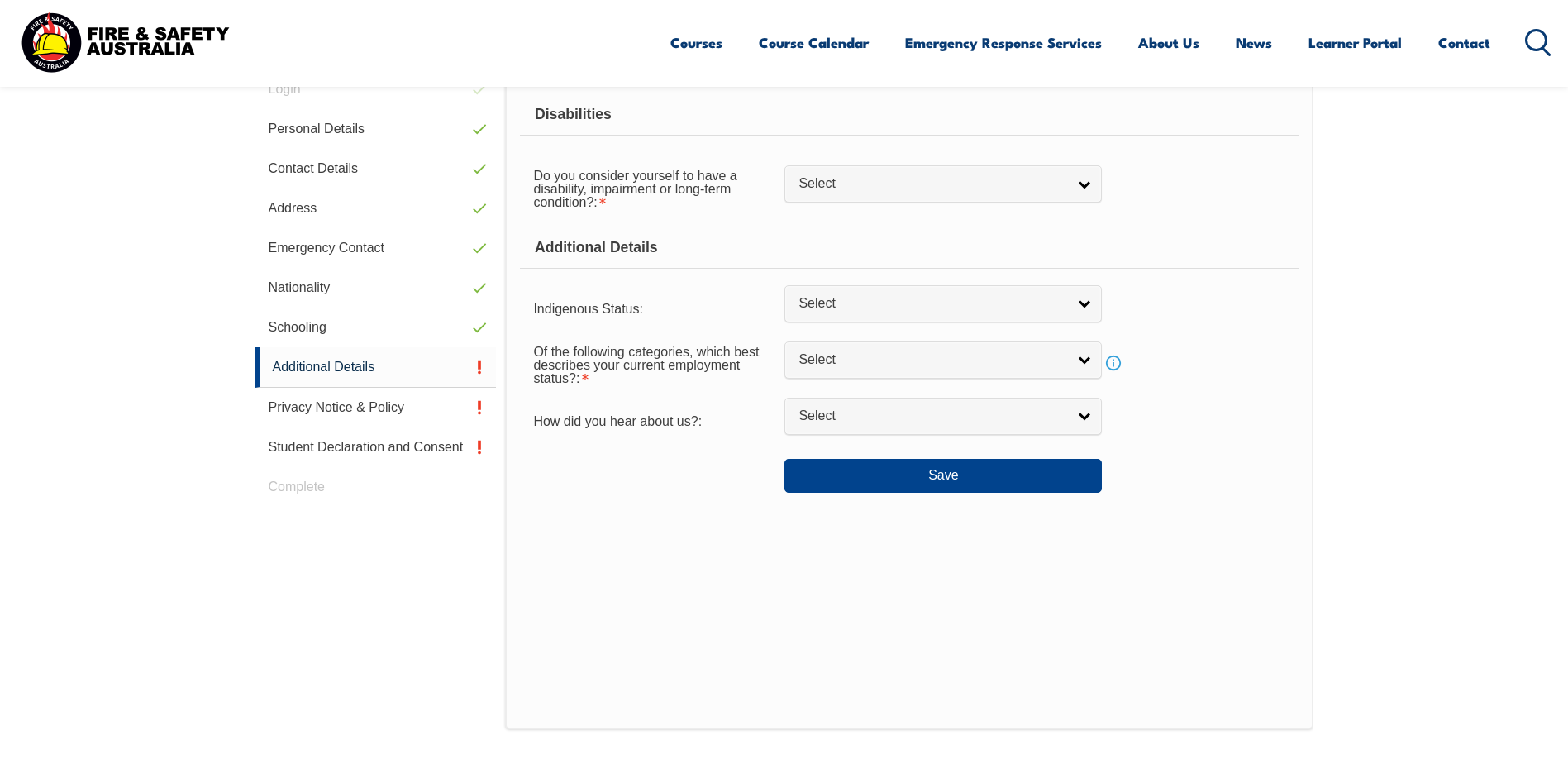
scroll to position [451, 0]
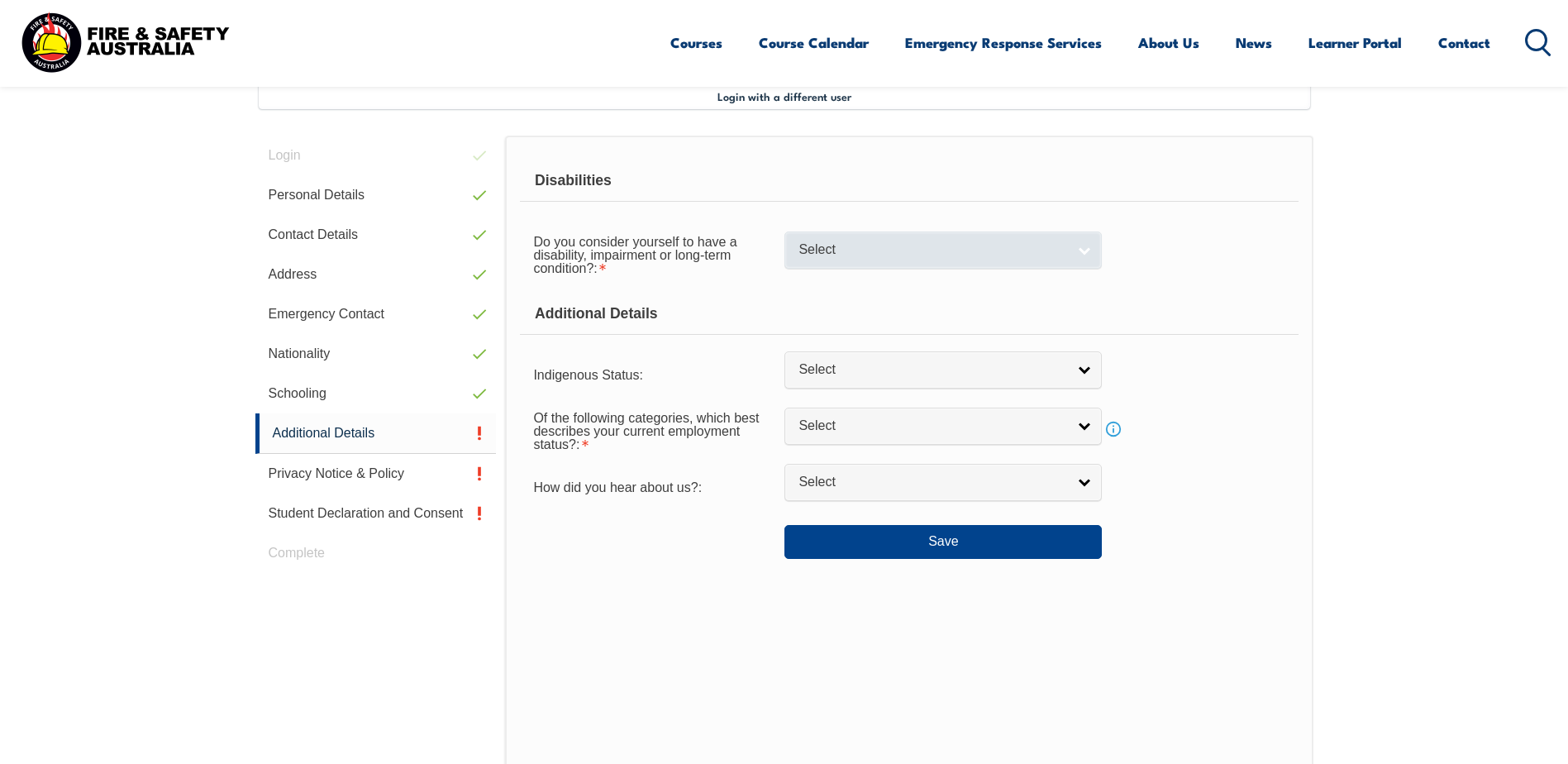
click at [1078, 251] on link "Select" at bounding box center [943, 250] width 317 height 38
click at [865, 278] on li "No" at bounding box center [943, 278] width 309 height 21
select select "false"
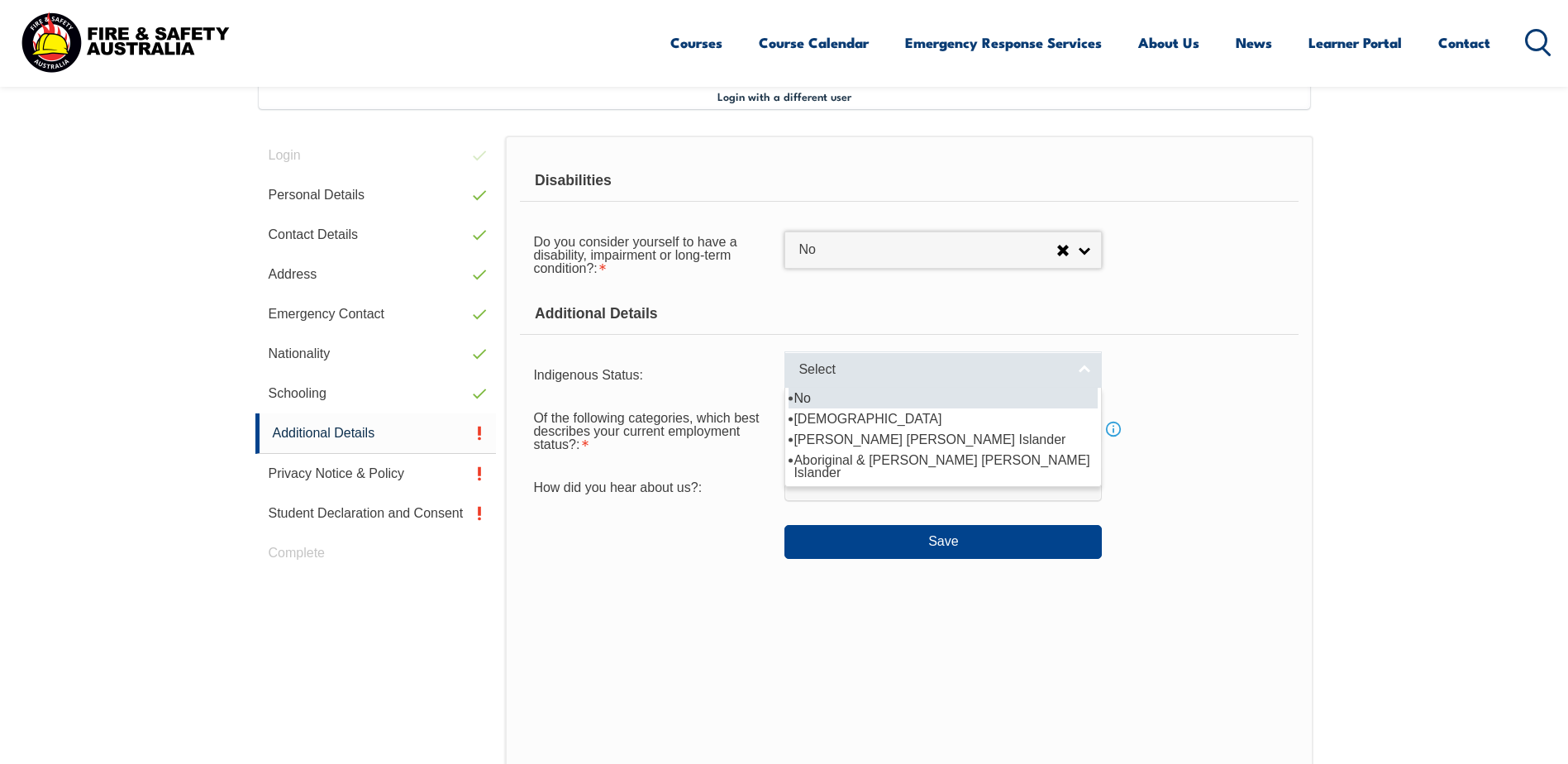
click at [1069, 369] on link "Select" at bounding box center [943, 369] width 317 height 38
click at [865, 402] on li "No" at bounding box center [943, 398] width 309 height 21
select select "4"
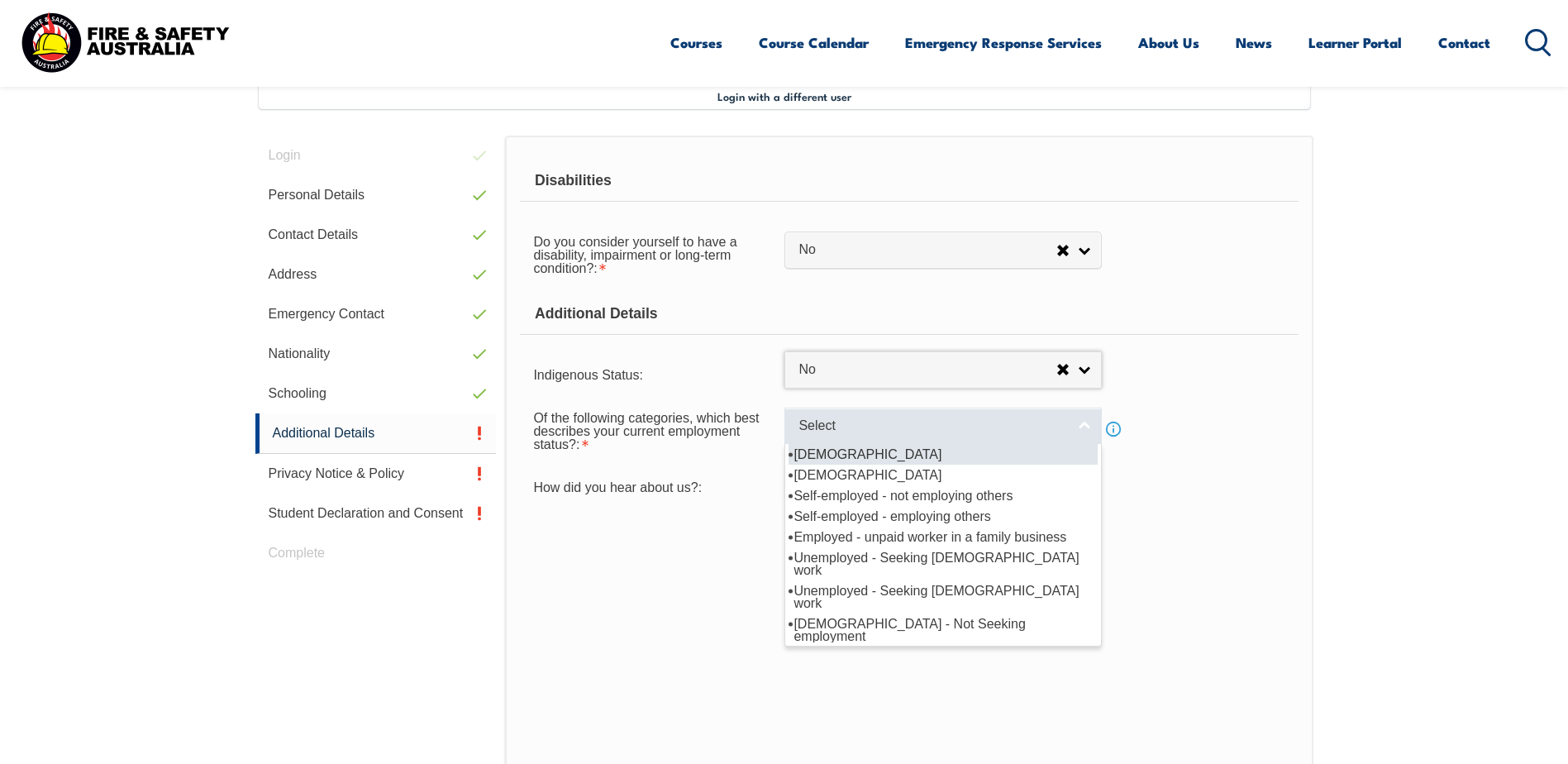
click at [1090, 431] on link "Select" at bounding box center [943, 426] width 317 height 38
click at [894, 454] on li "Full-time employee" at bounding box center [943, 453] width 309 height 21
select select "1"
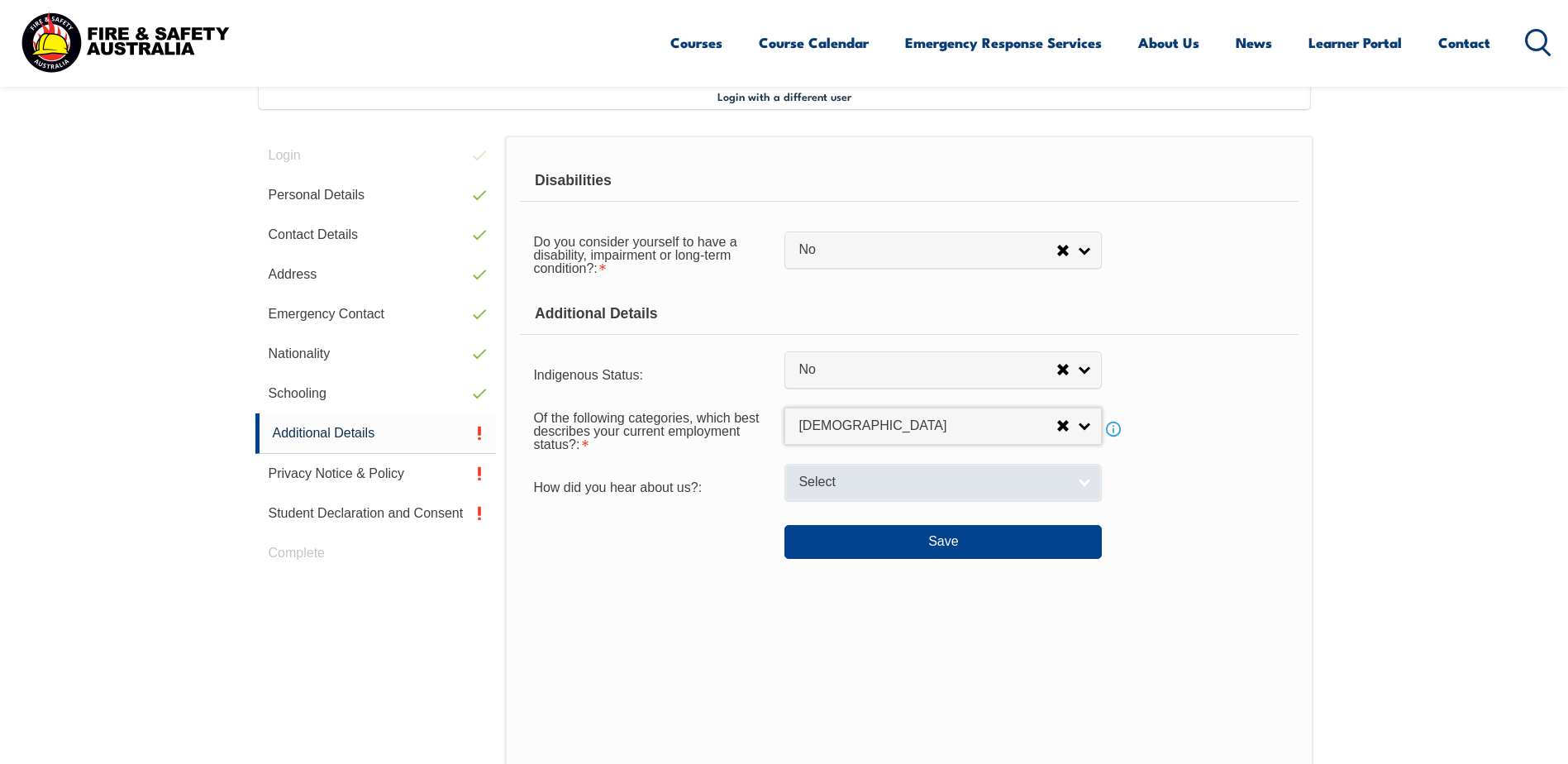
click at [1088, 477] on link "Select" at bounding box center [943, 482] width 317 height 38
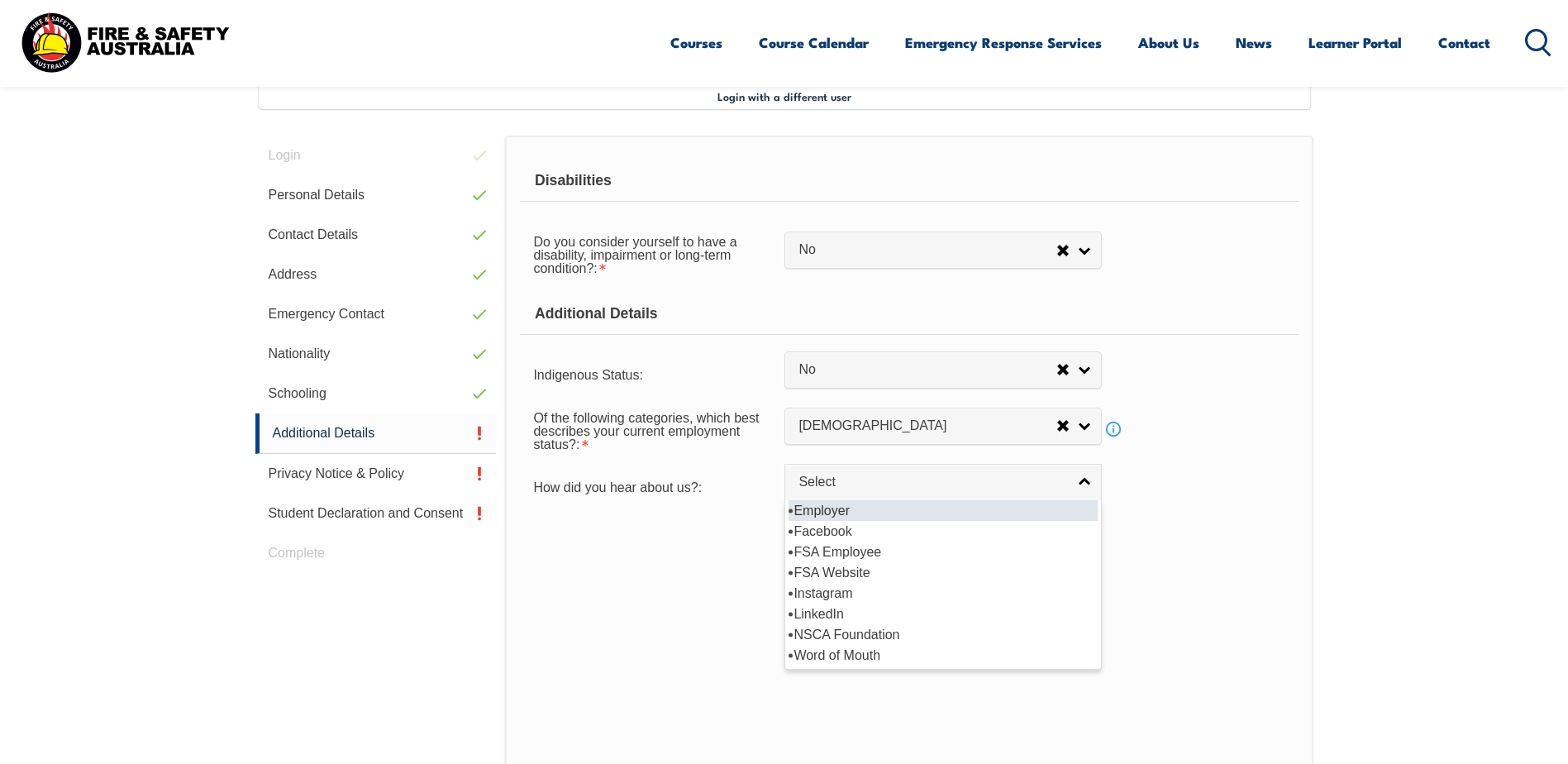
click at [837, 513] on li "Employer" at bounding box center [943, 510] width 309 height 21
select select "8019"
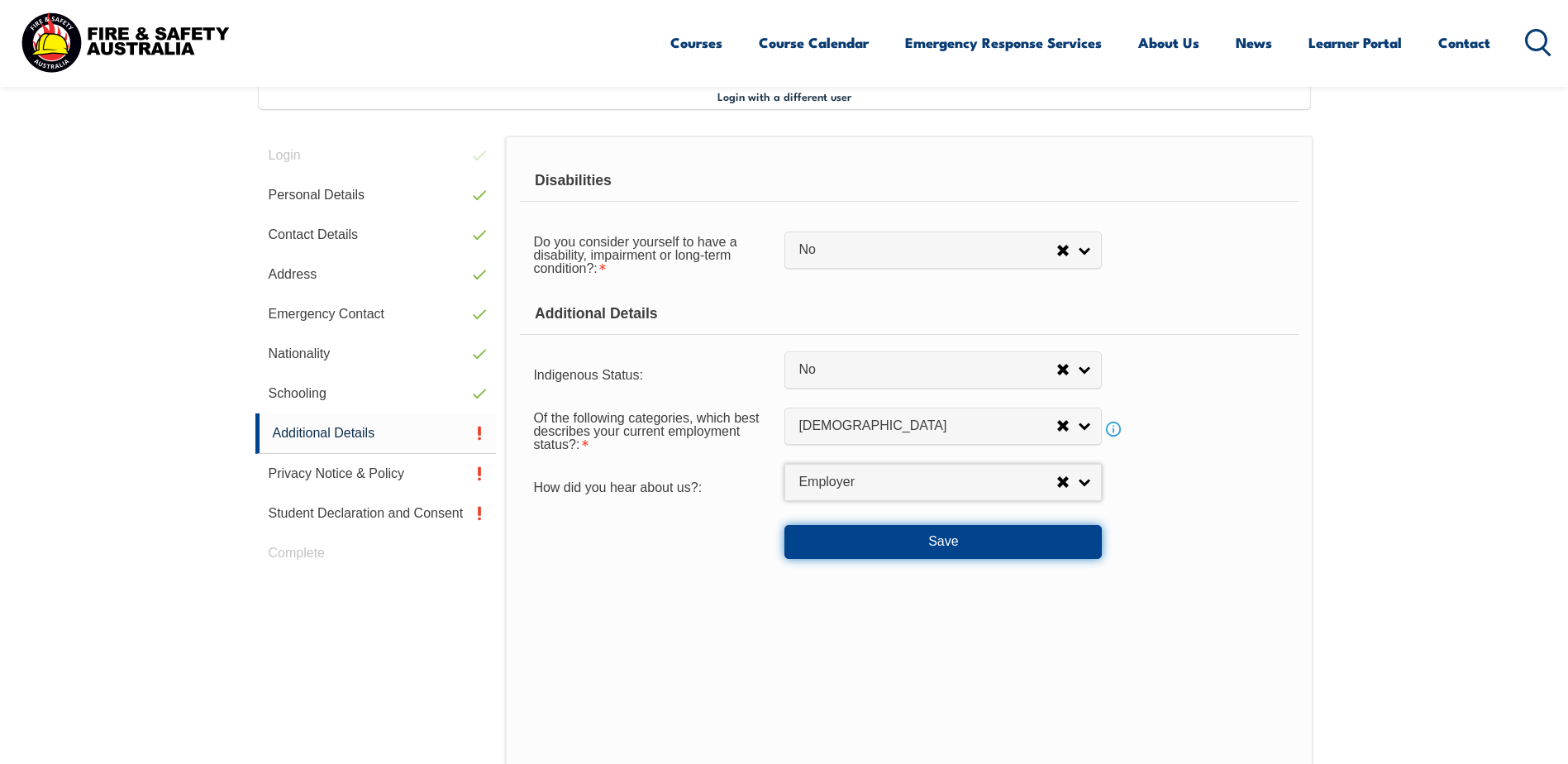
click at [941, 539] on button "Save" at bounding box center [943, 541] width 317 height 33
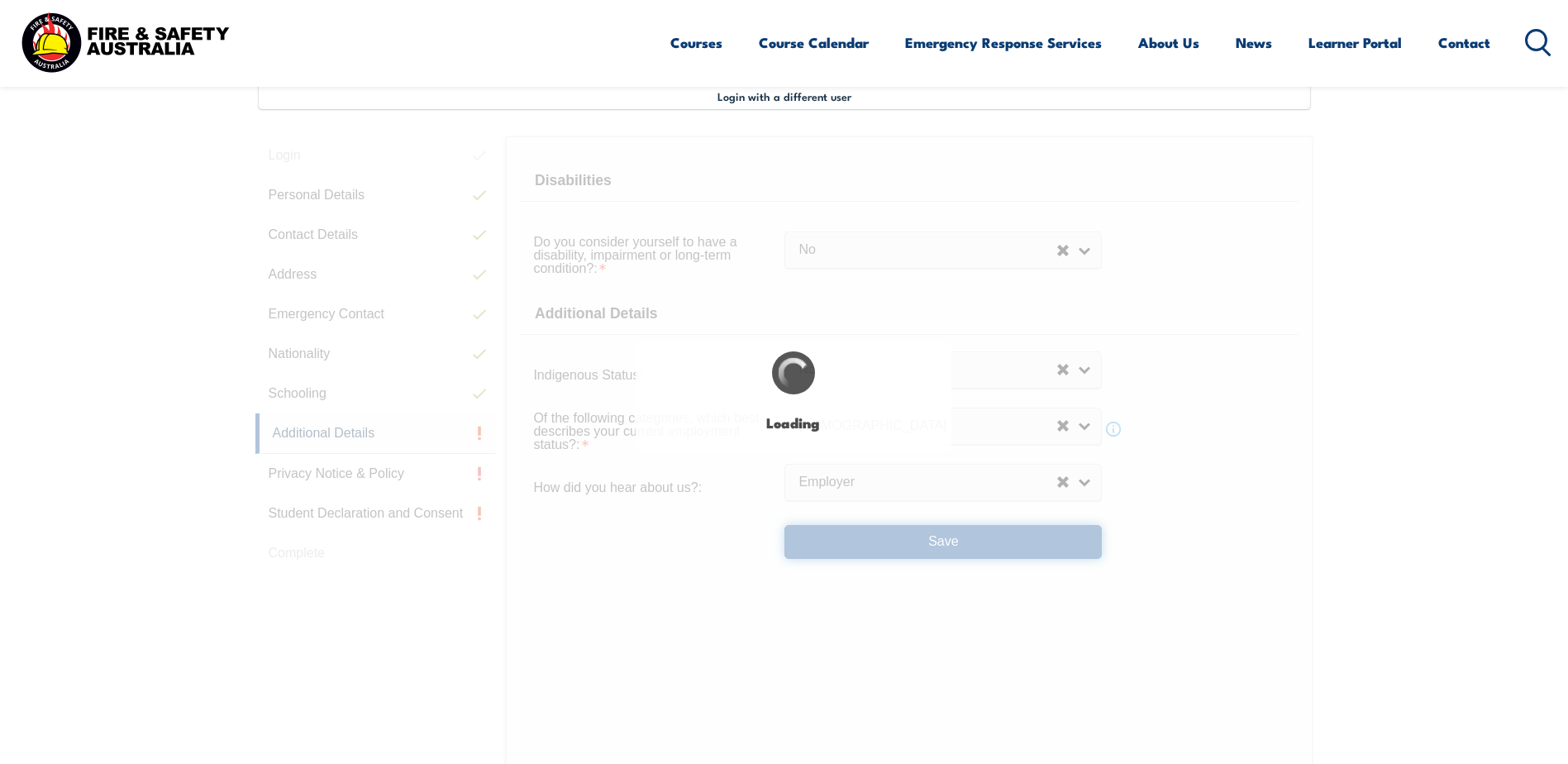
select select "false"
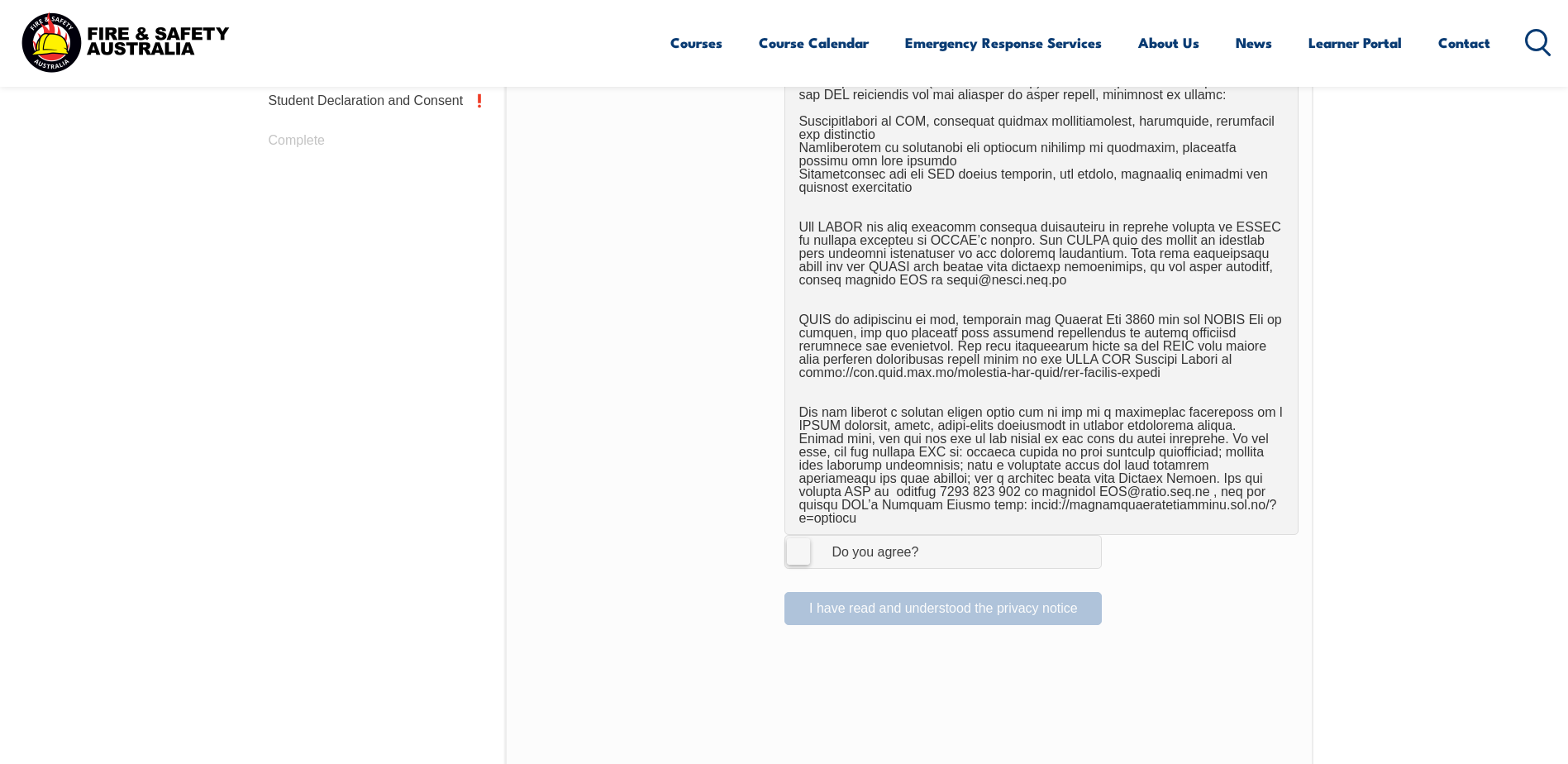
scroll to position [864, 0]
click at [805, 535] on label "I Agree Do you agree?" at bounding box center [943, 551] width 317 height 33
click at [932, 535] on input "I Agree Do you agree?" at bounding box center [946, 551] width 28 height 31
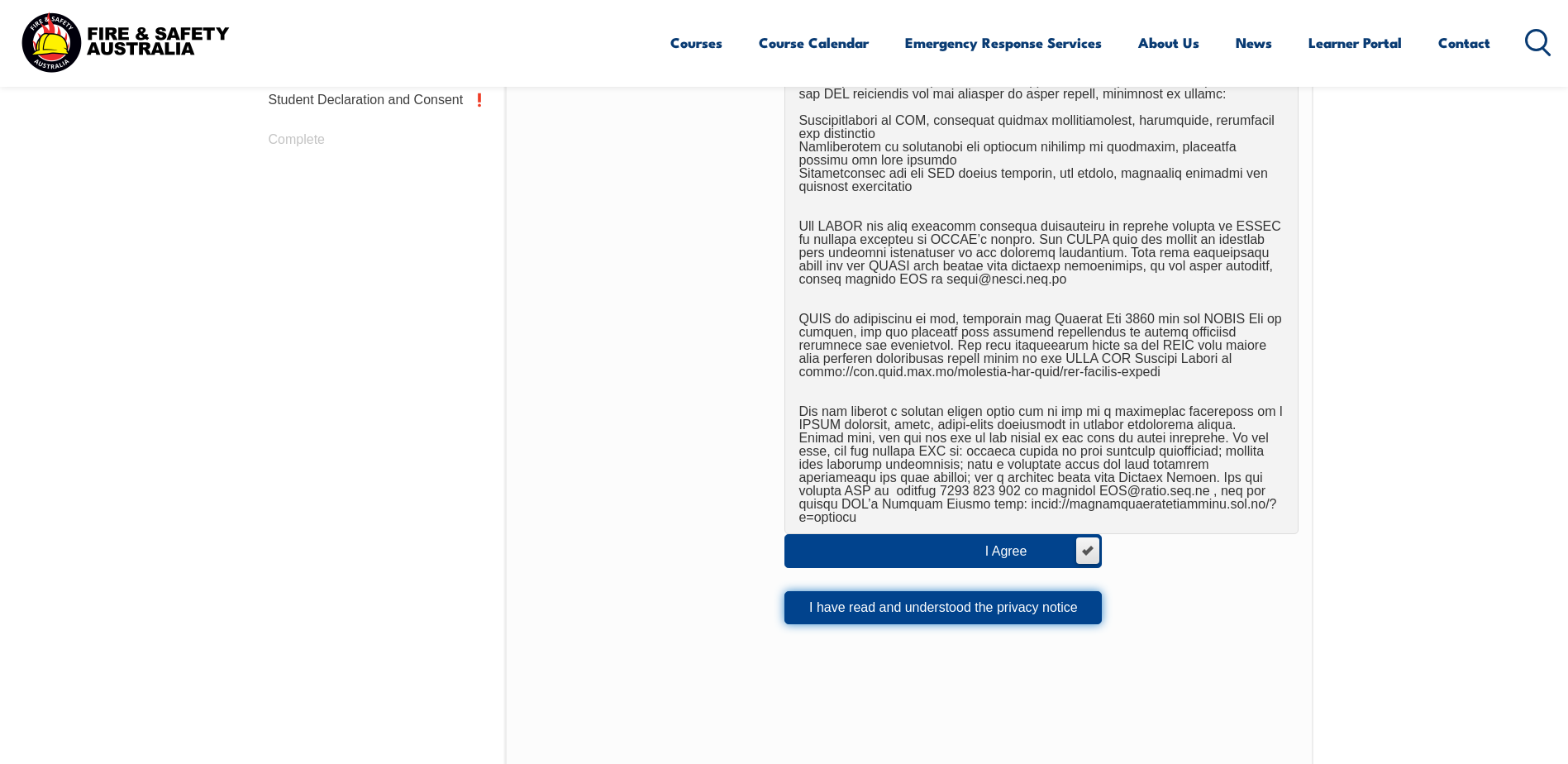
click at [952, 593] on button "I have read and understood the privacy notice" at bounding box center [943, 607] width 317 height 33
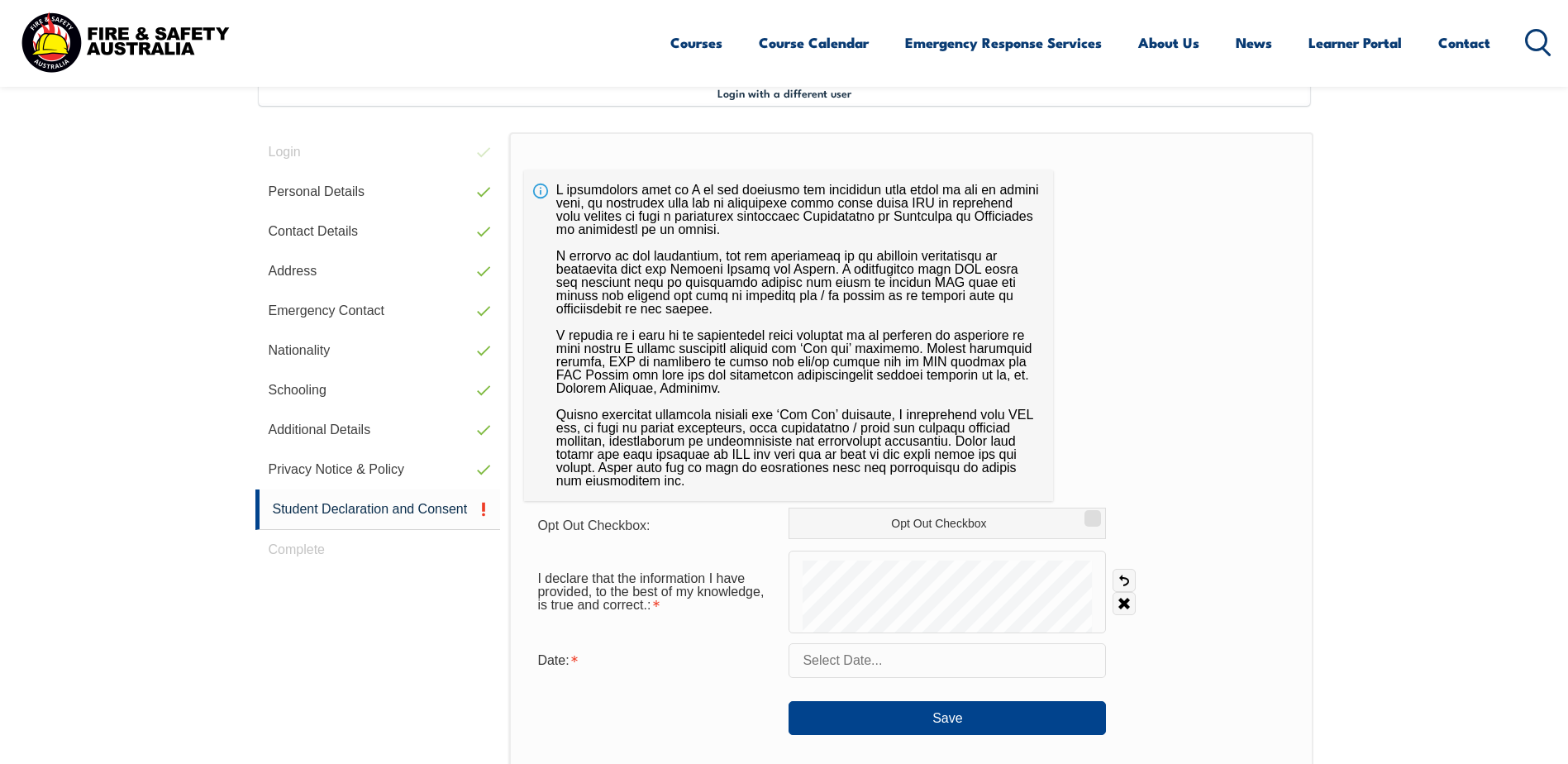
scroll to position [451, 0]
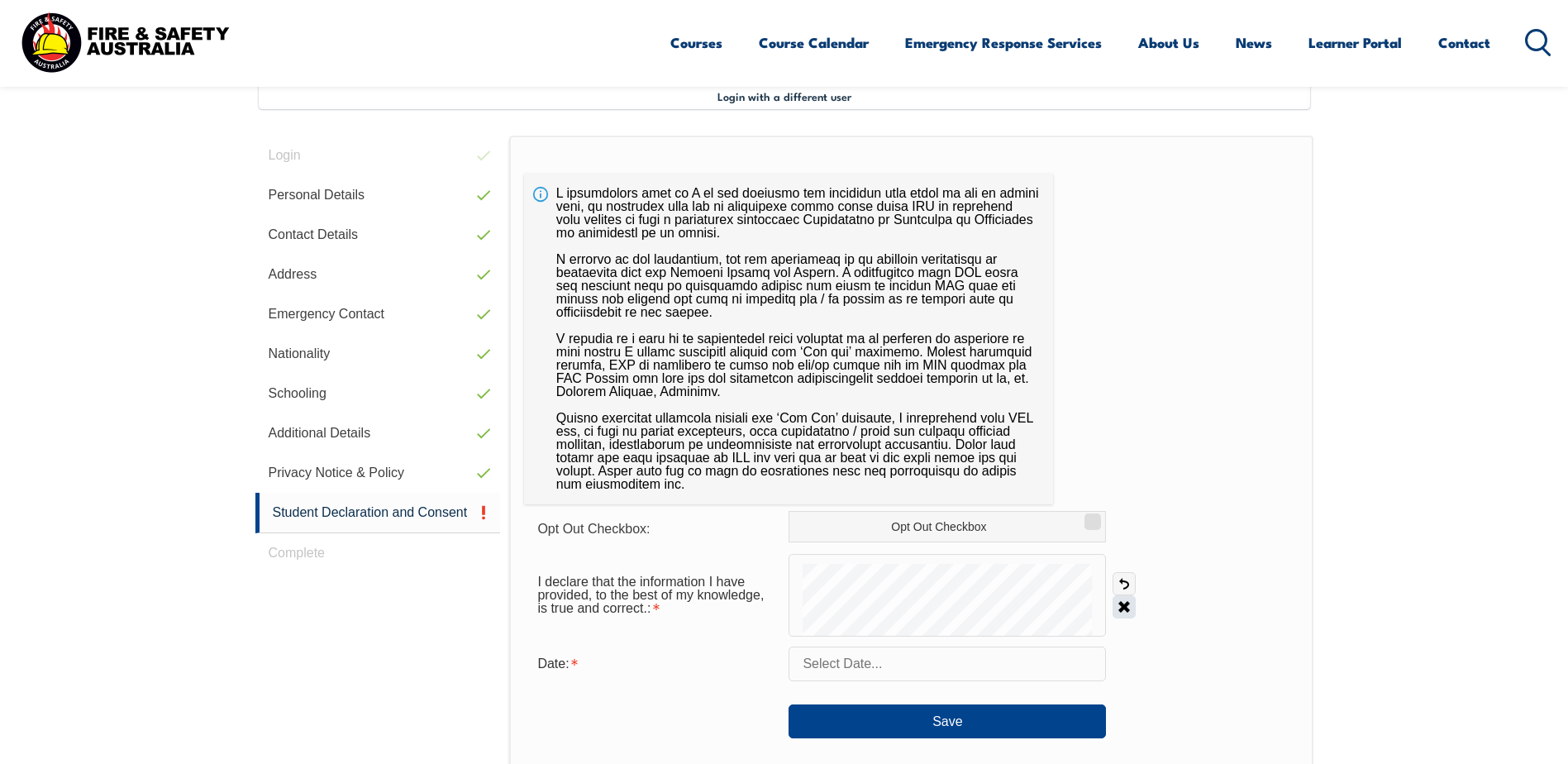
click at [1121, 607] on link "Clear" at bounding box center [1124, 606] width 23 height 23
click at [1127, 584] on link "Undo" at bounding box center [1124, 583] width 23 height 23
click at [1128, 606] on link "Clear" at bounding box center [1124, 606] width 23 height 23
click at [898, 526] on label "Opt Out Checkbox" at bounding box center [948, 527] width 317 height 31
click at [1086, 517] on input "Opt Out Checkbox" at bounding box center [1091, 516] width 10 height 2
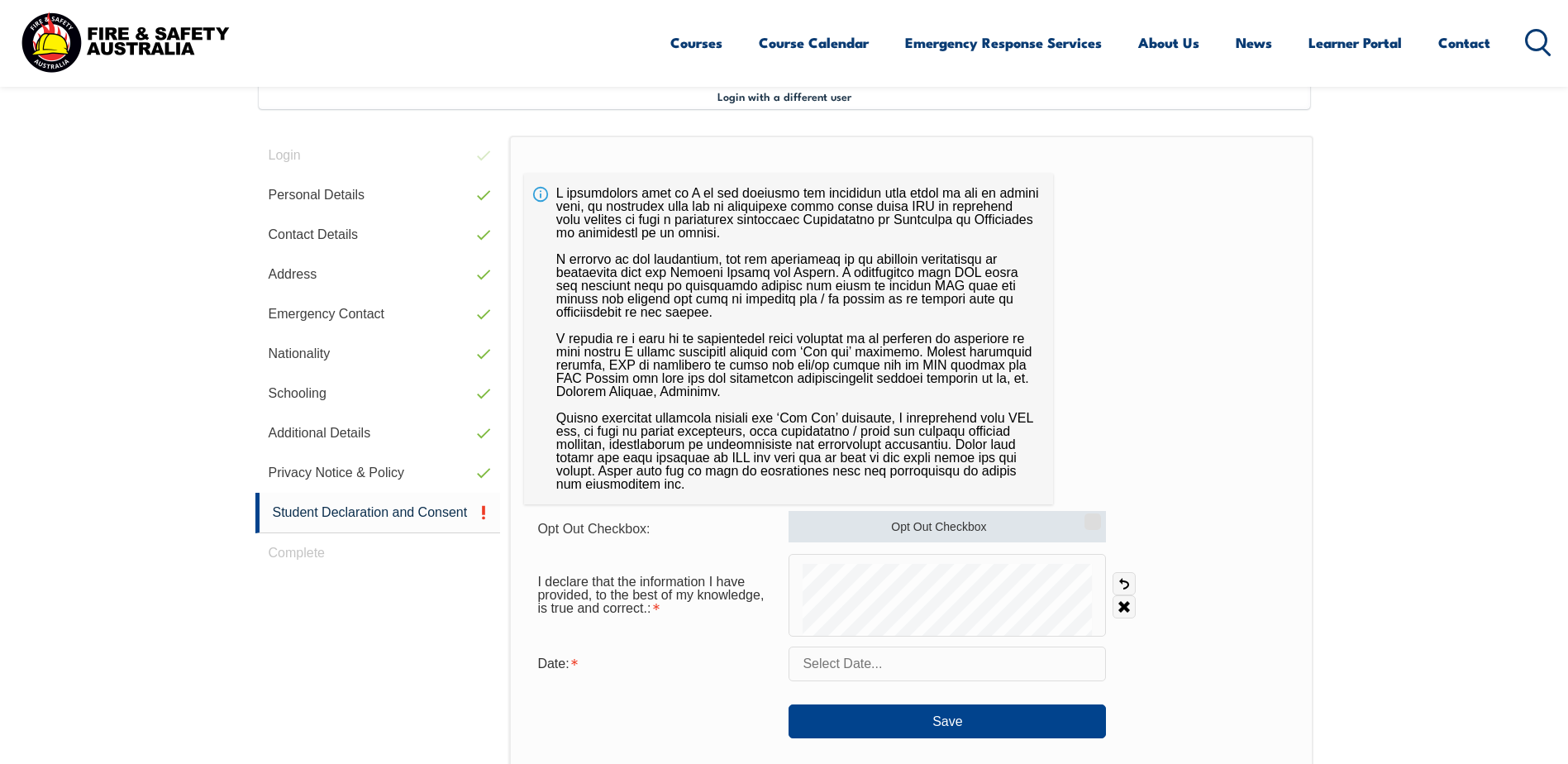
checkbox input "true"
click at [1128, 606] on link "Clear" at bounding box center [1124, 606] width 23 height 23
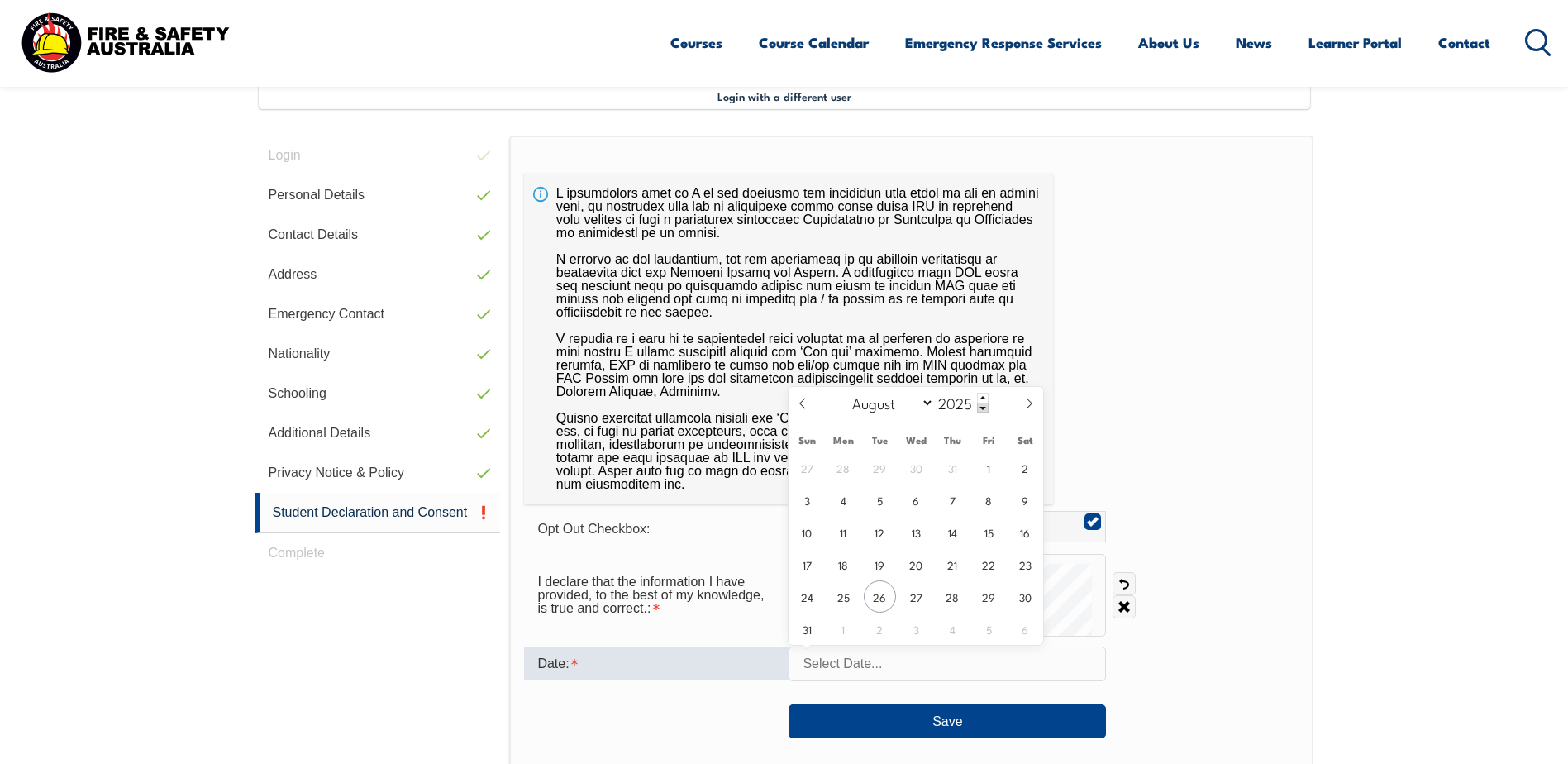
click at [875, 660] on input "text" at bounding box center [948, 664] width 317 height 35
click at [886, 604] on span "26" at bounding box center [880, 595] width 32 height 32
type input "August 26, 2025"
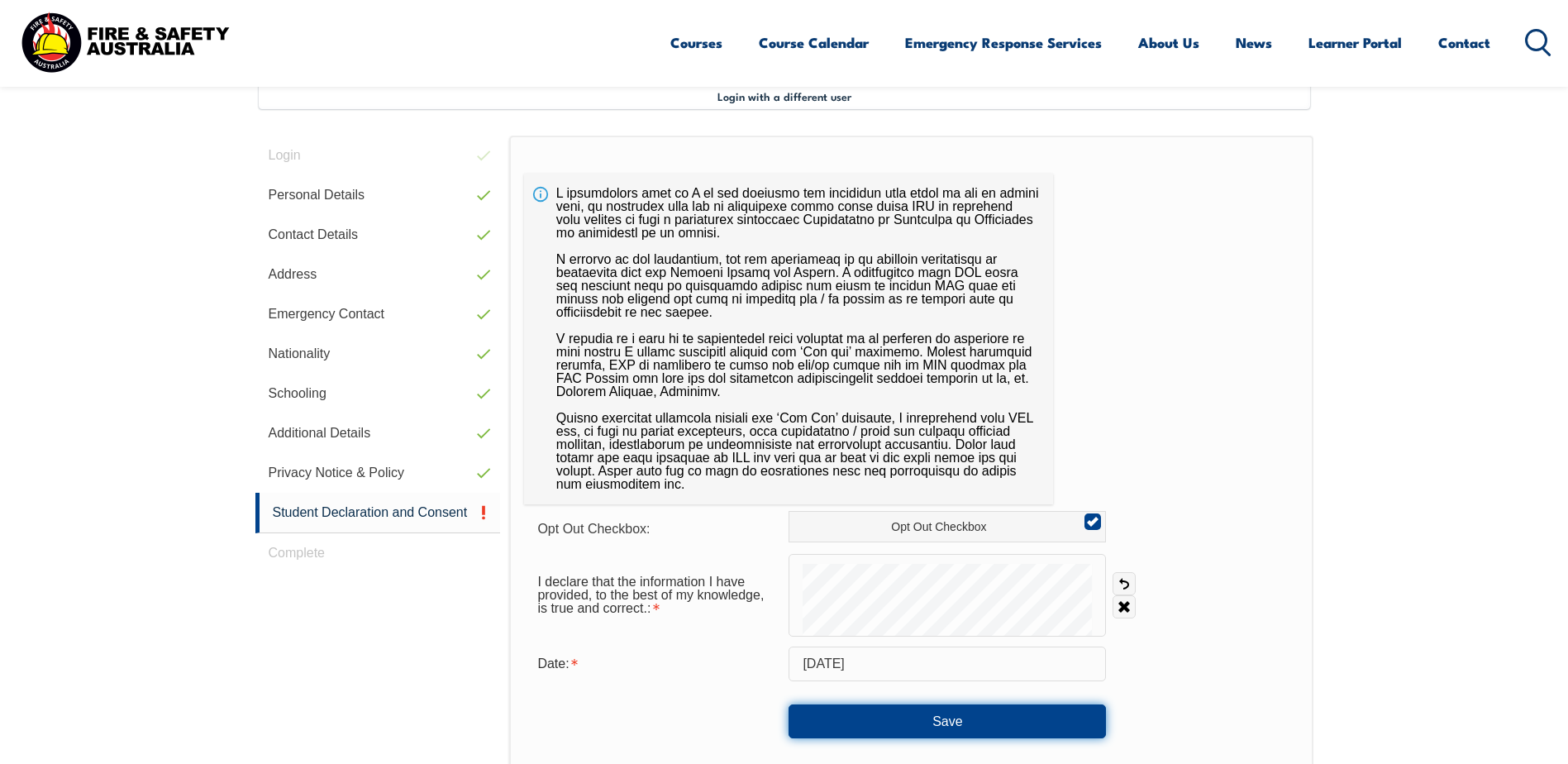
click at [939, 721] on button "Save" at bounding box center [948, 721] width 317 height 33
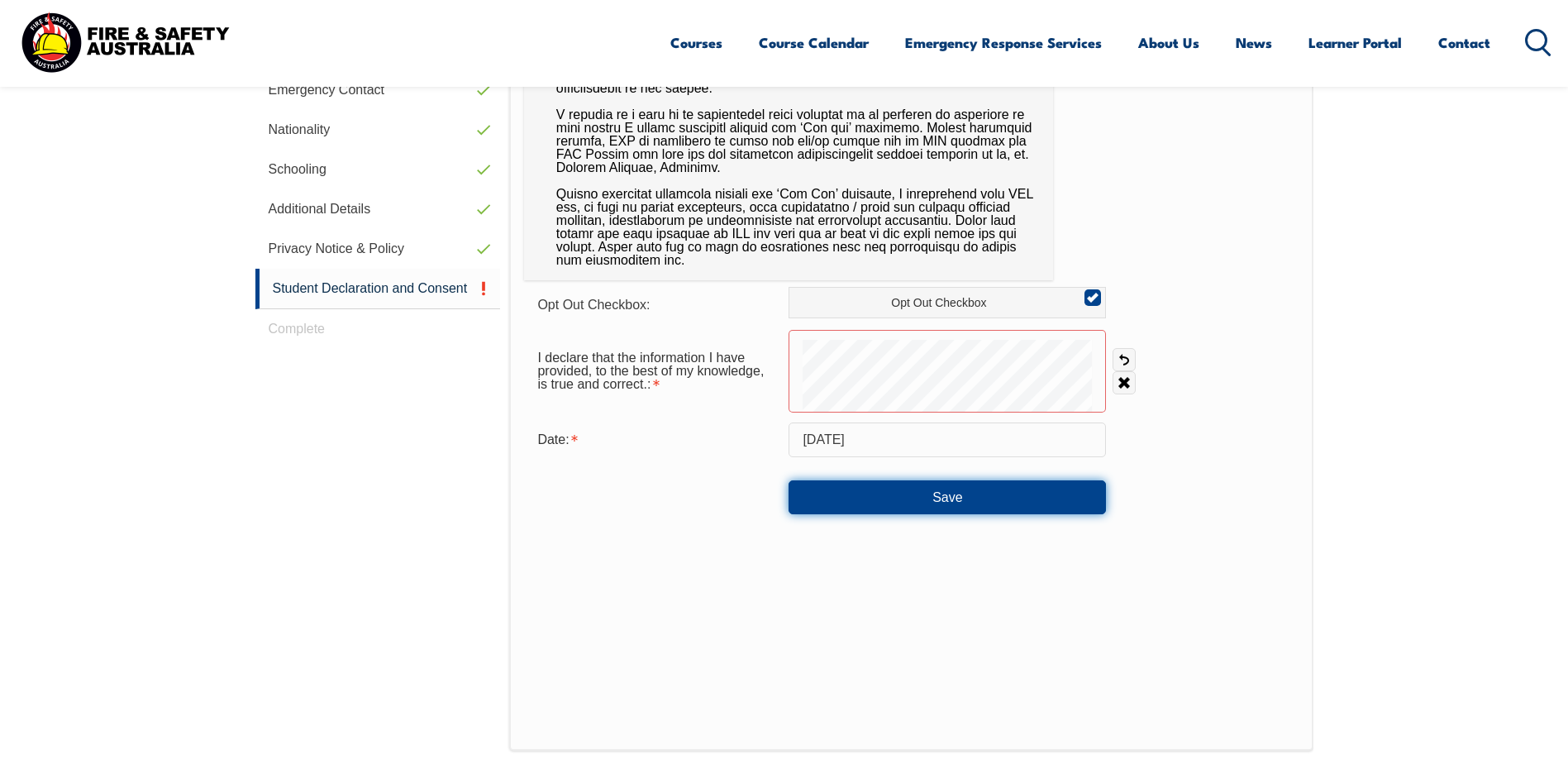
scroll to position [673, 0]
click at [948, 497] on button "Save" at bounding box center [948, 497] width 317 height 33
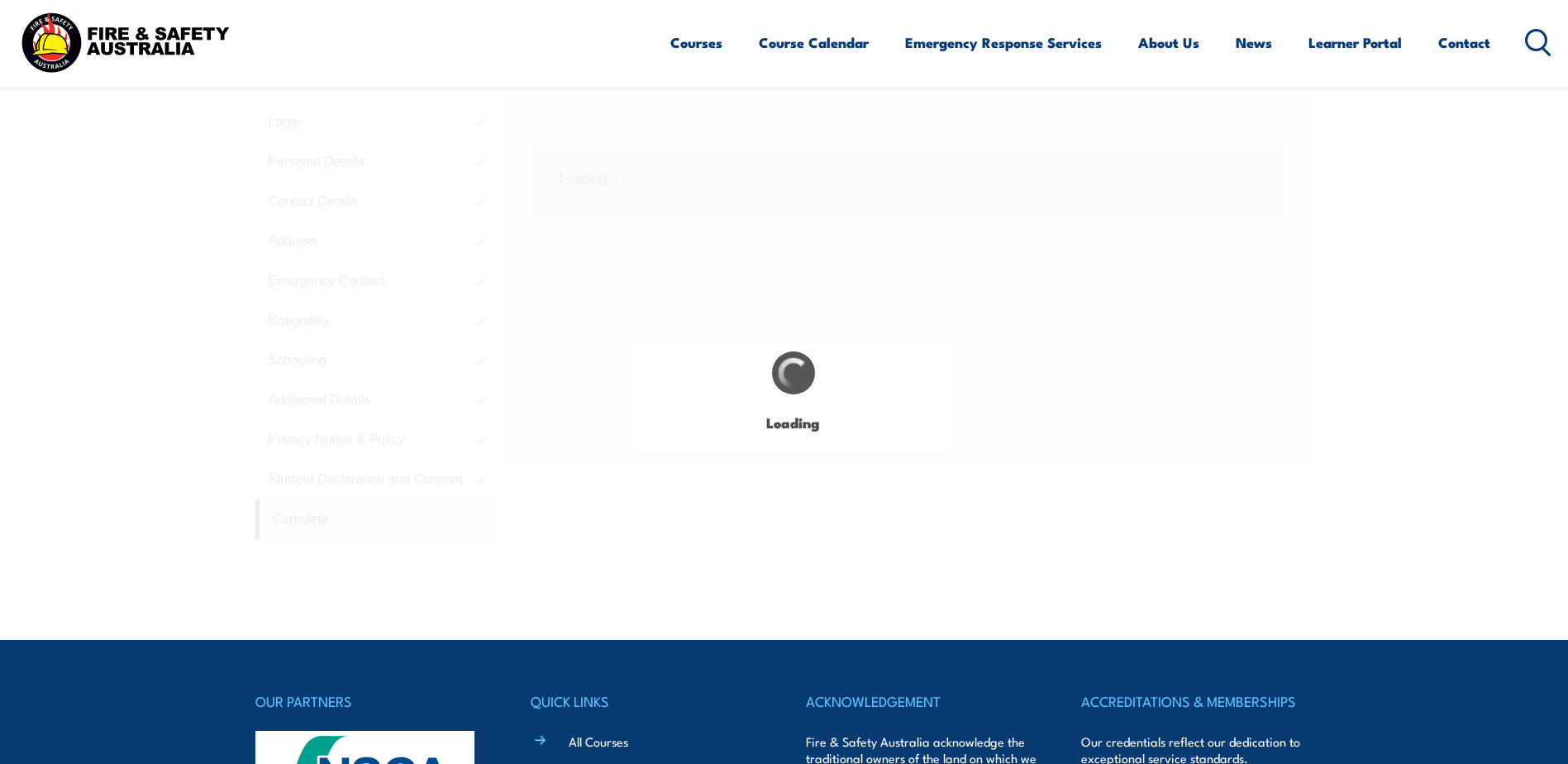
scroll to position [451, 0]
